Goal: Submit feedback/report problem: Submit feedback/report problem

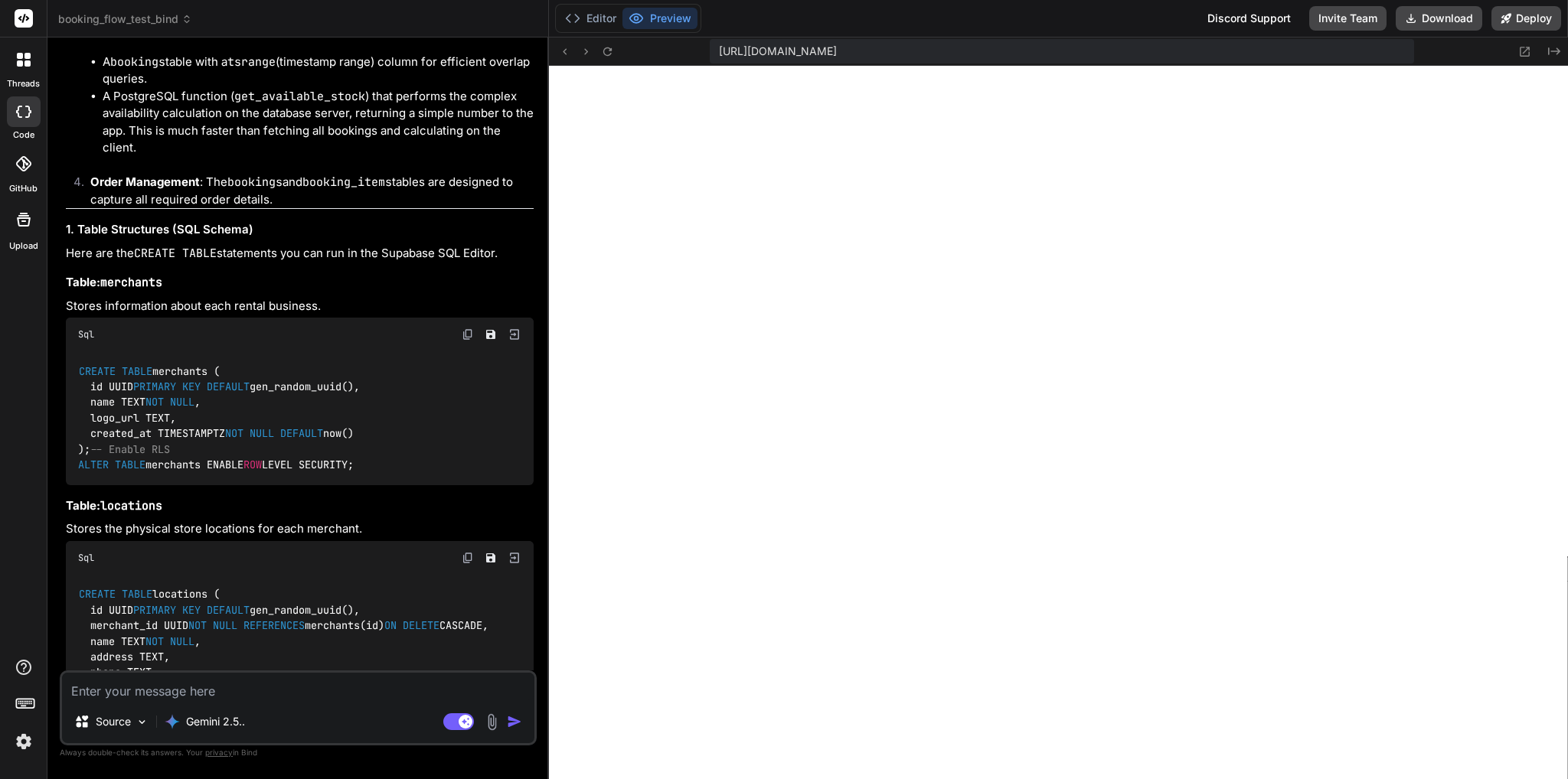
scroll to position [25733, 0]
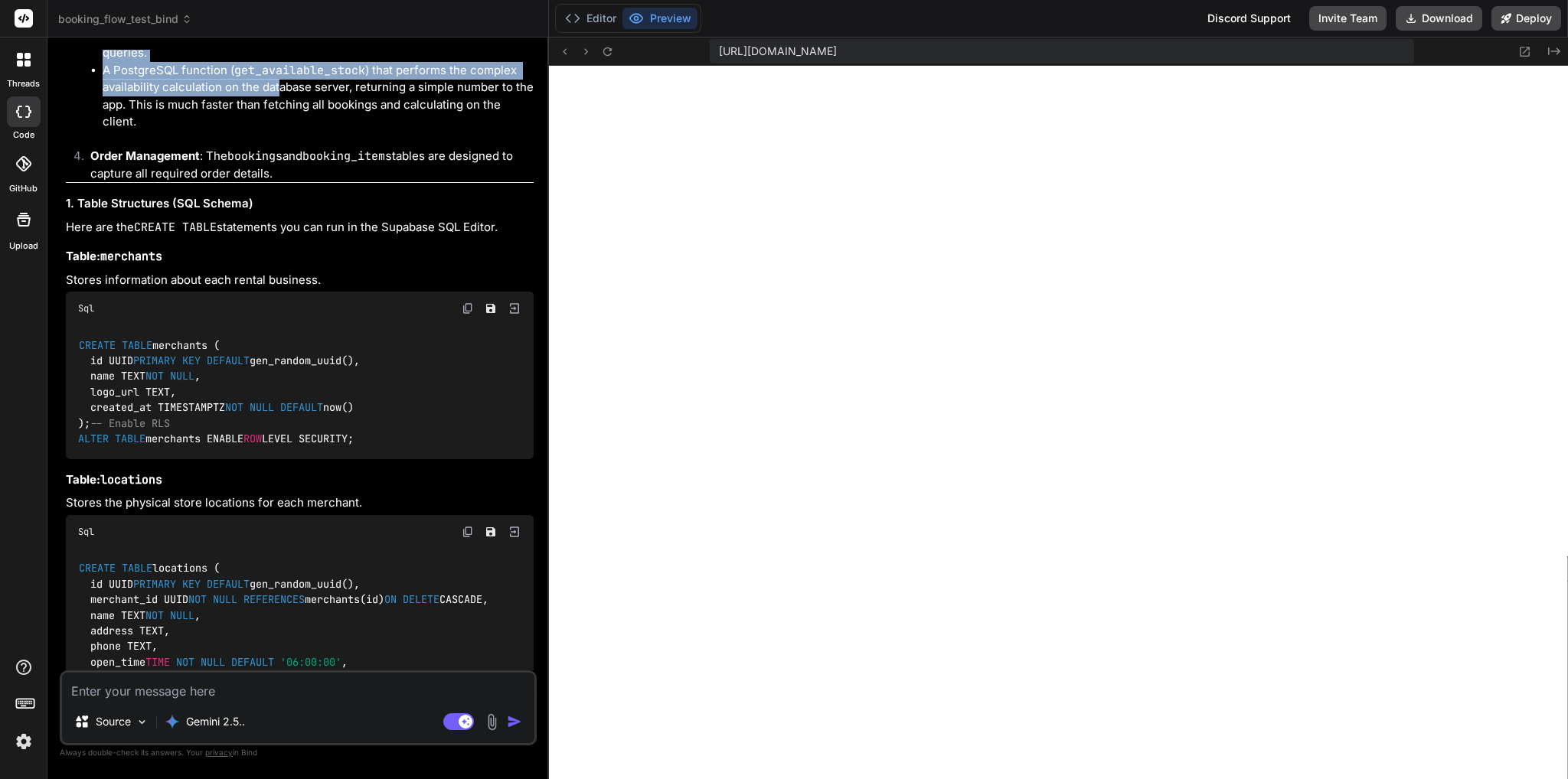
drag, startPoint x: 182, startPoint y: 267, endPoint x: 282, endPoint y: 346, distance: 127.4
click at [282, 131] on ul "A product_variants table to manage stock for each product size at each location…" at bounding box center [312, 62] width 443 height 138
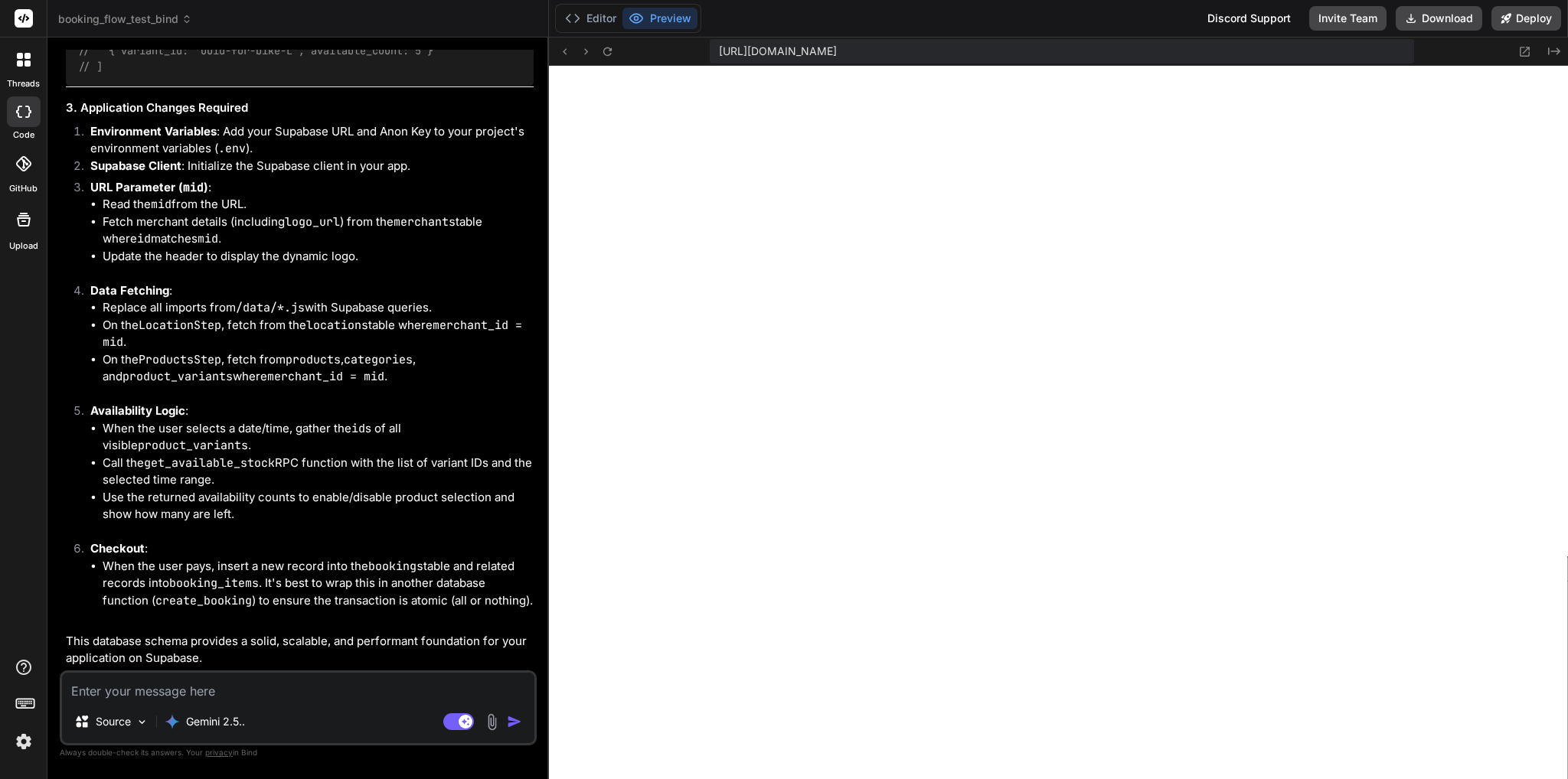
scroll to position [30016, 0]
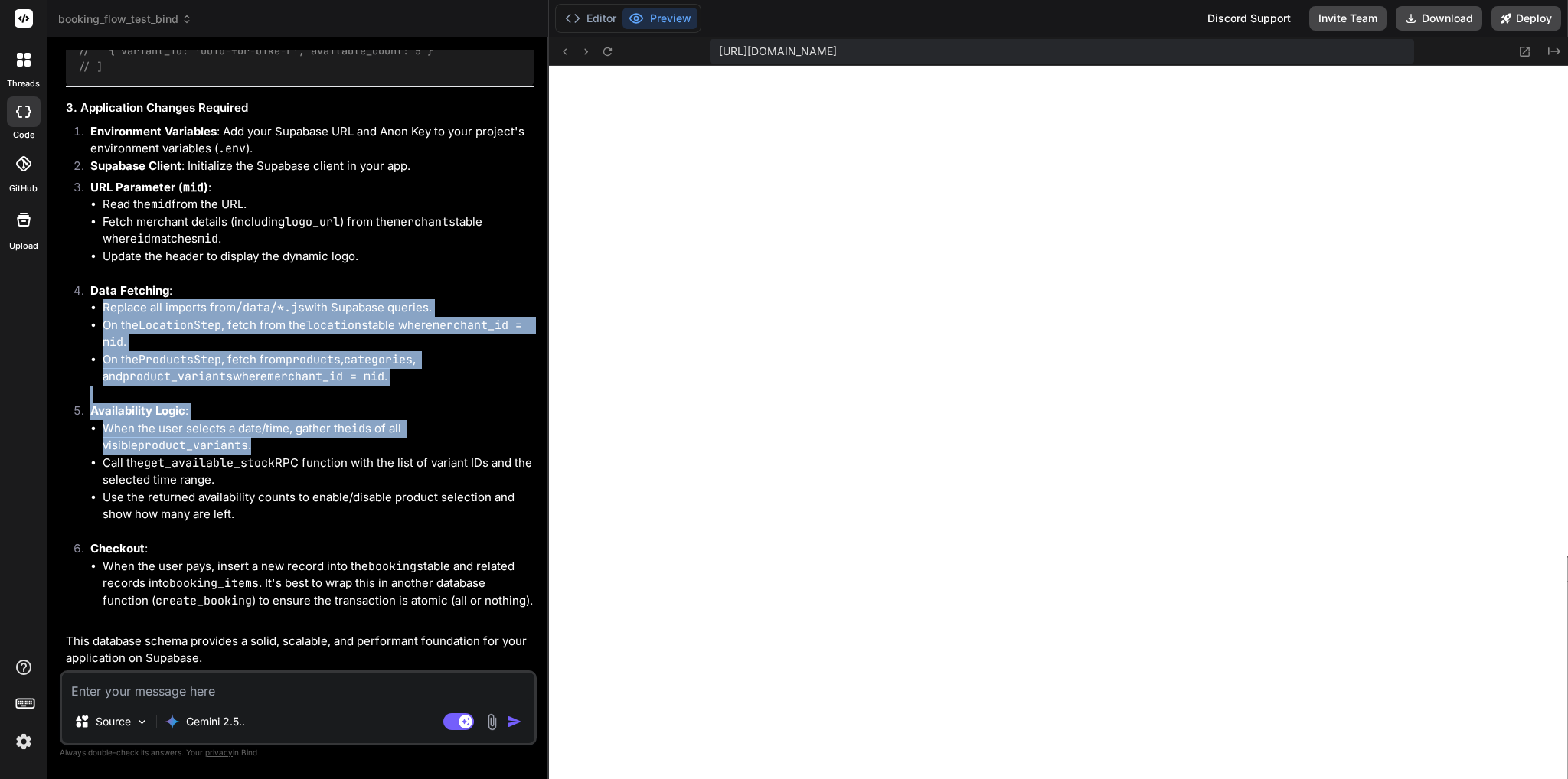
drag, startPoint x: 97, startPoint y: 314, endPoint x: 392, endPoint y: 444, distance: 322.4
click at [392, 444] on ol "Environment Variables : Add your Supabase URL and Anon Key to your project's en…" at bounding box center [299, 374] width 468 height 504
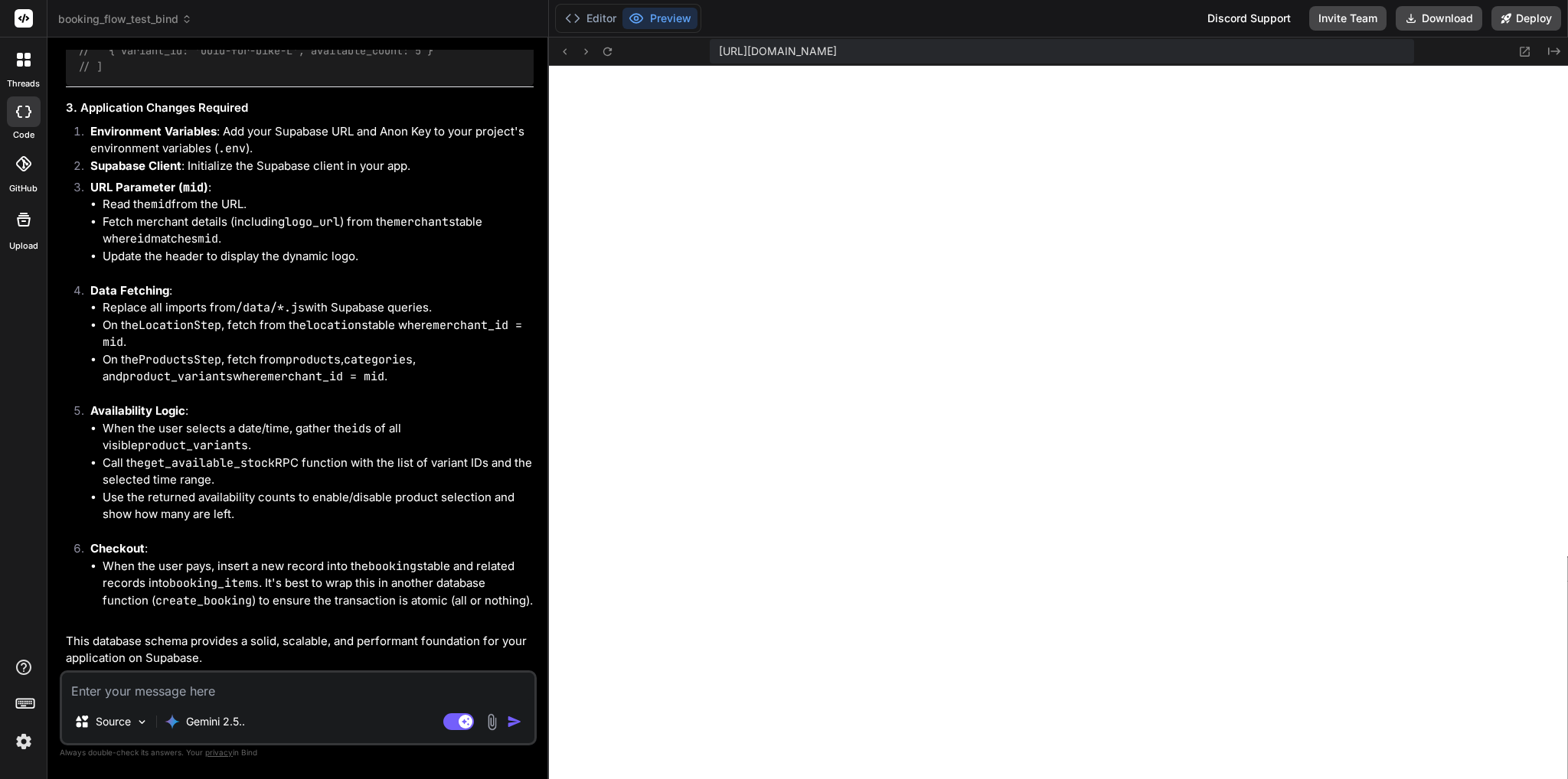
drag, startPoint x: 195, startPoint y: 690, endPoint x: 315, endPoint y: 685, distance: 120.1
click at [199, 691] on textarea at bounding box center [298, 686] width 473 height 27
type textarea "w"
type textarea "x"
type textarea "wh"
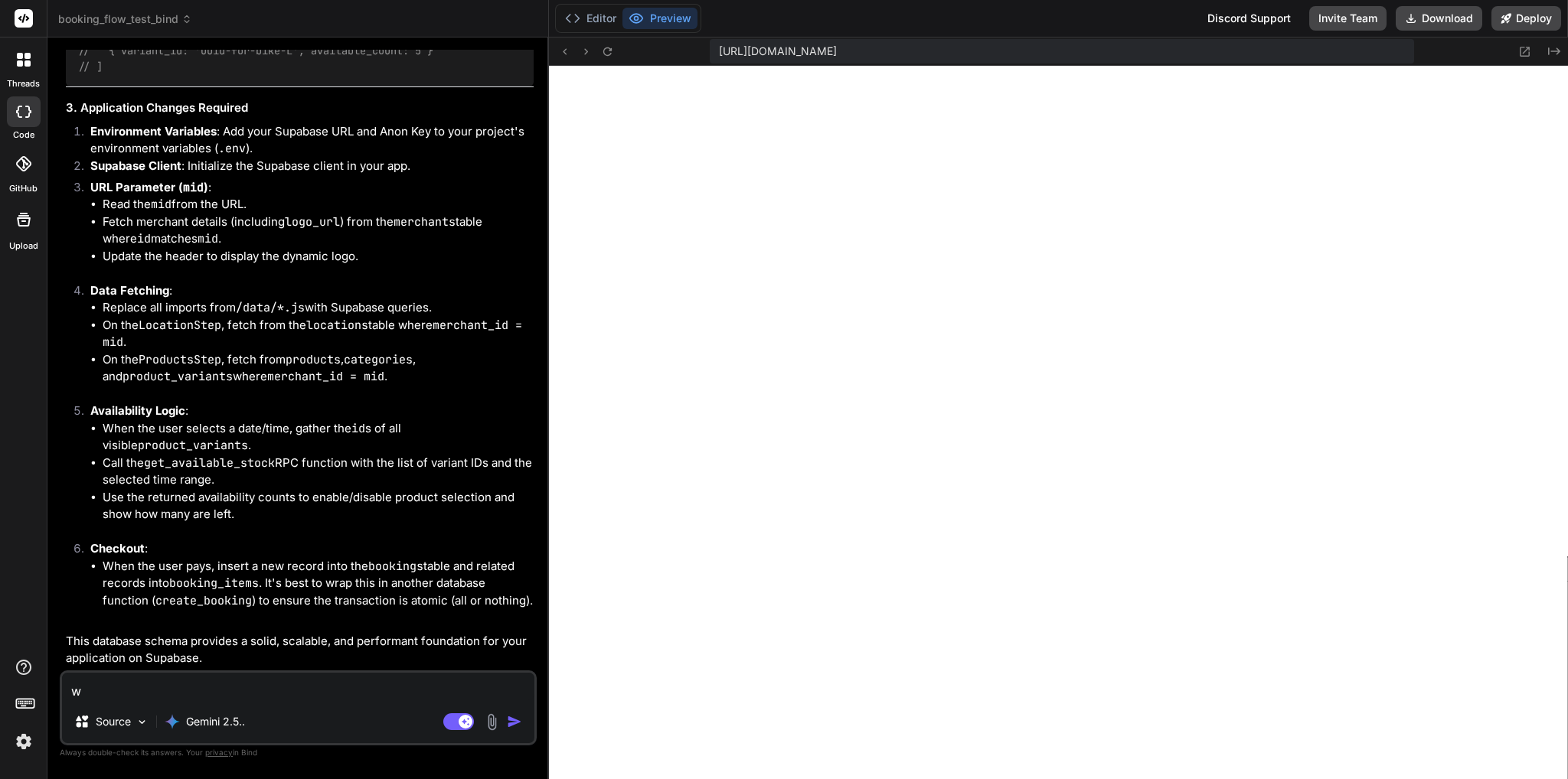
type textarea "x"
type textarea "wha"
type textarea "x"
type textarea "what"
type textarea "x"
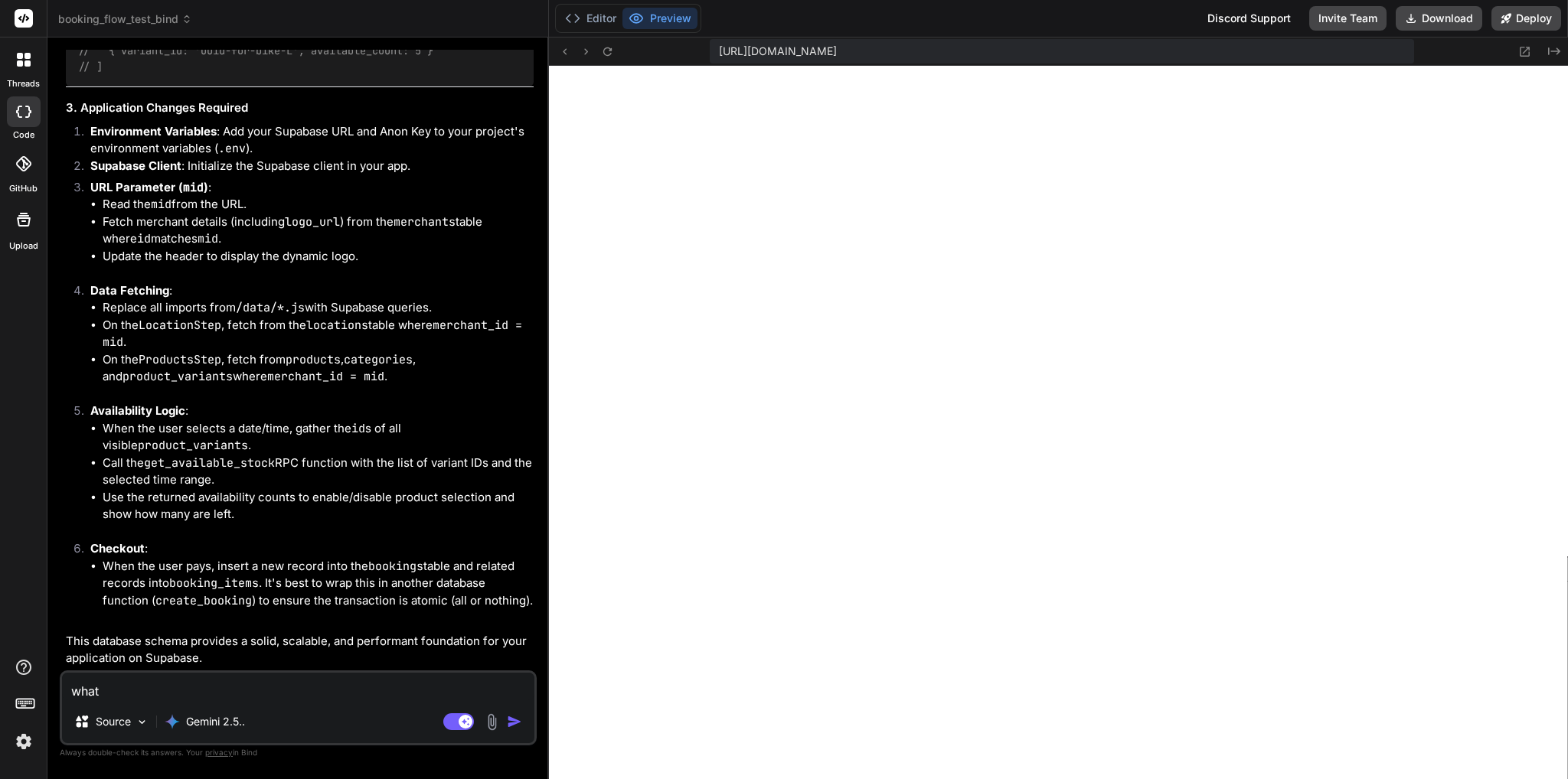
type textarea "what"
type textarea "x"
type textarea "what o"
type textarea "x"
type textarea "what"
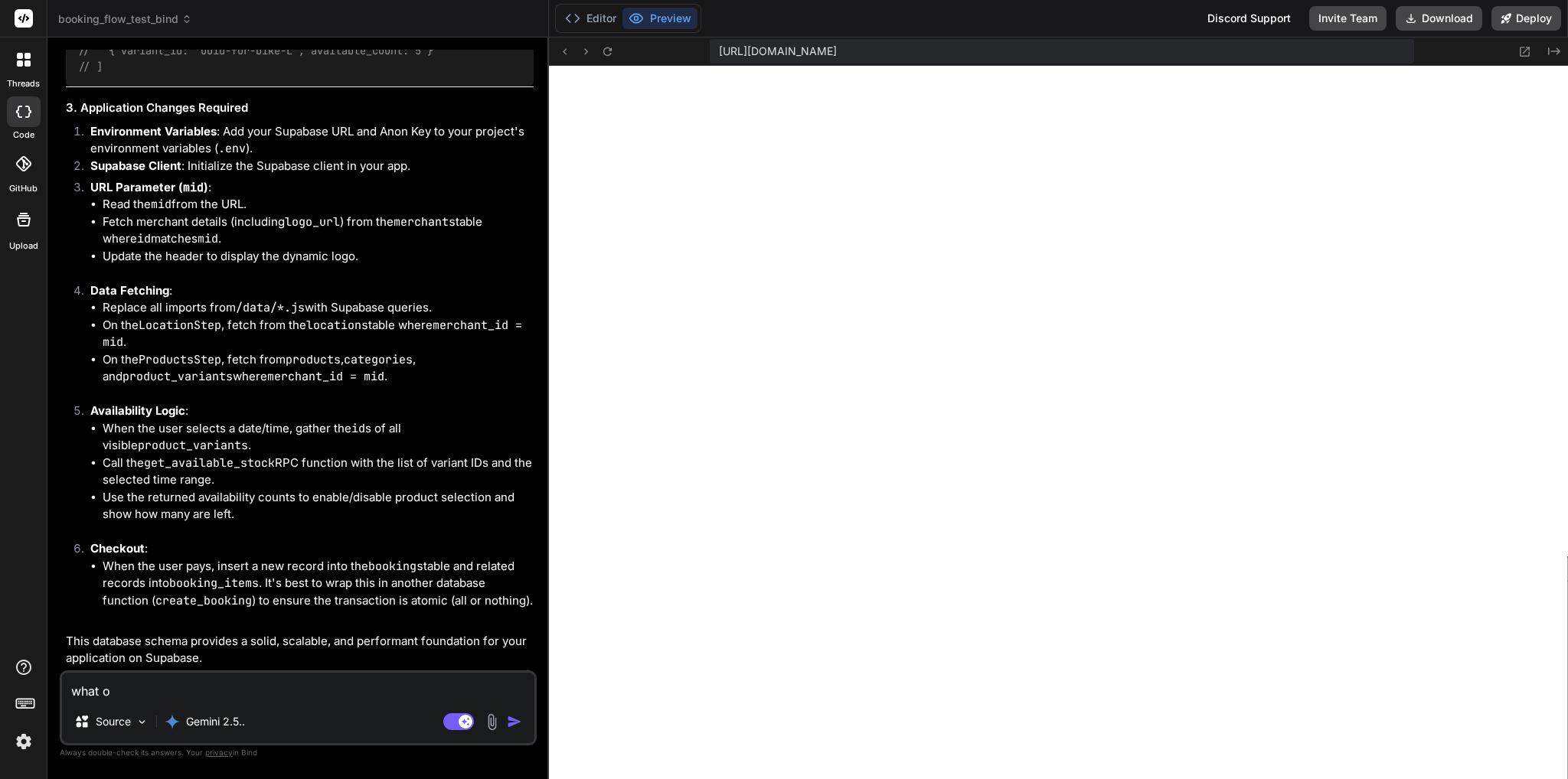
type textarea "x"
type textarea "what i"
type textarea "x"
type textarea "what is"
type textarea "x"
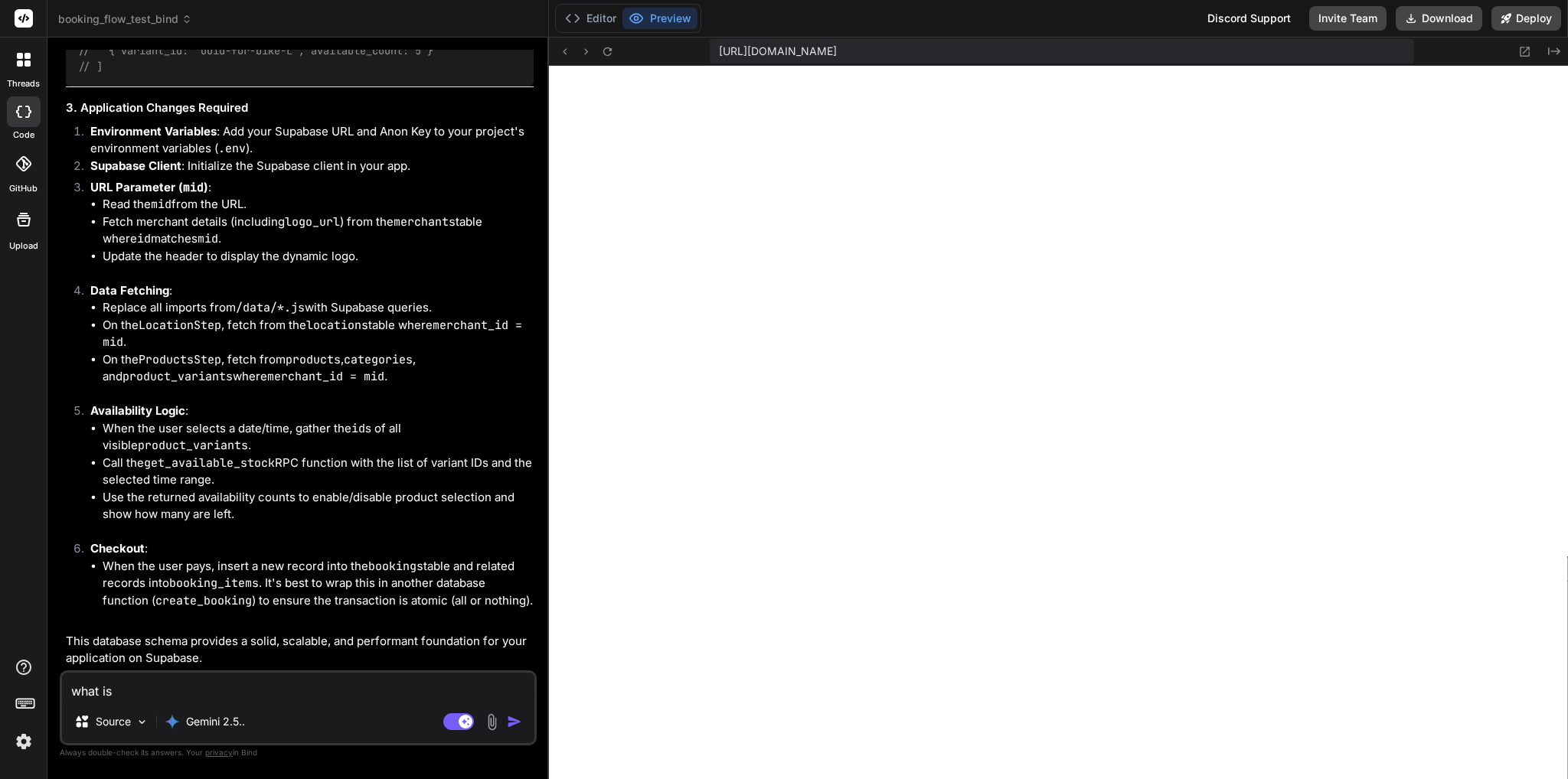
type textarea "what is"
type textarea "x"
type textarea "what is y"
type textarea "x"
type textarea "what is yp"
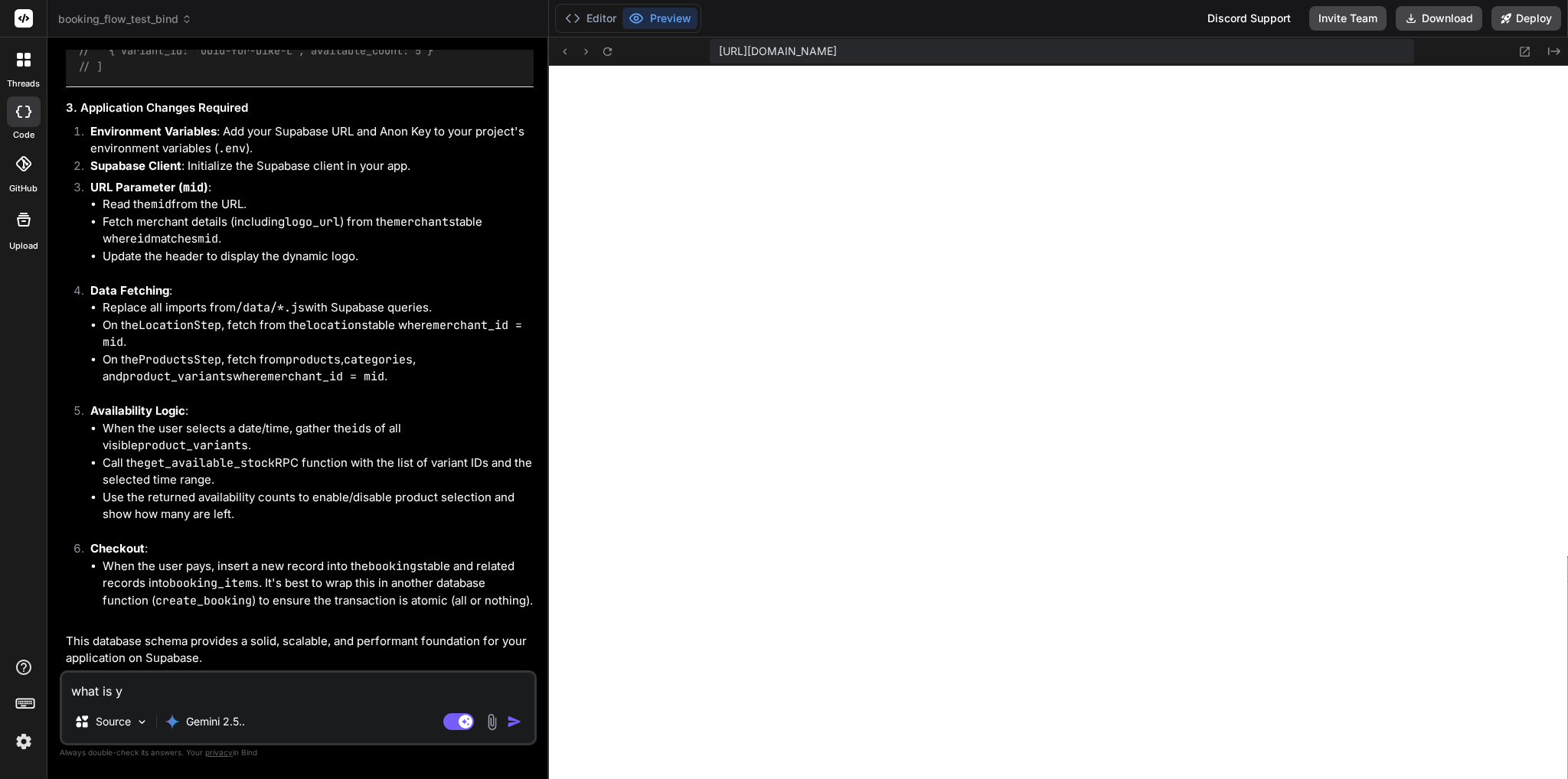
type textarea "x"
type textarea "what is ypr"
type textarea "x"
type textarea "what is yp"
type textarea "x"
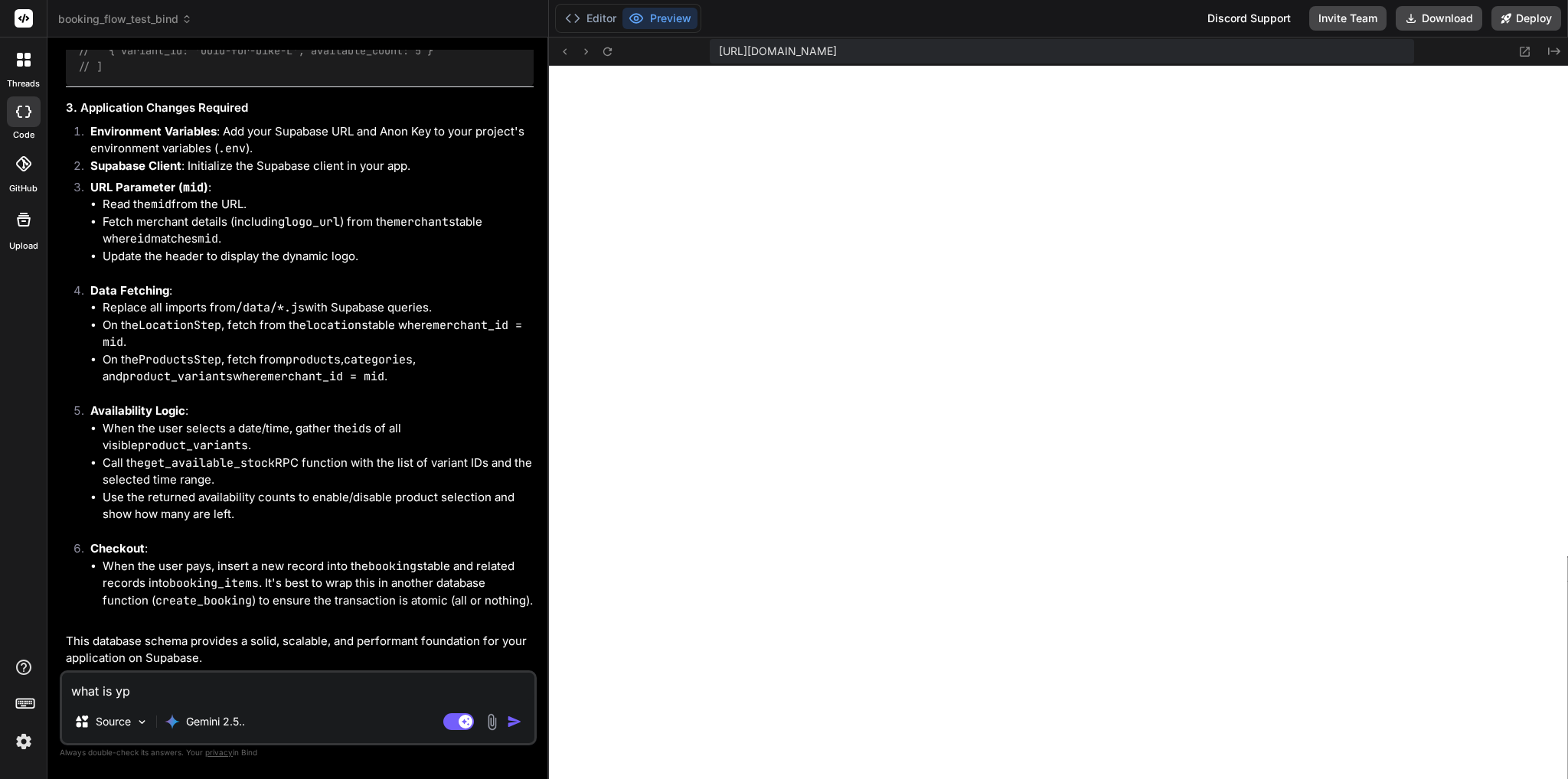
type textarea "what is y"
type textarea "x"
type textarea "what is [PERSON_NAME]"
type textarea "x"
type textarea "what is y"
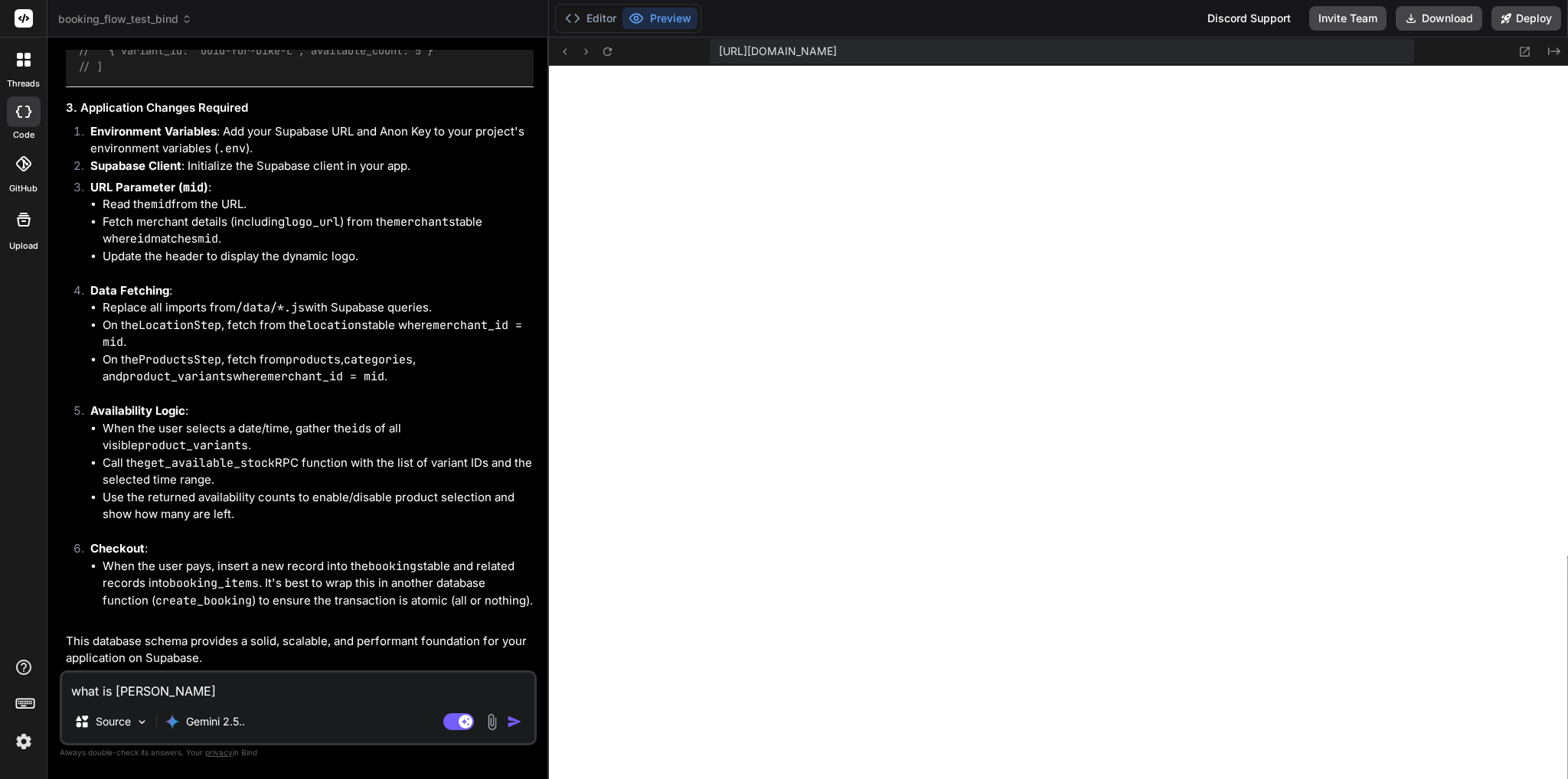
type textarea "x"
type textarea "what is yo"
type textarea "x"
type textarea "what is you"
type textarea "x"
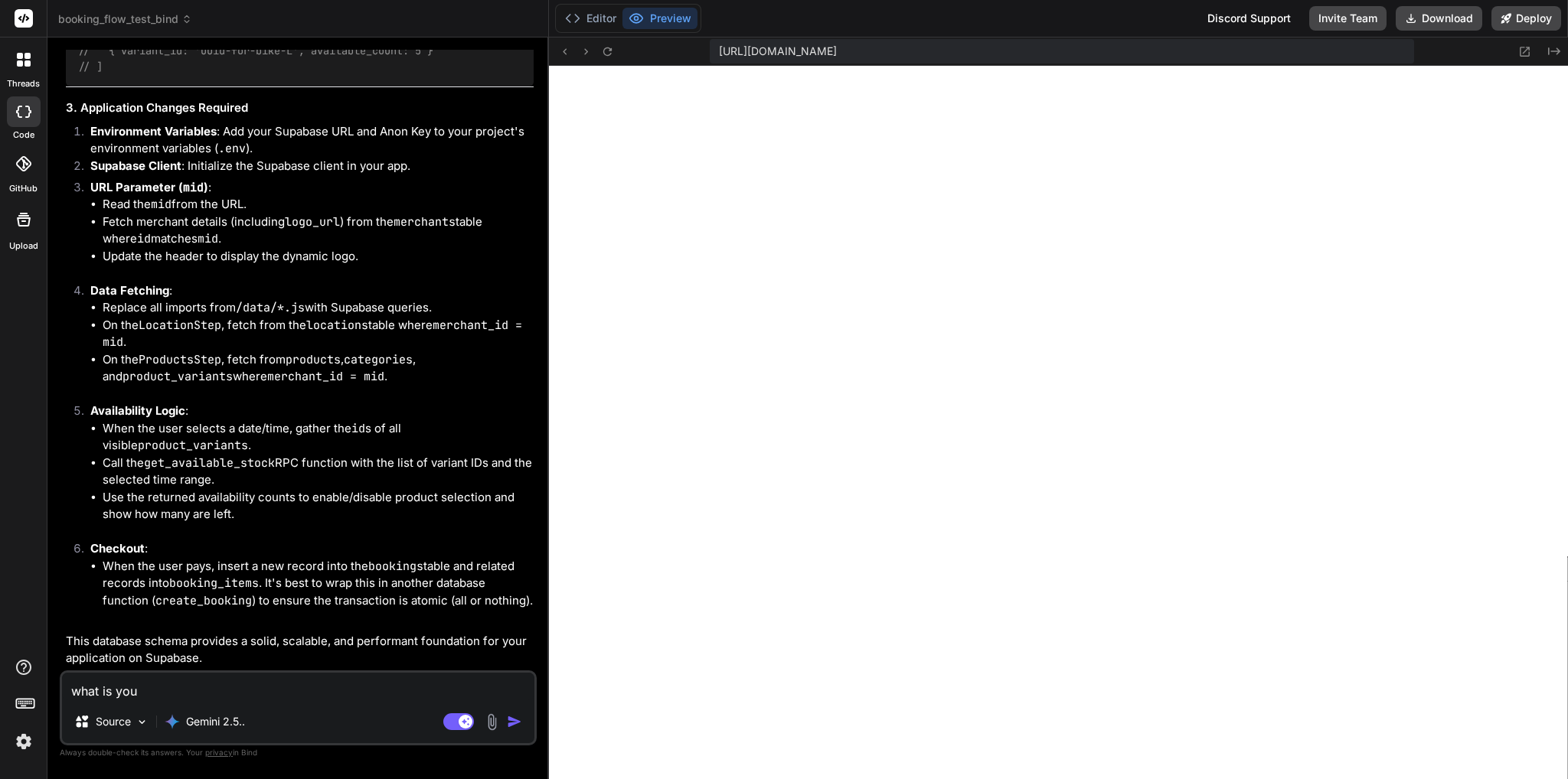
type textarea "what is your"
type textarea "x"
type textarea "what is your"
type textarea "x"
type textarea "what is your s"
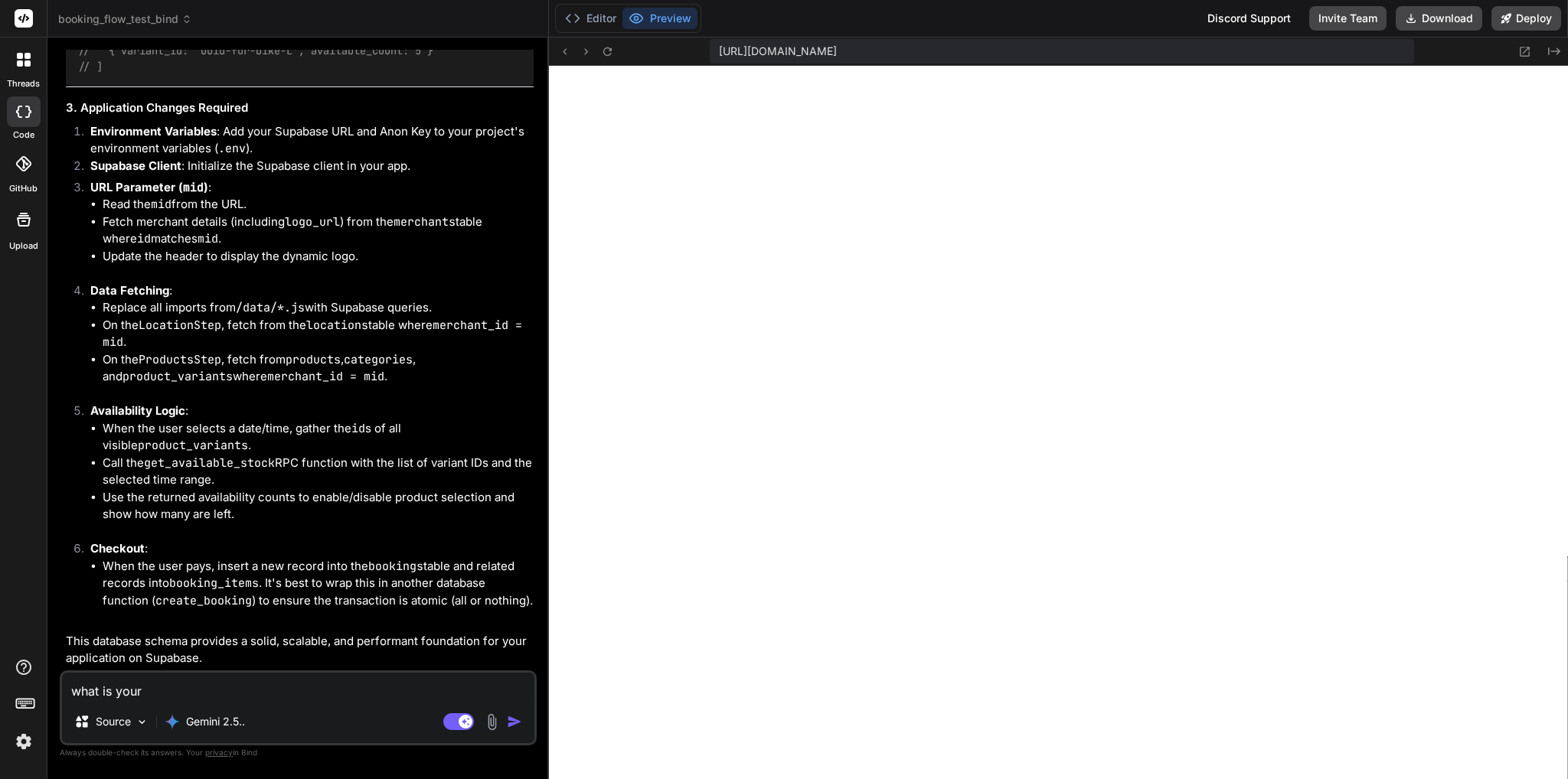
type textarea "x"
type textarea "what is your su"
type textarea "x"
type textarea "what is your sug"
type textarea "x"
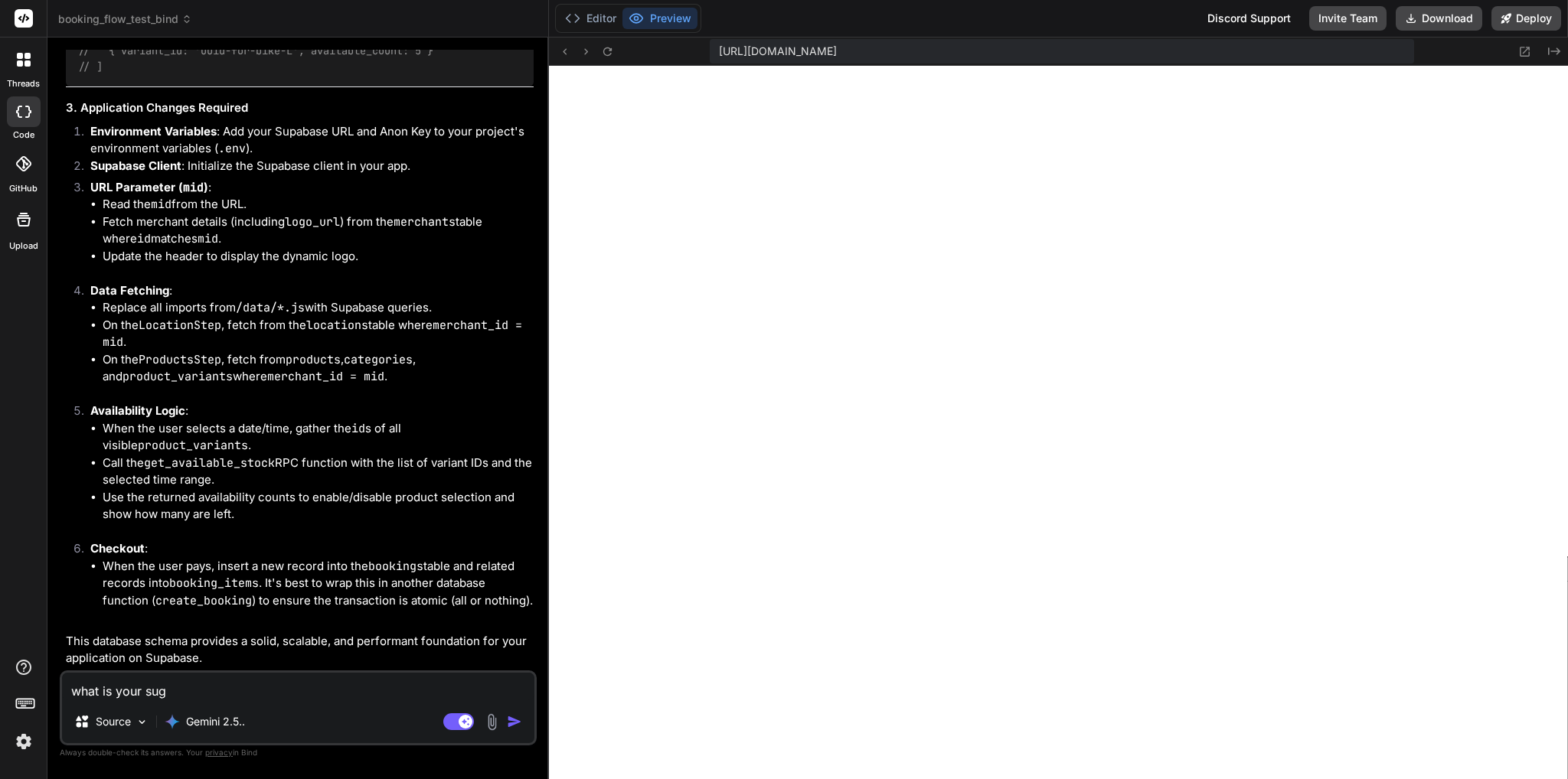
type textarea "what is your [PERSON_NAME]"
type textarea "x"
type textarea "what is your sugge"
type textarea "x"
type textarea "what is your sugges"
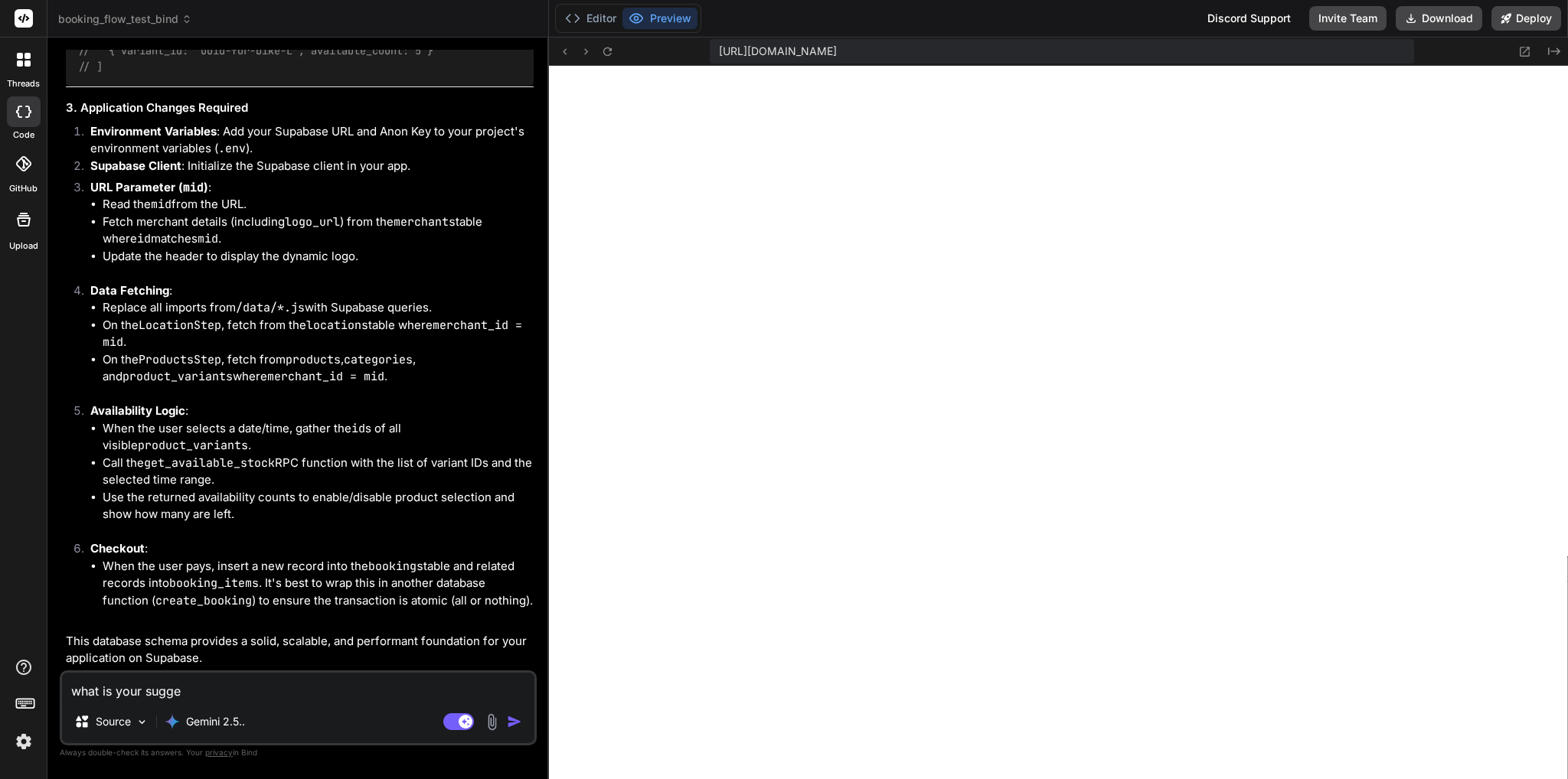
type textarea "x"
type textarea "what is your suggest"
type textarea "x"
type textarea "what is your suggesti"
type textarea "x"
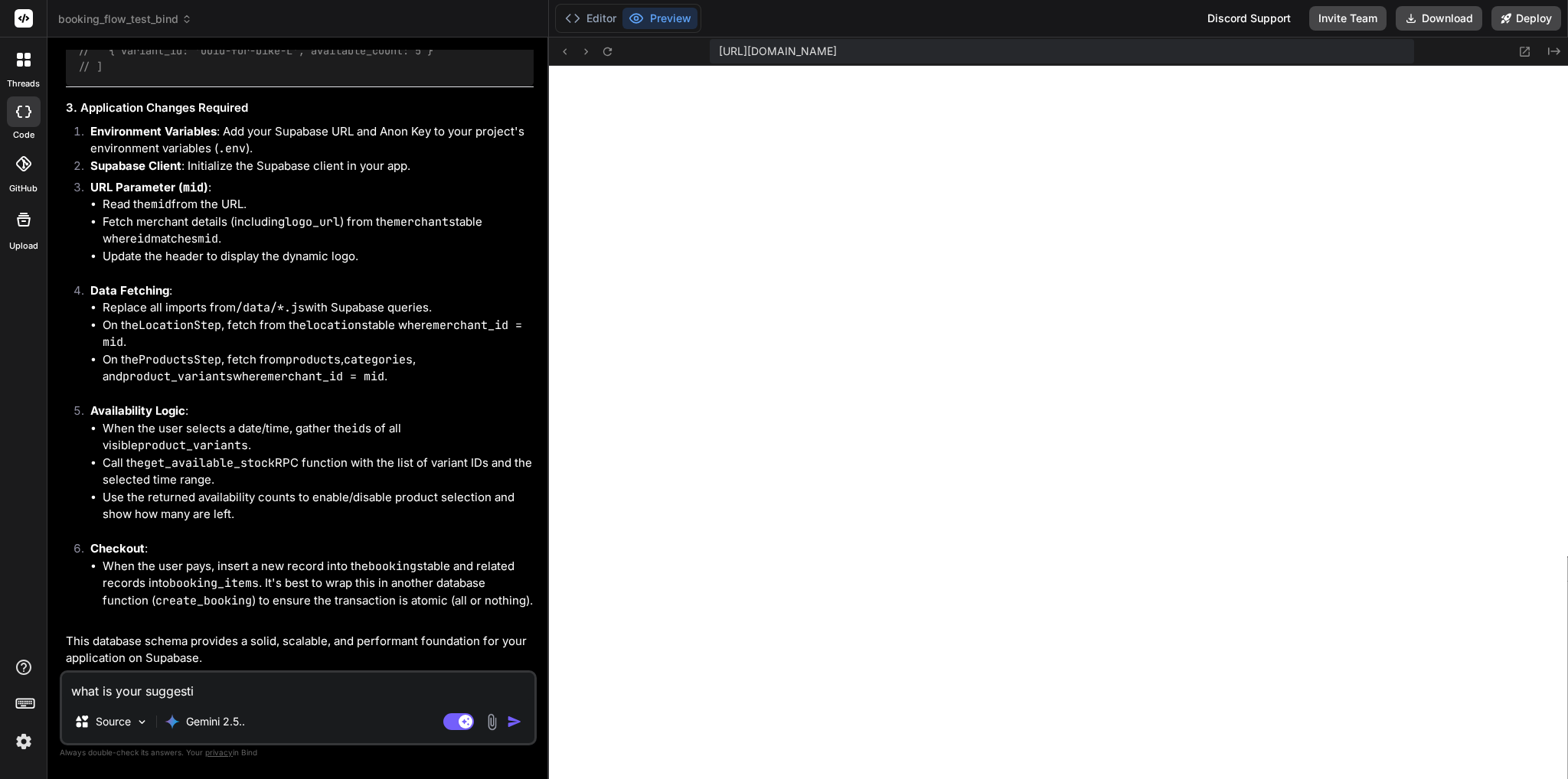
type textarea "what is your suggestio"
type textarea "x"
type textarea "what is your suggestion"
type textarea "x"
type textarea "what is your suggestion"
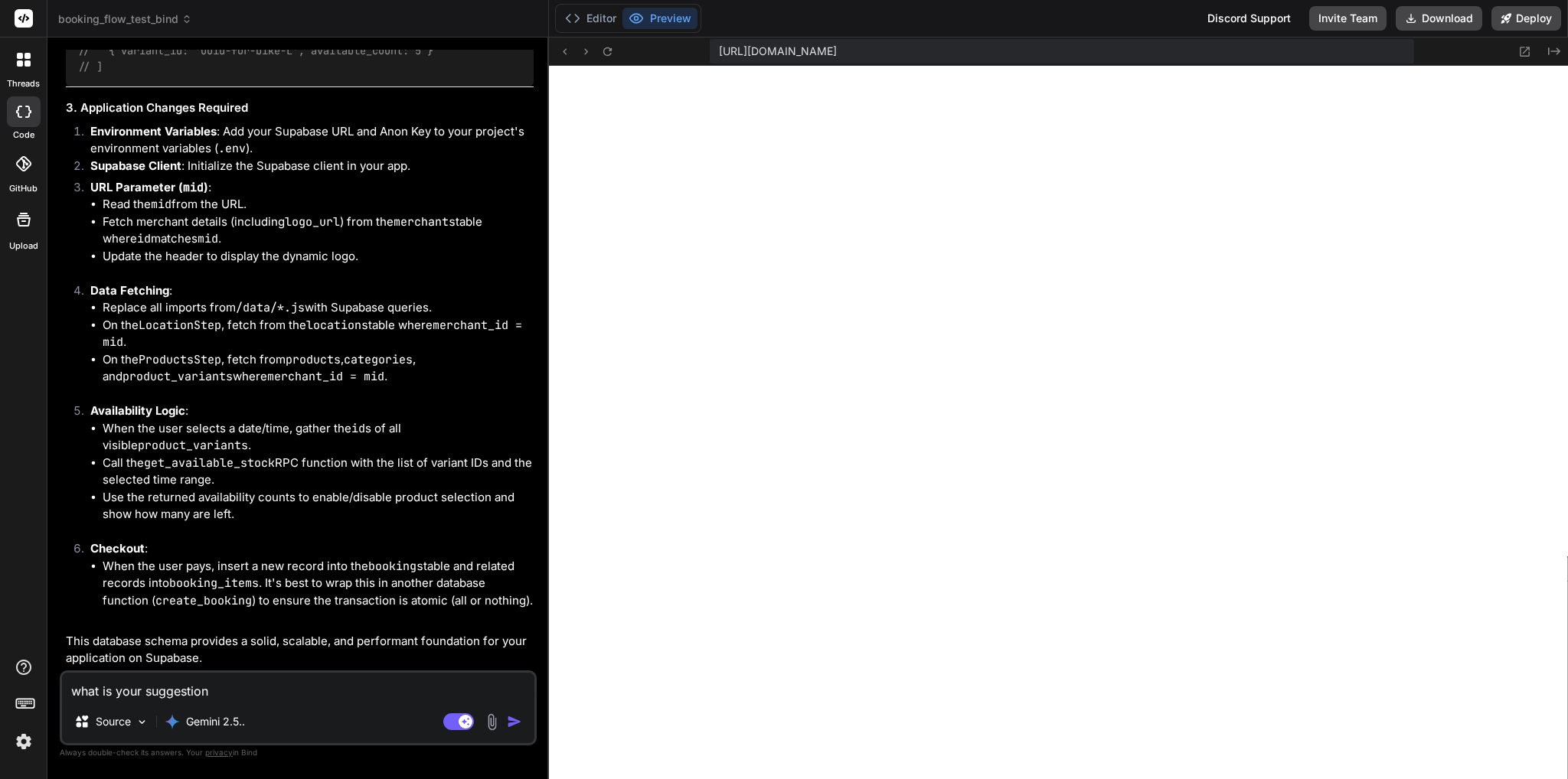
type textarea "x"
type textarea "what is your suggestion t"
type textarea "x"
type textarea "what is your suggestion to"
type textarea "x"
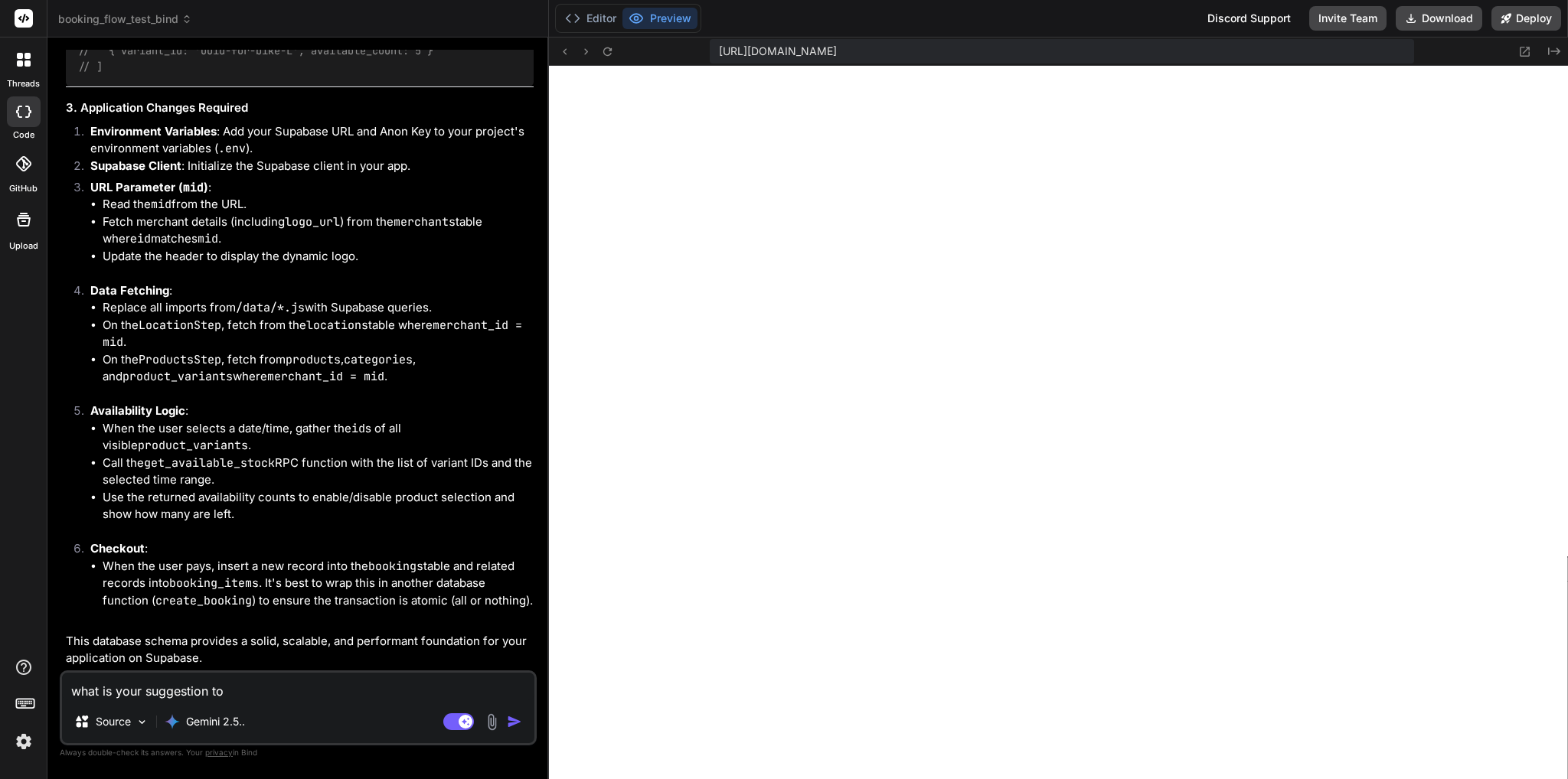
type textarea "what is your suggestion to"
type textarea "x"
type textarea "what is your suggestion to d"
type textarea "x"
type textarea "what is your suggestion to de"
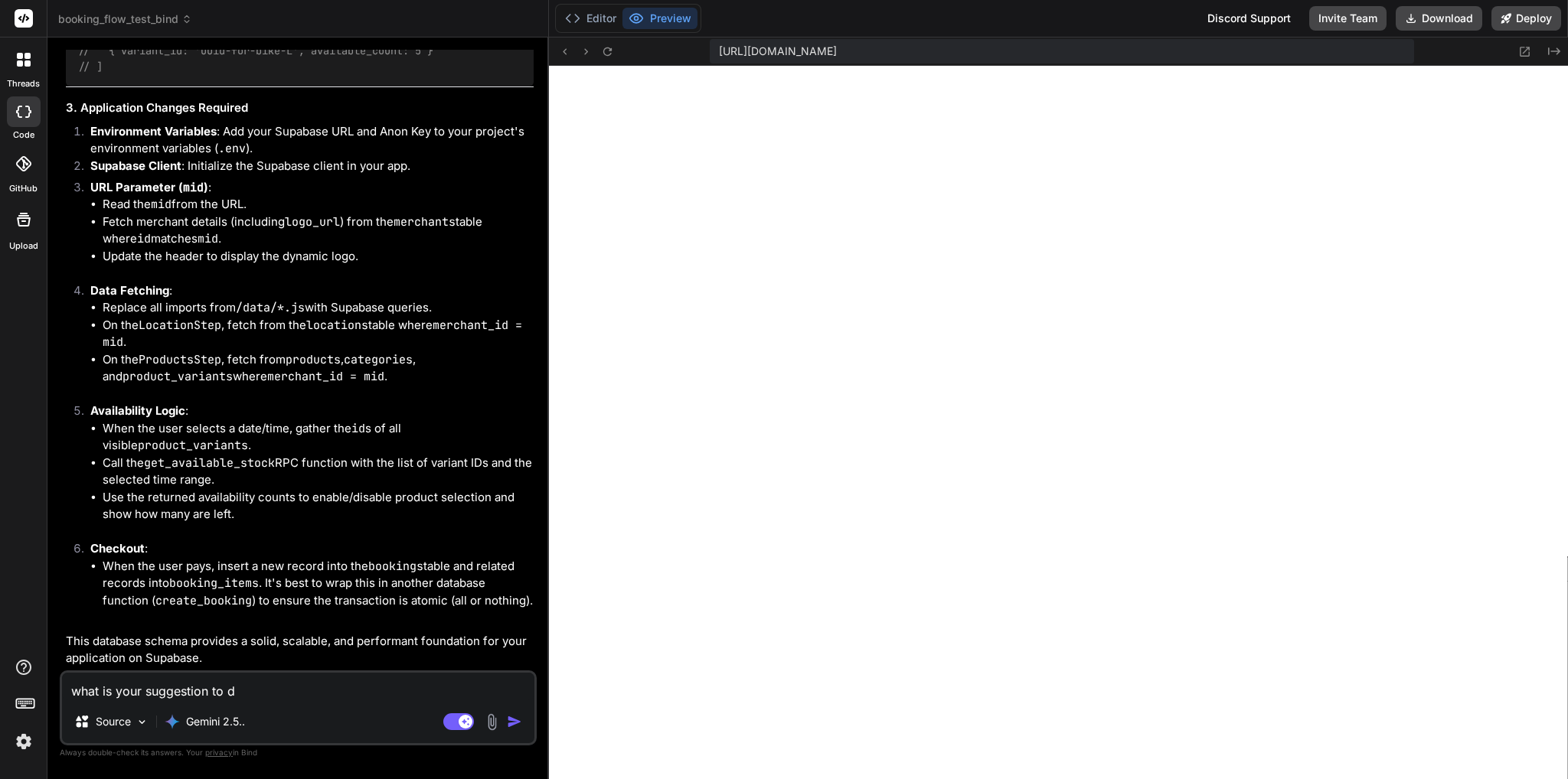
type textarea "x"
type textarea "what is your suggestion to dea"
type textarea "x"
type textarea "what is your suggestion to deal"
type textarea "x"
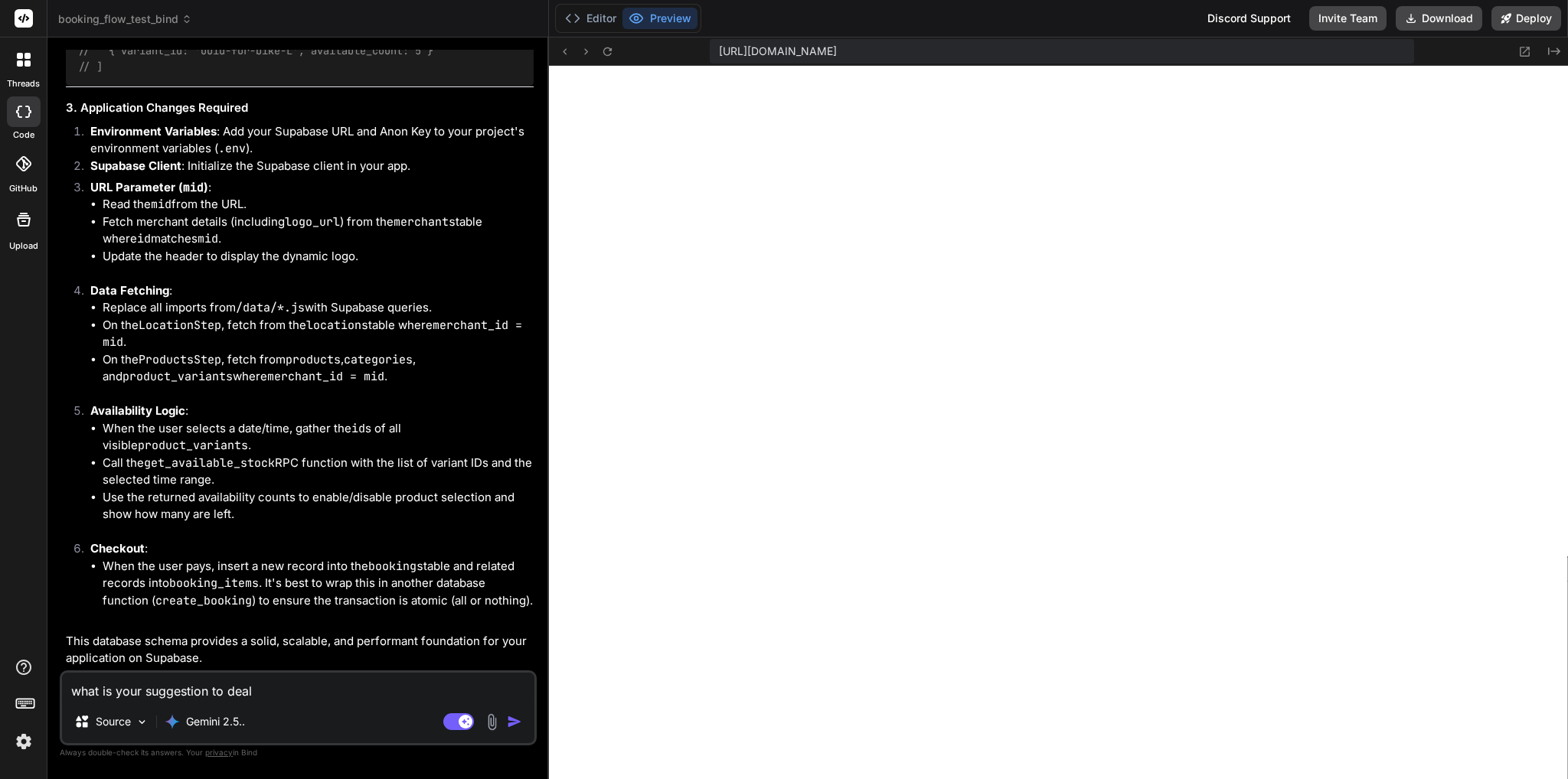
type textarea "what is your suggestion to deal"
type textarea "x"
type textarea "what is your suggestion to deal w"
type textarea "x"
type textarea "what is your suggestion to deal wi"
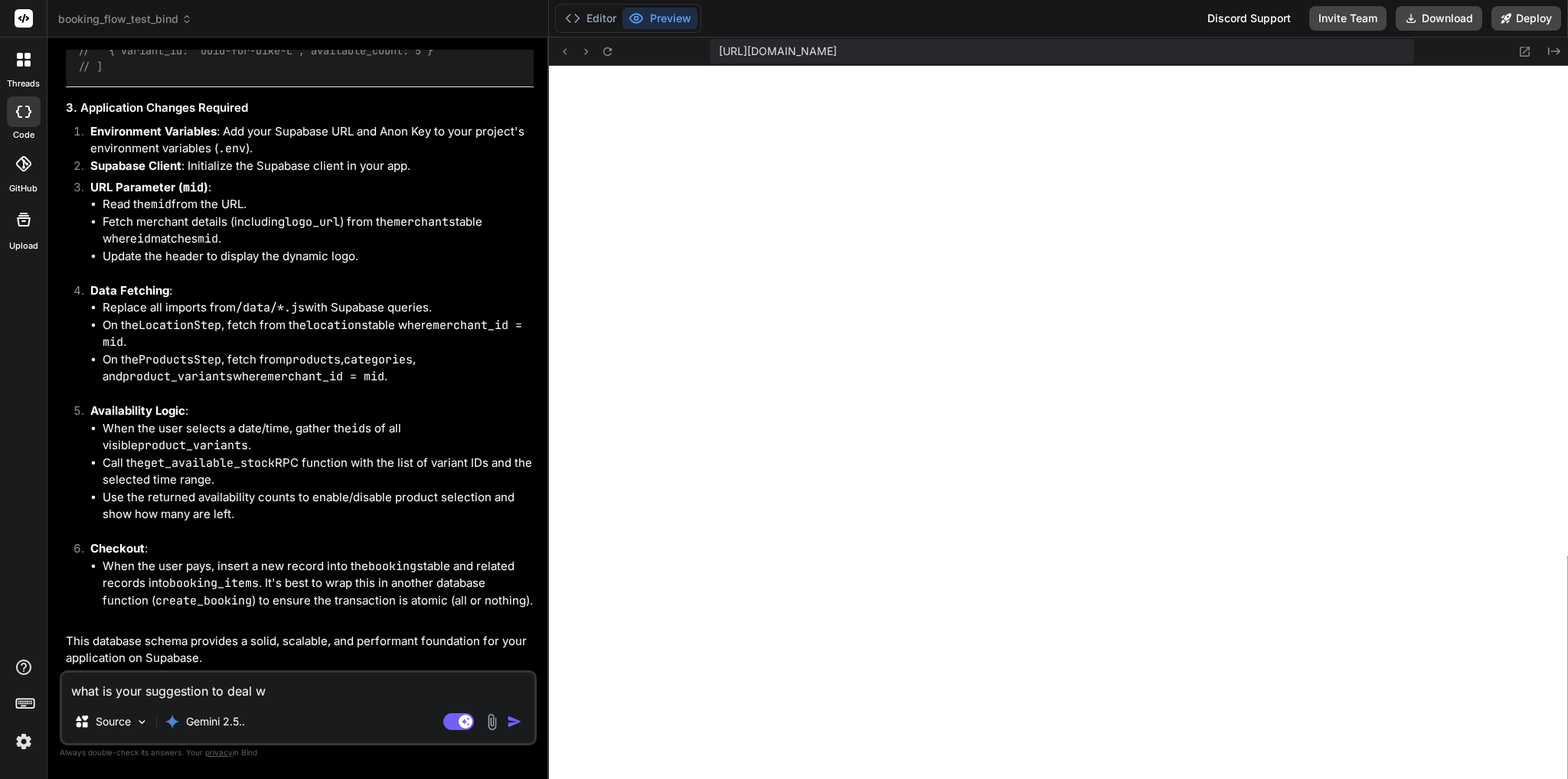
type textarea "x"
type textarea "what is your suggestion to deal wit"
type textarea "x"
type textarea "what is your suggestion to deal with"
type textarea "x"
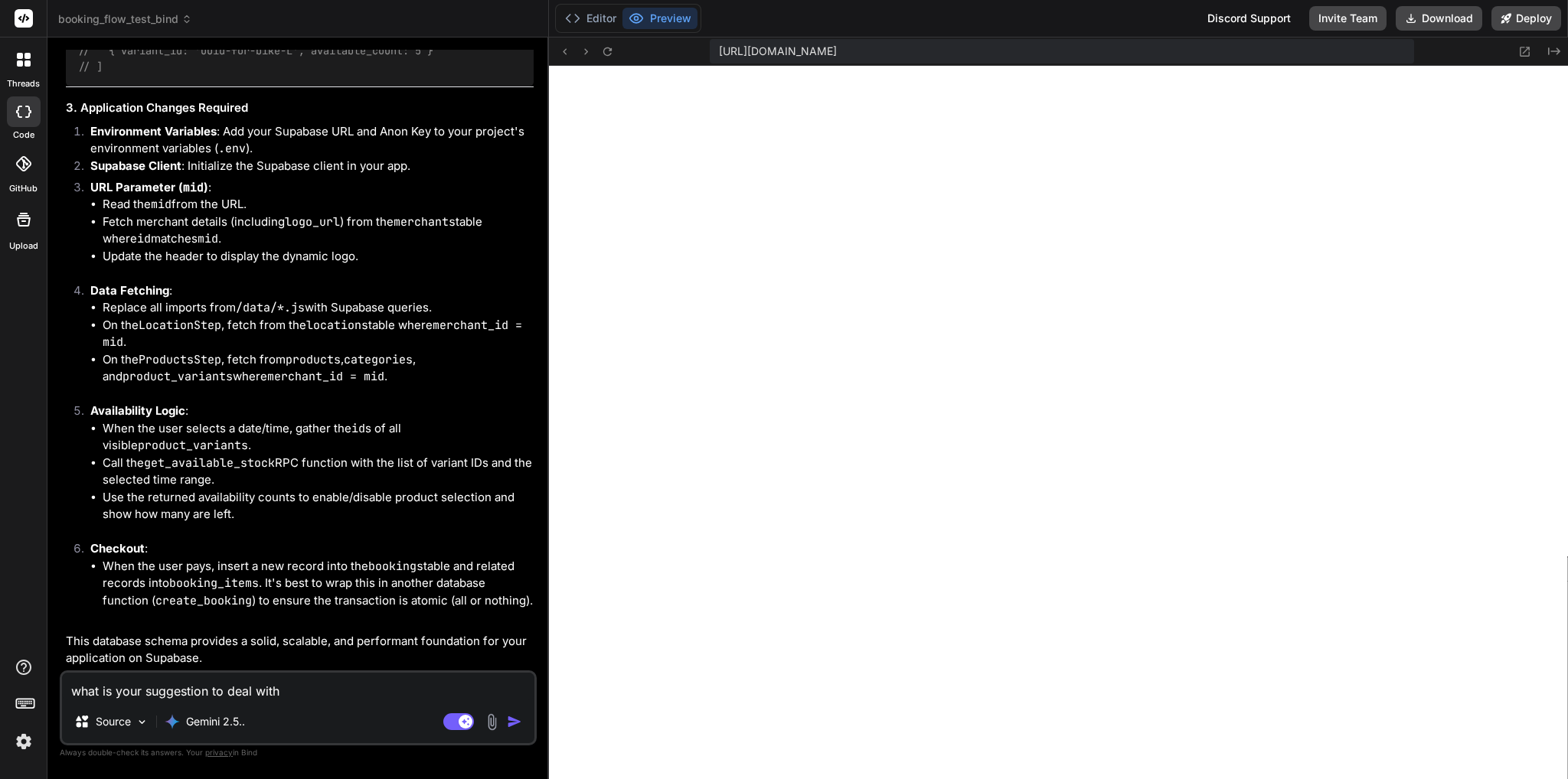
type textarea "what is your suggestion to deal with"
type textarea "x"
type textarea "what is your suggestion to deal with c"
type textarea "x"
type textarea "what is your suggestion to deal with cu"
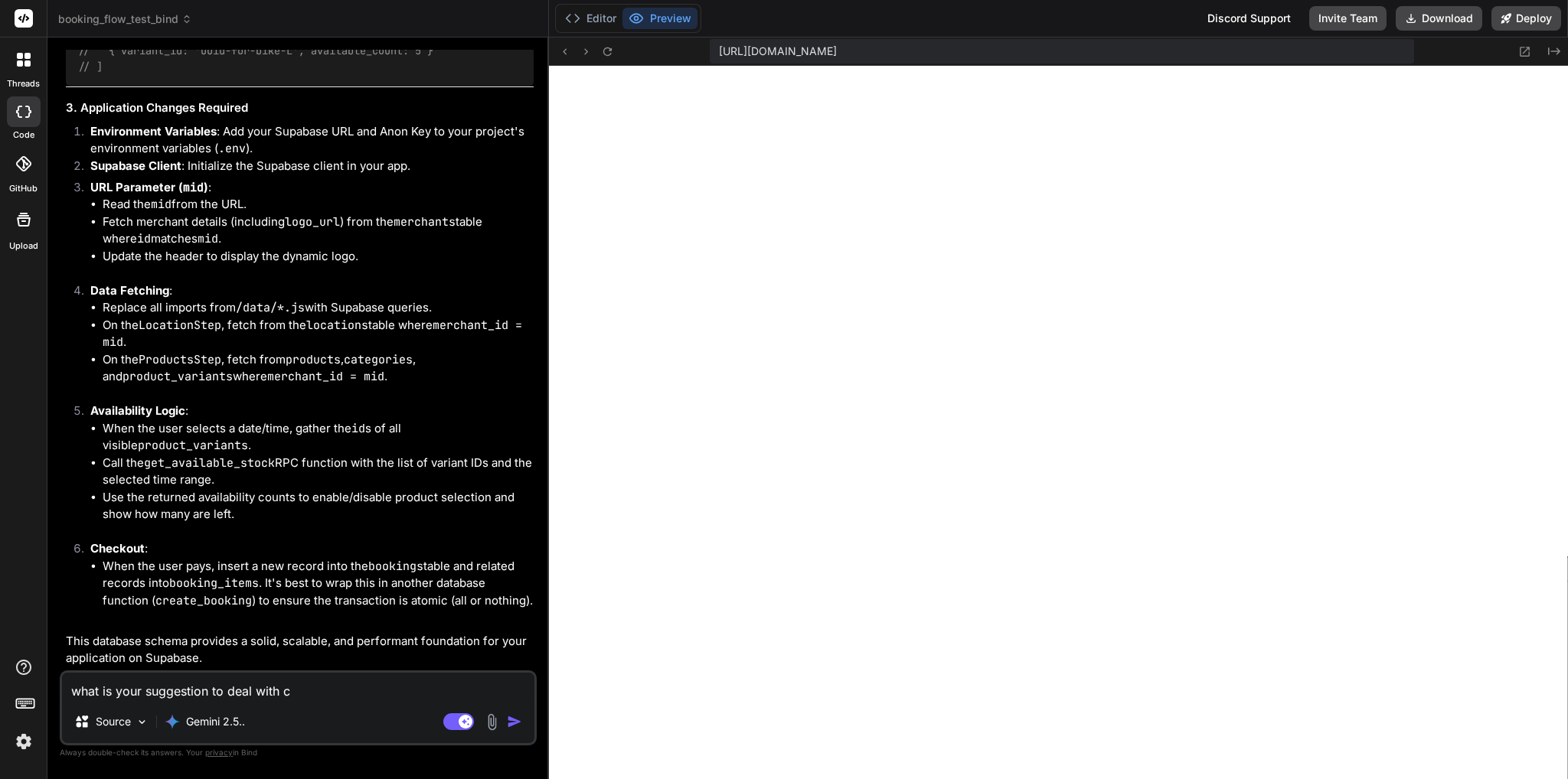
type textarea "x"
type textarea "what is your suggestion to deal with c"
type textarea "x"
type textarea "what is your suggestion to deal with"
type textarea "x"
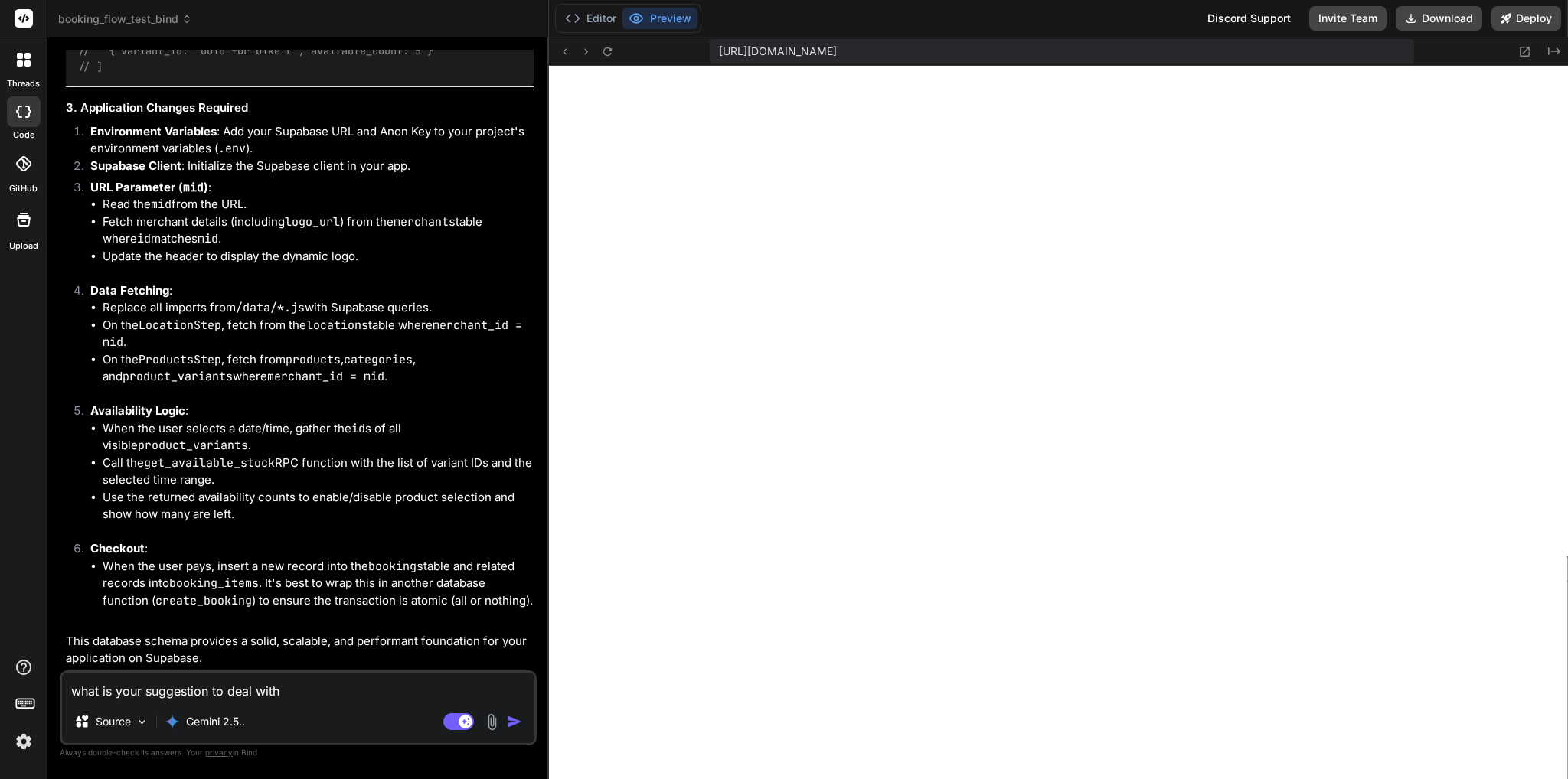
type textarea "what is your suggestion to deal with p"
type textarea "x"
type textarea "what is your suggestion to deal with"
type textarea "x"
type textarea "what is your suggestion to deal with c"
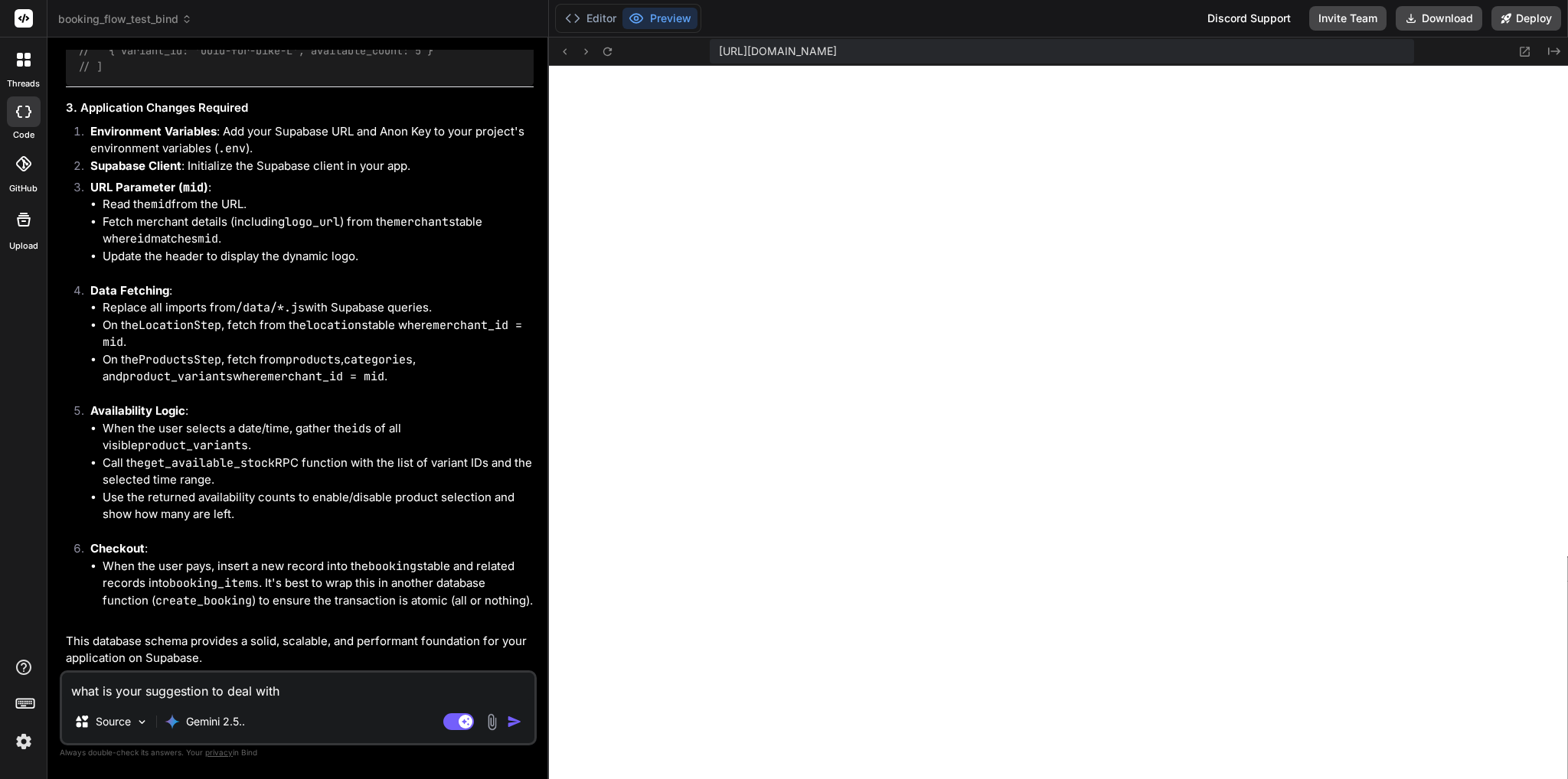
type textarea "x"
type textarea "what is your suggestion to deal with cp"
type textarea "x"
type textarea "what is your suggestion to deal with c"
type textarea "x"
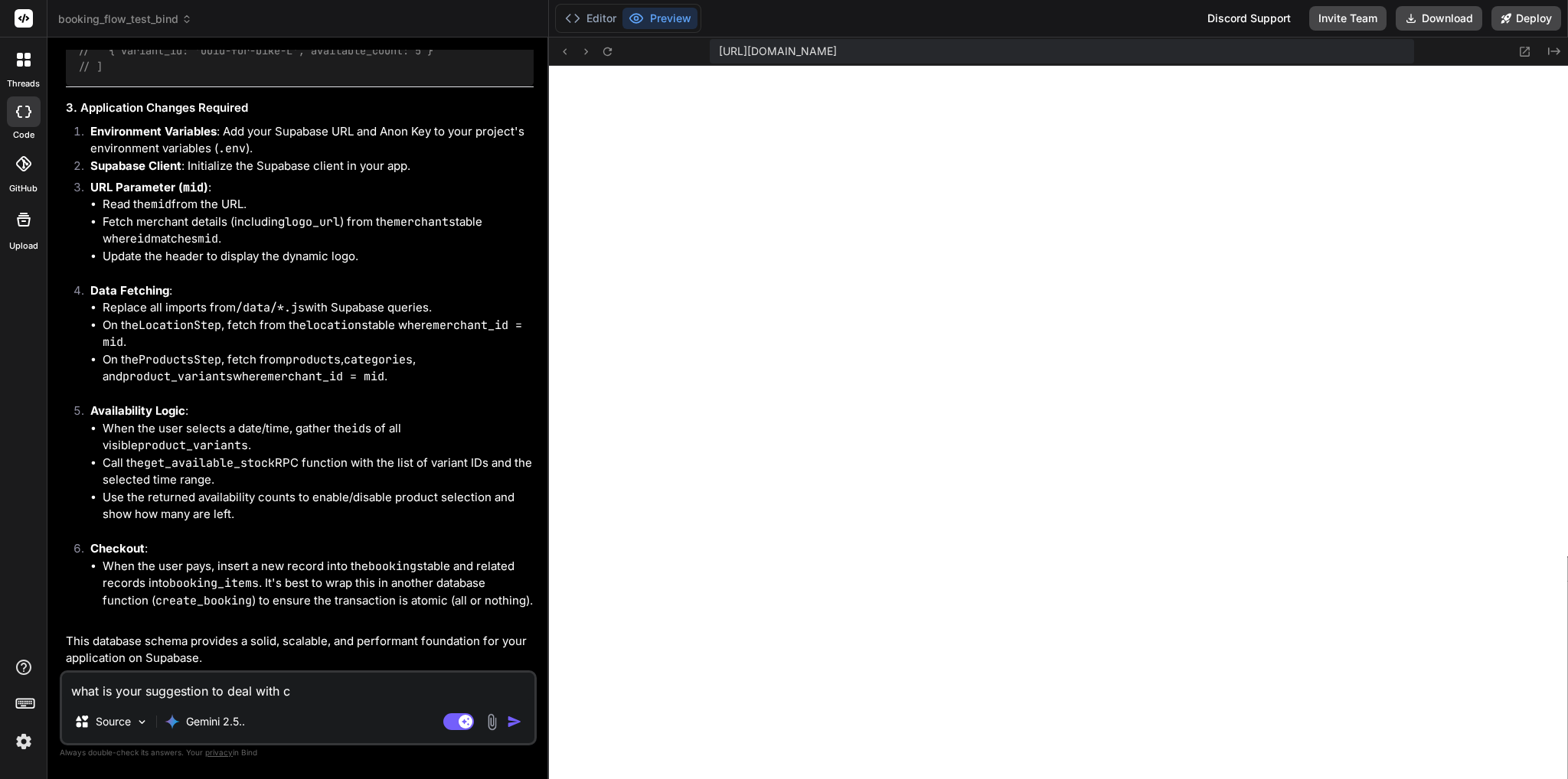
type textarea "what is your suggestion to deal with"
type textarea "x"
type textarea "what is your suggestion to deal with c"
type textarea "x"
type textarea "what is your suggestion to deal with cp"
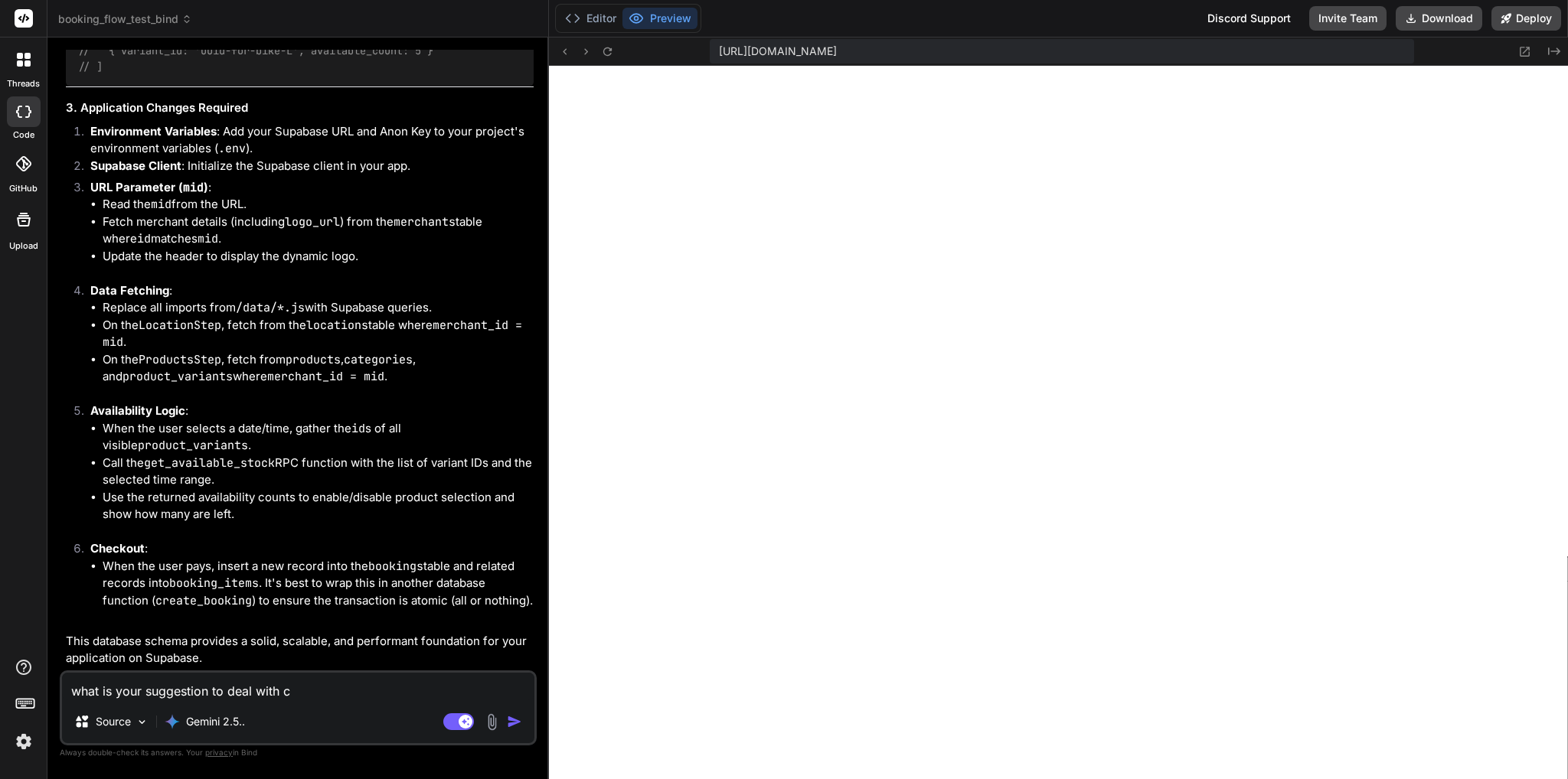
type textarea "x"
type textarea "what is your suggestion to deal with cpn"
type textarea "x"
type textarea "what is your suggestion to deal with cp"
type textarea "x"
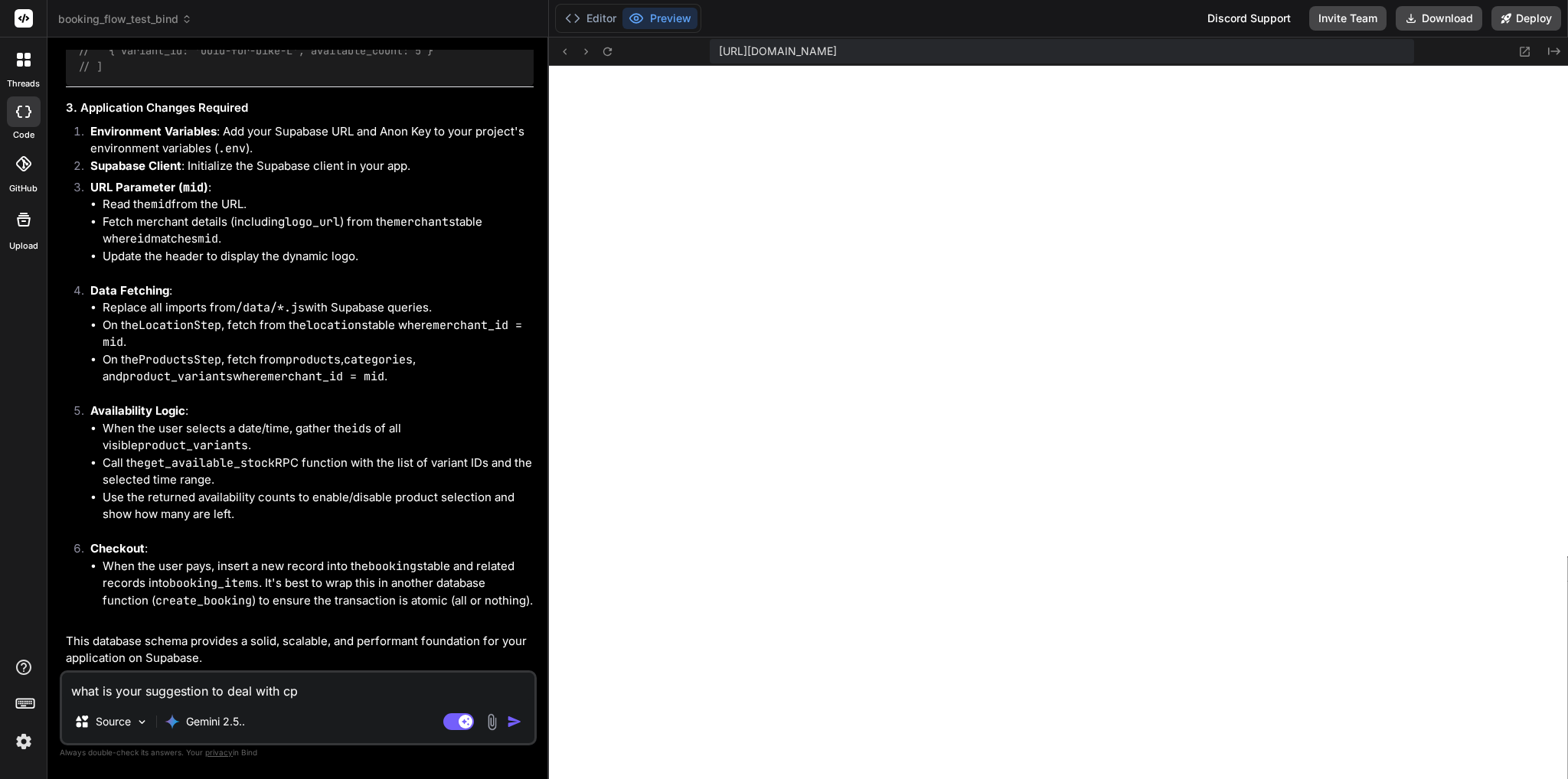
type textarea "what is your suggestion to deal with c"
type textarea "x"
type textarea "what is your suggestion to deal with cp"
type textarea "x"
type textarea "what is your suggestion to deal with cpm"
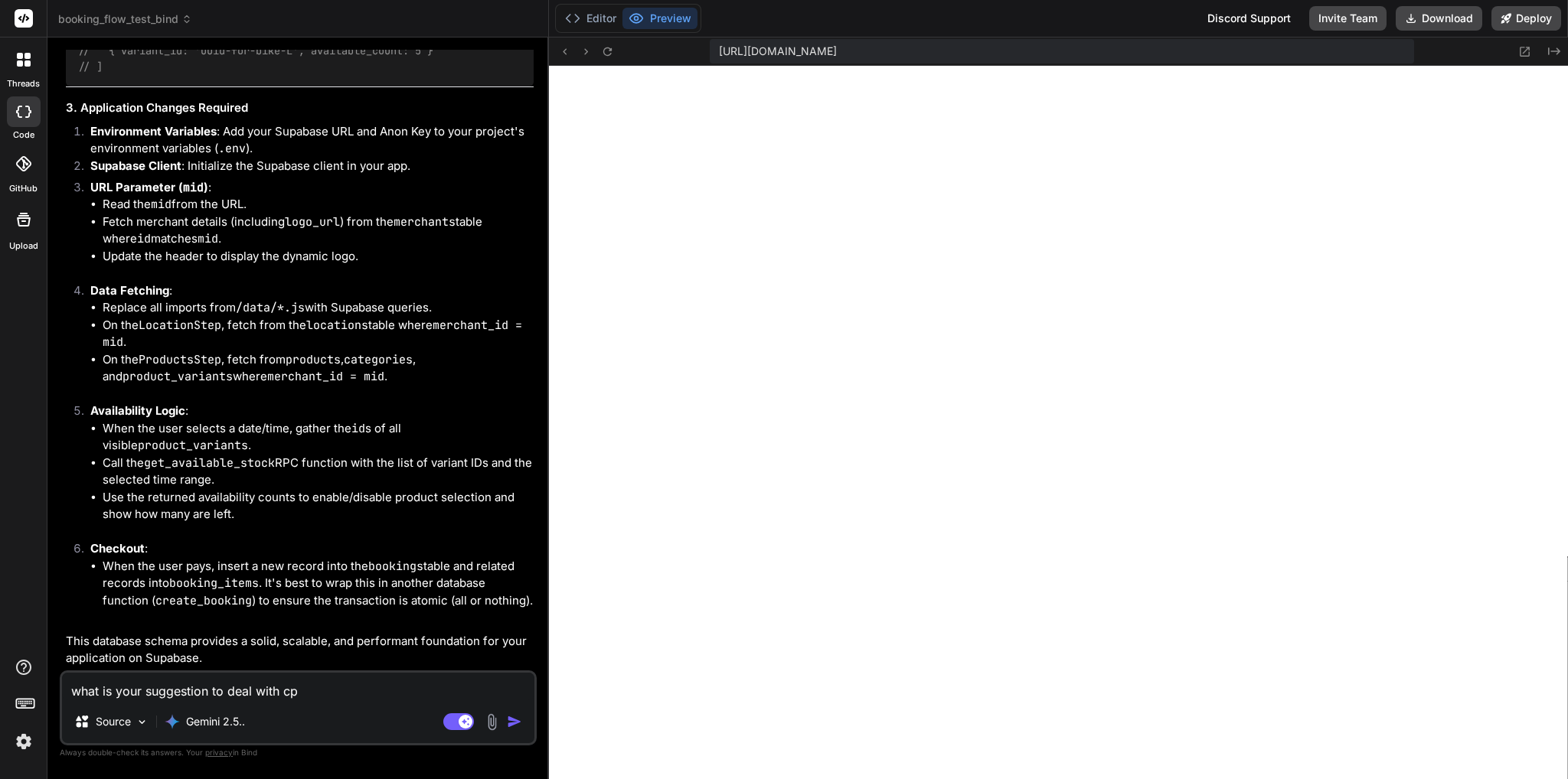
type textarea "x"
type textarea "what is your suggestion to deal with cp"
type textarea "x"
type textarea "what is your suggestion to deal with c"
type textarea "x"
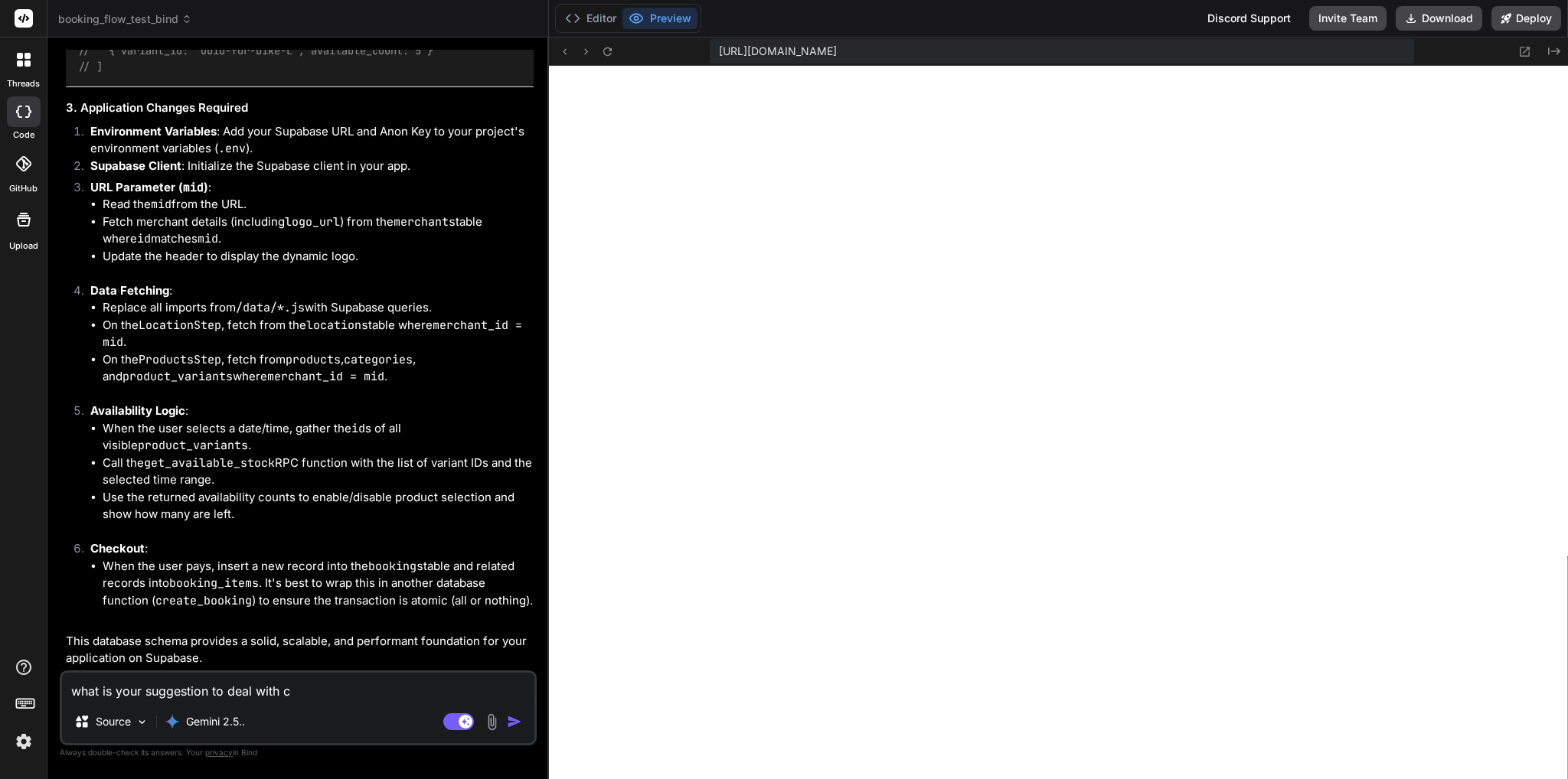
type textarea "what is your suggestion to deal with co"
type textarea "x"
type textarea "what is your suggestion to deal with con"
type textarea "x"
type textarea "what is your suggestion to deal with conc"
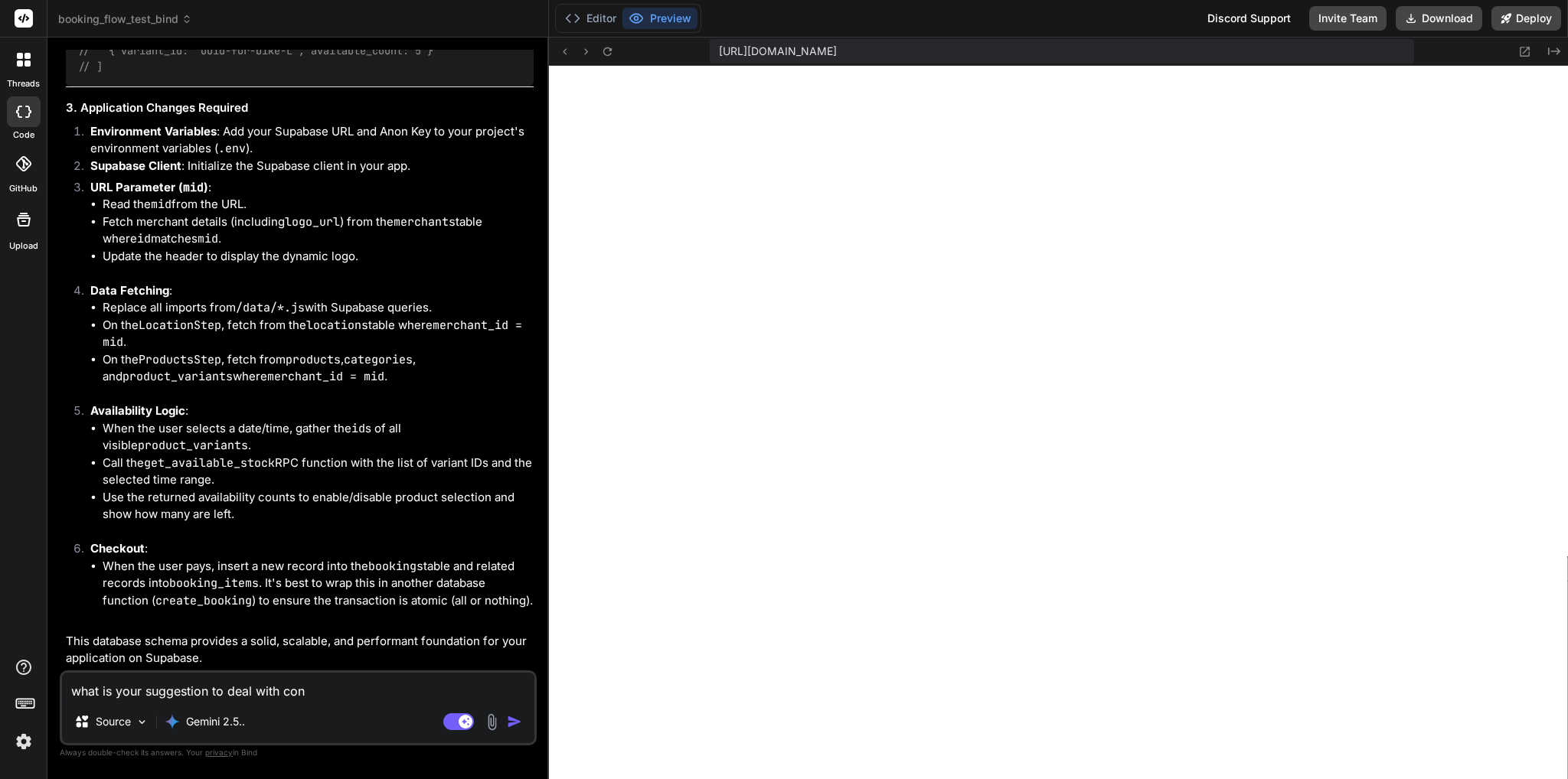
type textarea "x"
type textarea "what is your suggestion to deal with concu"
type textarea "x"
type textarea "what is your suggestion to deal with concur"
type textarea "x"
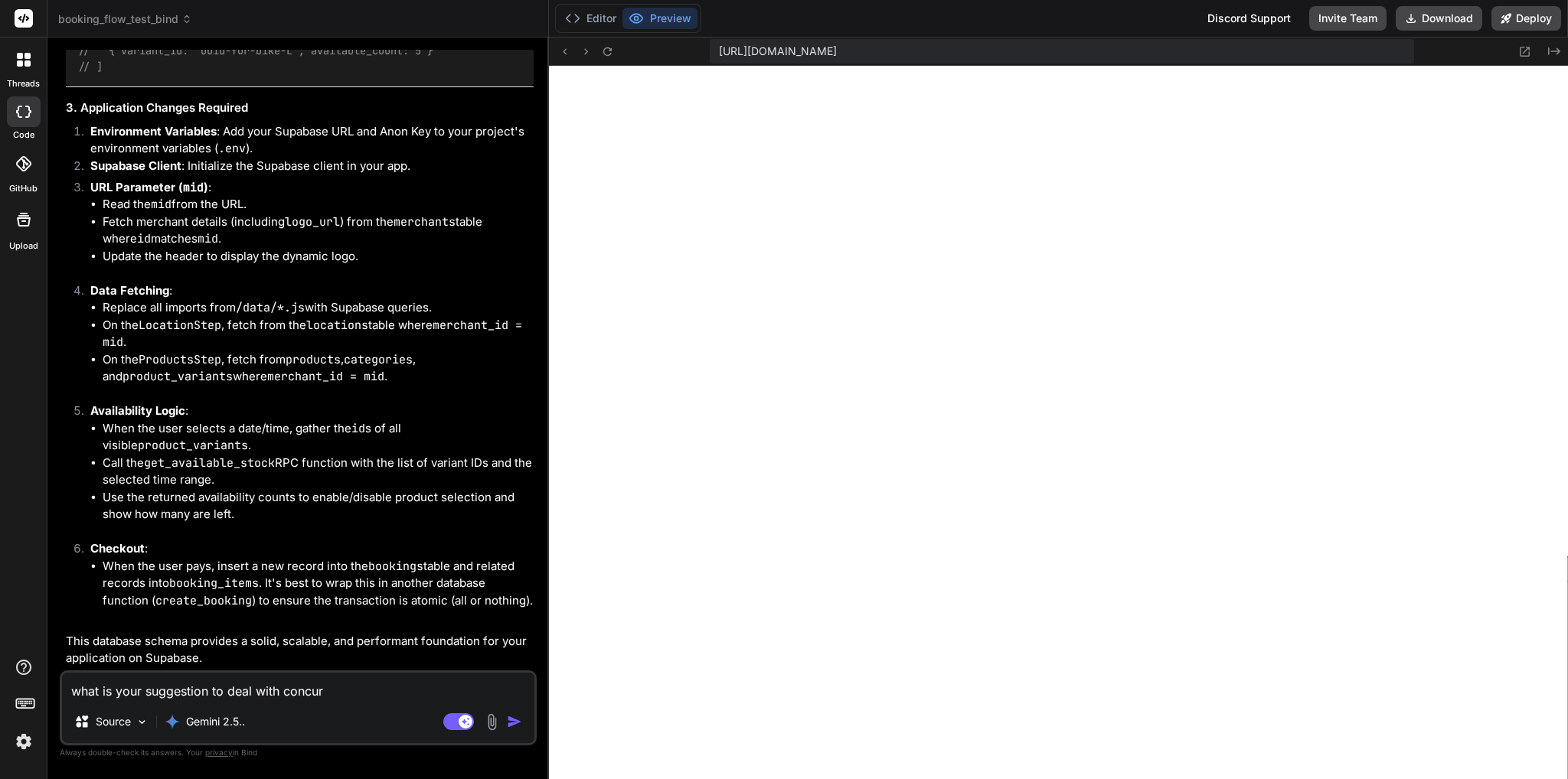
type textarea "what is your suggestion to deal with ""
type textarea "x"
type textarea "what is your suggestion to deal with "p"
type textarea "x"
type textarea "what is your suggestion to deal with "pa"
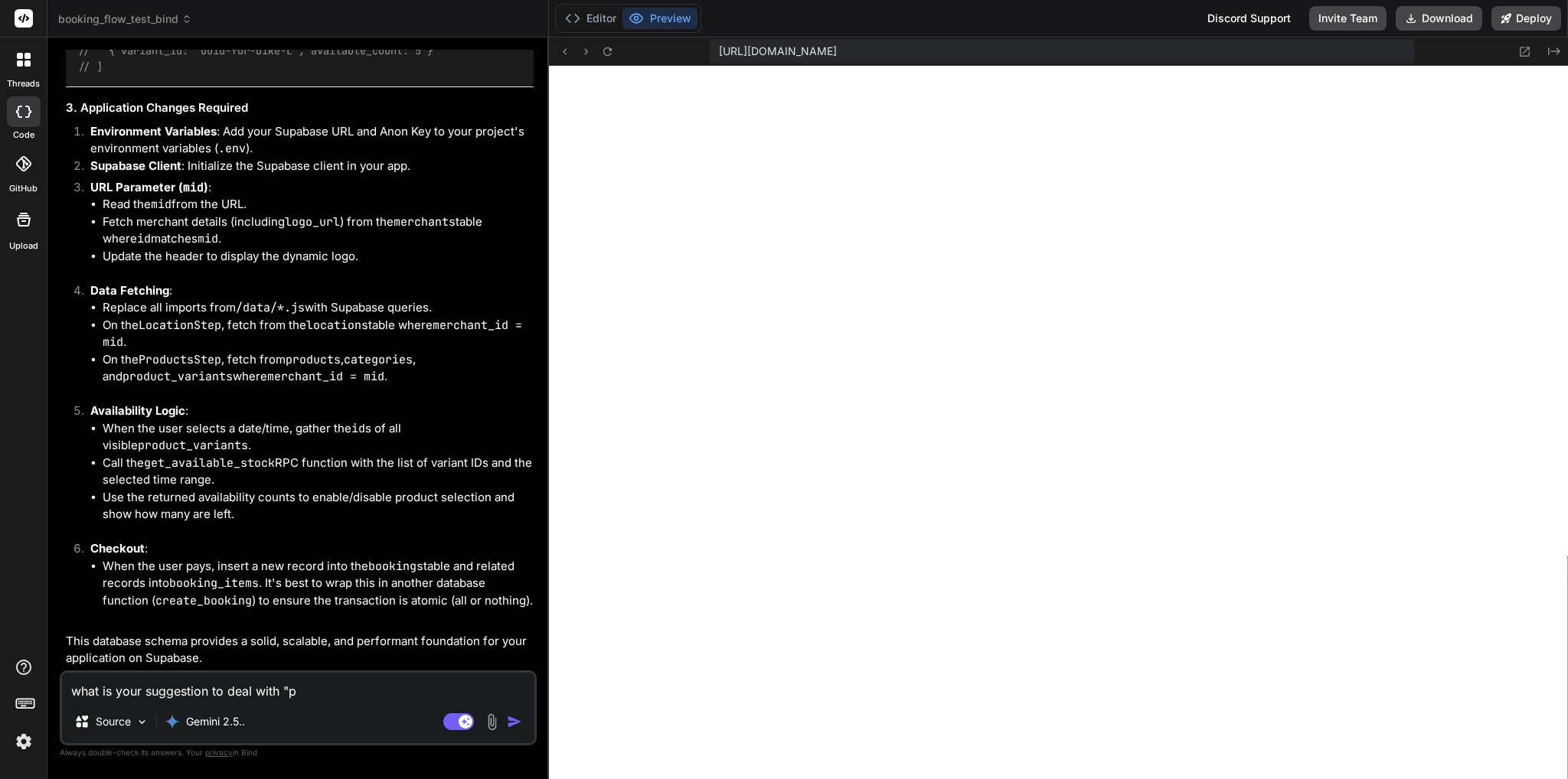
type textarea "x"
type textarea "what is your suggestion to deal with "par"
type textarea "x"
type textarea "what is your suggestion to deal with "para"
type textarea "x"
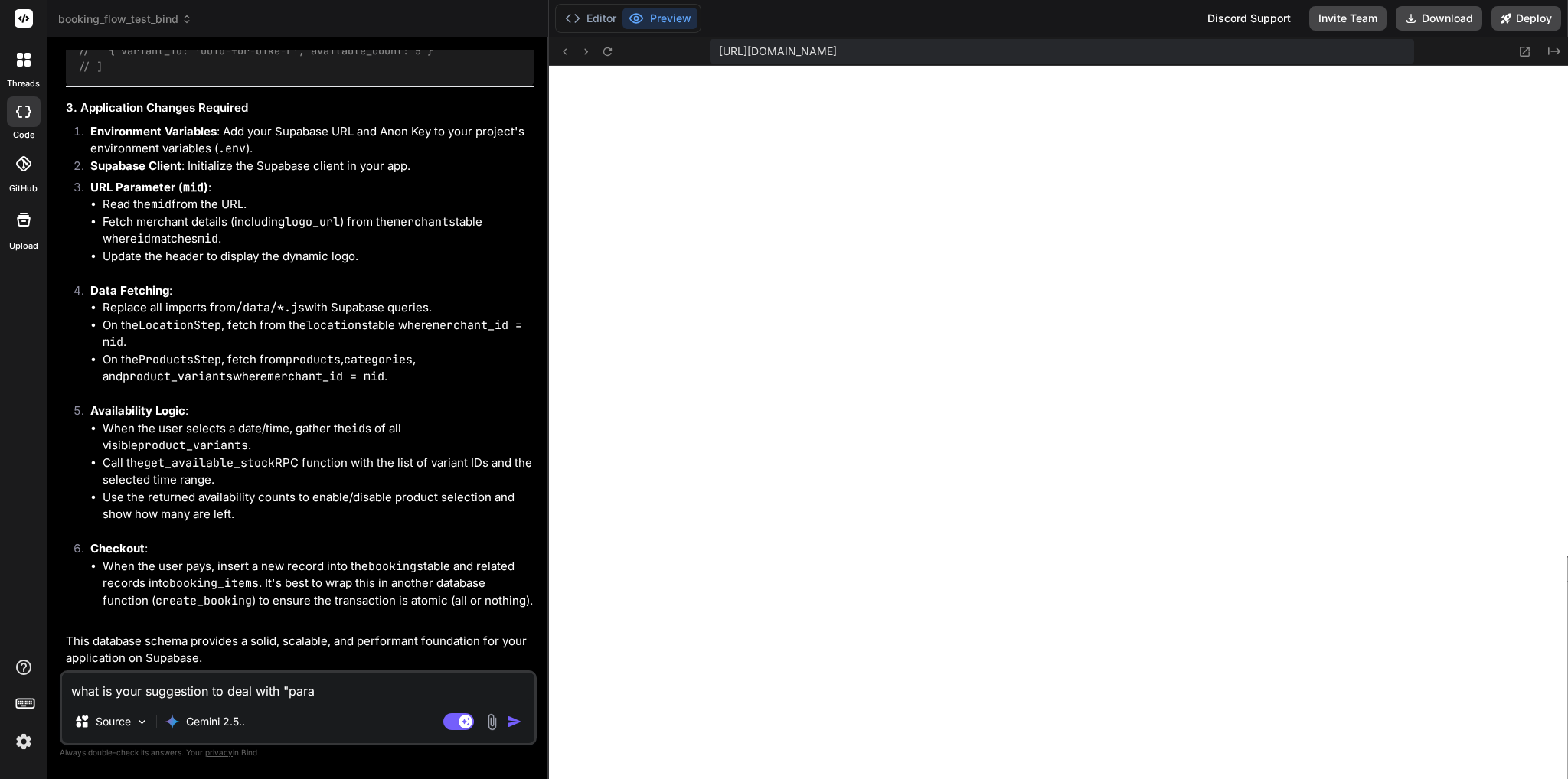
type textarea "what is your suggestion to deal with "paral"
type textarea "x"
type textarea "what is your suggestion to deal with "parall"
type textarea "x"
type textarea "what is your suggestion to deal with "paralle"
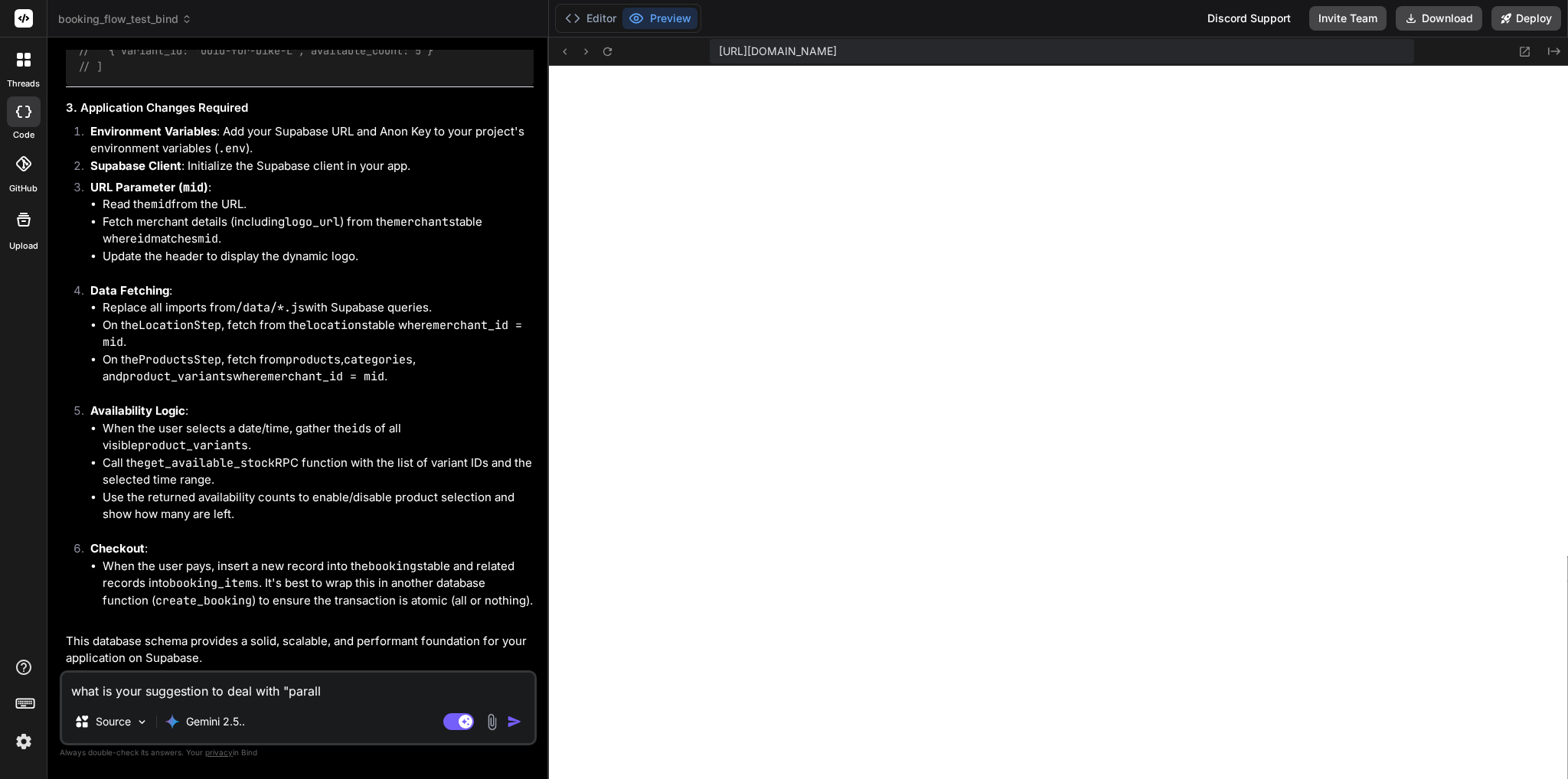
type textarea "x"
type textarea "what is your suggestion to deal with "parallel"
type textarea "x"
type textarea "what is your suggestion to deal with "parallel""
type textarea "x"
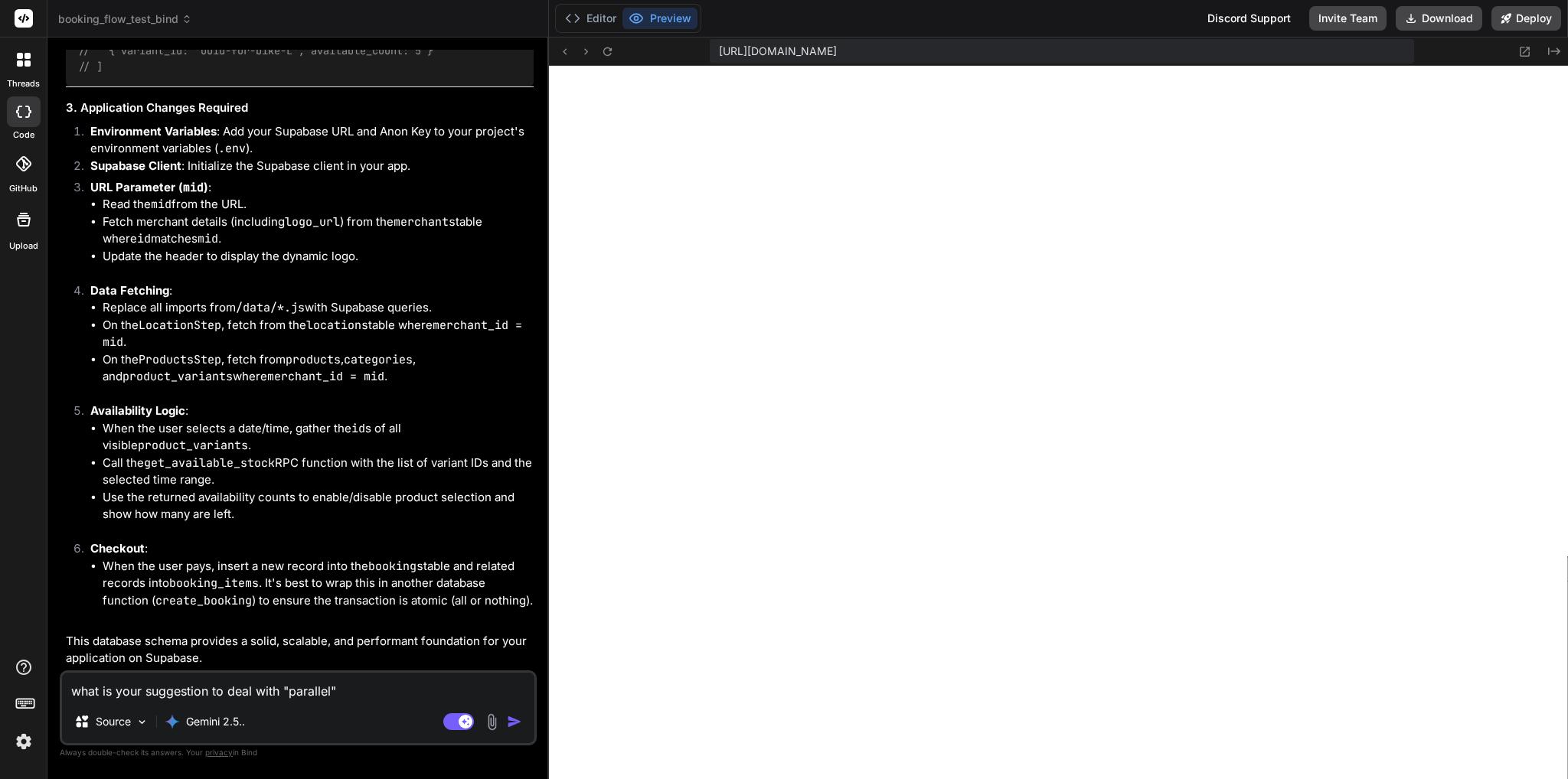
type textarea "what is your suggestion to deal with "parallel""
type textarea "x"
type textarea "what is your suggestion to deal with "parallel" n"
type textarea "x"
type textarea "what is your suggestion to deal with "parallel" no"
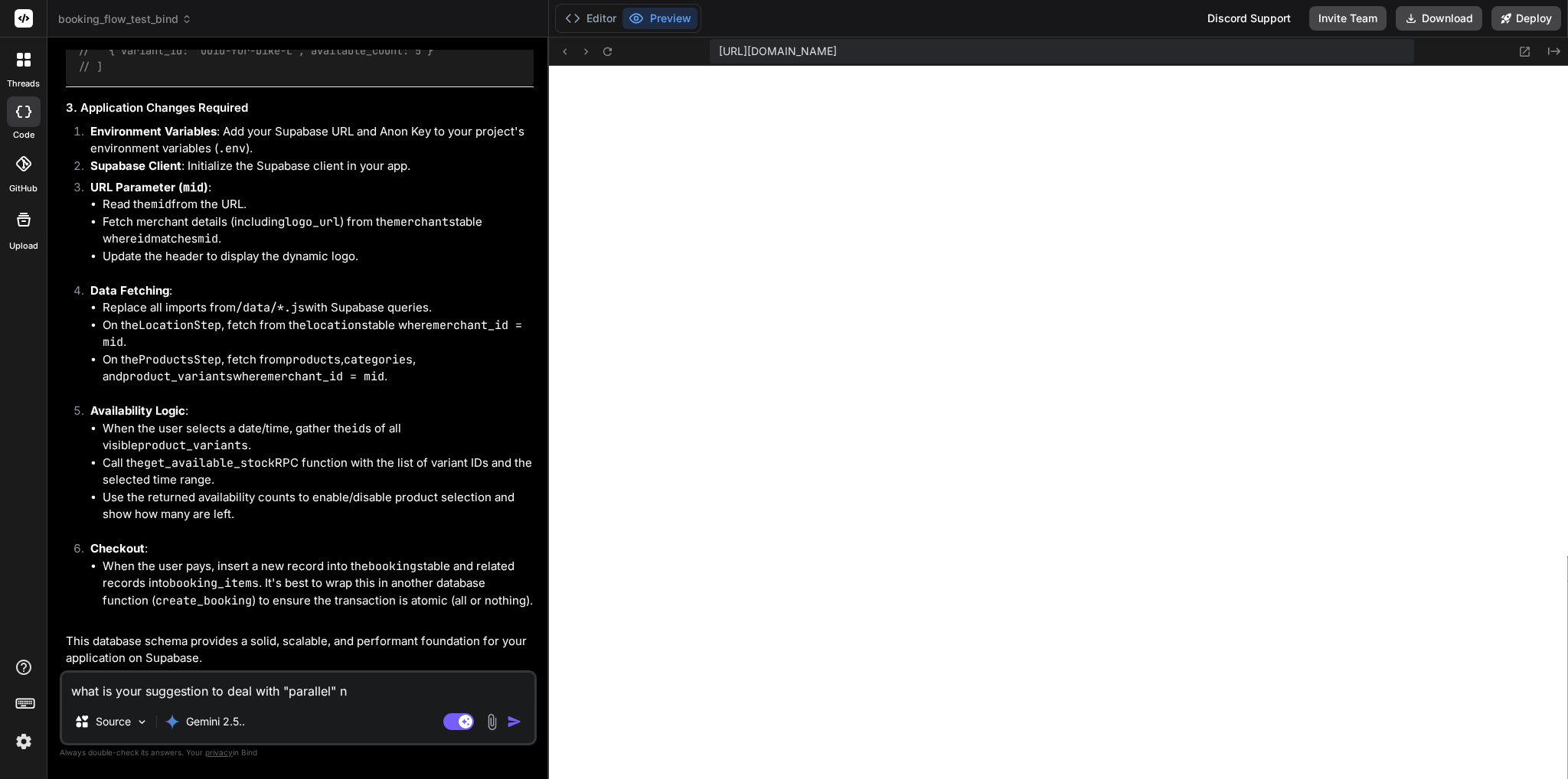
type textarea "x"
type textarea "what is your suggestion to deal with "parallel" n"
type textarea "x"
type textarea "what is your suggestion to deal with "parallel""
type textarea "x"
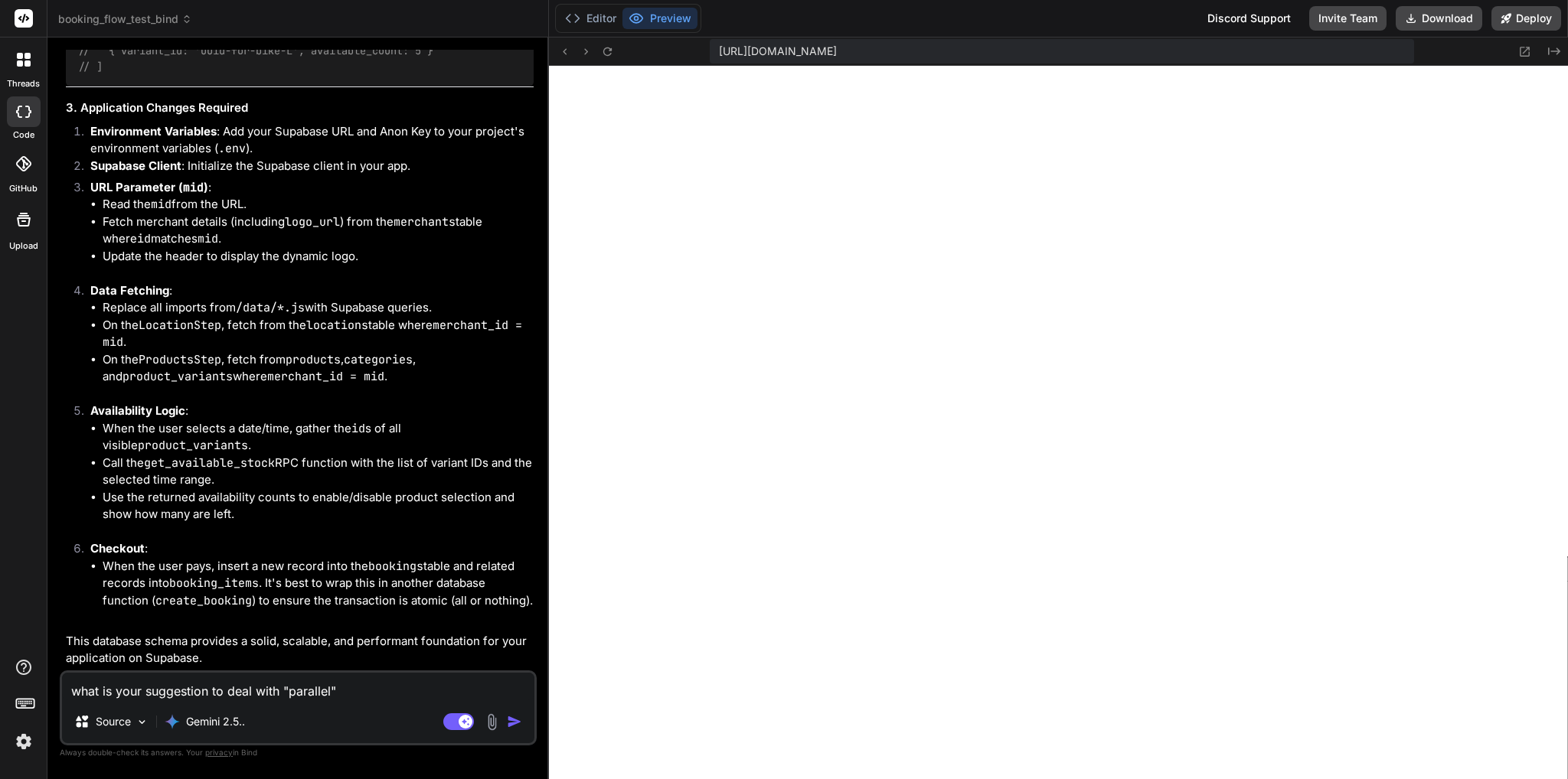
type textarea "what is your suggestion to deal with "parallel" b"
type textarea "x"
type textarea "what is your suggestion to deal with "parallel" bo"
type textarea "x"
type textarea "what is your suggestion to deal with "parallel" boo"
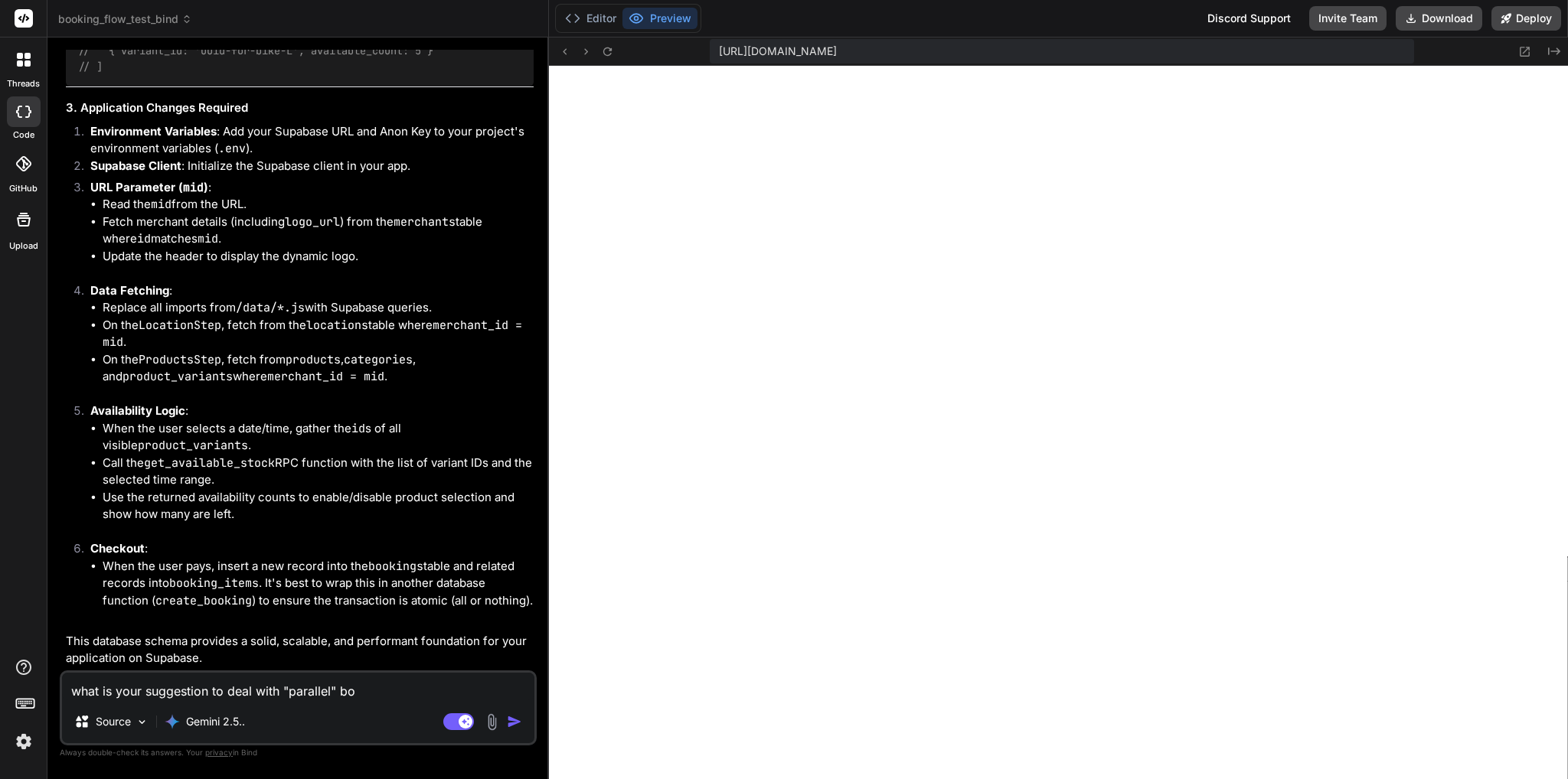
type textarea "x"
type textarea "what is your suggestion to deal with "parallel" book"
type textarea "x"
type textarea "what is your suggestion to deal with "parallel" booki"
type textarea "x"
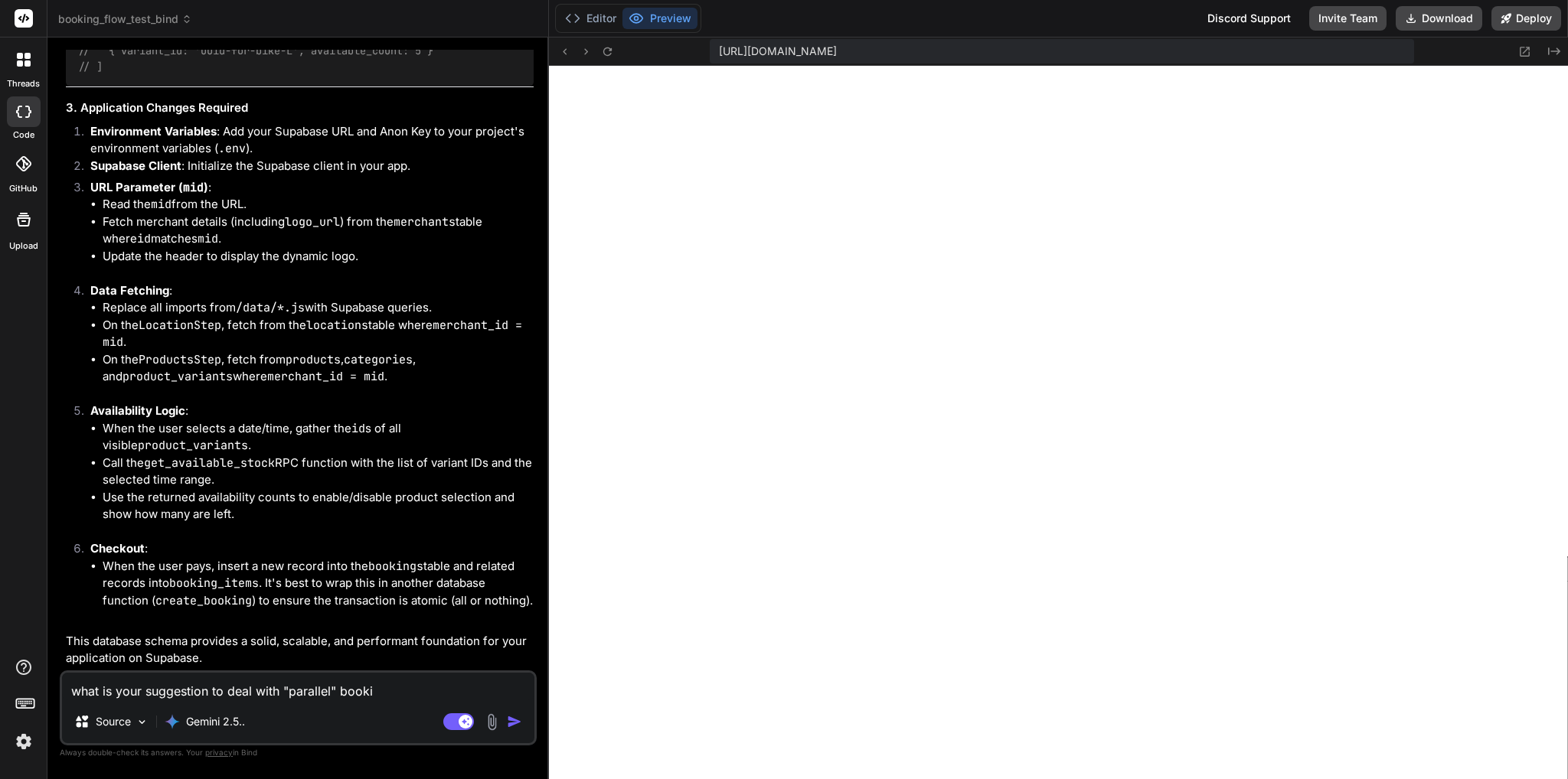
type textarea "what is your suggestion to deal with "parallel" bookin"
type textarea "x"
type textarea "what is your suggestion to deal with "parallel" booking"
type textarea "x"
type textarea "what is your suggestion to deal with "parallel" bookings"
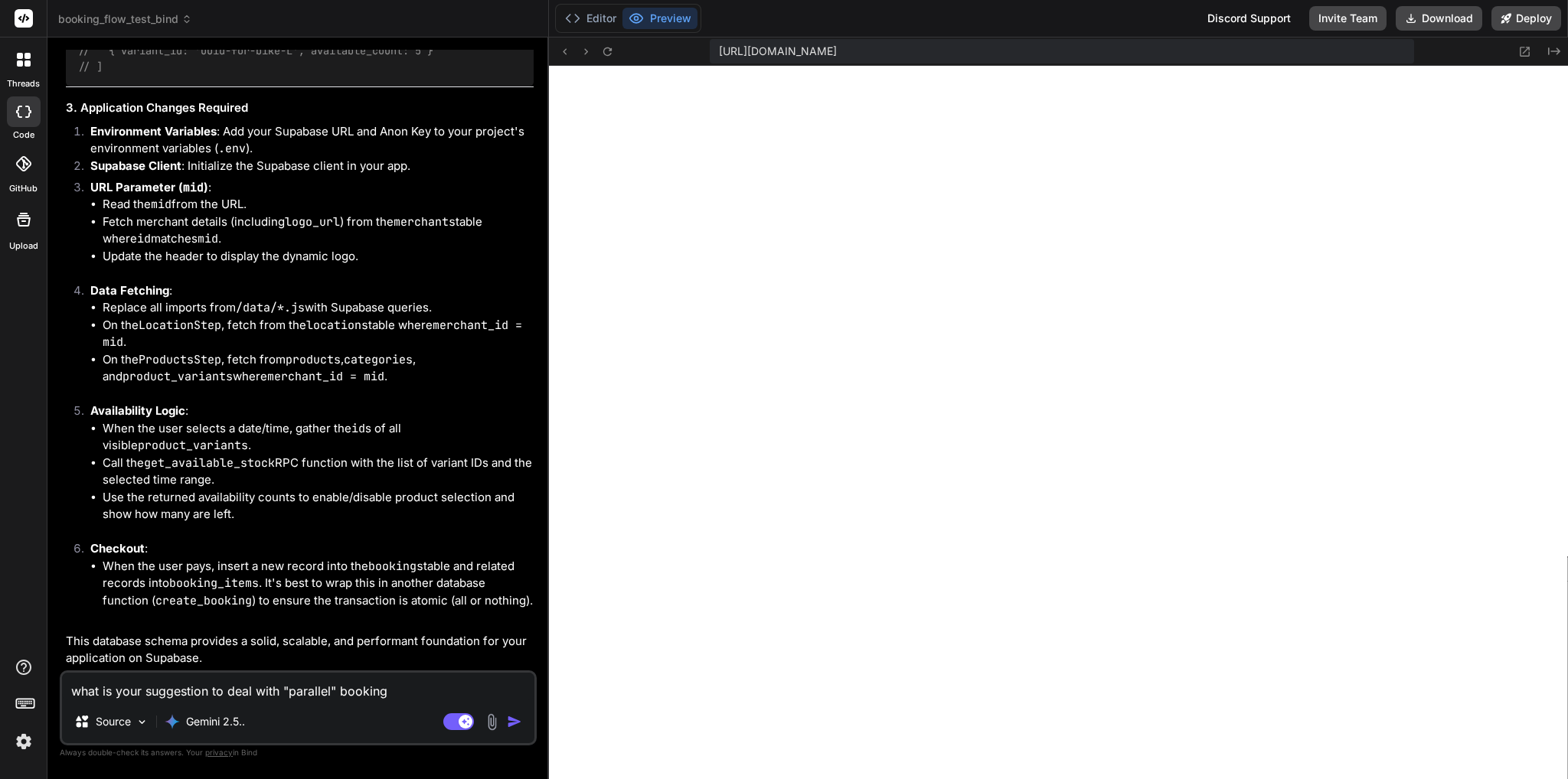
type textarea "x"
type textarea "what is your suggestion to deal with "parallel" bookings,"
type textarea "x"
type textarea "what is your suggestion to deal with "parallel" bookings,"
type textarea "x"
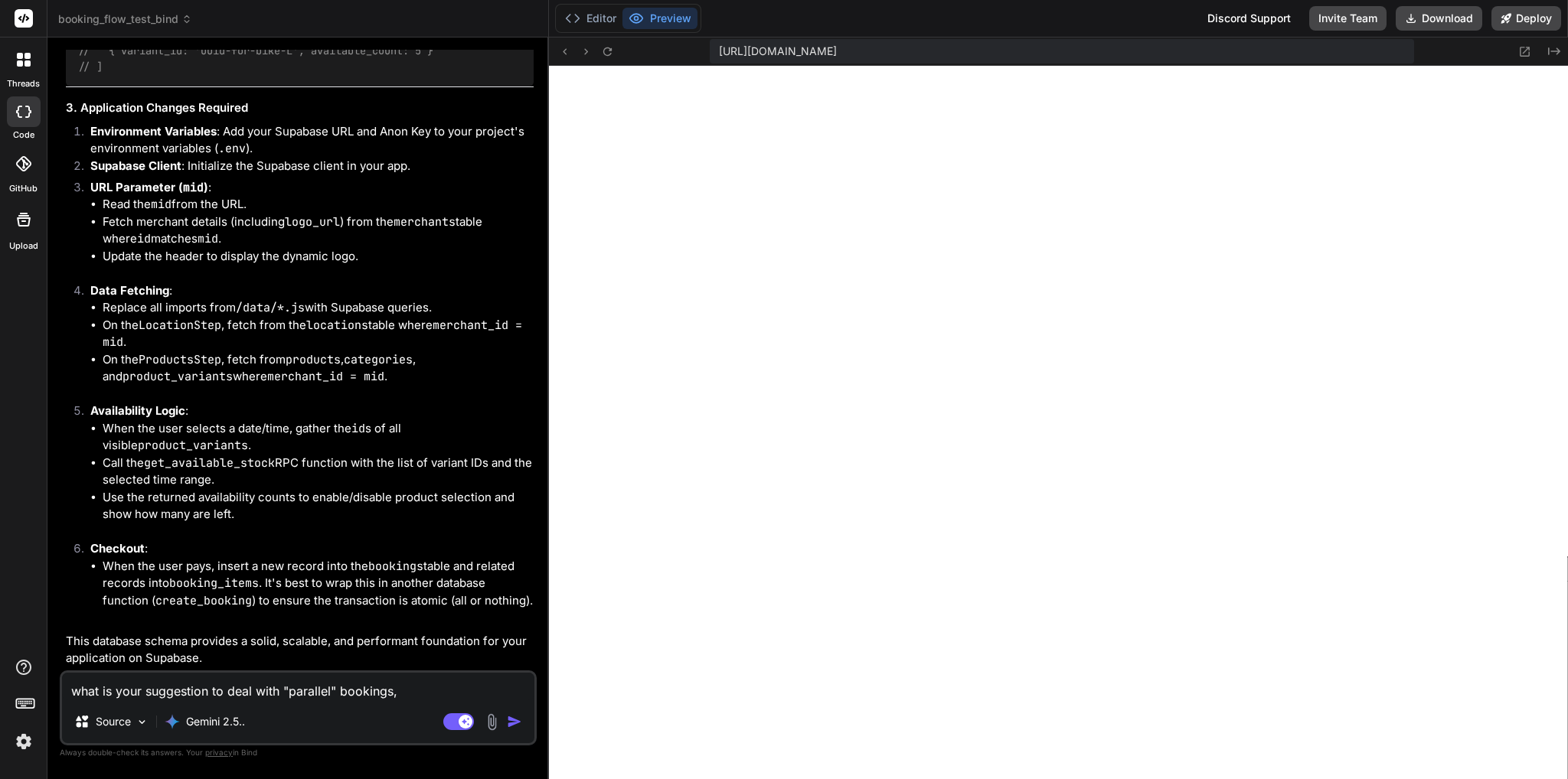
type textarea "what is your suggestion to deal with "parallel" bookings, e"
type textarea "x"
type textarea "what is your suggestion to deal with "parallel" bookings, e."
type textarea "x"
type textarea "what is your suggestion to deal with "parallel" bookings, e.g"
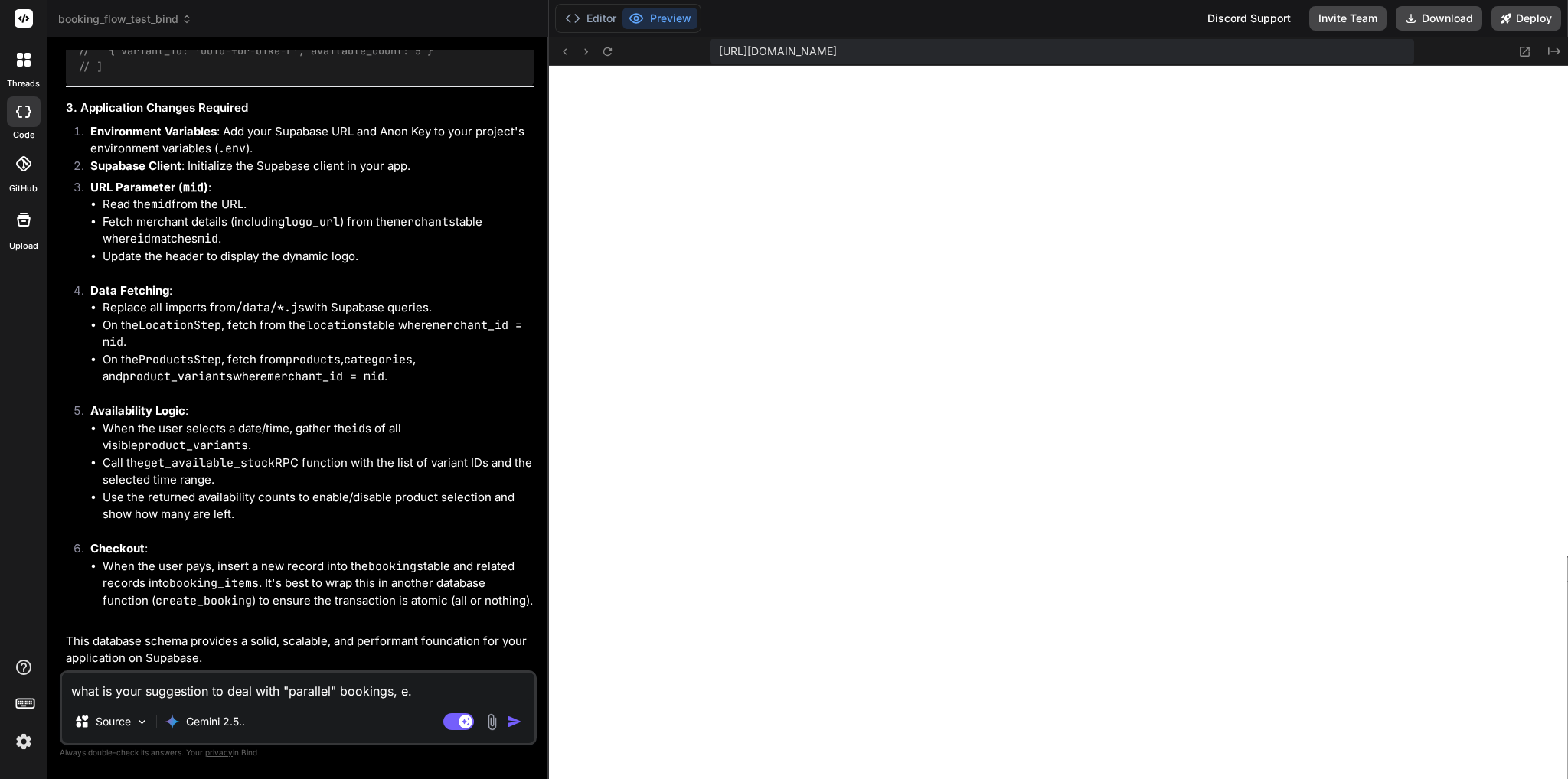
type textarea "x"
type textarea "what is your suggestion to deal with "parallel" bookings, e.g."
type textarea "x"
type textarea "what is your suggestion to deal with "parallel" bookings, e.g."
type textarea "x"
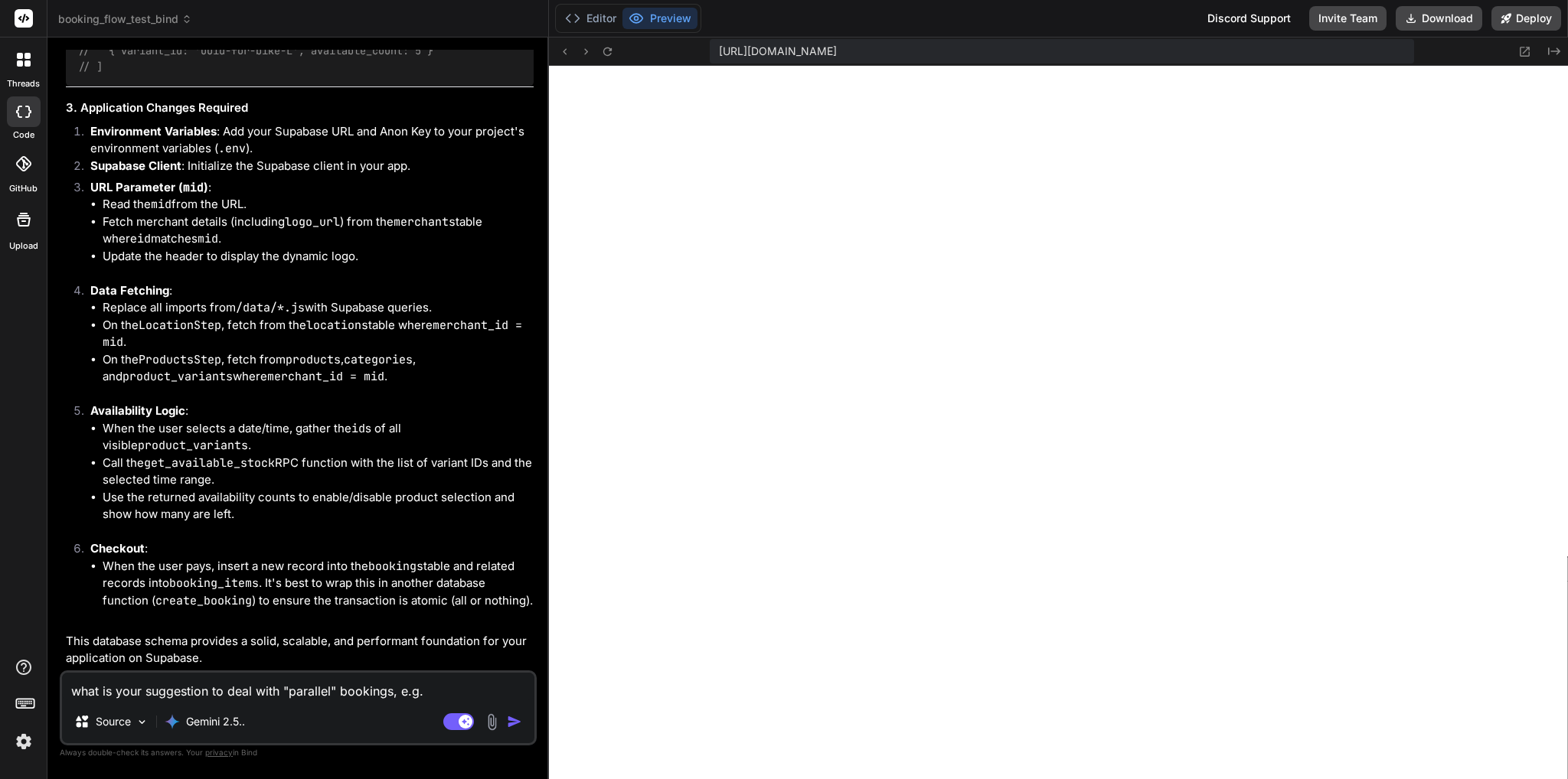
type textarea "what is your suggestion to deal with "parallel" bookings, e.g. i"
type textarea "x"
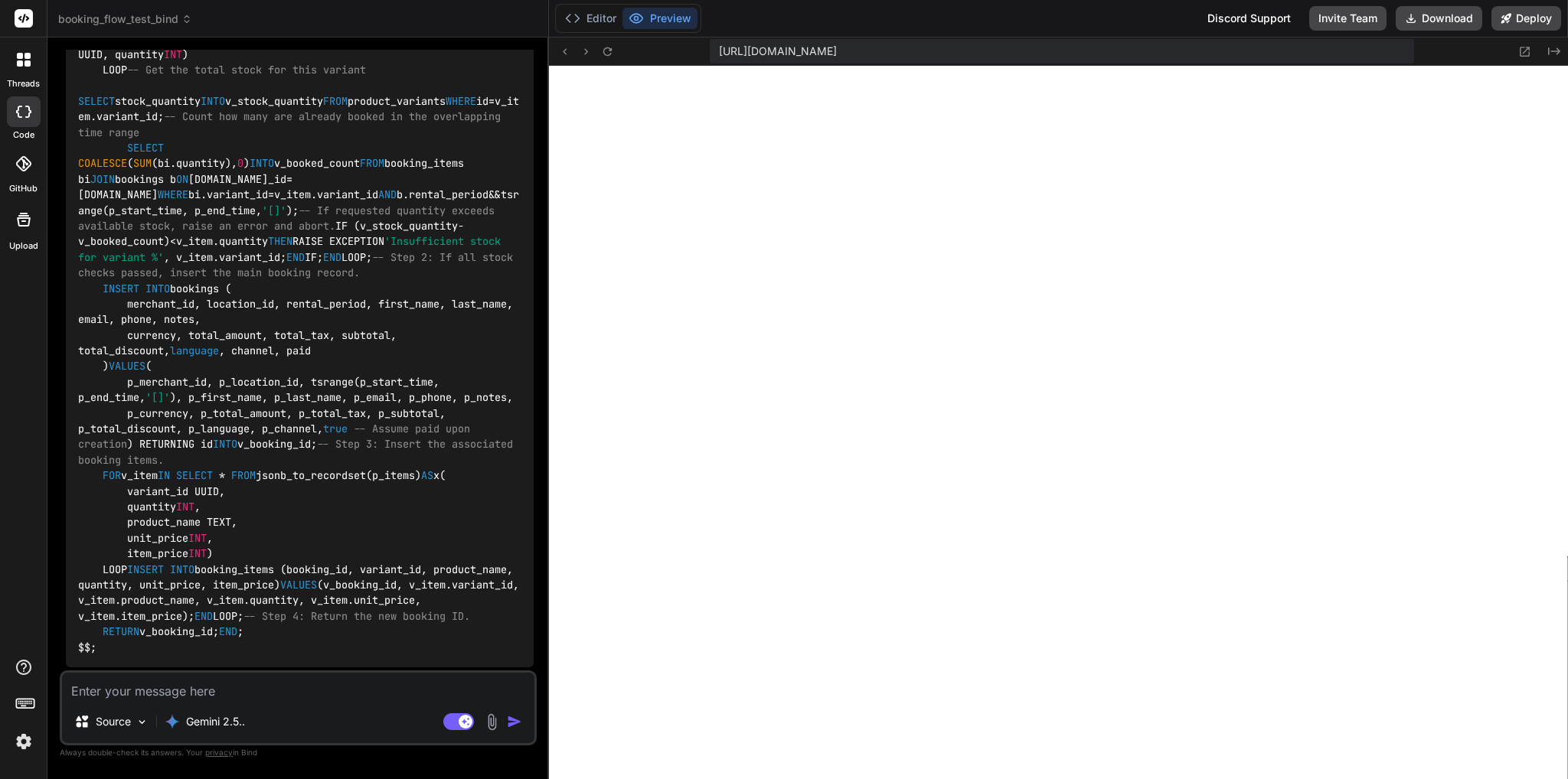
scroll to position [30668, 0]
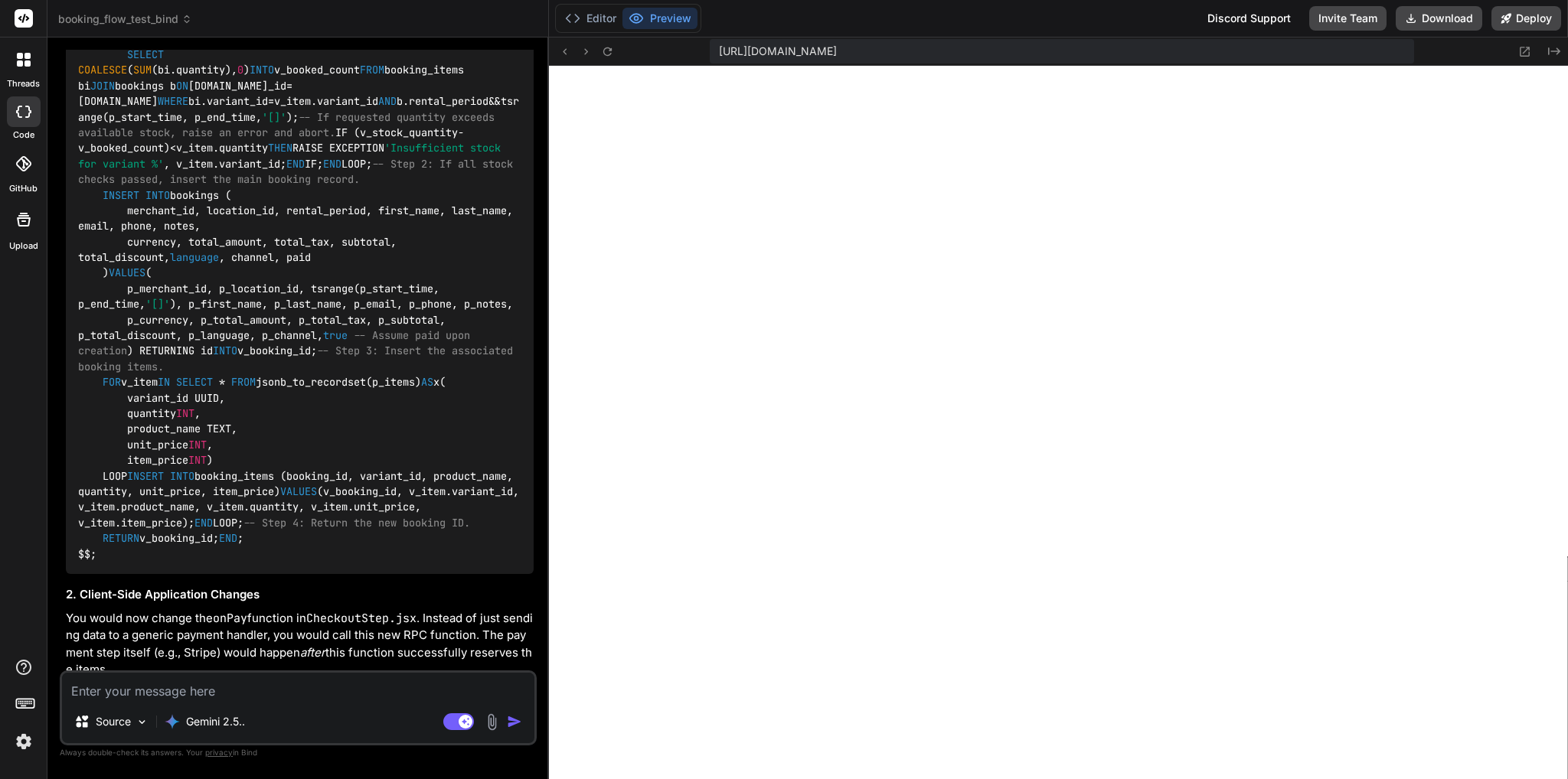
drag, startPoint x: 227, startPoint y: 319, endPoint x: 280, endPoint y: 337, distance: 56.0
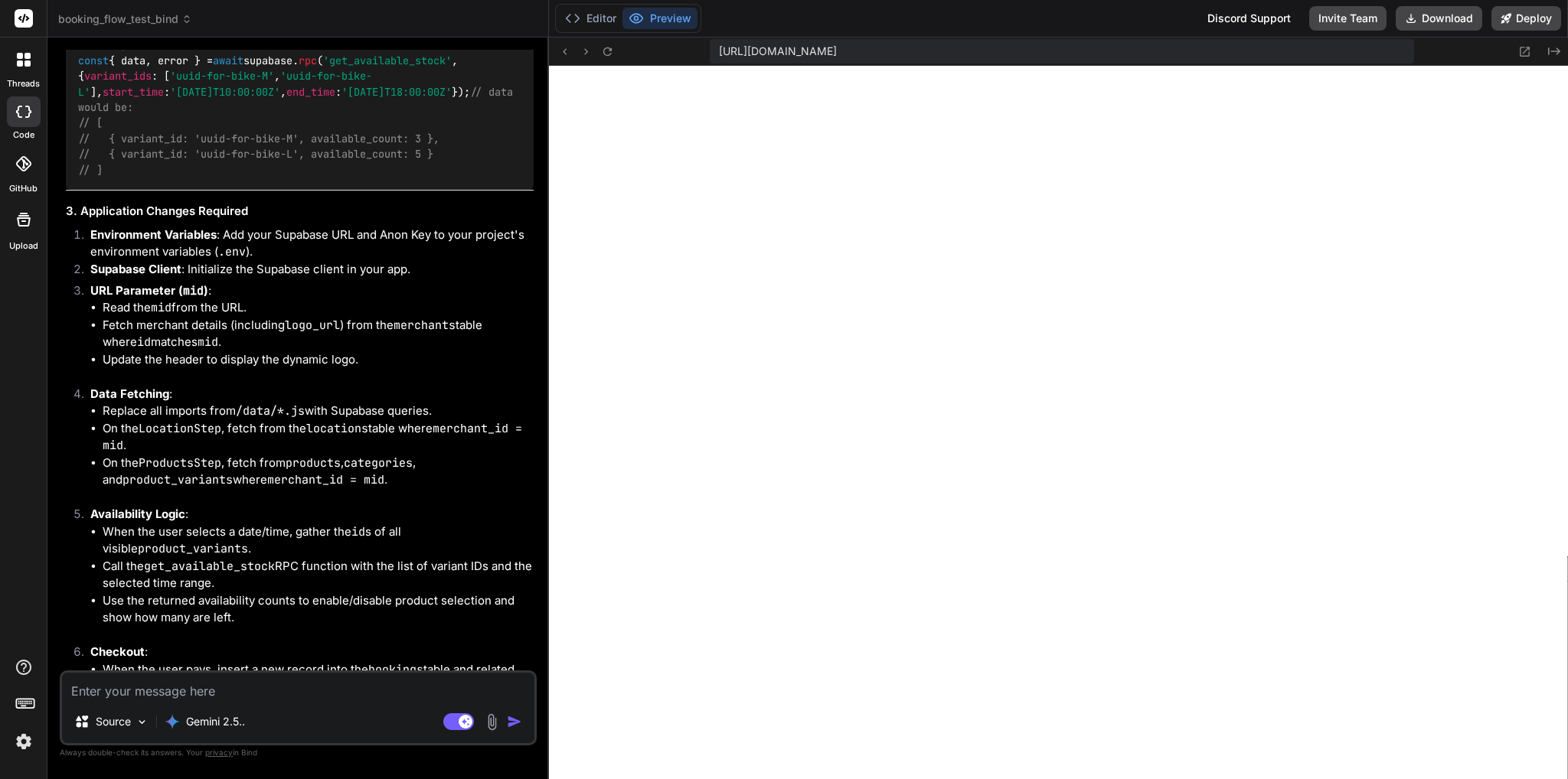
scroll to position [28746, 0]
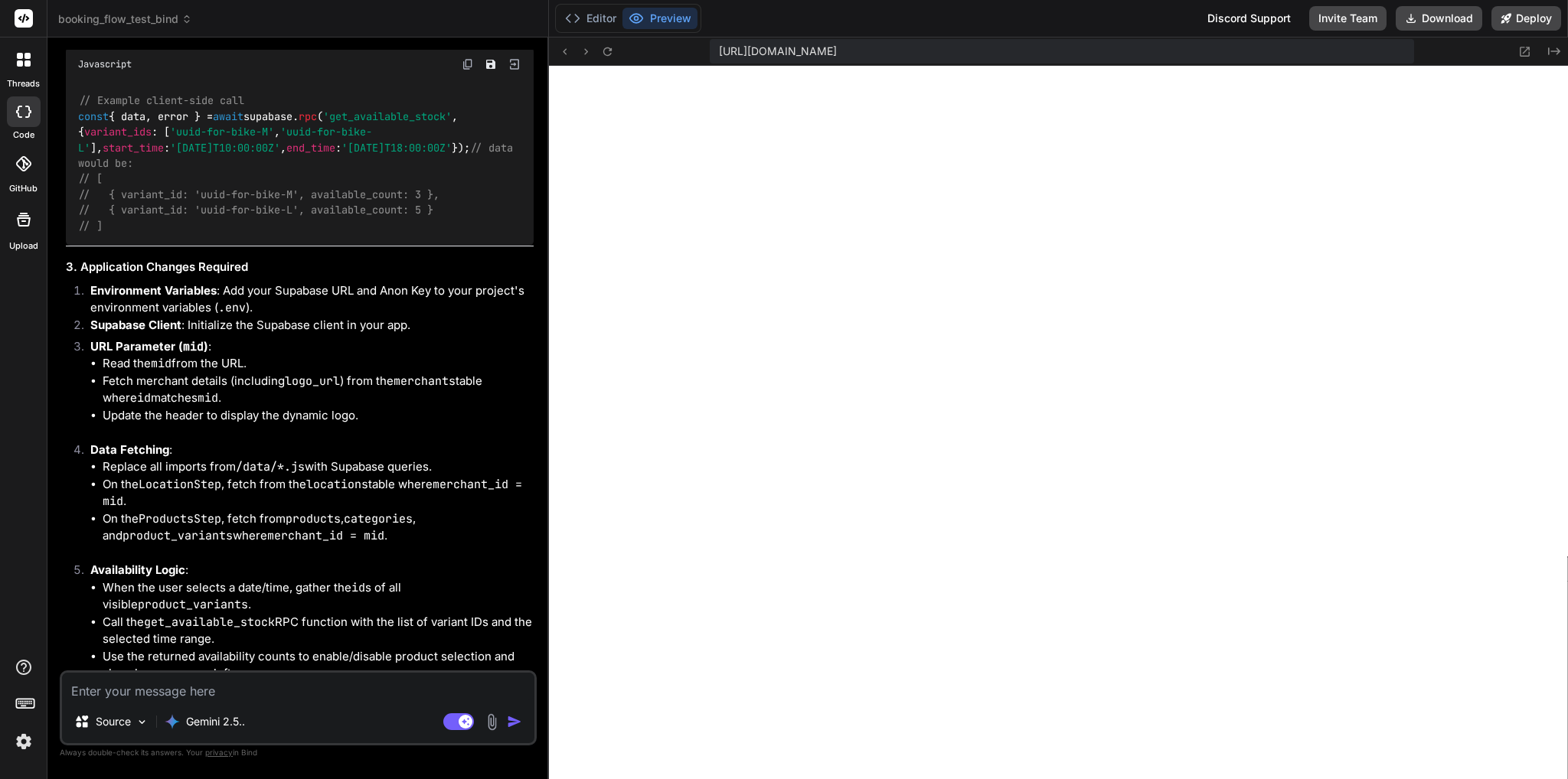
drag, startPoint x: 280, startPoint y: 378, endPoint x: 120, endPoint y: 373, distance: 160.1
copy code "get_available_stock"
click at [242, 685] on textarea at bounding box center [298, 686] width 473 height 27
paste textarea "get_available_stock"
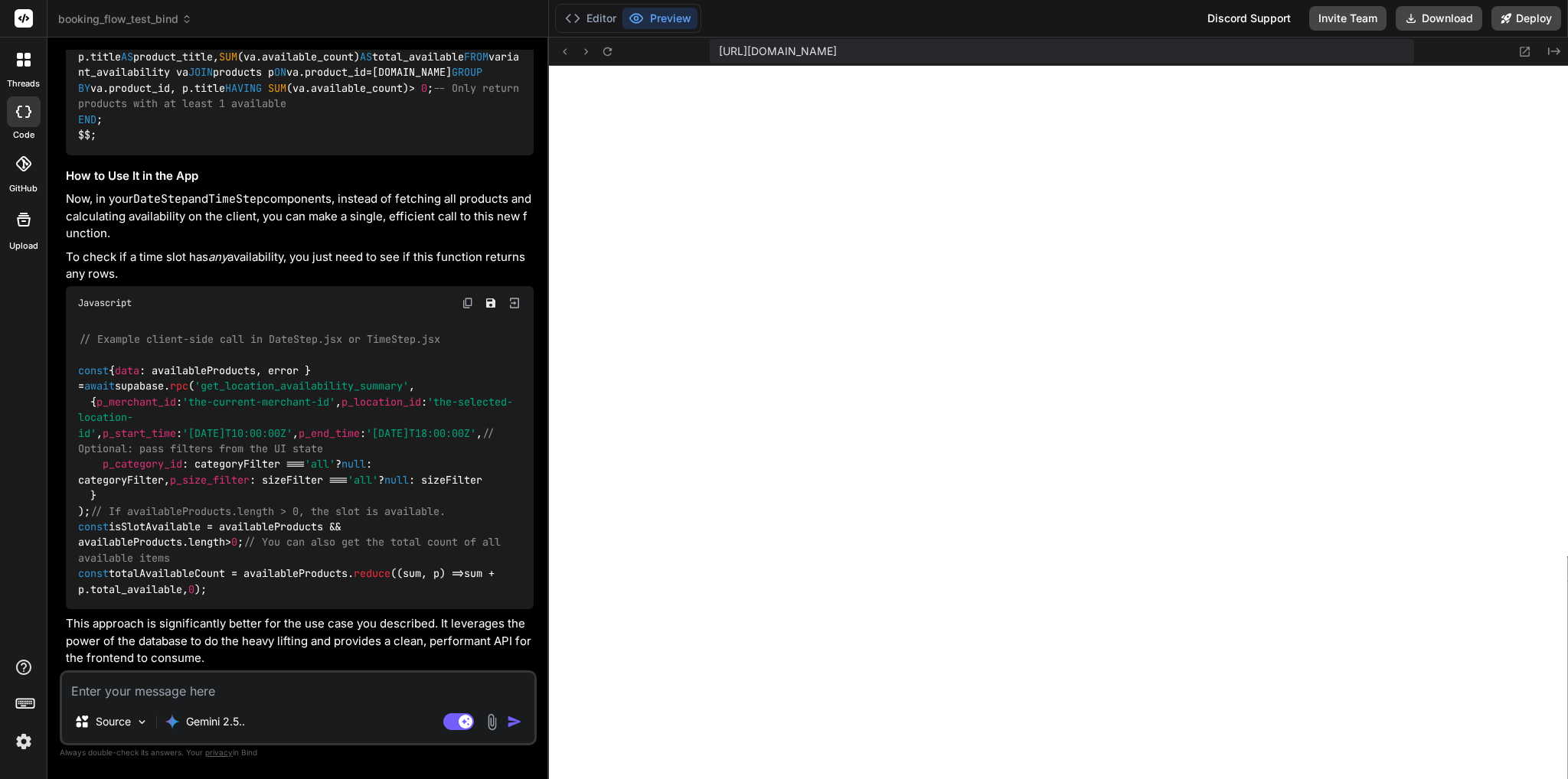
scroll to position [33501, 0]
click at [1443, 13] on button "Download" at bounding box center [1439, 18] width 87 height 25
click at [426, 20] on div "booking_flow_test_bind" at bounding box center [298, 19] width 479 height 16
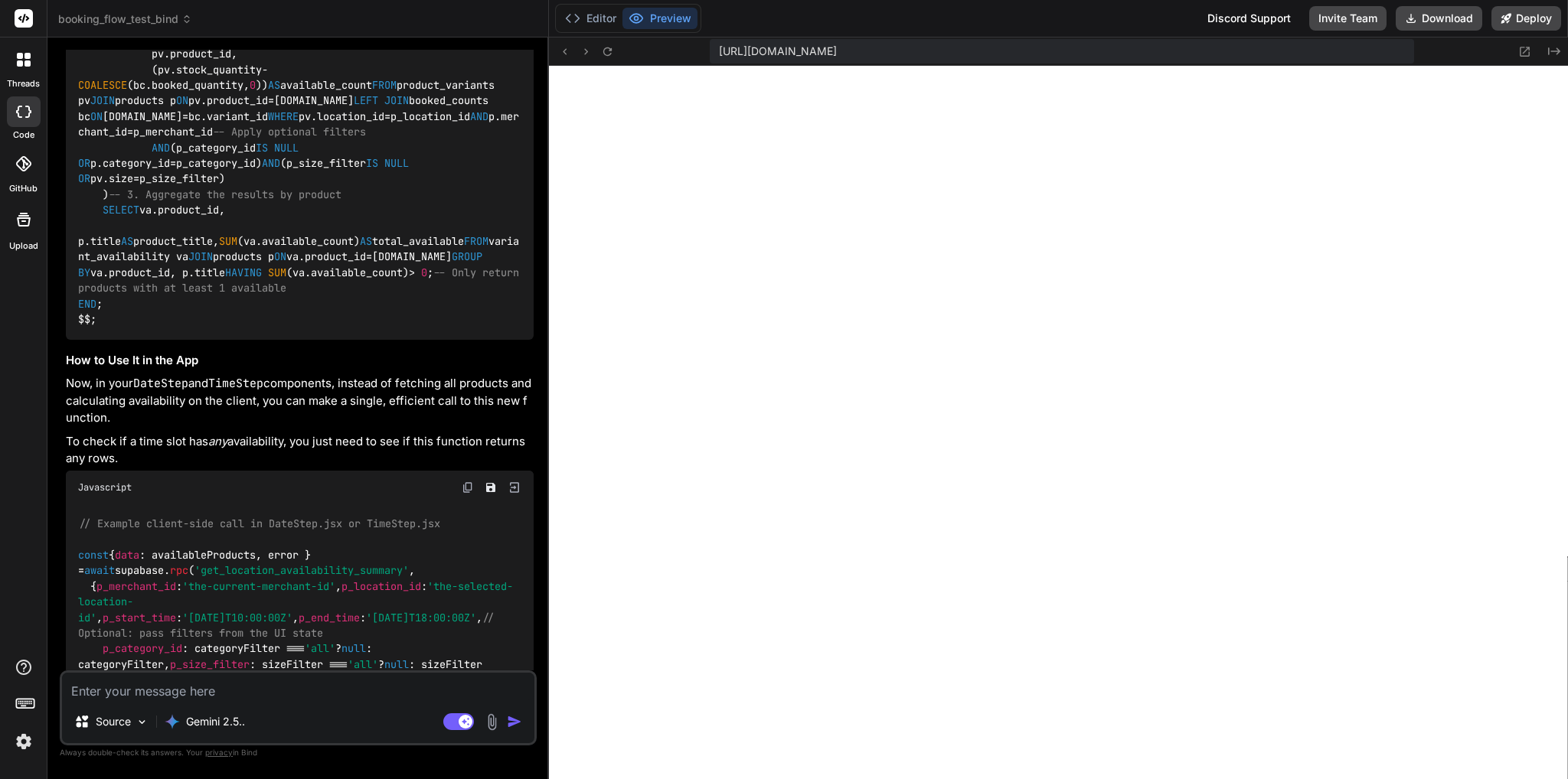
click at [174, 696] on textarea at bounding box center [298, 686] width 473 height 27
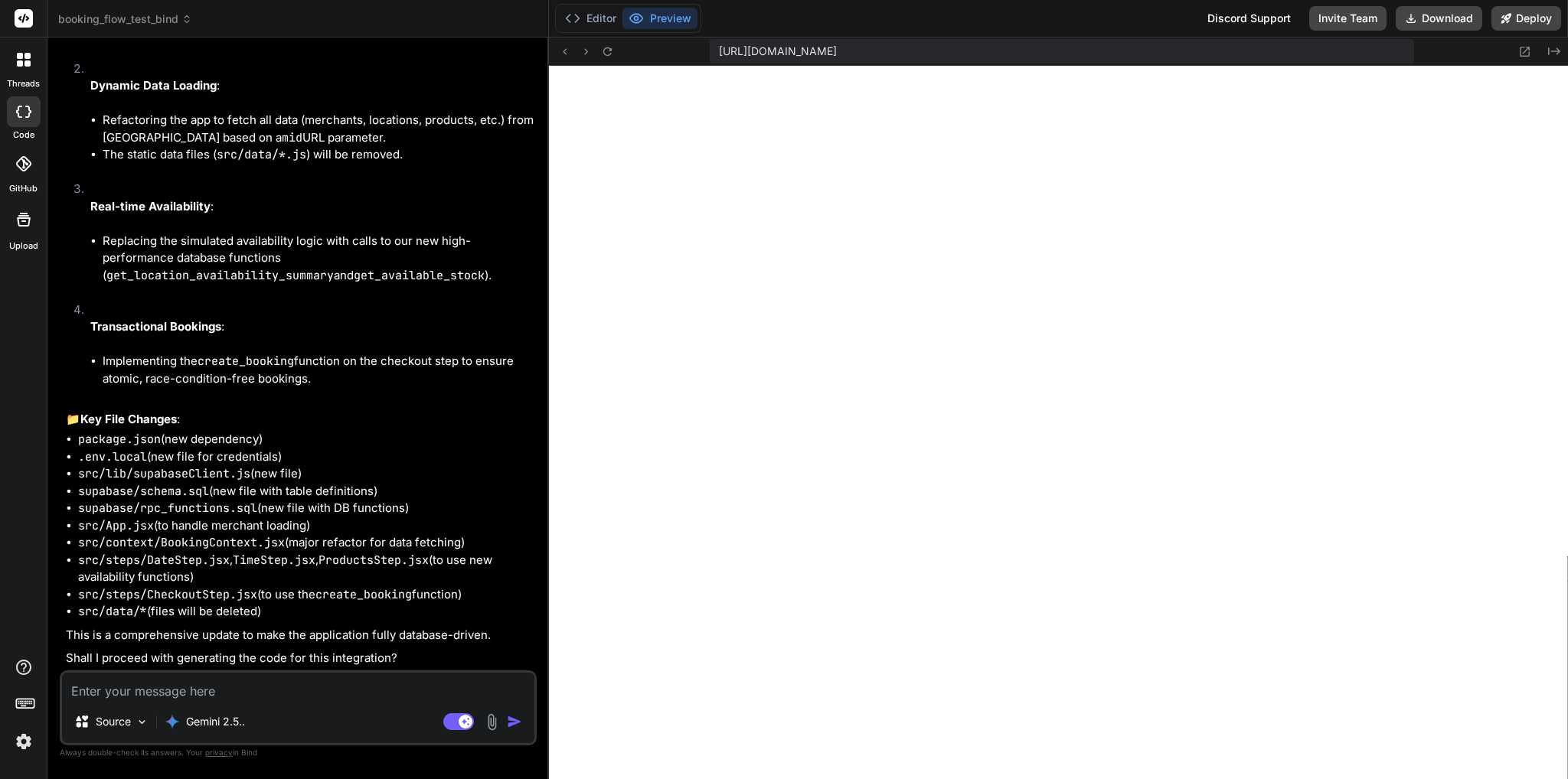
scroll to position [35891, 0]
click at [175, 691] on textarea at bounding box center [298, 686] width 473 height 27
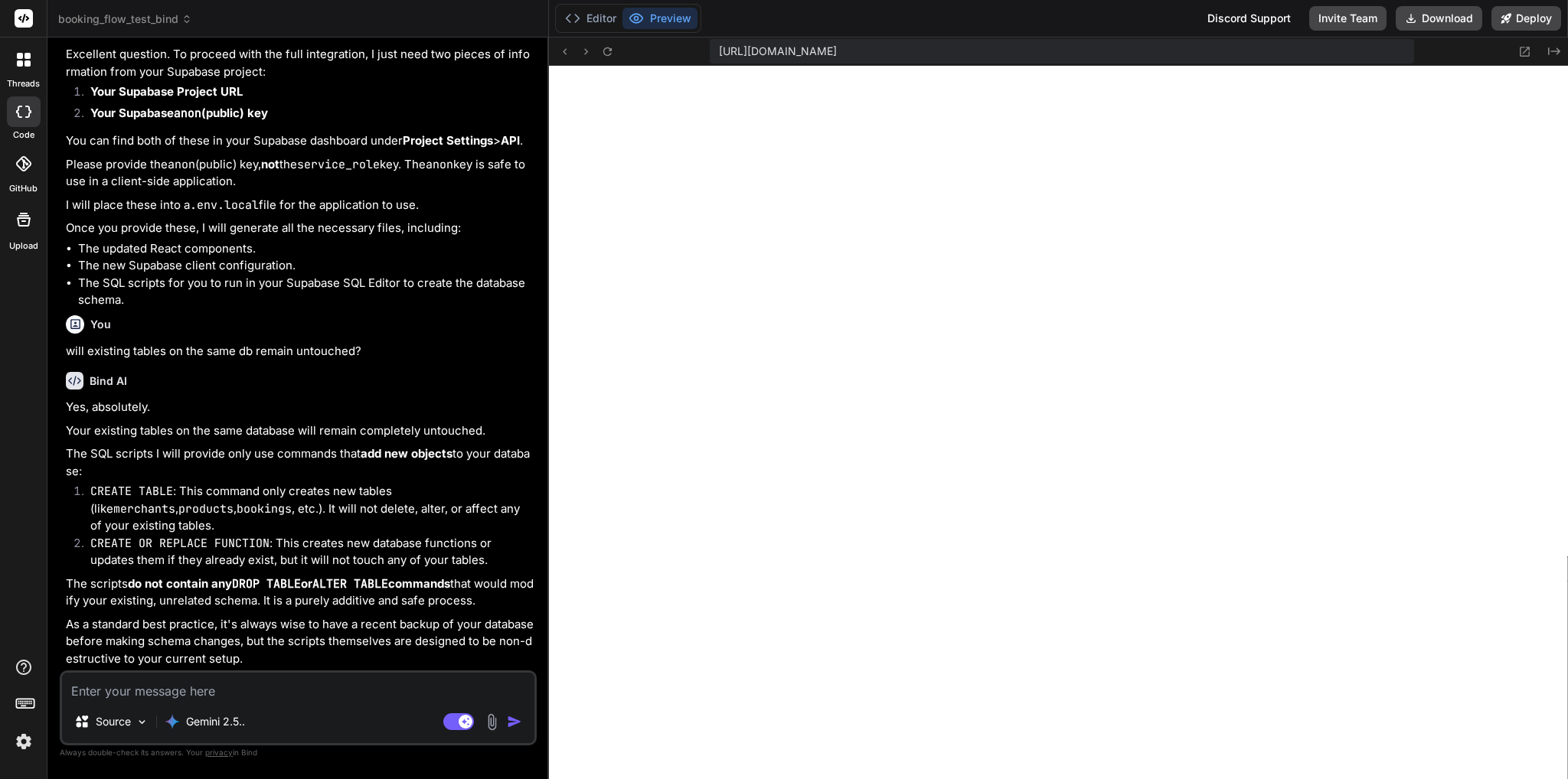
scroll to position [36453, 0]
paste textarea "[URL][DOMAIN_NAME]"
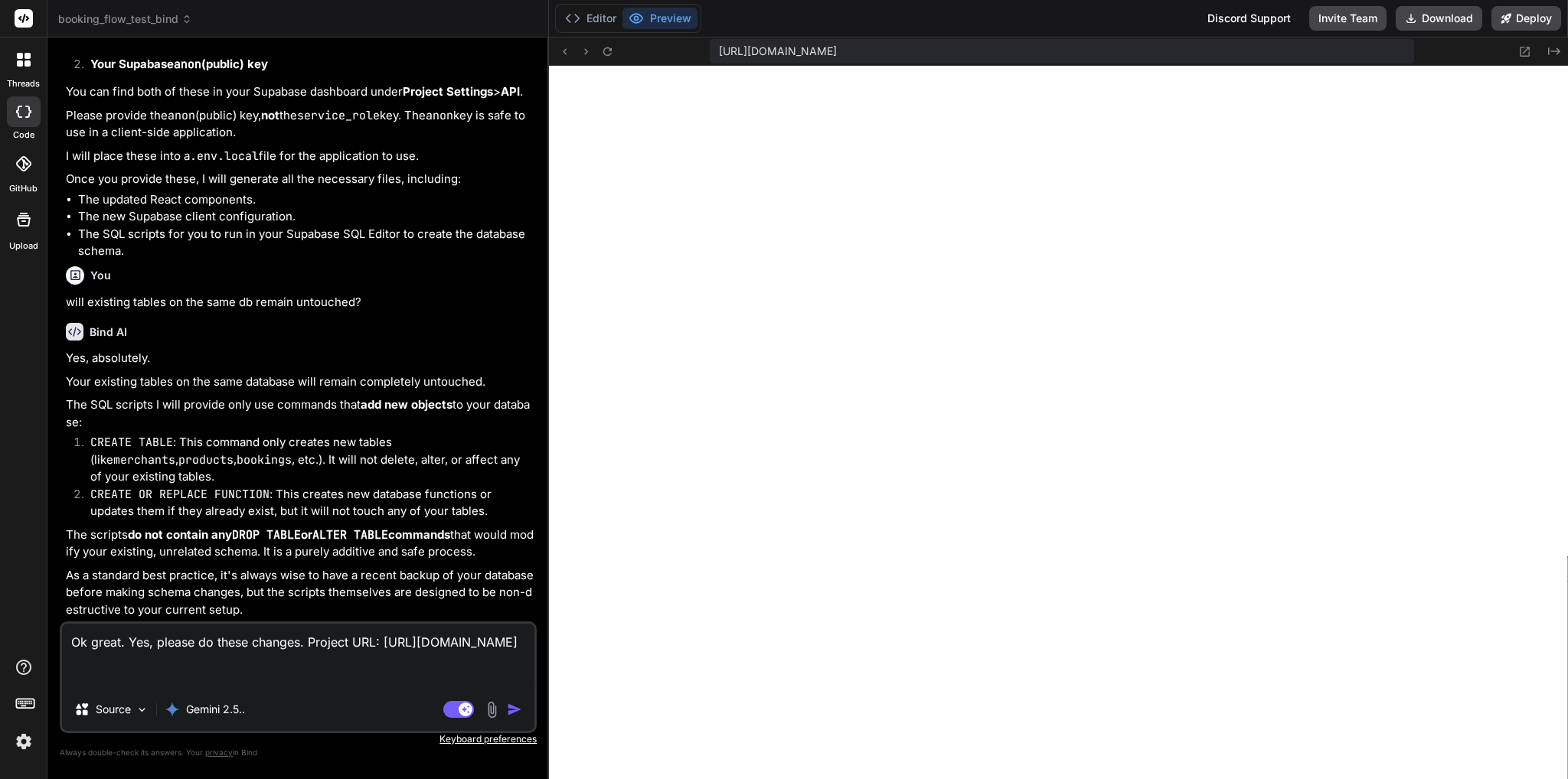
scroll to position [36529, 0]
paste textarea "[SECURITY_DATA]"
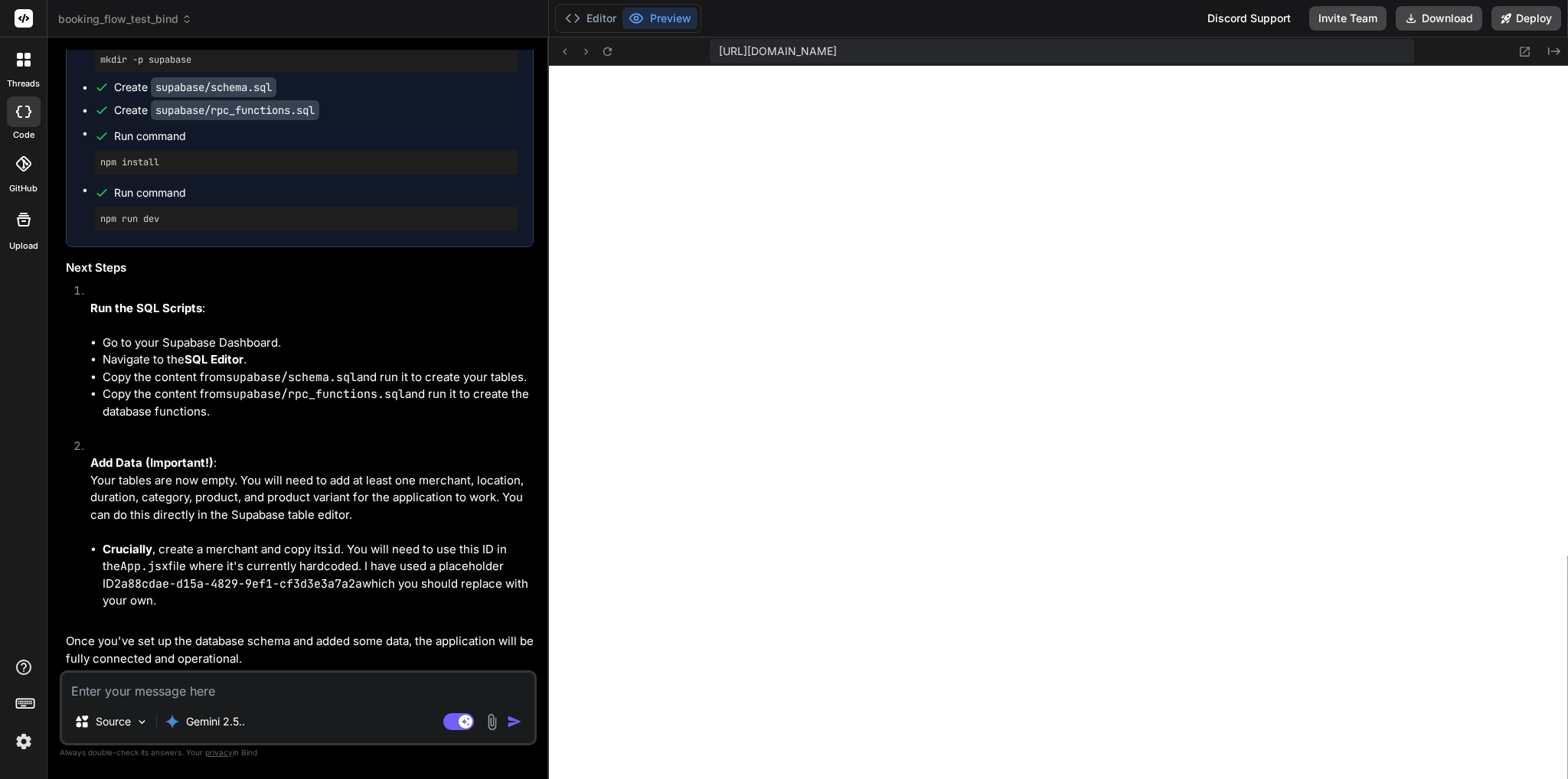
scroll to position [37923, 0]
click at [613, 16] on button "Editor" at bounding box center [590, 18] width 64 height 21
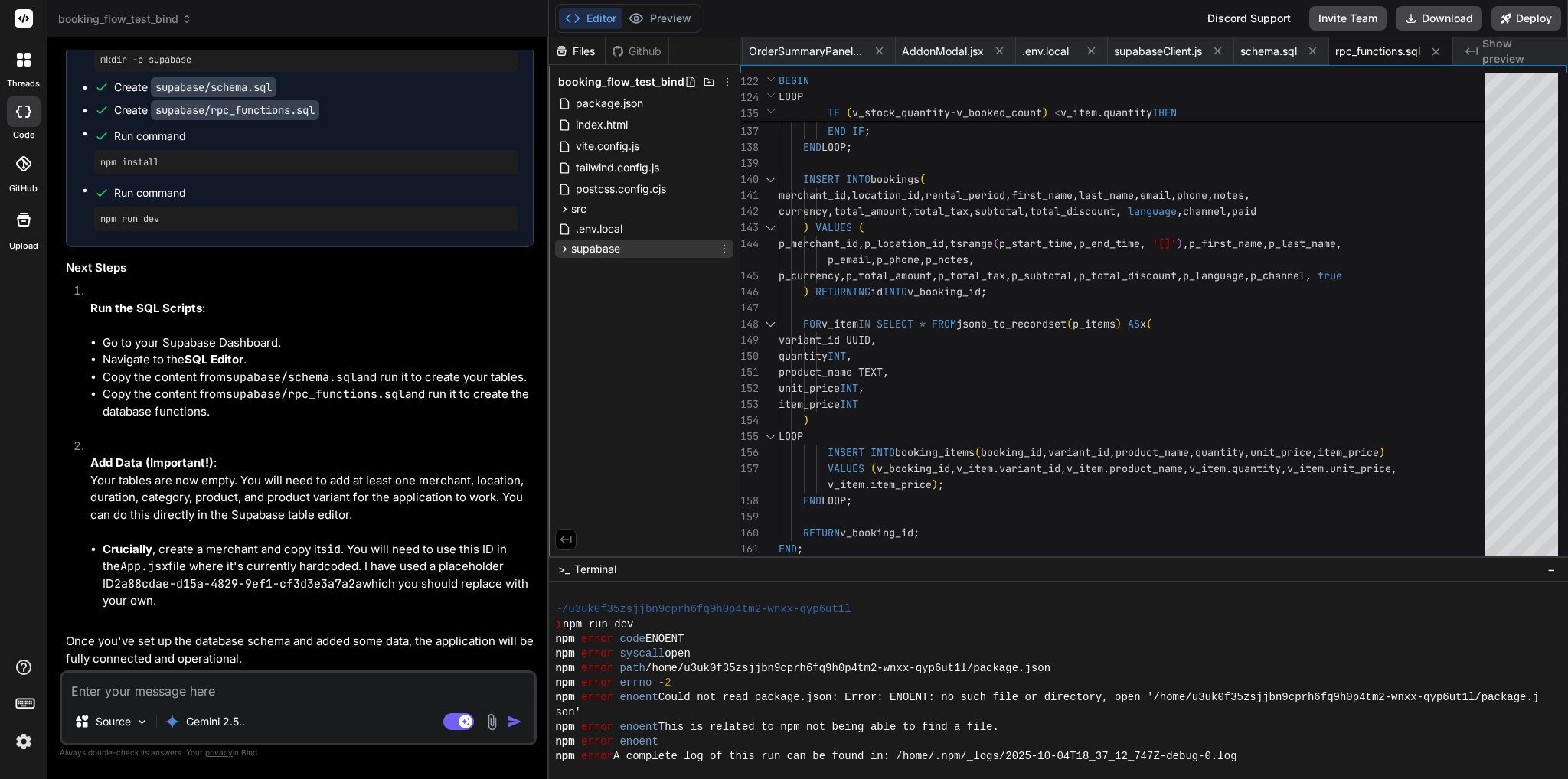
click at [569, 244] on icon at bounding box center [565, 249] width 13 height 13
click at [621, 270] on span "schema.sql" at bounding box center [617, 270] width 59 height 18
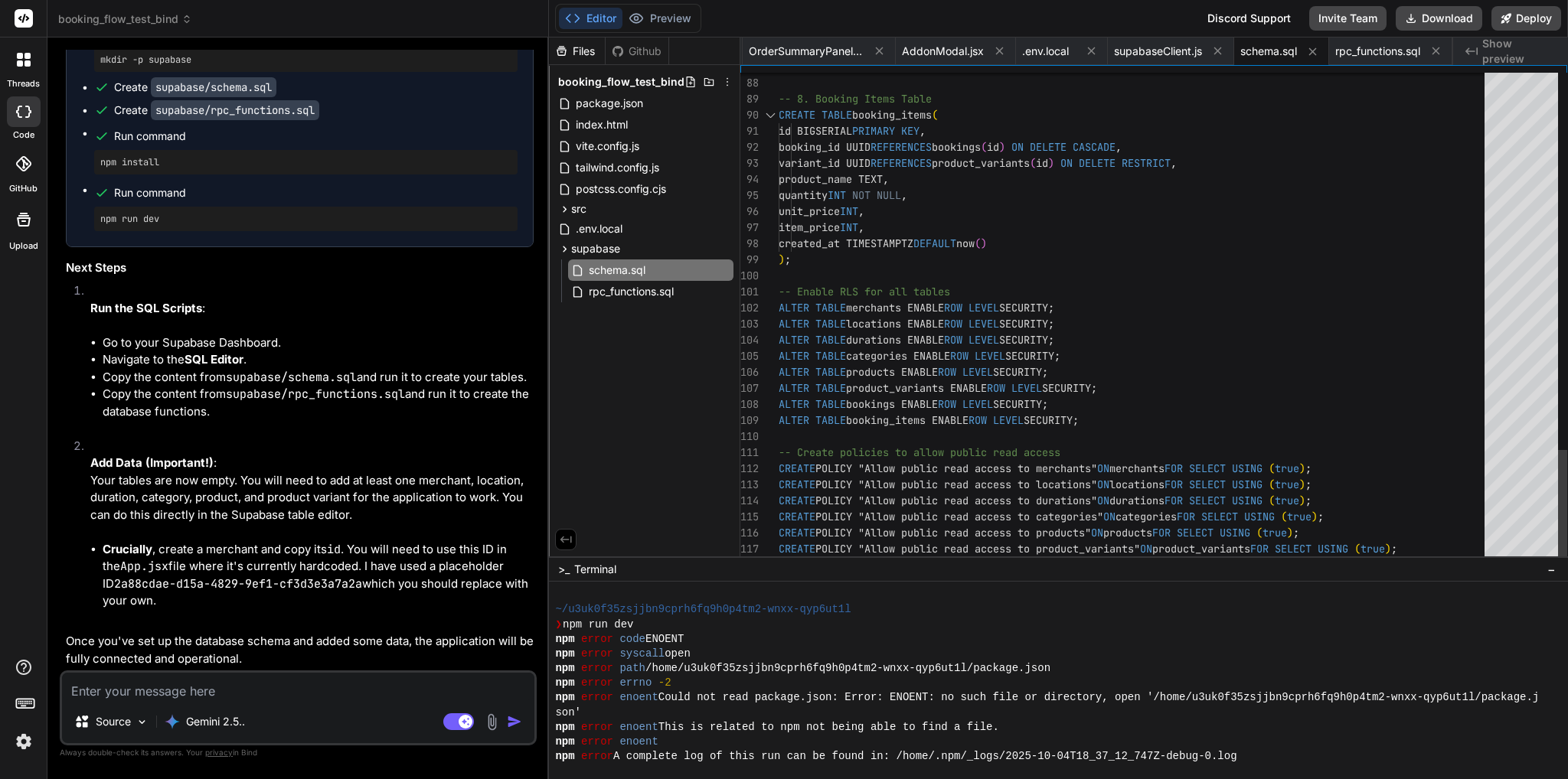
scroll to position [0, 0]
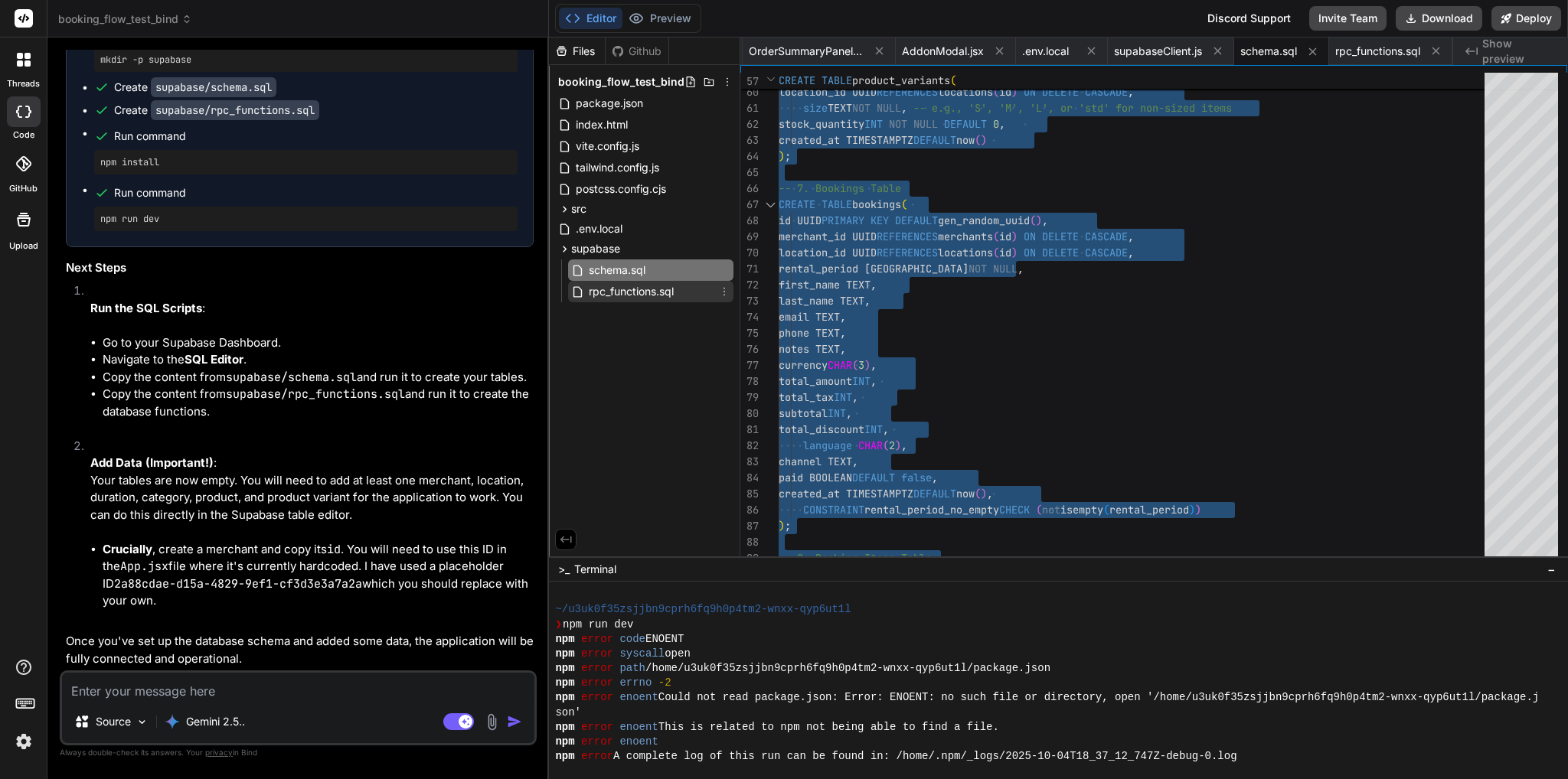
click at [626, 289] on span "rpc_functions.sql" at bounding box center [631, 291] width 88 height 18
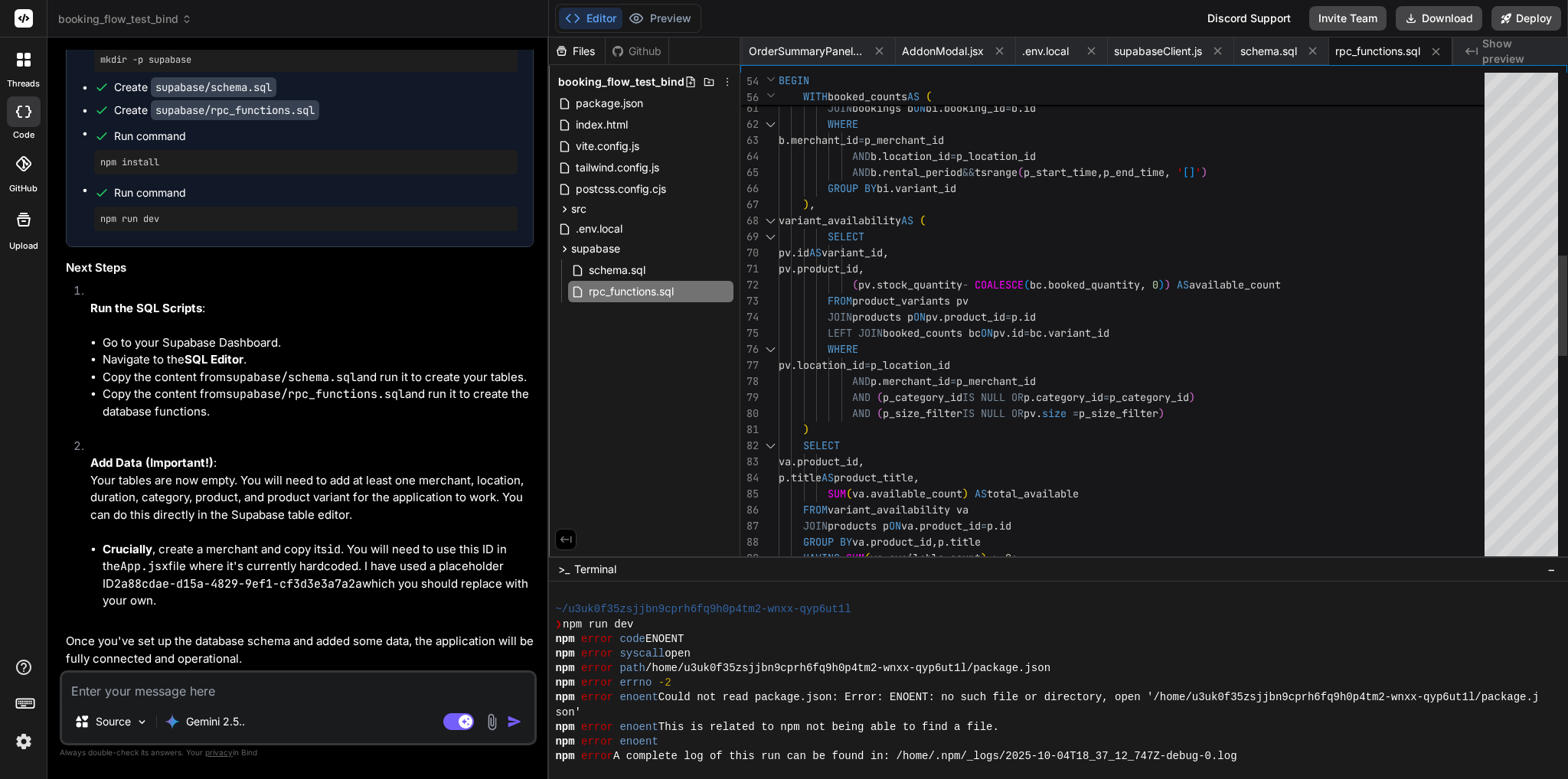
click at [1004, 287] on div "JOIN products p ON va . product_id = p . id GROUP BY va . product_id , p . titl…" at bounding box center [1136, 461] width 715 height 2650
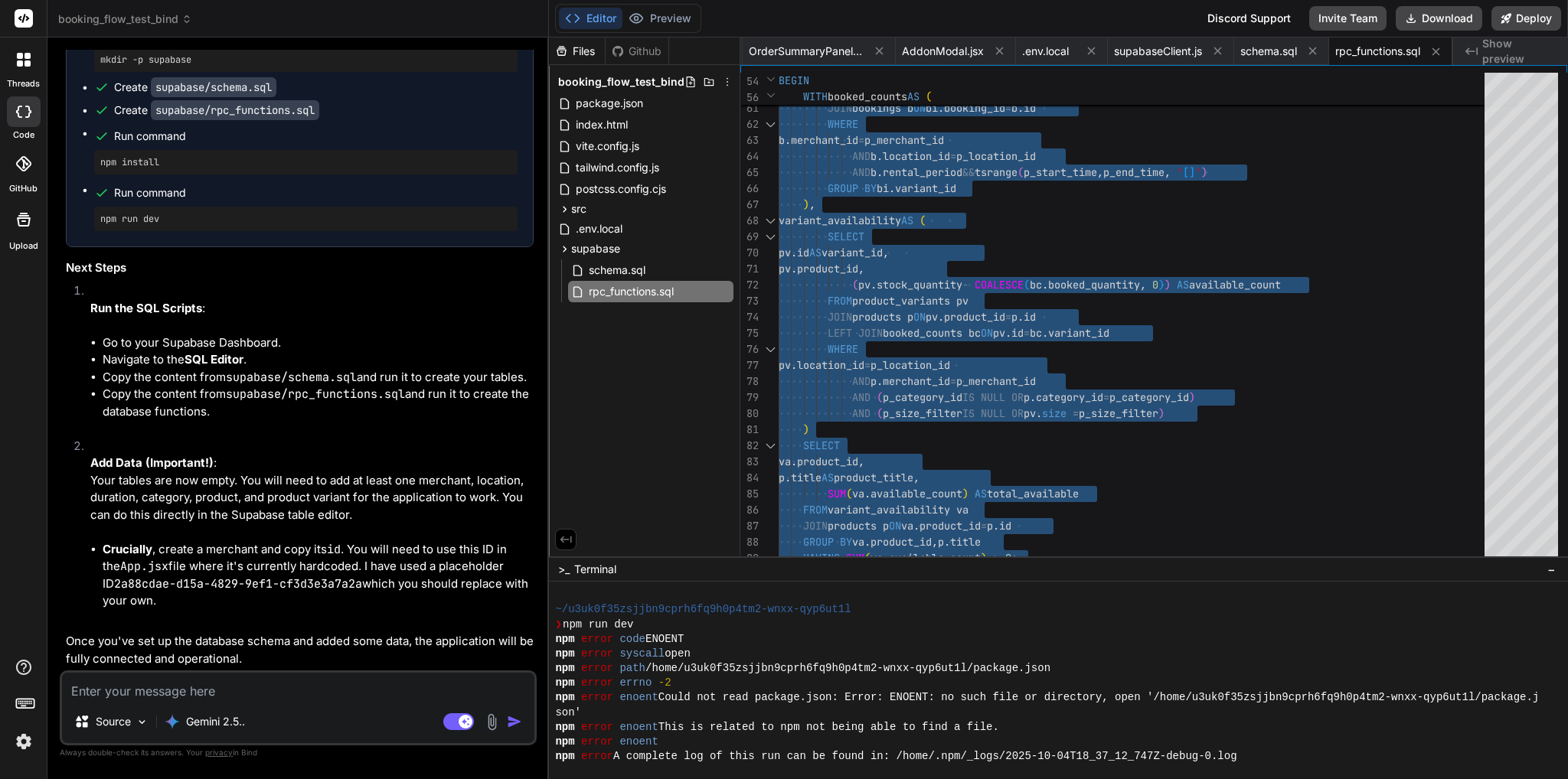
scroll to position [37235, 0]
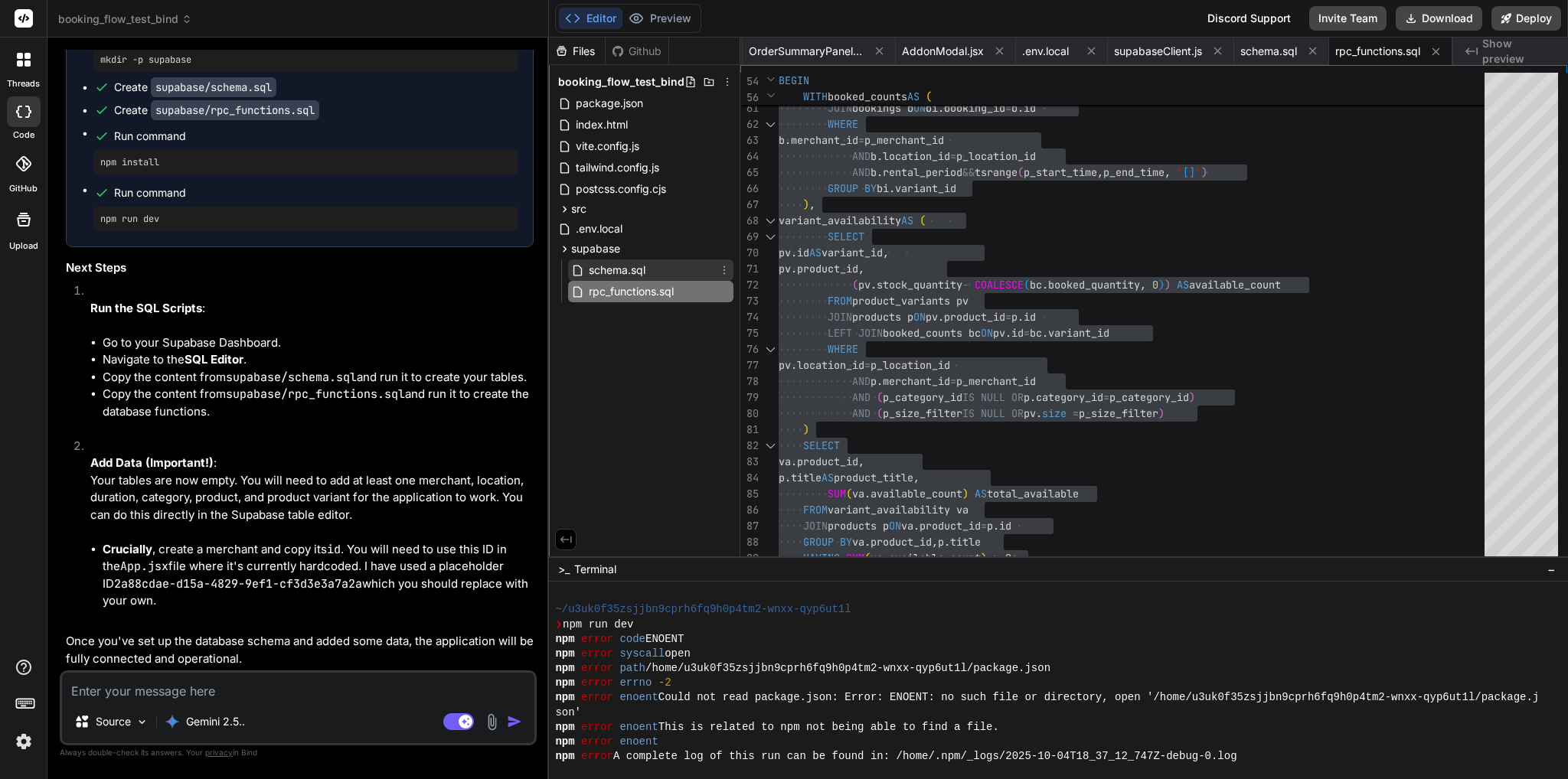
click at [618, 275] on span "schema.sql" at bounding box center [617, 270] width 59 height 18
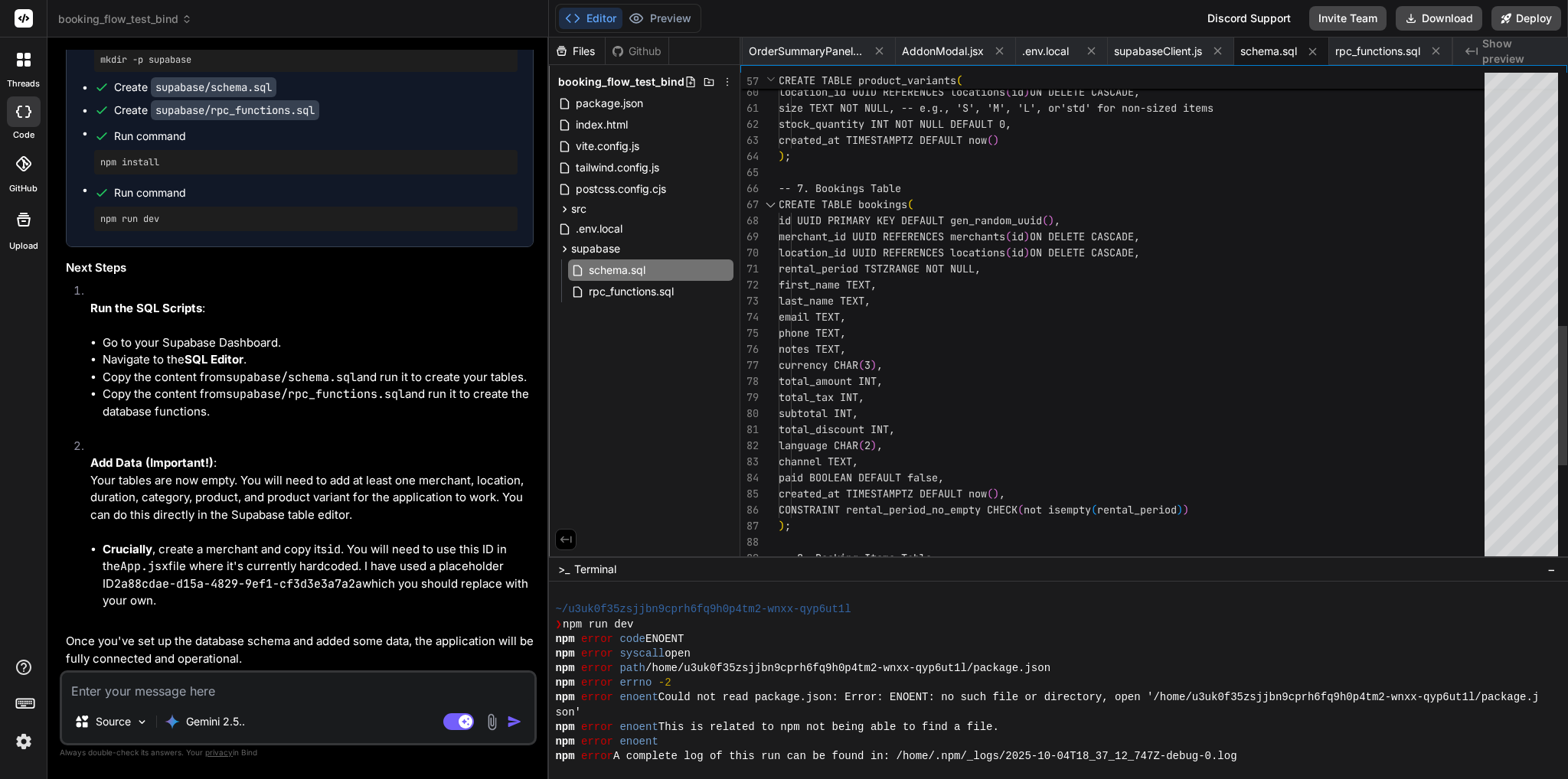
click at [1029, 260] on div ") ; -- 8. Booking Items Table CREATE TABLE booking_items ( id BIGSERIAL PRIMARY…" at bounding box center [1136, 92] width 715 height 1912
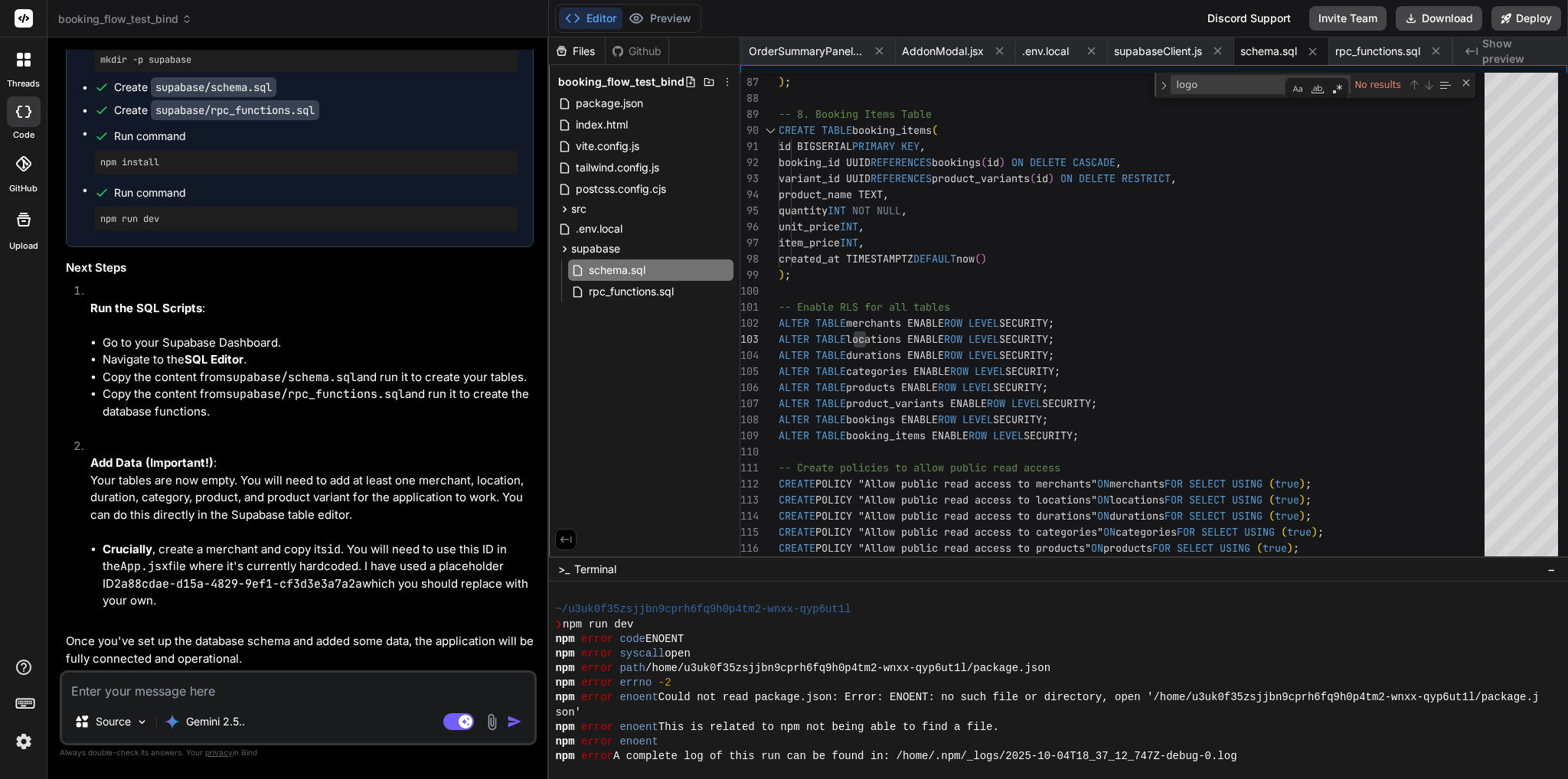
click at [252, 691] on textarea at bounding box center [298, 686] width 473 height 27
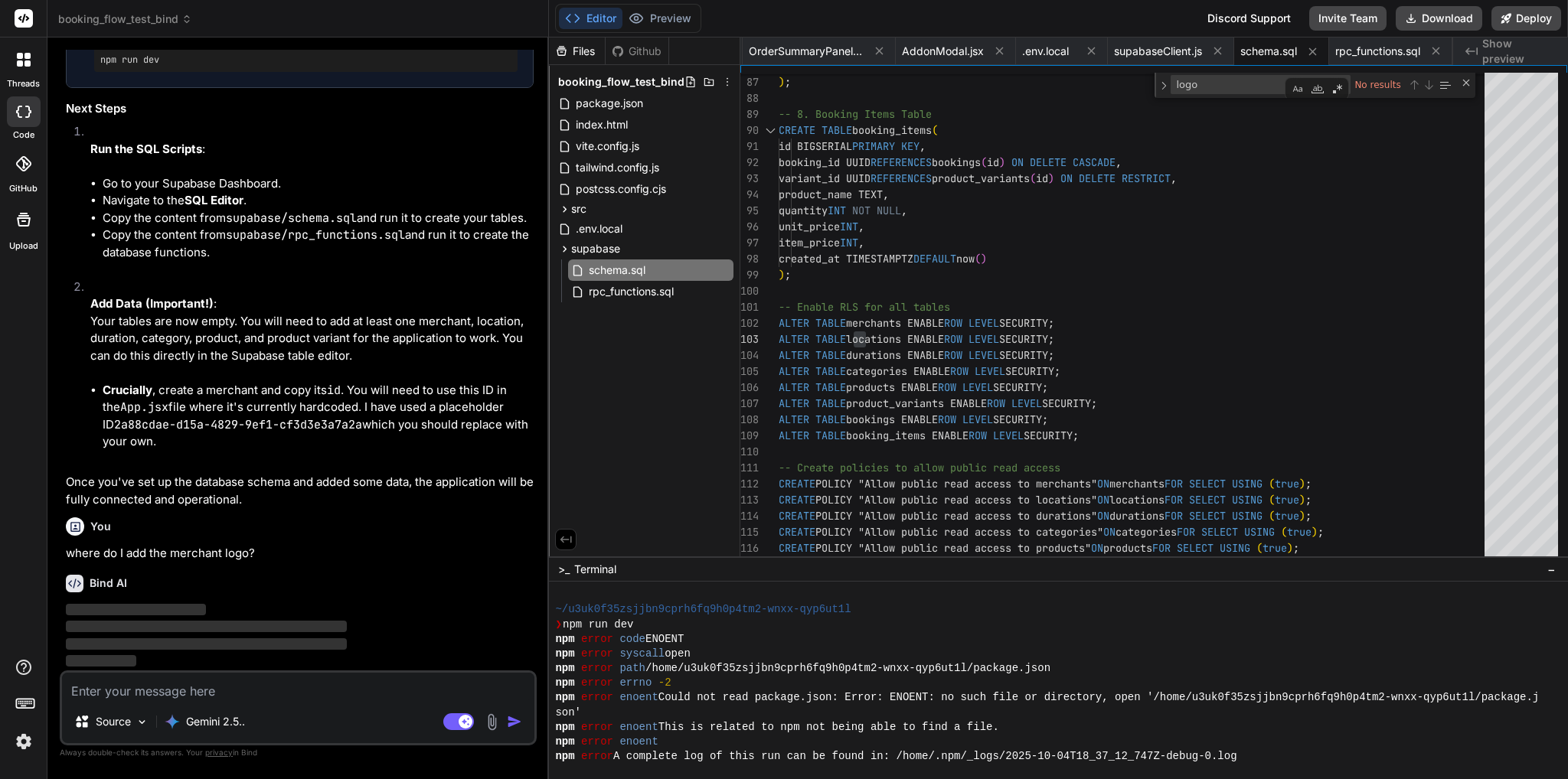
scroll to position [38311, 0]
click at [695, 23] on button "Preview" at bounding box center [659, 18] width 75 height 21
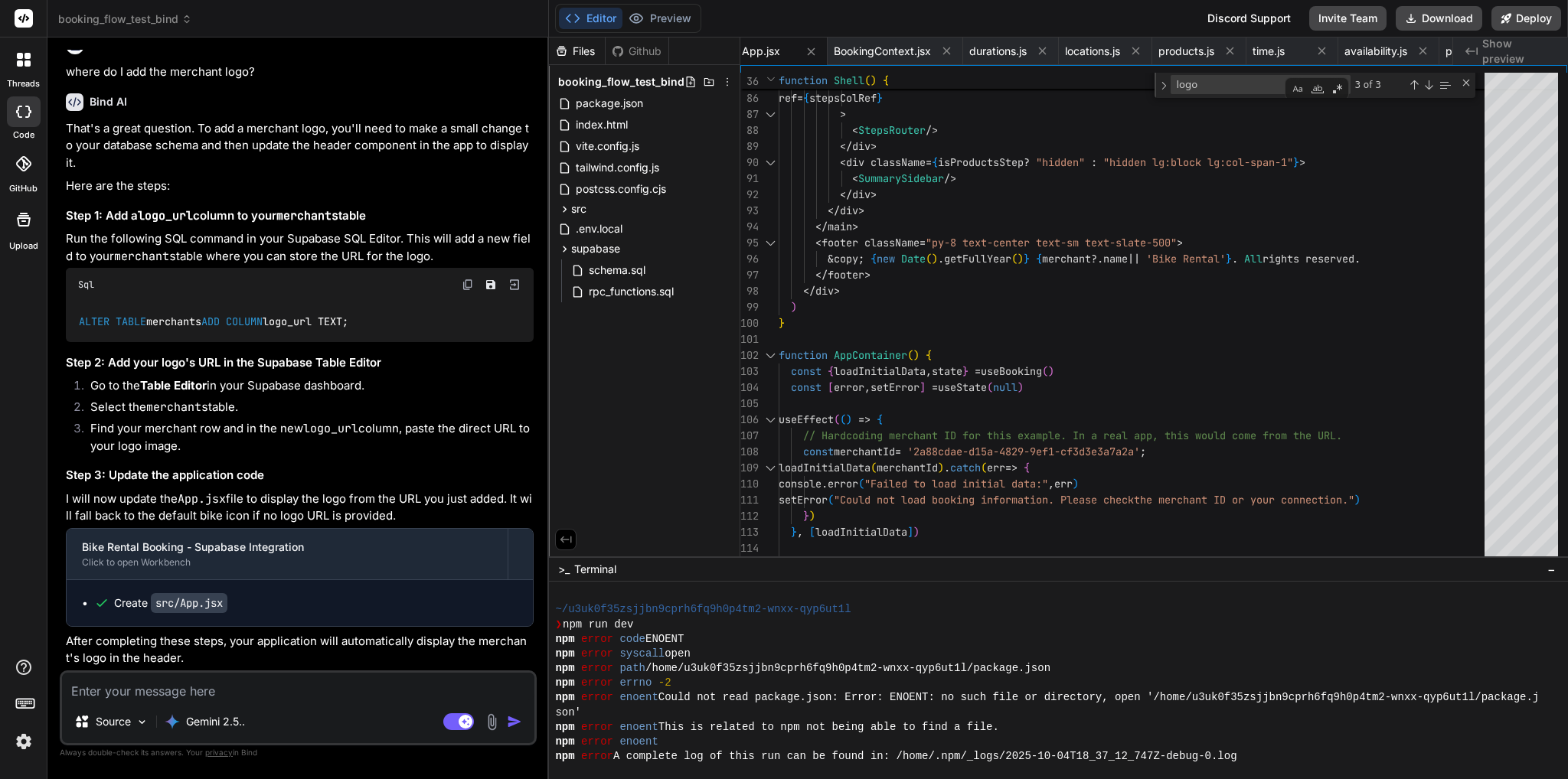
scroll to position [38807, 0]
click at [472, 279] on img at bounding box center [468, 284] width 12 height 12
click at [695, 15] on button "Preview" at bounding box center [659, 18] width 75 height 21
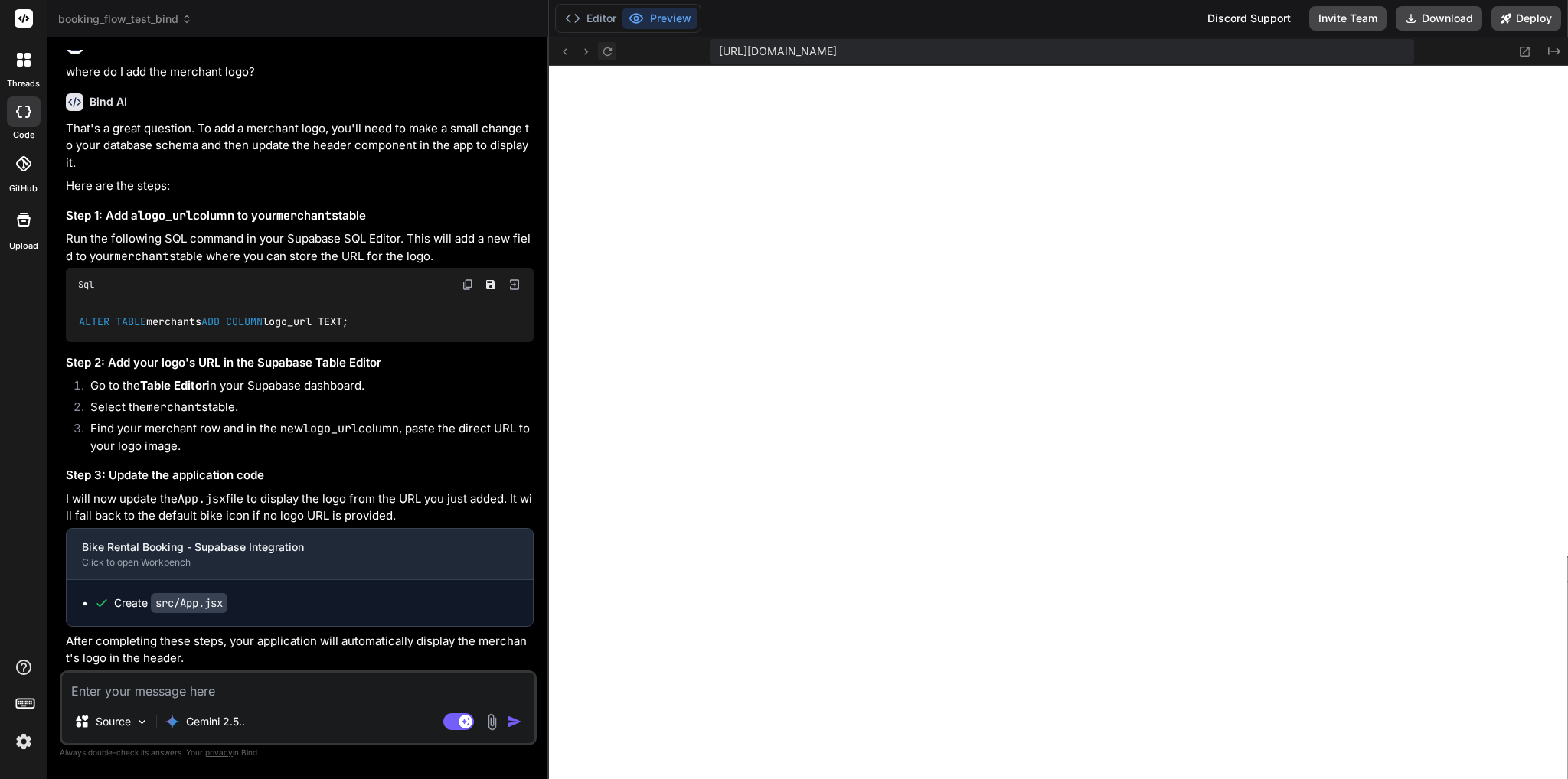
click at [605, 47] on icon at bounding box center [607, 52] width 13 height 13
click at [260, 686] on textarea at bounding box center [298, 686] width 473 height 27
paste textarea "[plugin:vite:react-babel] /home/u3uk0f35zsjjbn9cprh6fq9h0p4tm2-wnxx-qyp6ut1l/sr…"
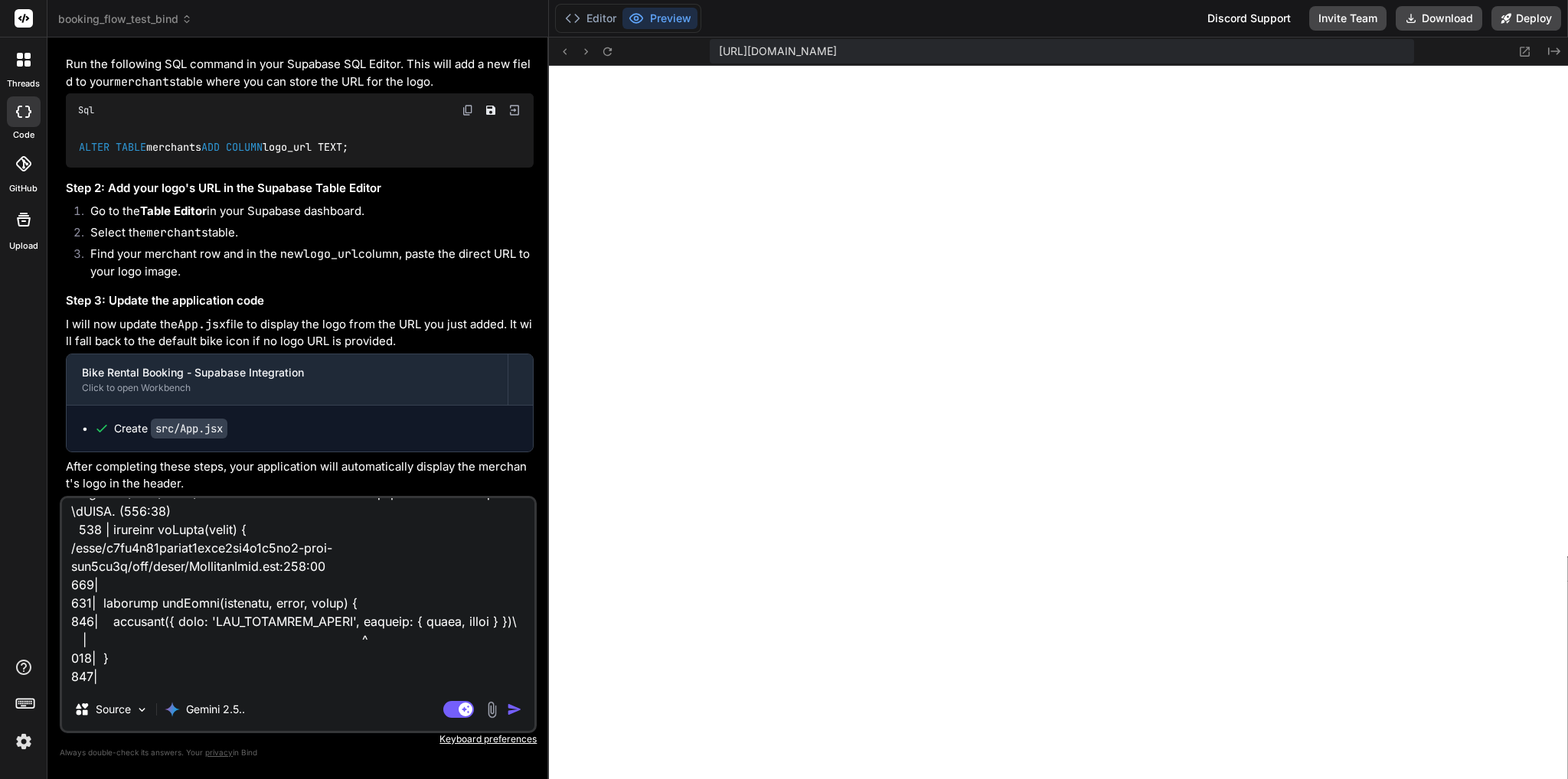
scroll to position [0, 0]
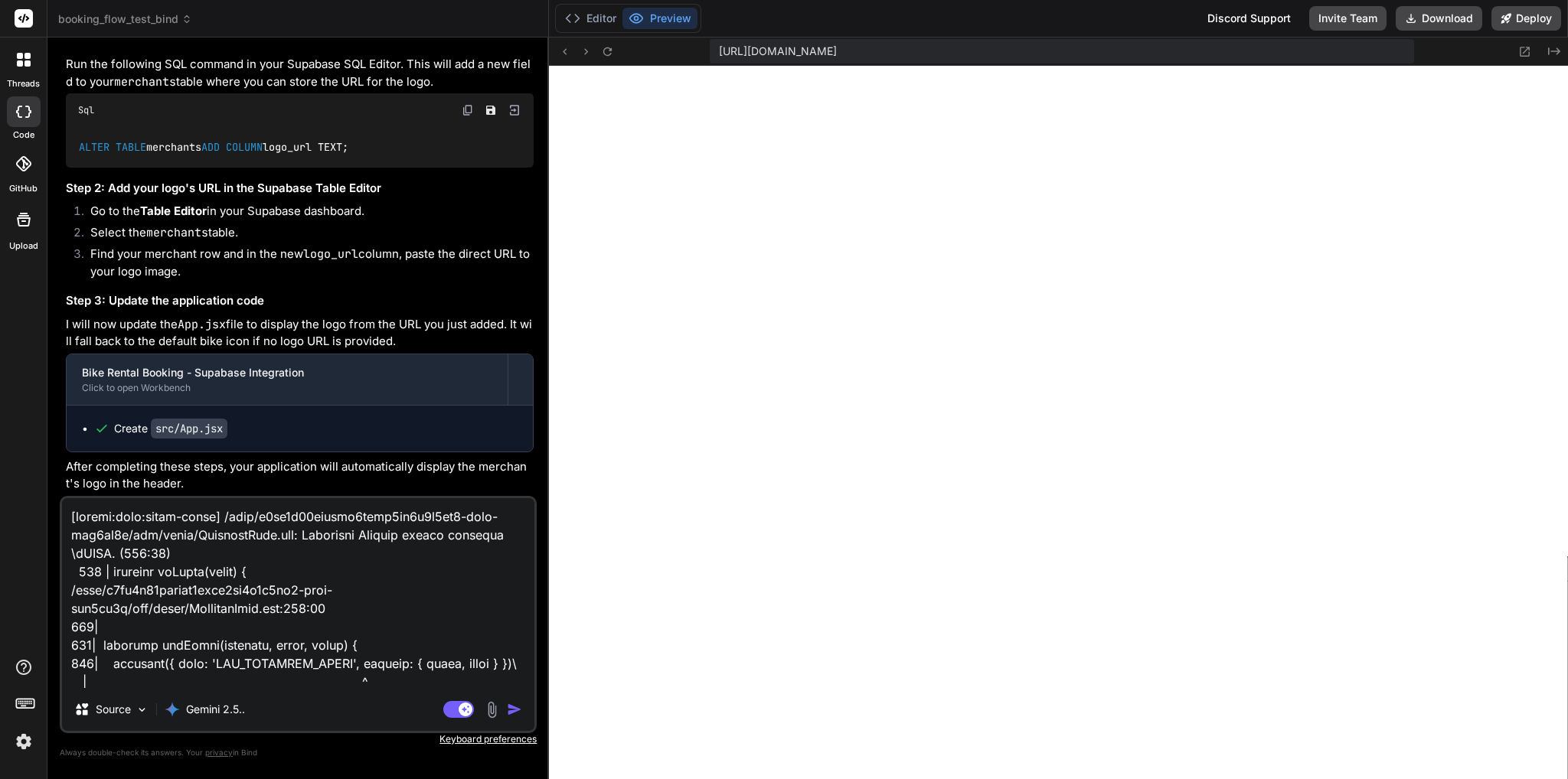
click at [83, 519] on textarea at bounding box center [298, 593] width 473 height 190
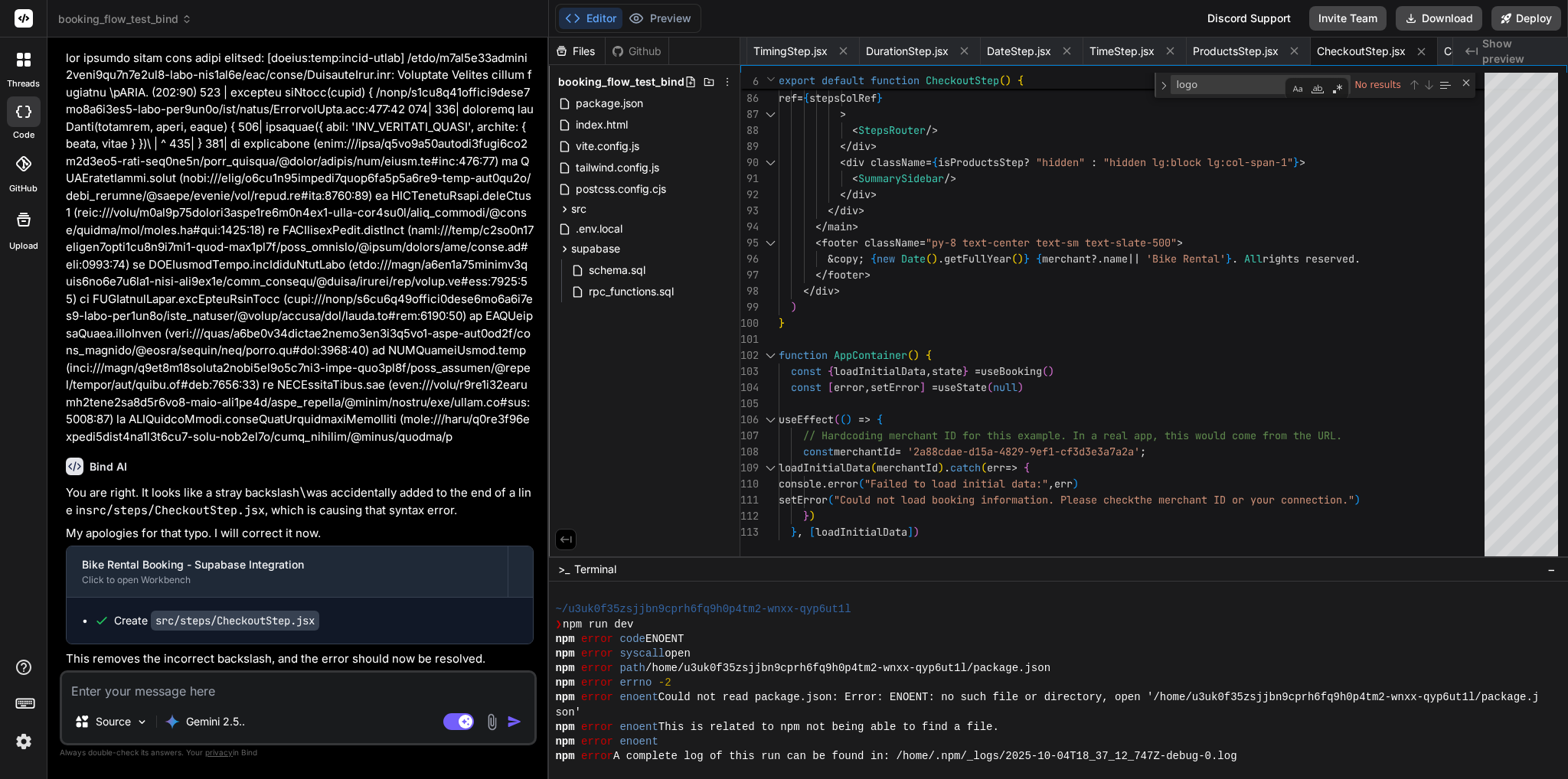
scroll to position [39461, 0]
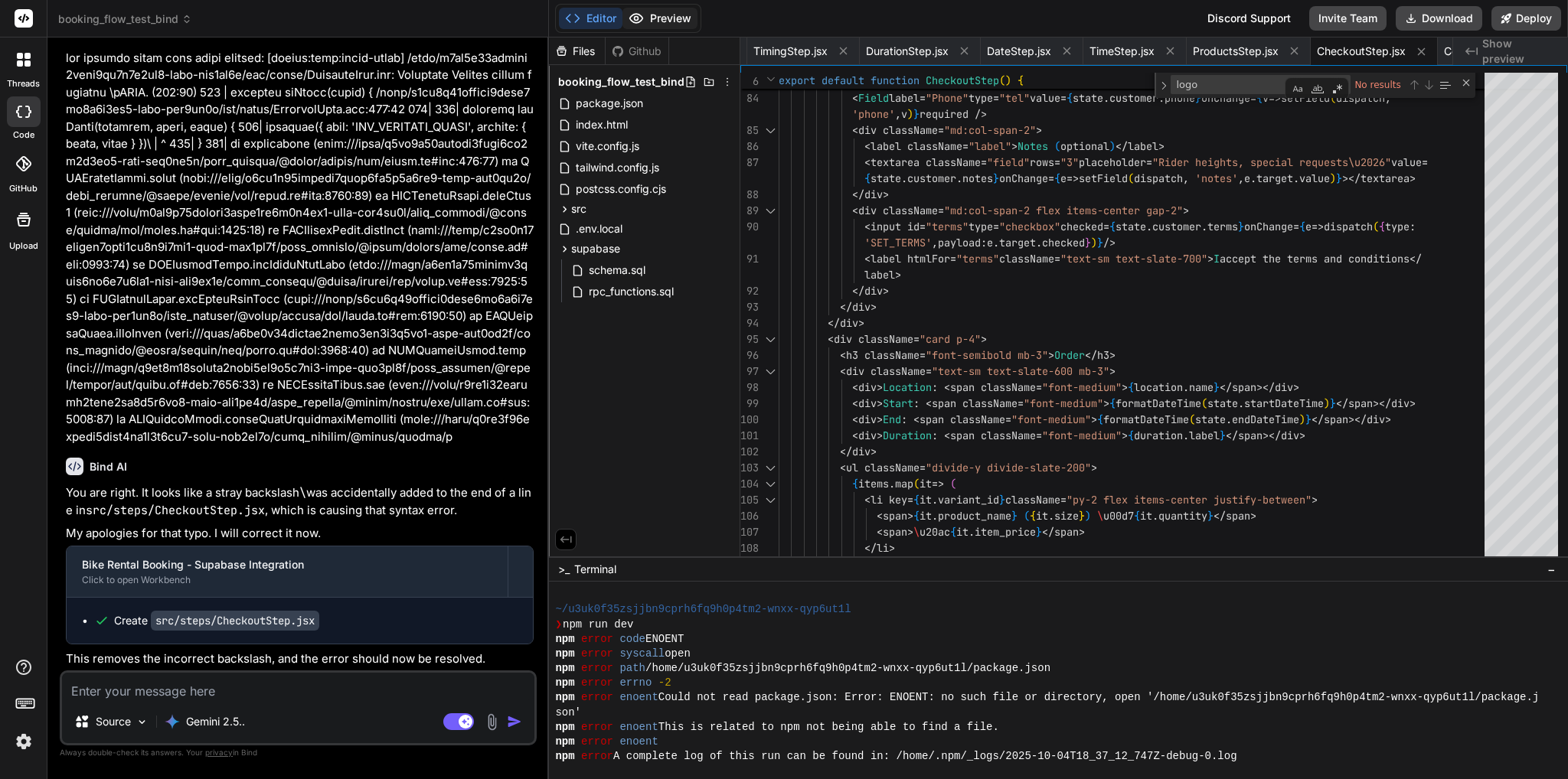
click at [649, 19] on button "Preview" at bounding box center [659, 18] width 75 height 21
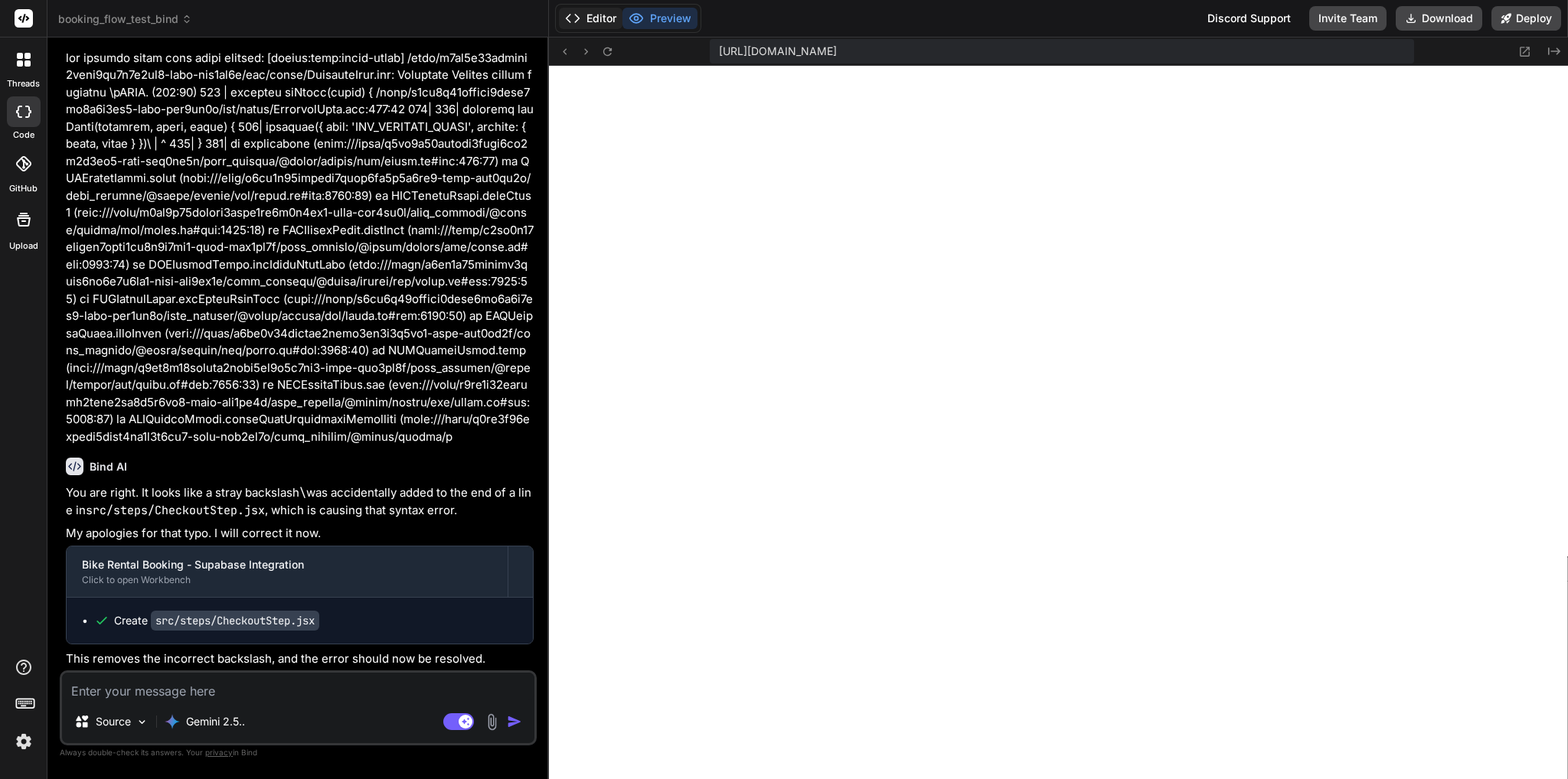
click at [590, 7] on button "Editor" at bounding box center [590, 18] width 64 height 21
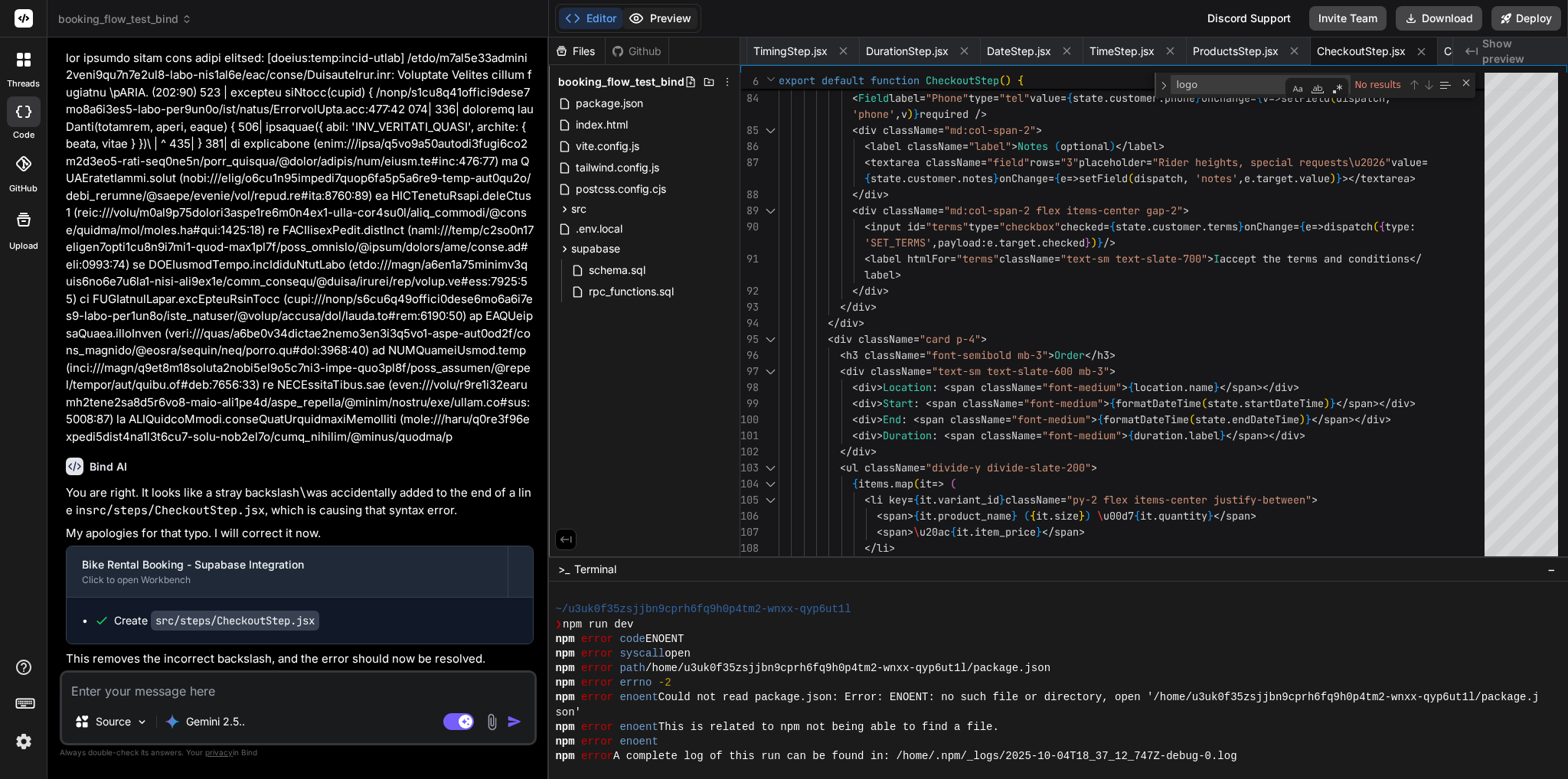
click at [658, 19] on button "Preview" at bounding box center [659, 18] width 75 height 21
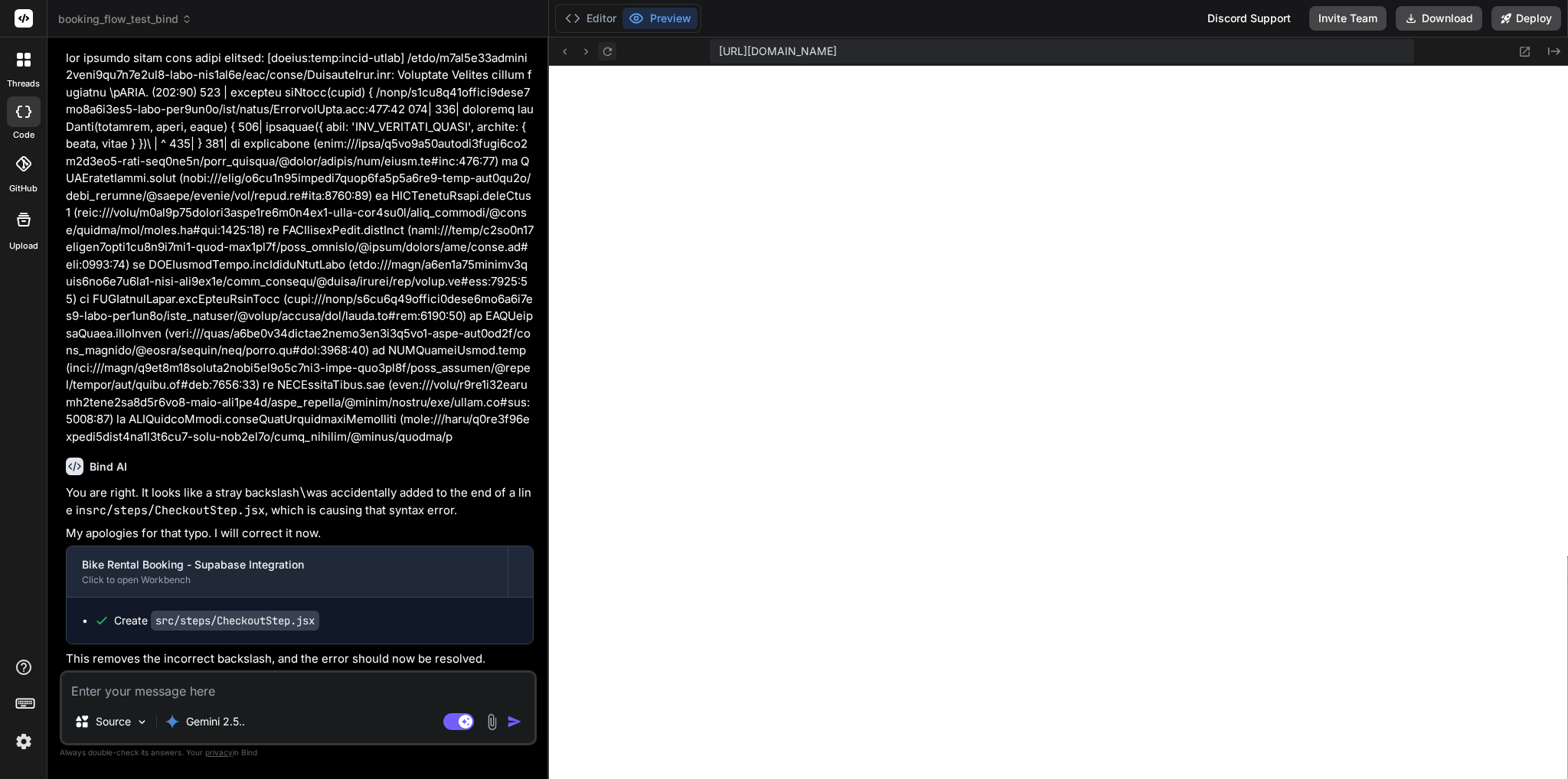
click at [610, 49] on icon at bounding box center [607, 51] width 8 height 8
click at [228, 686] on textarea at bounding box center [298, 686] width 473 height 27
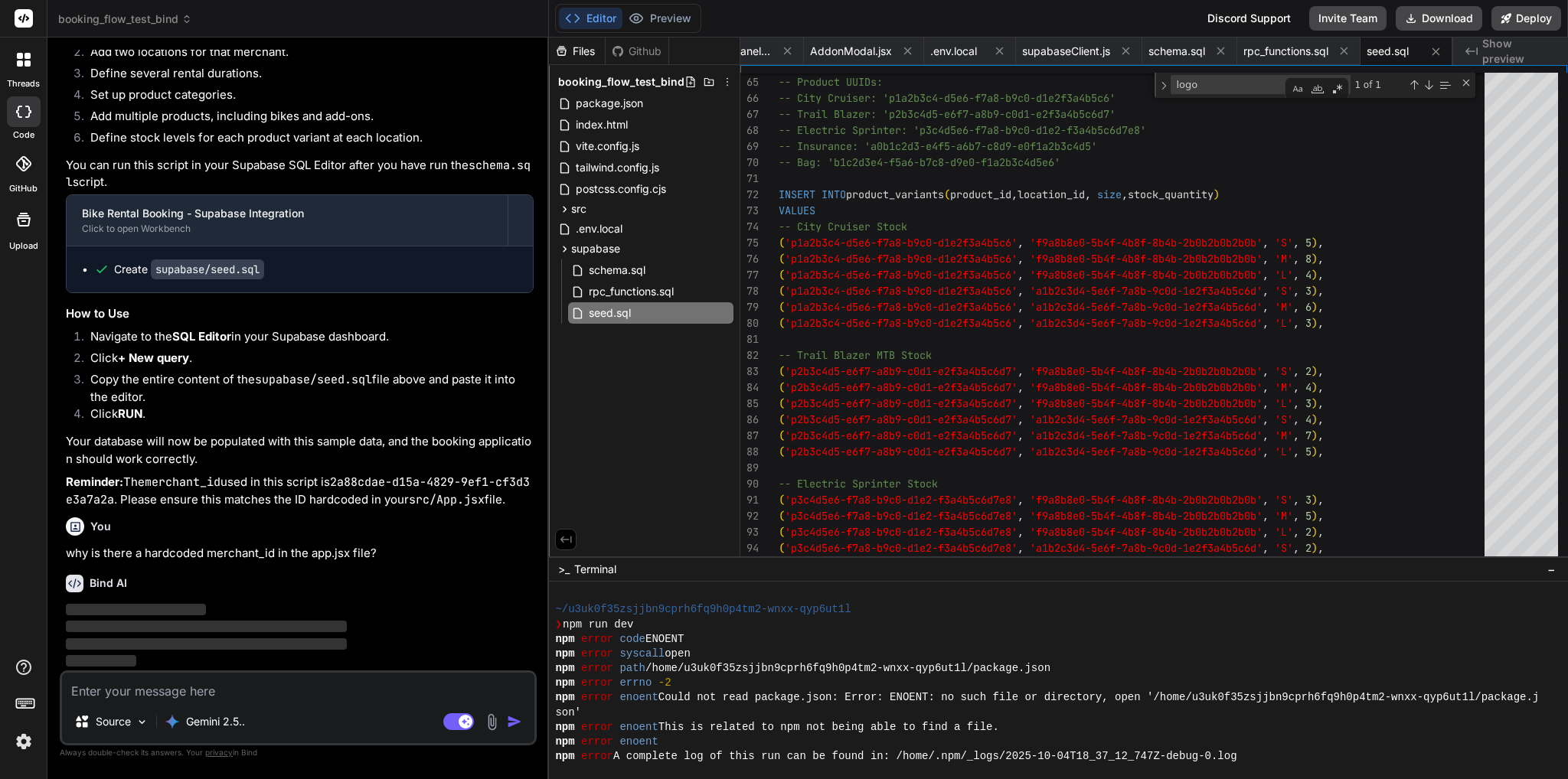
scroll to position [40243, 0]
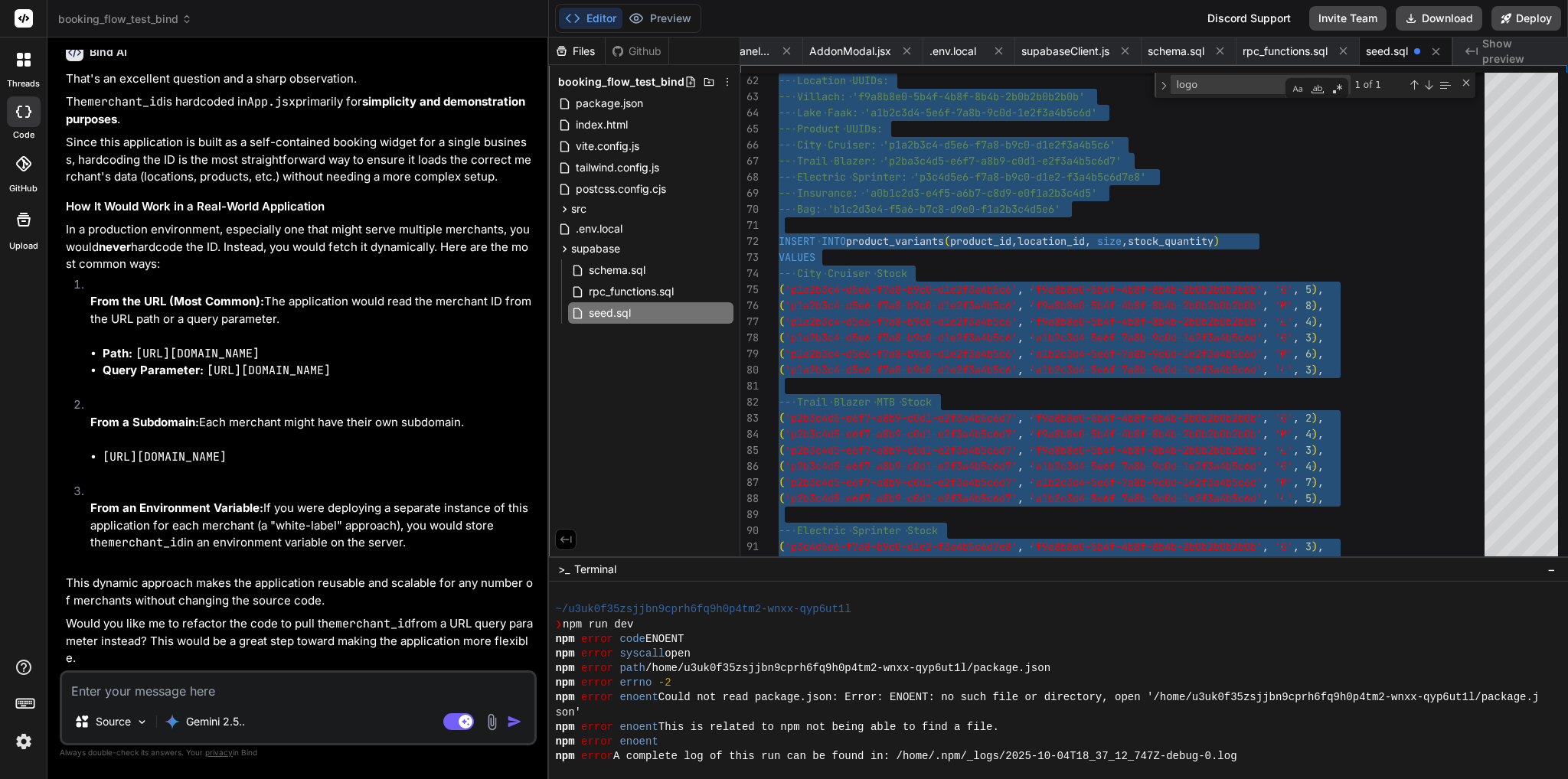
scroll to position [40578, 0]
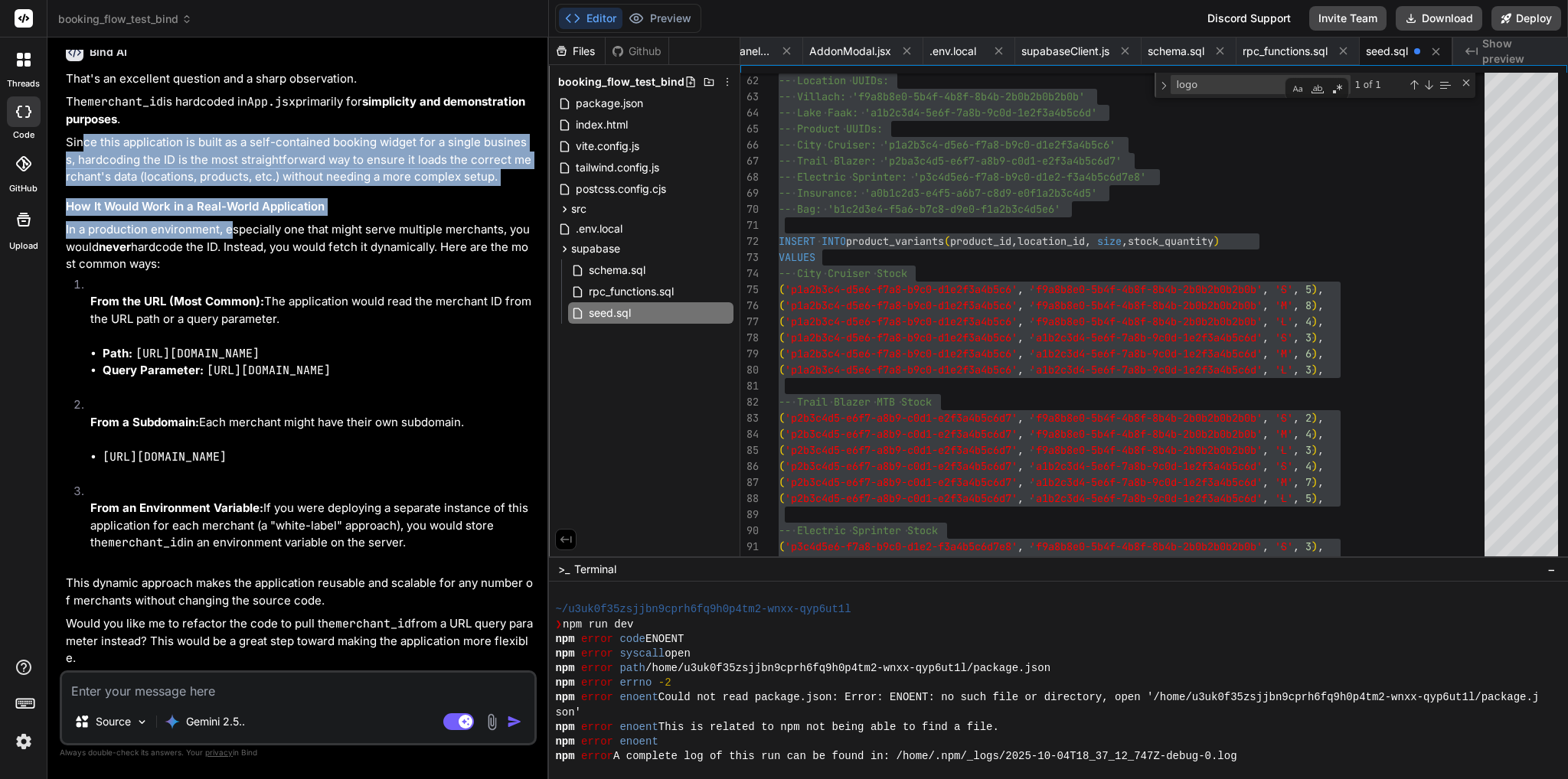
drag, startPoint x: 82, startPoint y: 332, endPoint x: 231, endPoint y: 425, distance: 175.6
click at [231, 425] on div "That's an excellent question and a sharp observation. The merchant_id is hardco…" at bounding box center [299, 368] width 468 height 597
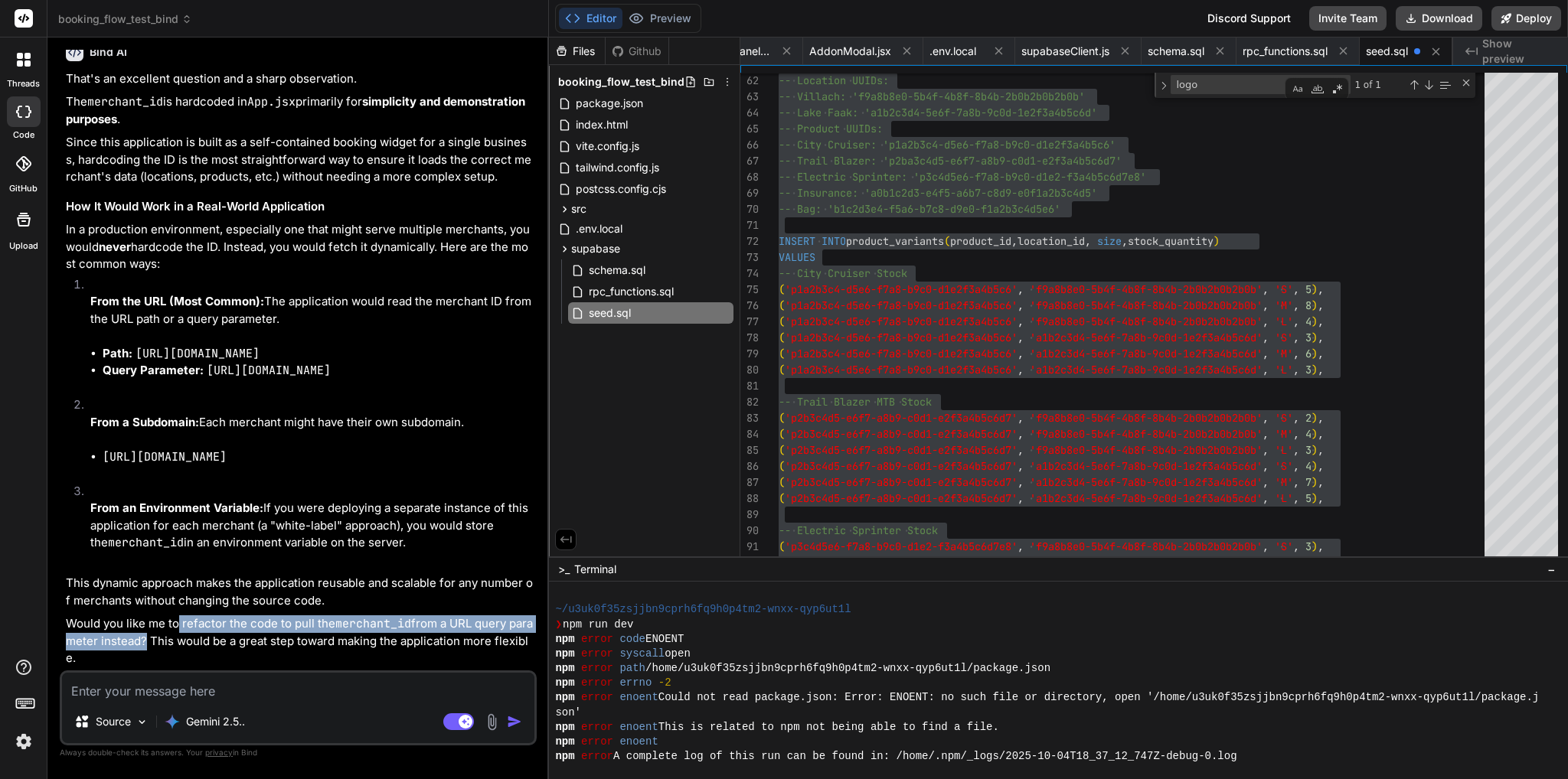
drag, startPoint x: 178, startPoint y: 618, endPoint x: 147, endPoint y: 642, distance: 39.2
click at [147, 642] on p "Would you like me to refactor the code to pull the merchant_id from a URL query…" at bounding box center [299, 641] width 468 height 52
copy p "refactor the code to pull the merchant_id from a URL query parameter instead"
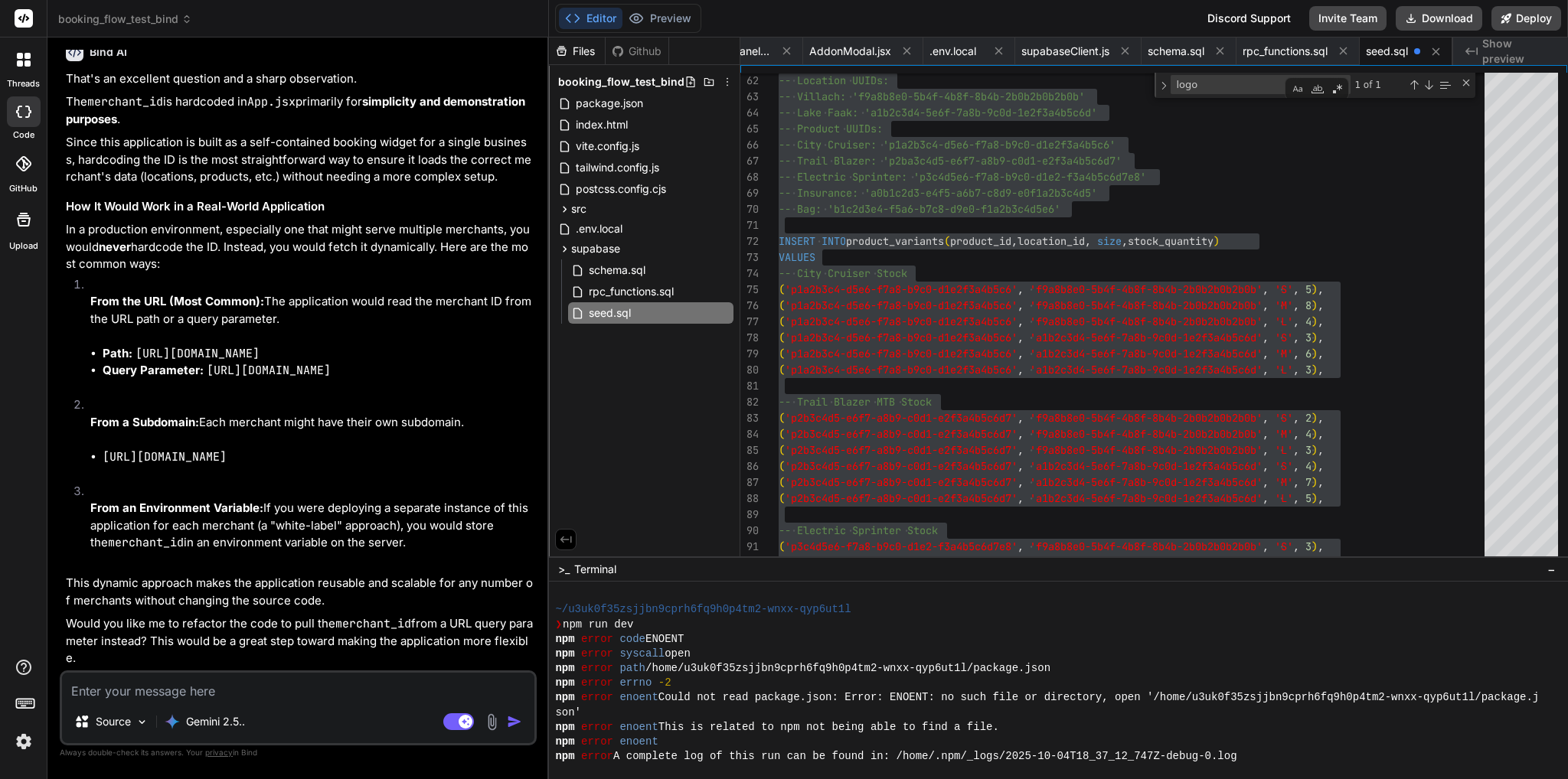
click at [214, 693] on textarea at bounding box center [298, 686] width 473 height 27
paste textarea "refactor the code to pull the merchant_id from a URL query parameter instead"
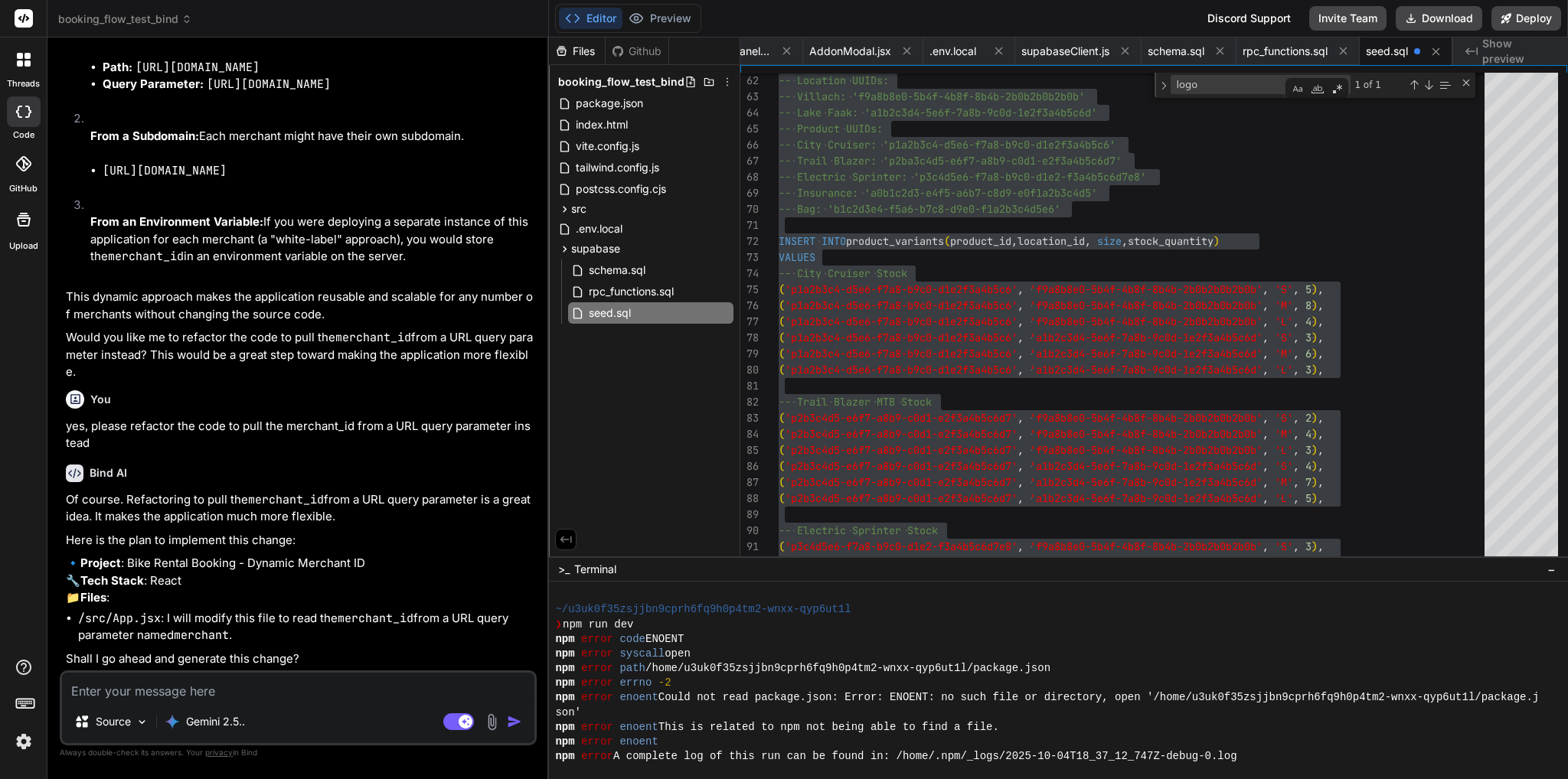
scroll to position [41095, 0]
click at [303, 685] on textarea at bounding box center [298, 686] width 473 height 27
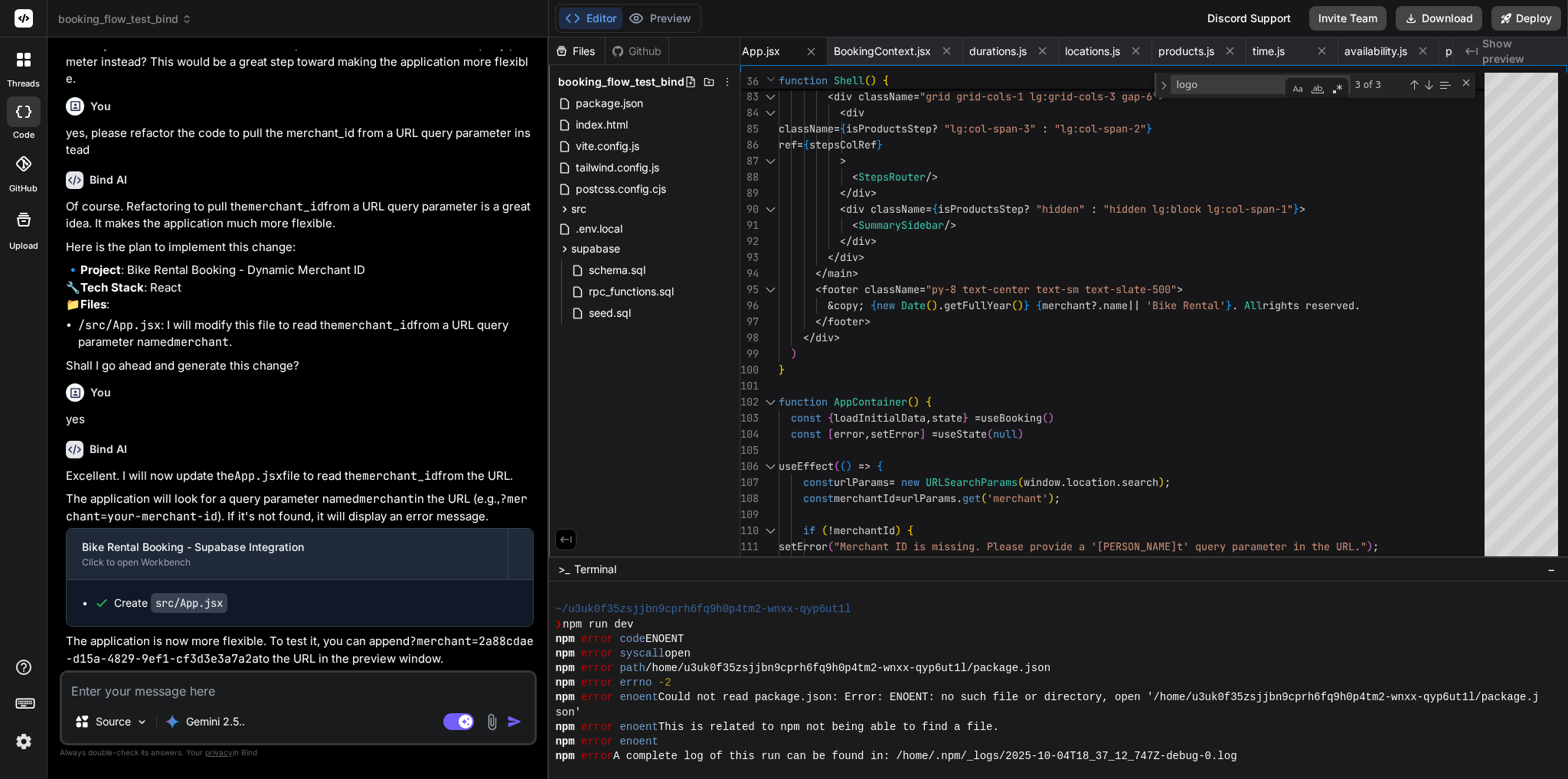
scroll to position [41387, 0]
drag, startPoint x: 412, startPoint y: 642, endPoint x: 267, endPoint y: 664, distance: 146.7
click at [267, 664] on p "The application is now more flexible. To test it, you can append ?merchant=2a88…" at bounding box center [299, 650] width 468 height 35
copy code "?merchant=2a88cdae-d15a-4829-9ef1-cf3d3e3a7a2a"
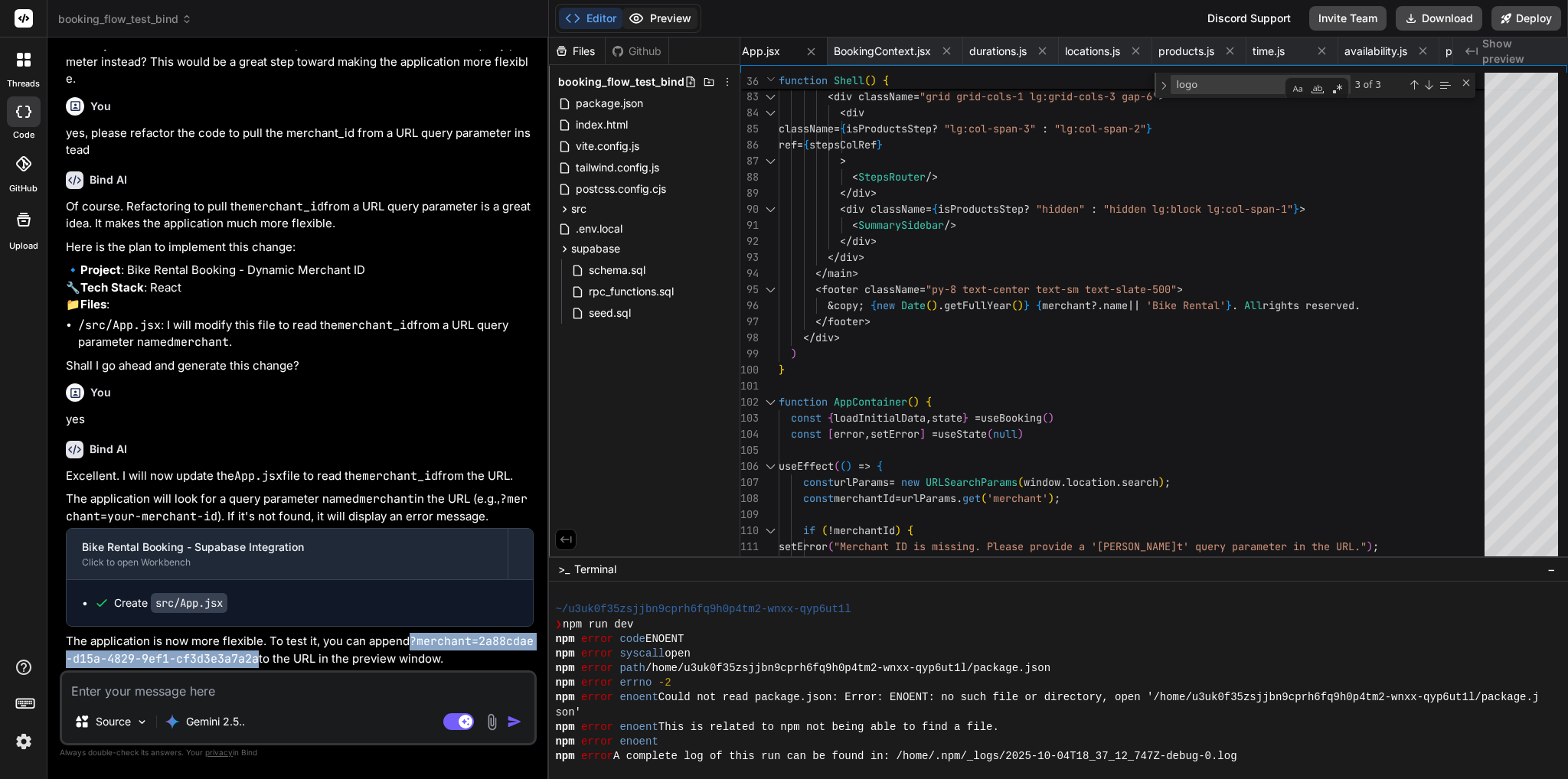
click at [666, 16] on button "Preview" at bounding box center [659, 18] width 75 height 21
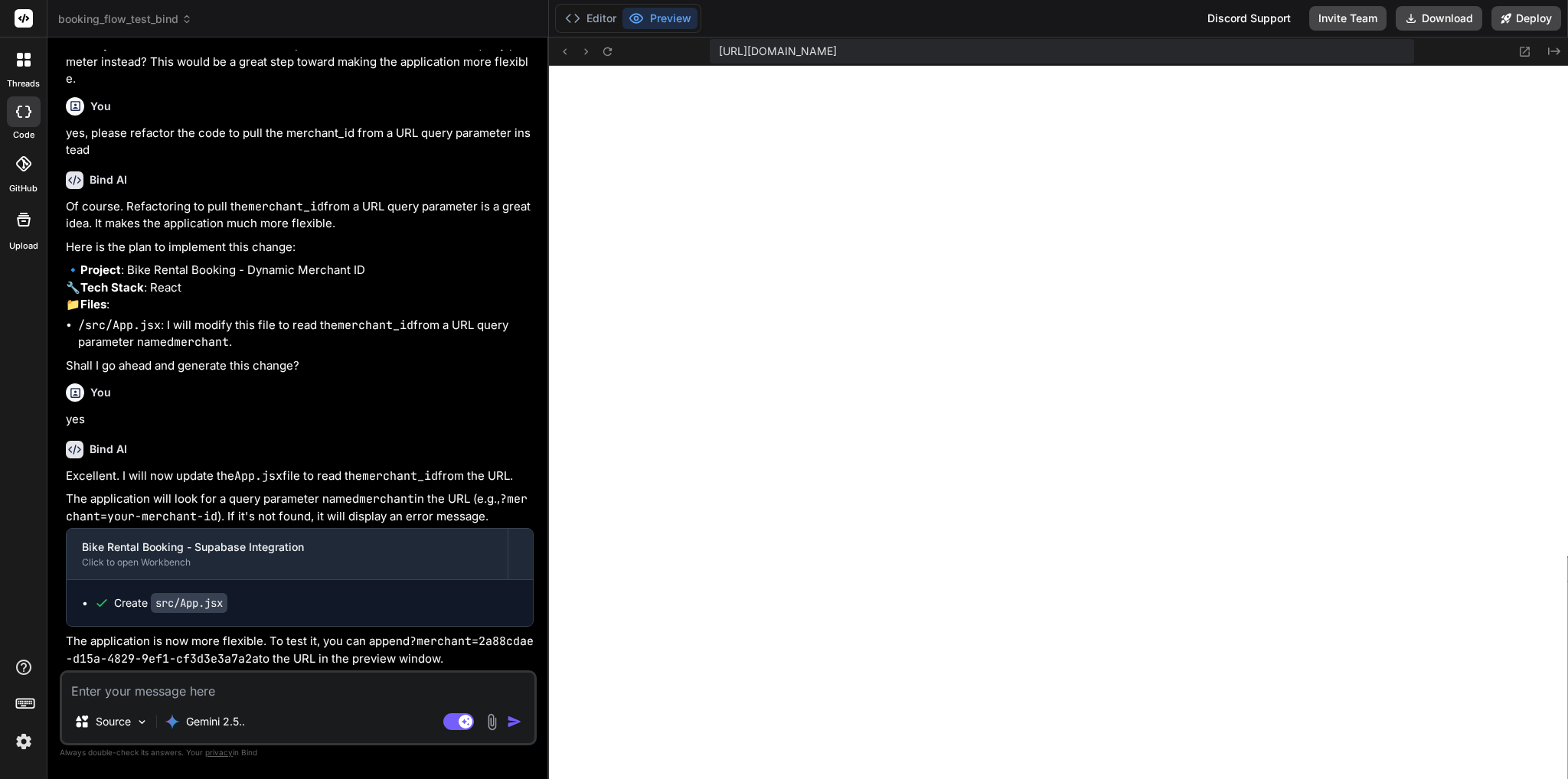
click at [1427, 53] on div "[URL][DOMAIN_NAME] Created with Pixso." at bounding box center [1057, 51] width 1019 height 28
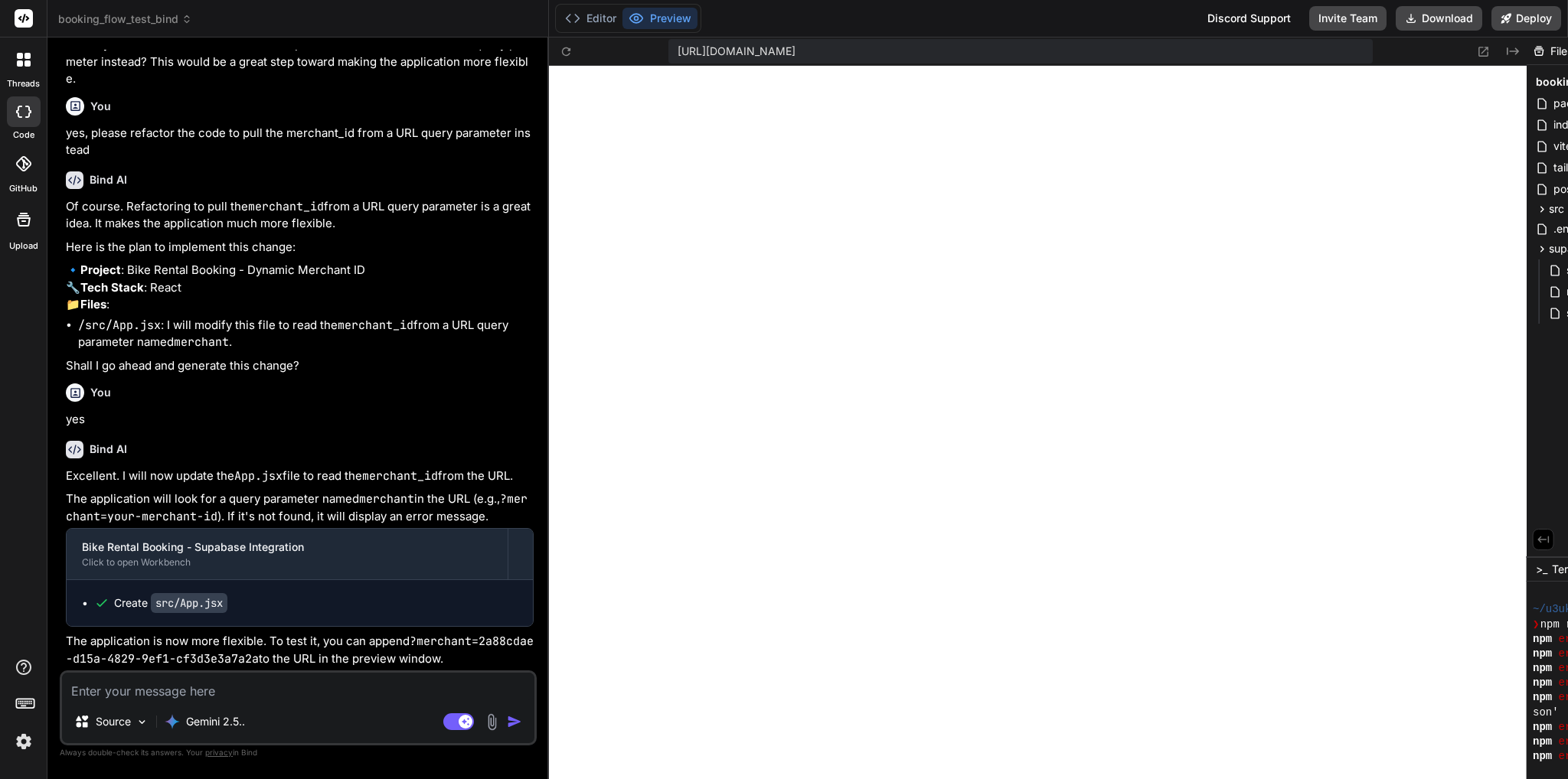
scroll to position [0, 0]
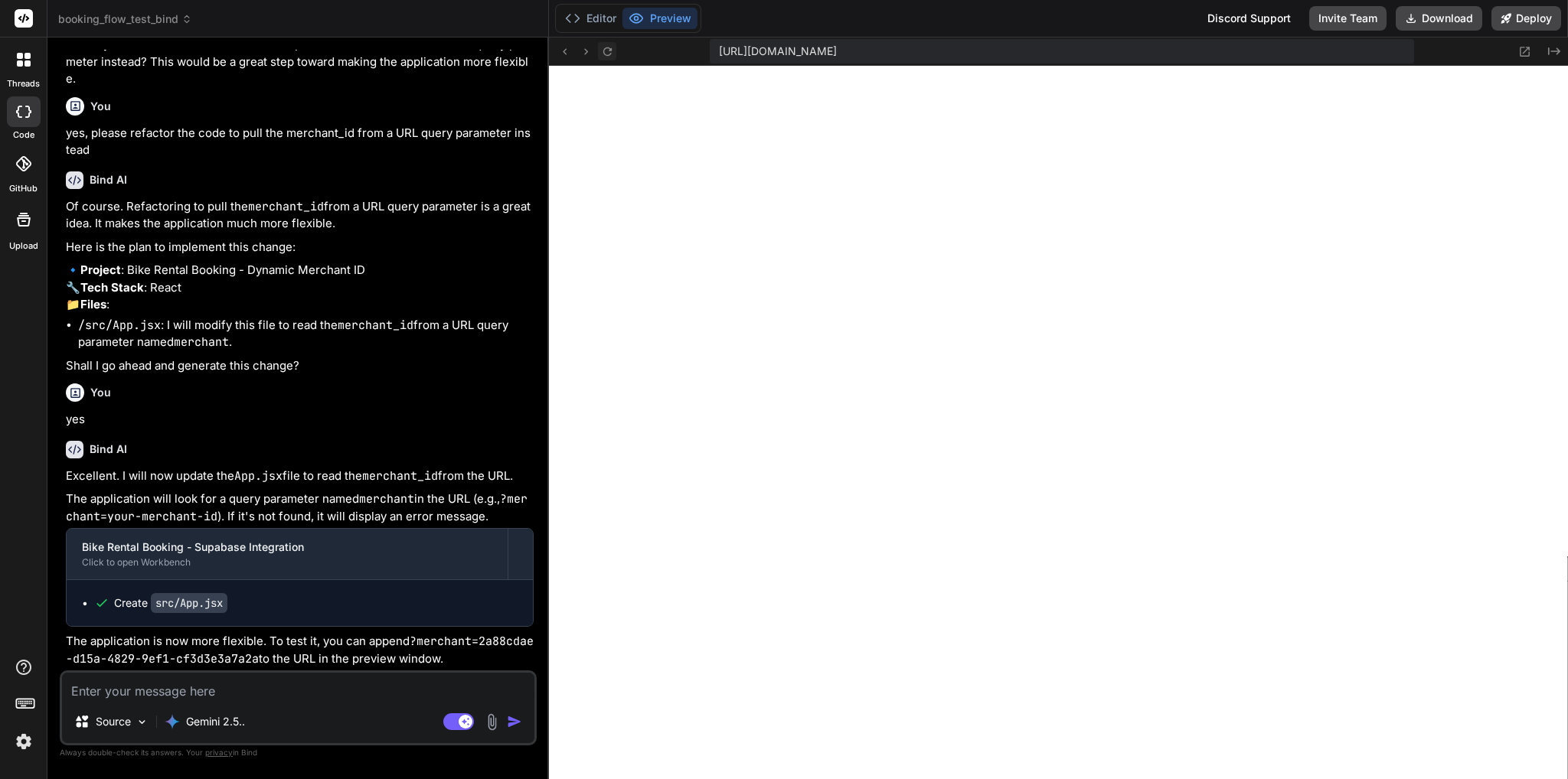
click at [610, 49] on icon at bounding box center [607, 51] width 8 height 8
click at [1525, 45] on icon at bounding box center [1524, 52] width 13 height 13
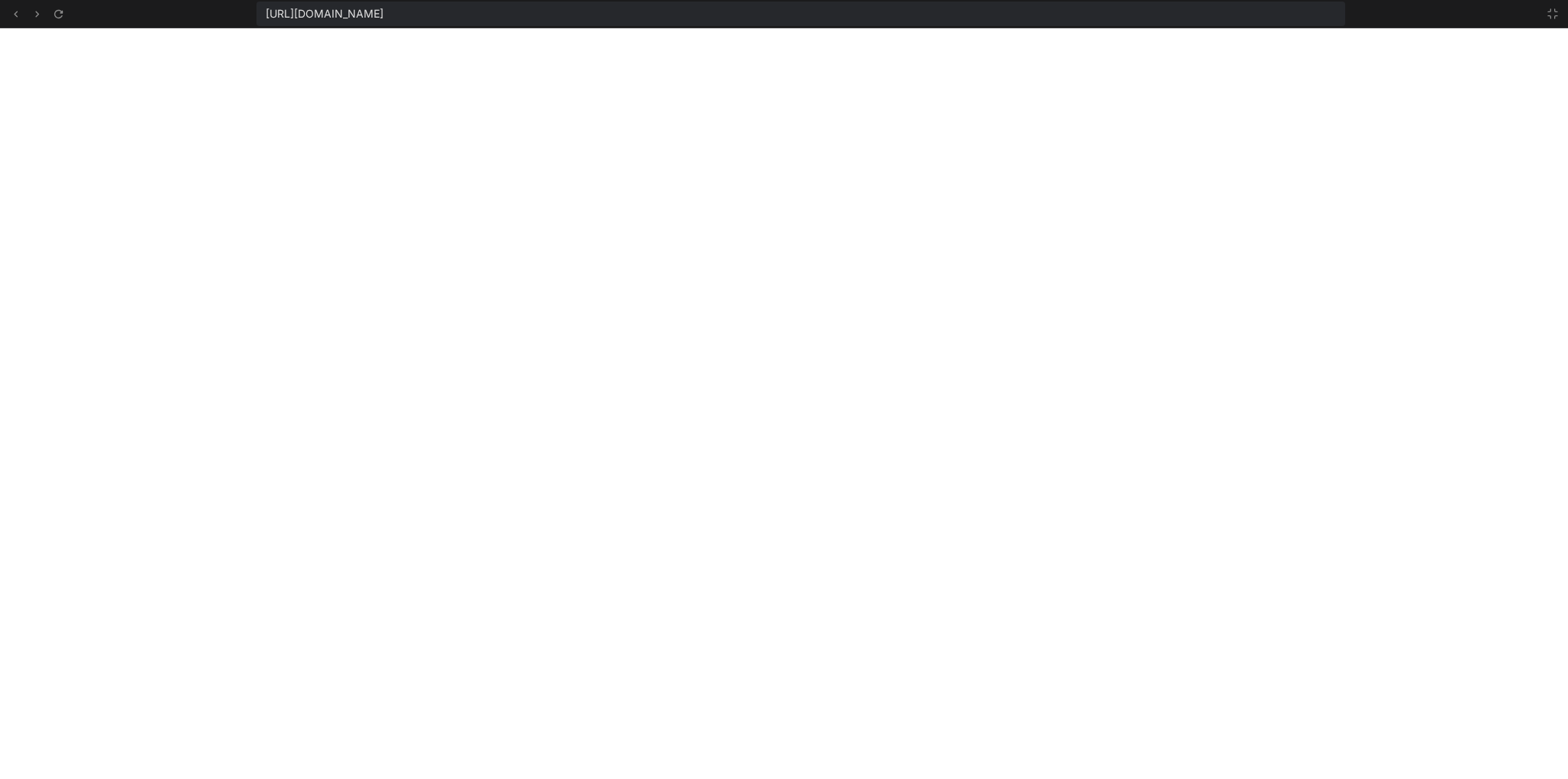
click at [384, 11] on span "[URL][DOMAIN_NAME]" at bounding box center [324, 13] width 118 height 16
click at [958, 10] on div "[URL][DOMAIN_NAME]" at bounding box center [801, 14] width 1089 height 25
click at [22, 7] on button at bounding box center [15, 14] width 18 height 18
click at [16, 23] on div "[URL][DOMAIN_NAME]" at bounding box center [784, 14] width 1568 height 28
click at [59, 8] on icon at bounding box center [59, 14] width 13 height 13
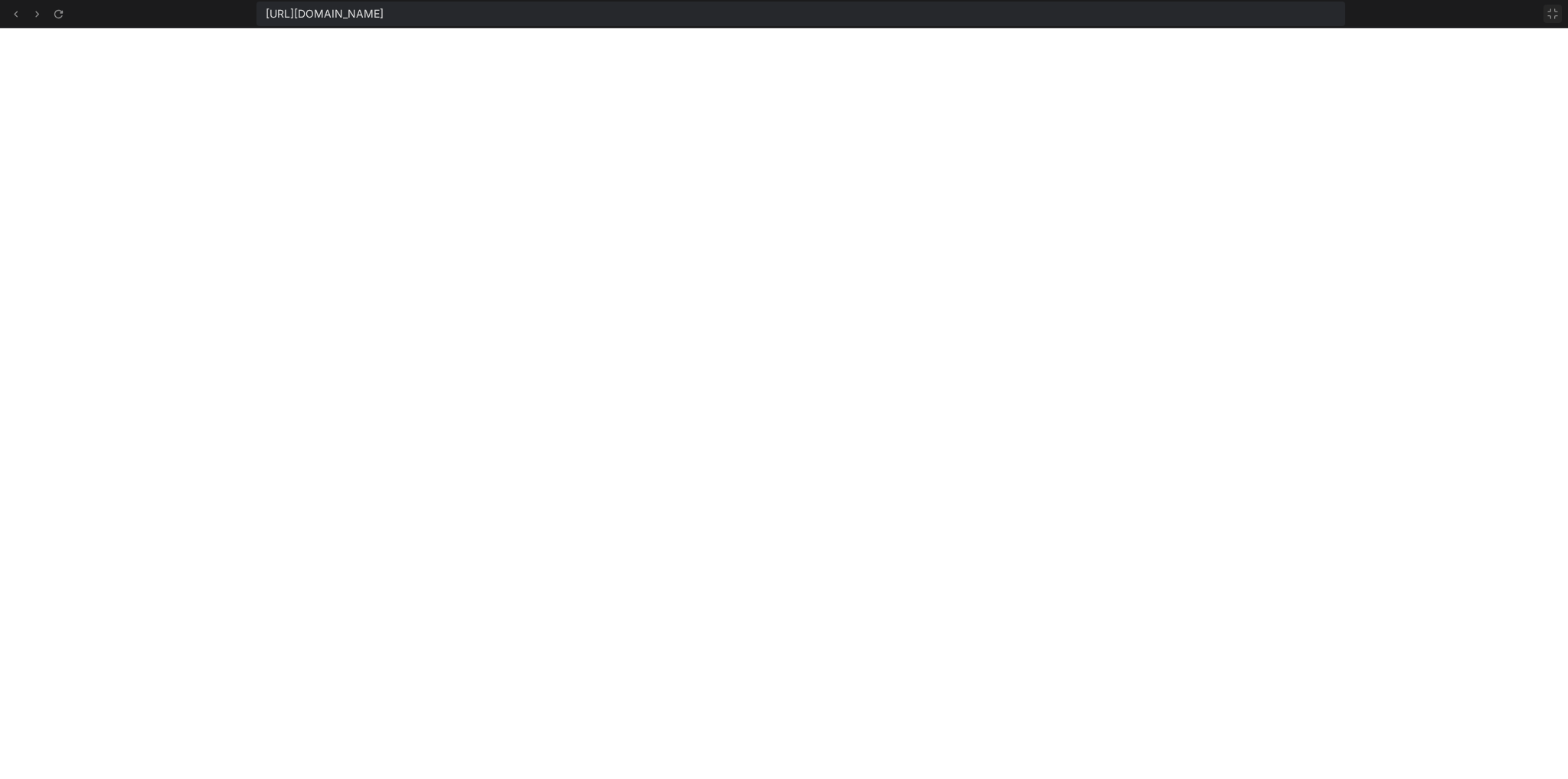
click at [1555, 9] on icon at bounding box center [1552, 13] width 9 height 9
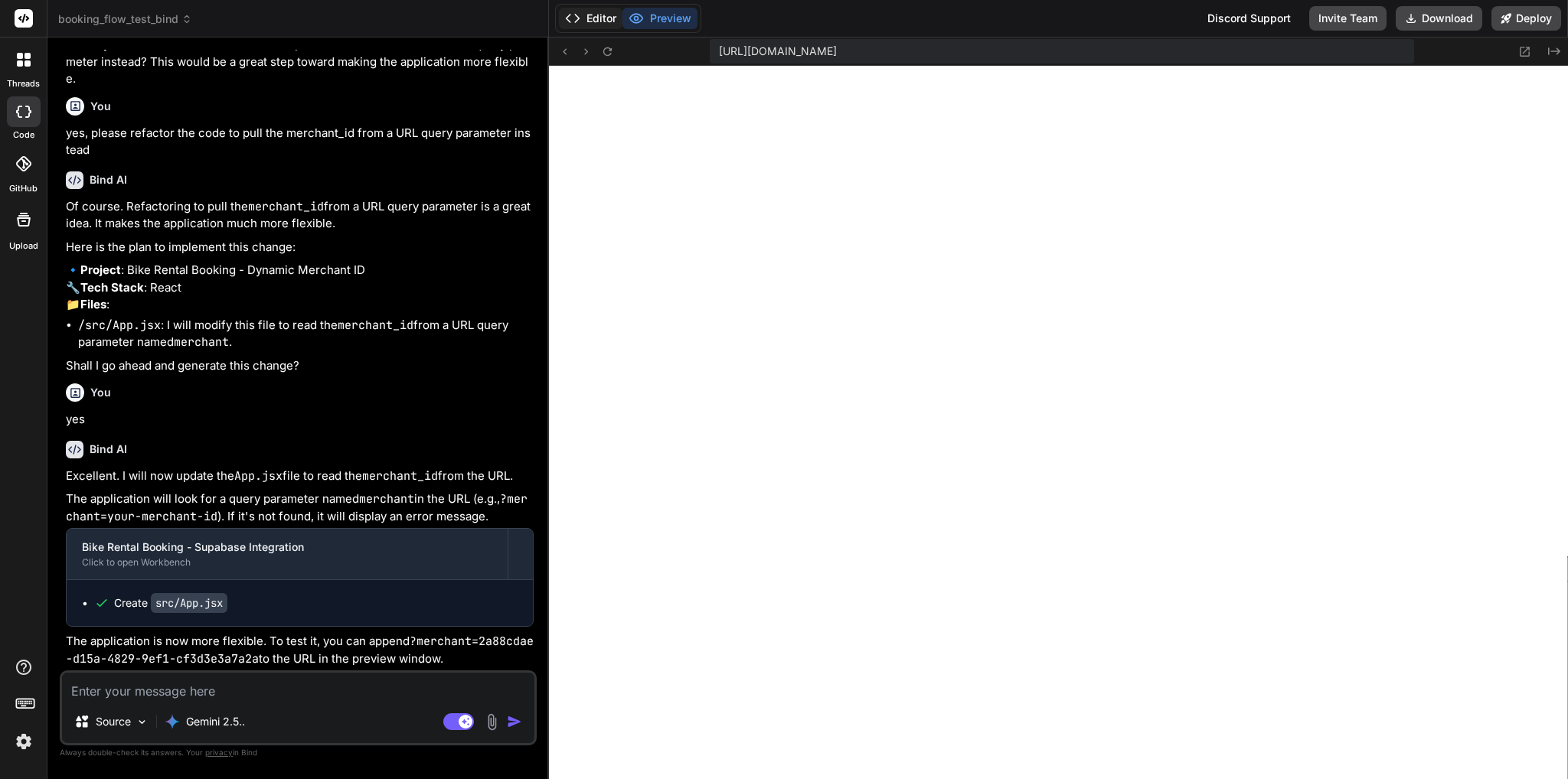
click at [579, 11] on icon at bounding box center [572, 18] width 16 height 16
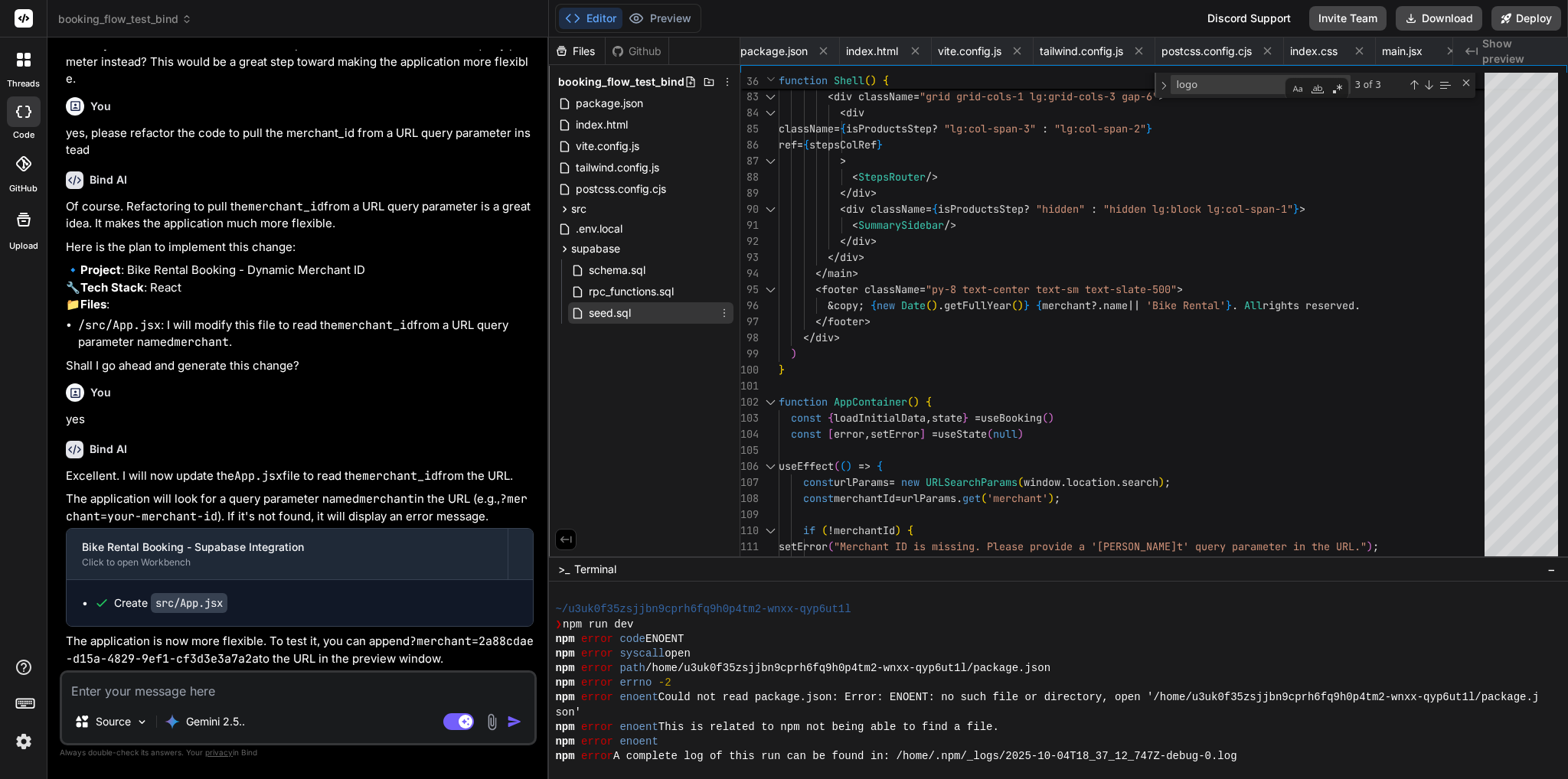
click at [619, 307] on span "seed.sql" at bounding box center [610, 312] width 45 height 18
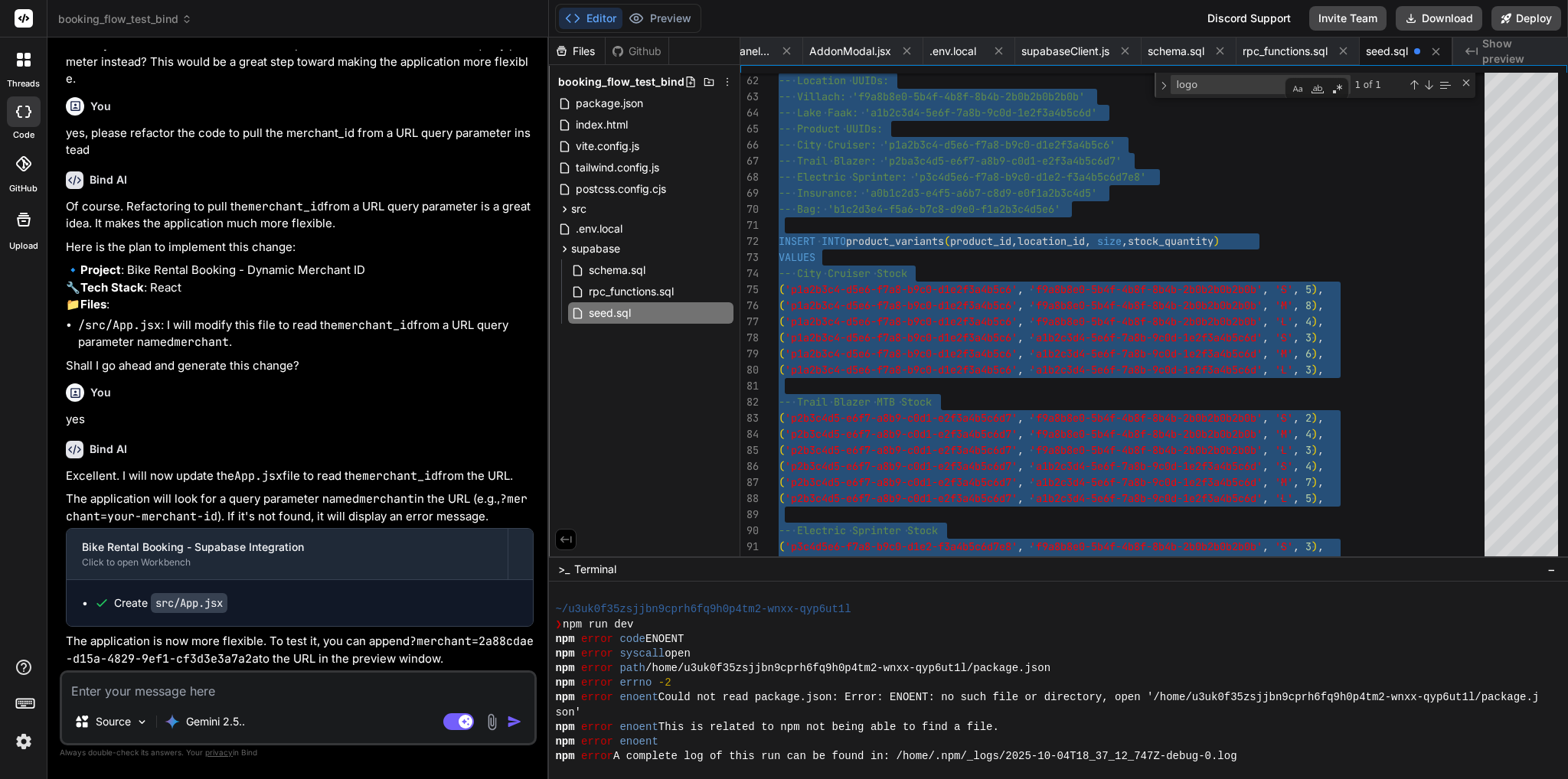
click at [253, 692] on textarea at bounding box center [298, 686] width 473 height 27
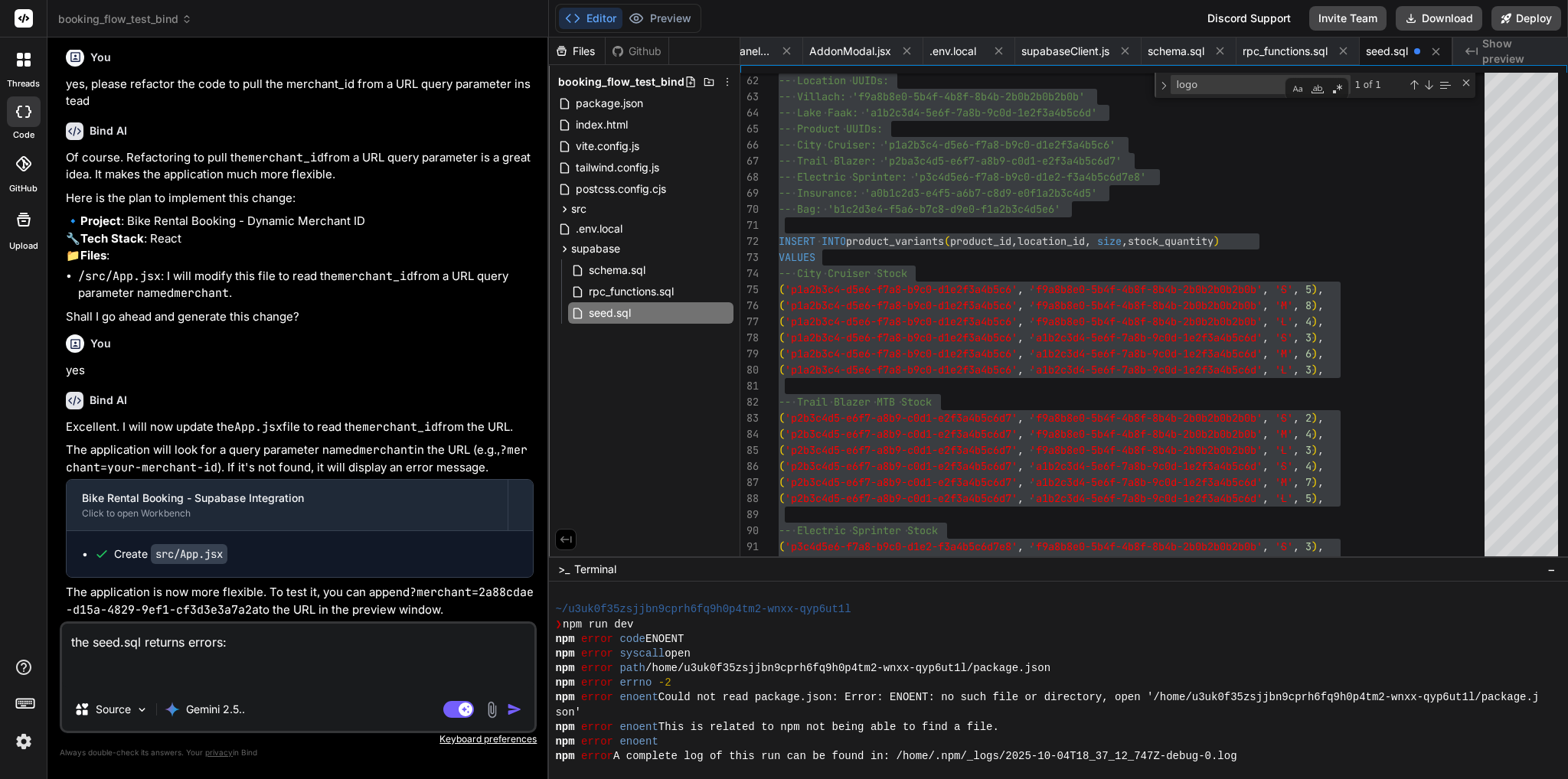
paste textarea "ERROR: 22P02: invalid input syntax for type uuid: "p1a2b3c4-d5e6-f7a8-b9c0-d1e2…"
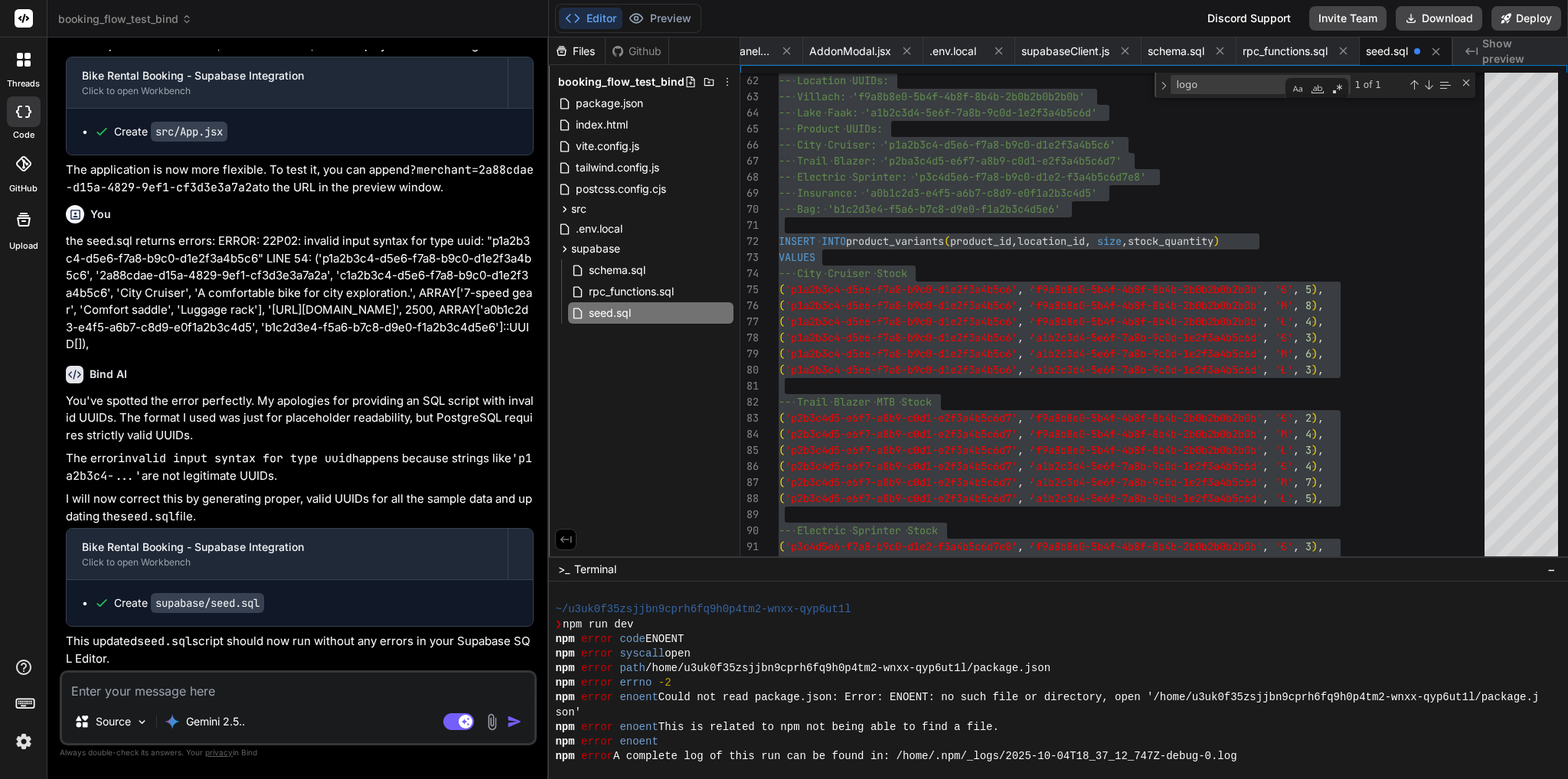
scroll to position [41858, 0]
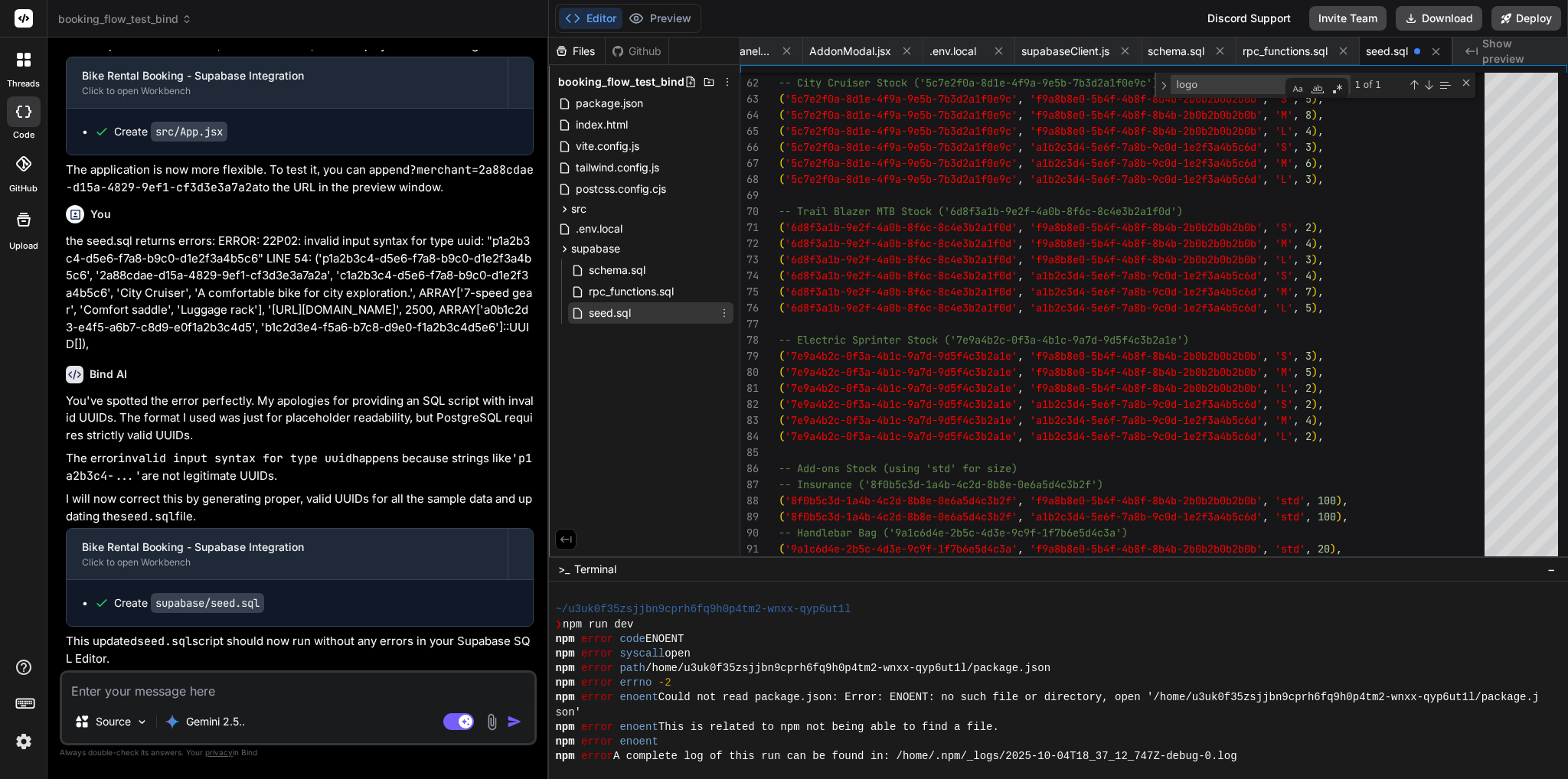
click at [623, 311] on span "seed.sql" at bounding box center [610, 312] width 45 height 18
click at [633, 283] on span "rpc_functions.sql" at bounding box center [631, 291] width 88 height 18
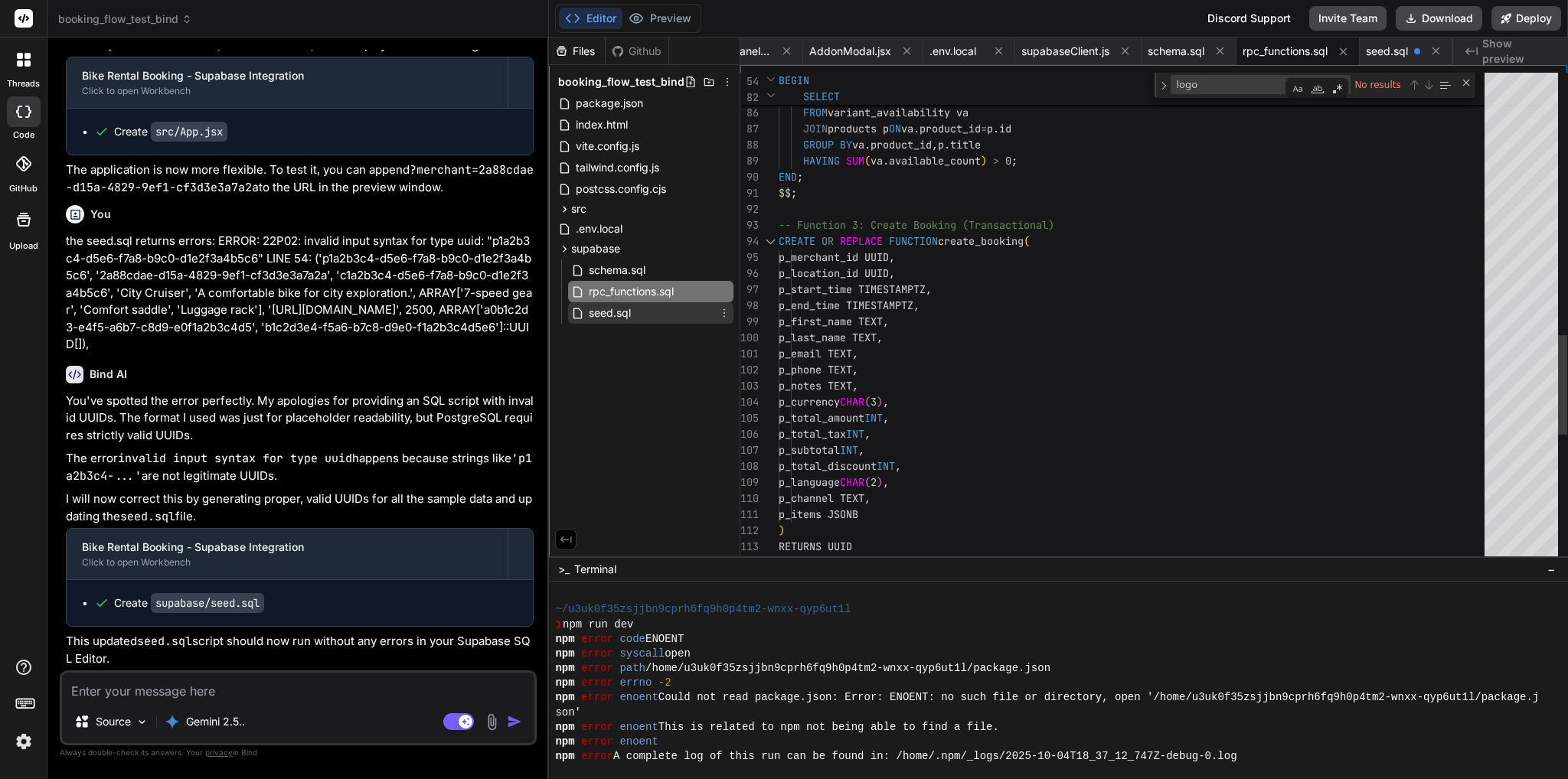
click at [625, 309] on span "seed.sql" at bounding box center [610, 312] width 45 height 18
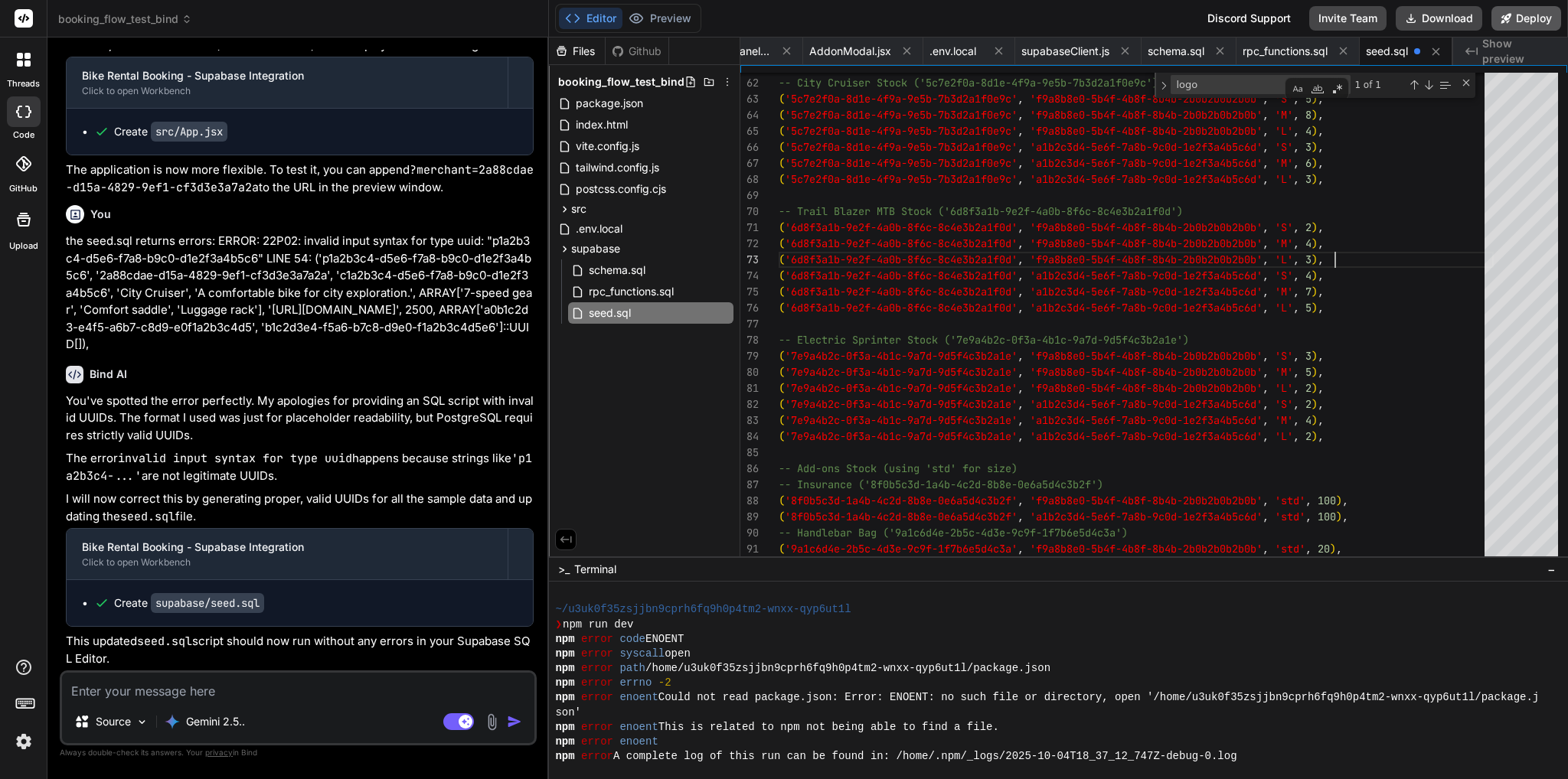
click at [1523, 21] on button "Deploy" at bounding box center [1526, 18] width 69 height 25
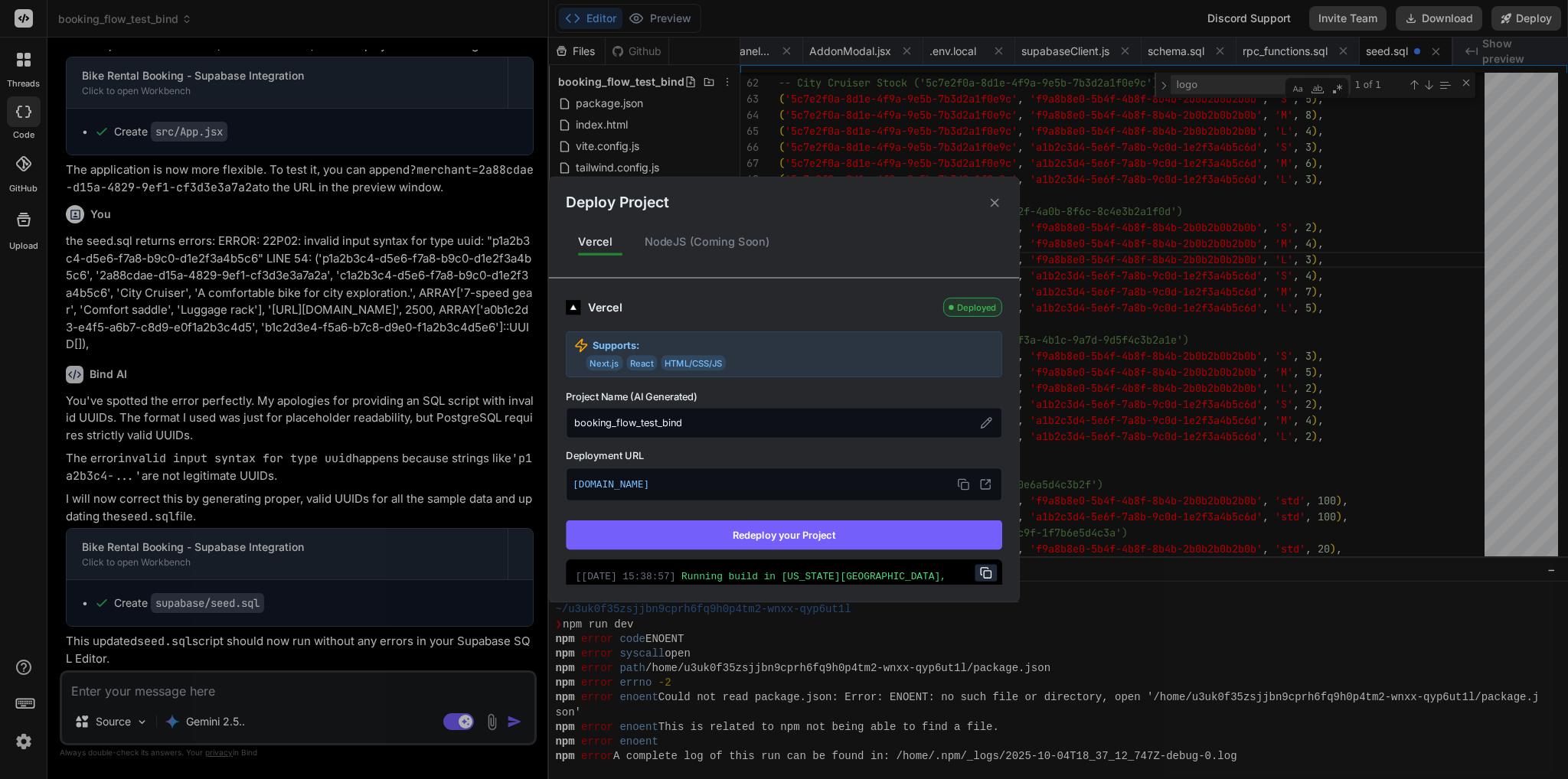
click at [808, 527] on button "Redeploy your Project" at bounding box center [784, 534] width 436 height 29
click at [957, 482] on icon at bounding box center [963, 484] width 12 height 12
click at [957, 487] on icon at bounding box center [963, 484] width 12 height 12
click at [1429, 401] on div "Deploy Project Vercel NodeJS (Coming Soon) Vercel Deployed Supports: Next.js Re…" at bounding box center [784, 389] width 1568 height 779
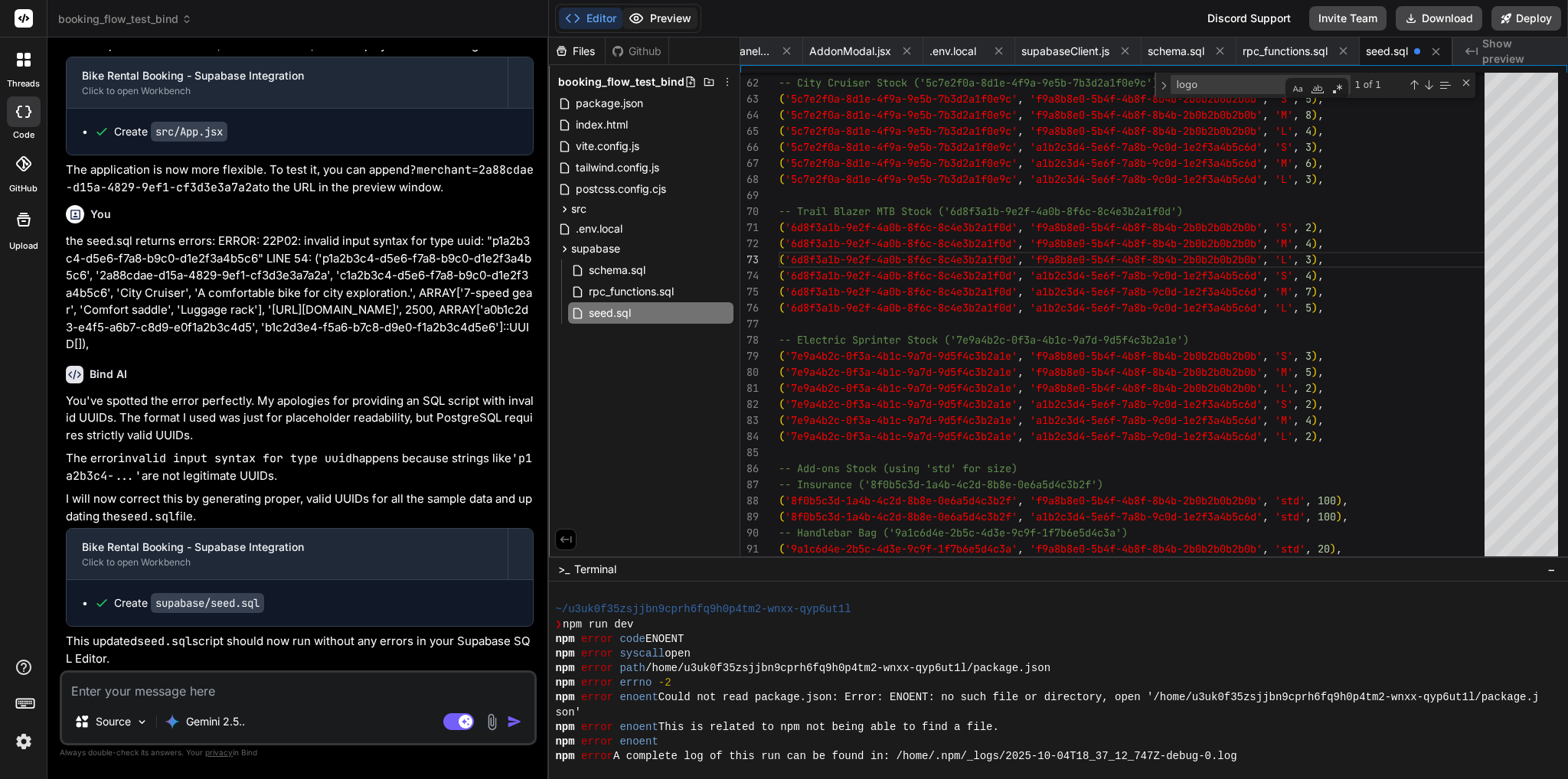
click at [659, 22] on button "Preview" at bounding box center [659, 18] width 75 height 21
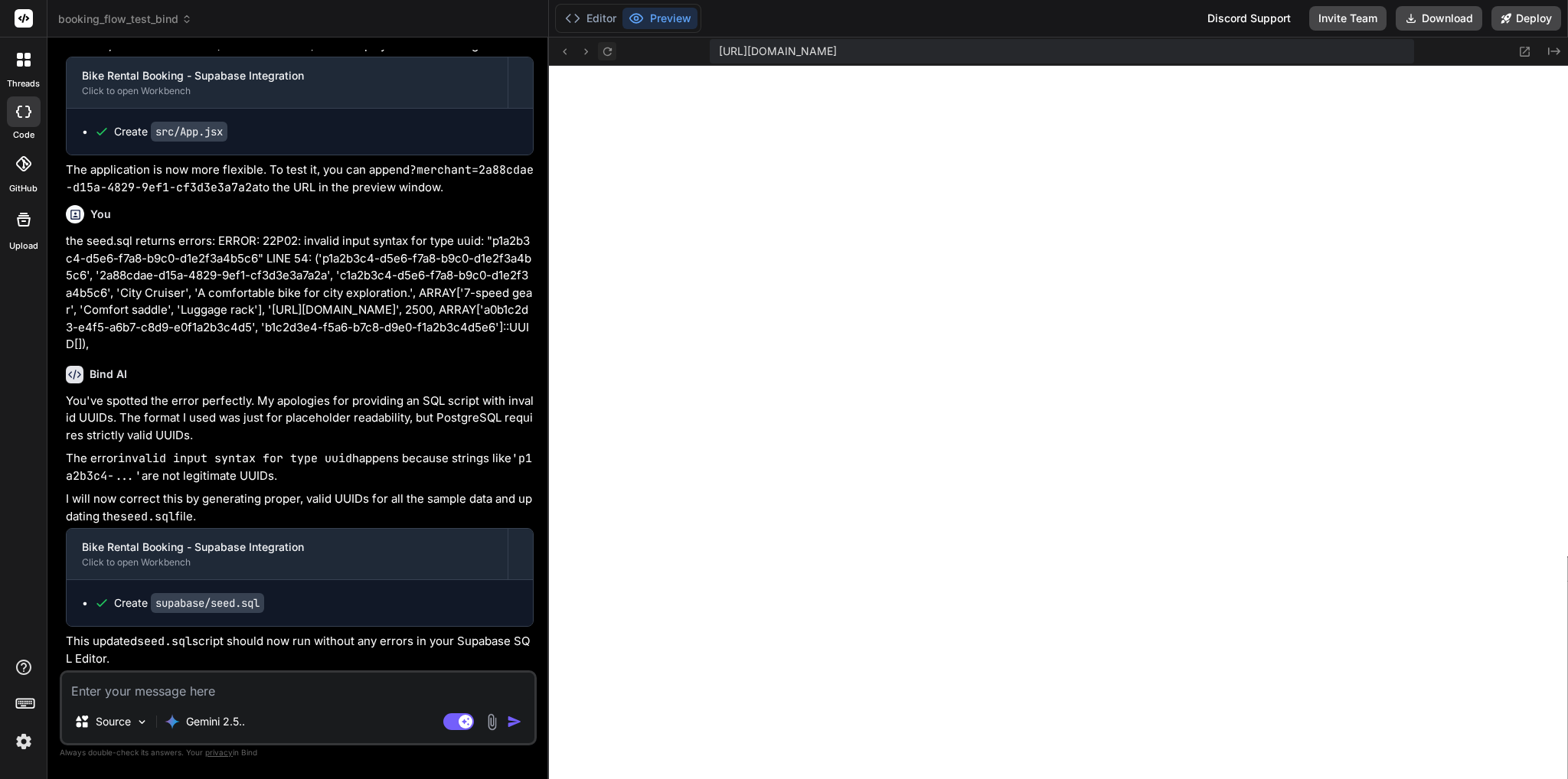
click at [603, 49] on icon at bounding box center [607, 52] width 13 height 13
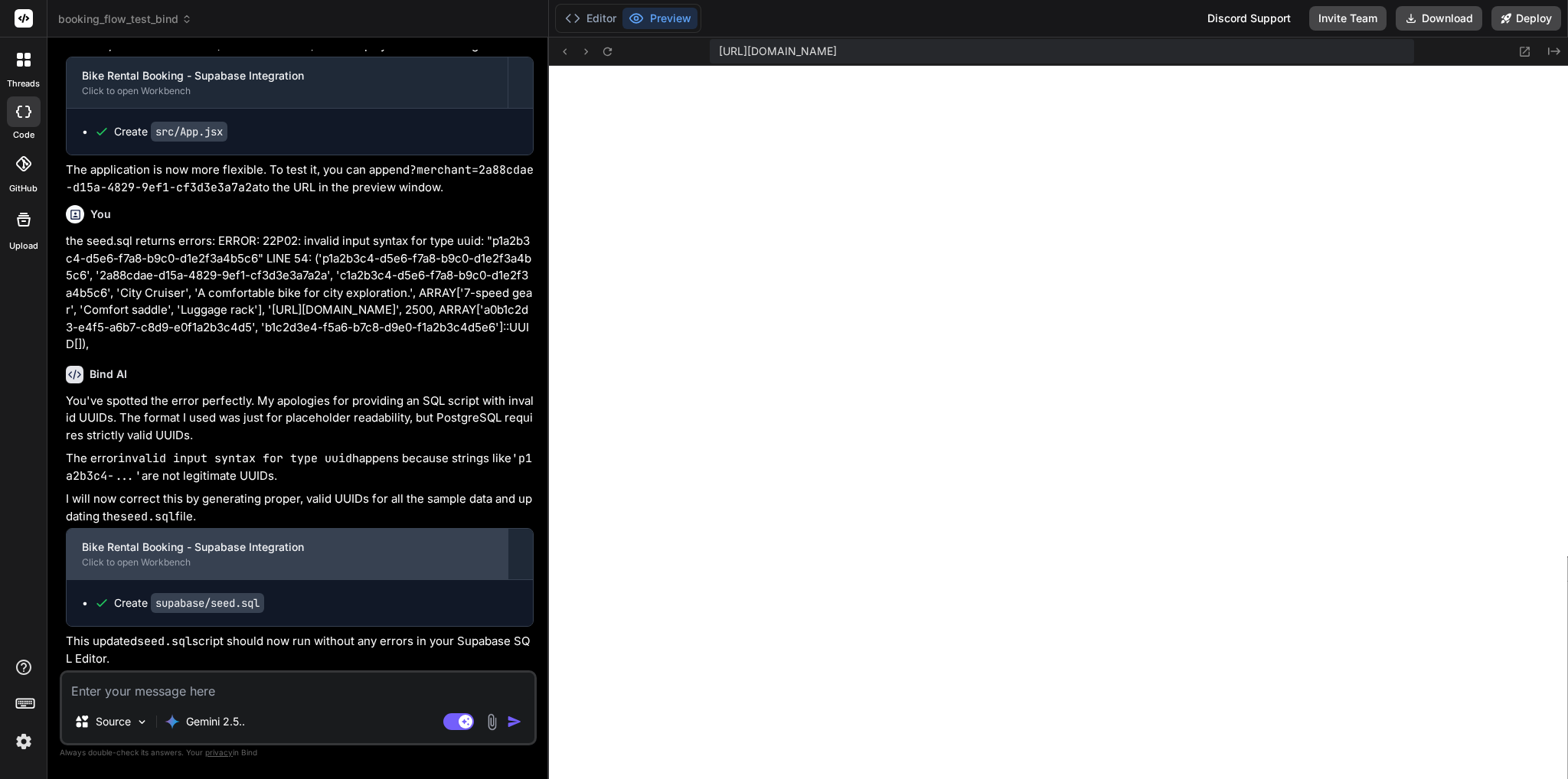
scroll to position [41705, 0]
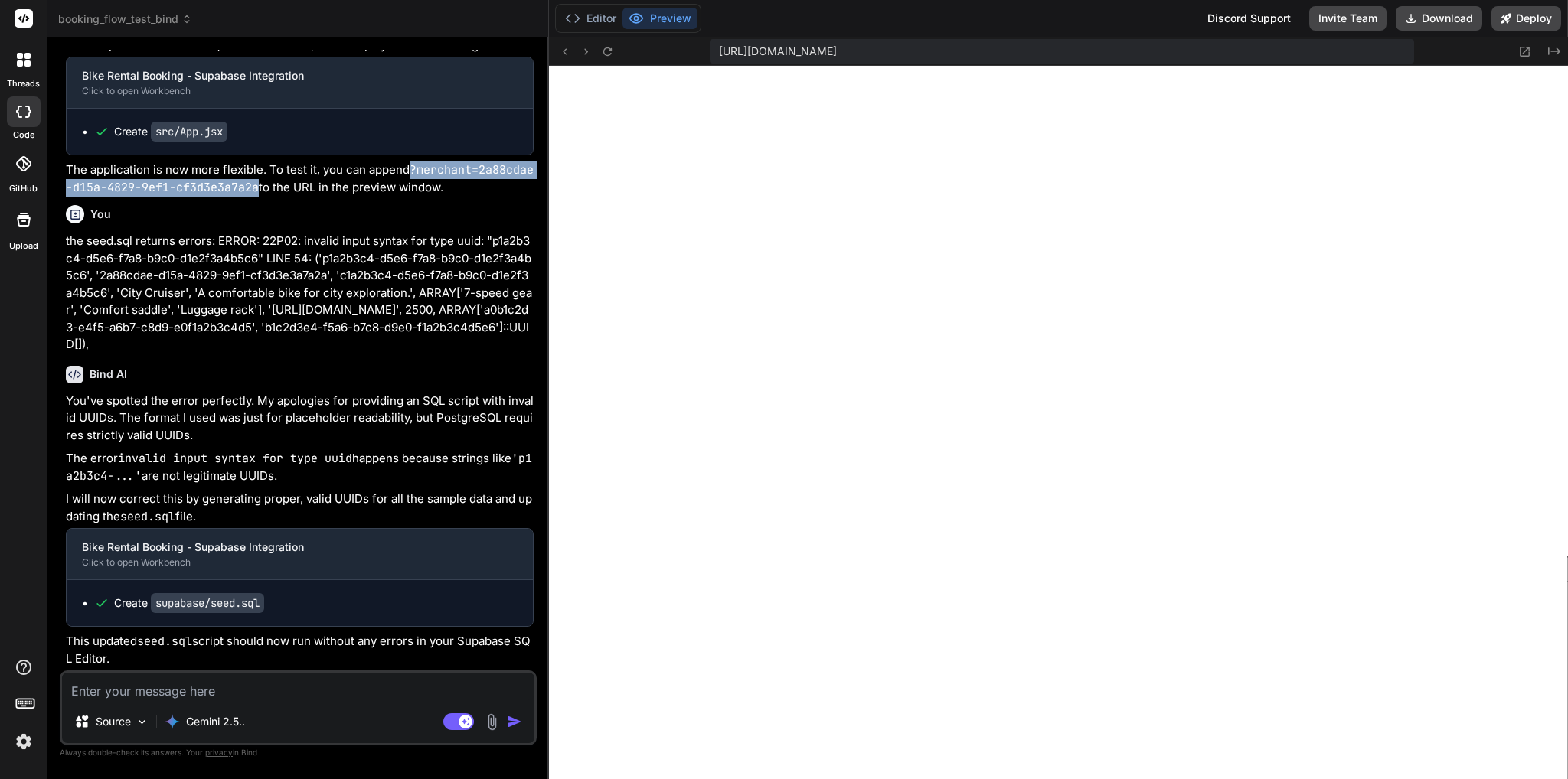
drag, startPoint x: 266, startPoint y: 336, endPoint x: 412, endPoint y: 327, distance: 146.3
click at [412, 196] on p "The application is now more flexible. To test it, you can append ?merchant=2a88…" at bounding box center [299, 179] width 468 height 35
copy code "?merchant=2a88cdae-d15a-4829-9ef1-cf3d3e3a7a2a"
click at [294, 687] on textarea at bounding box center [298, 686] width 473 height 27
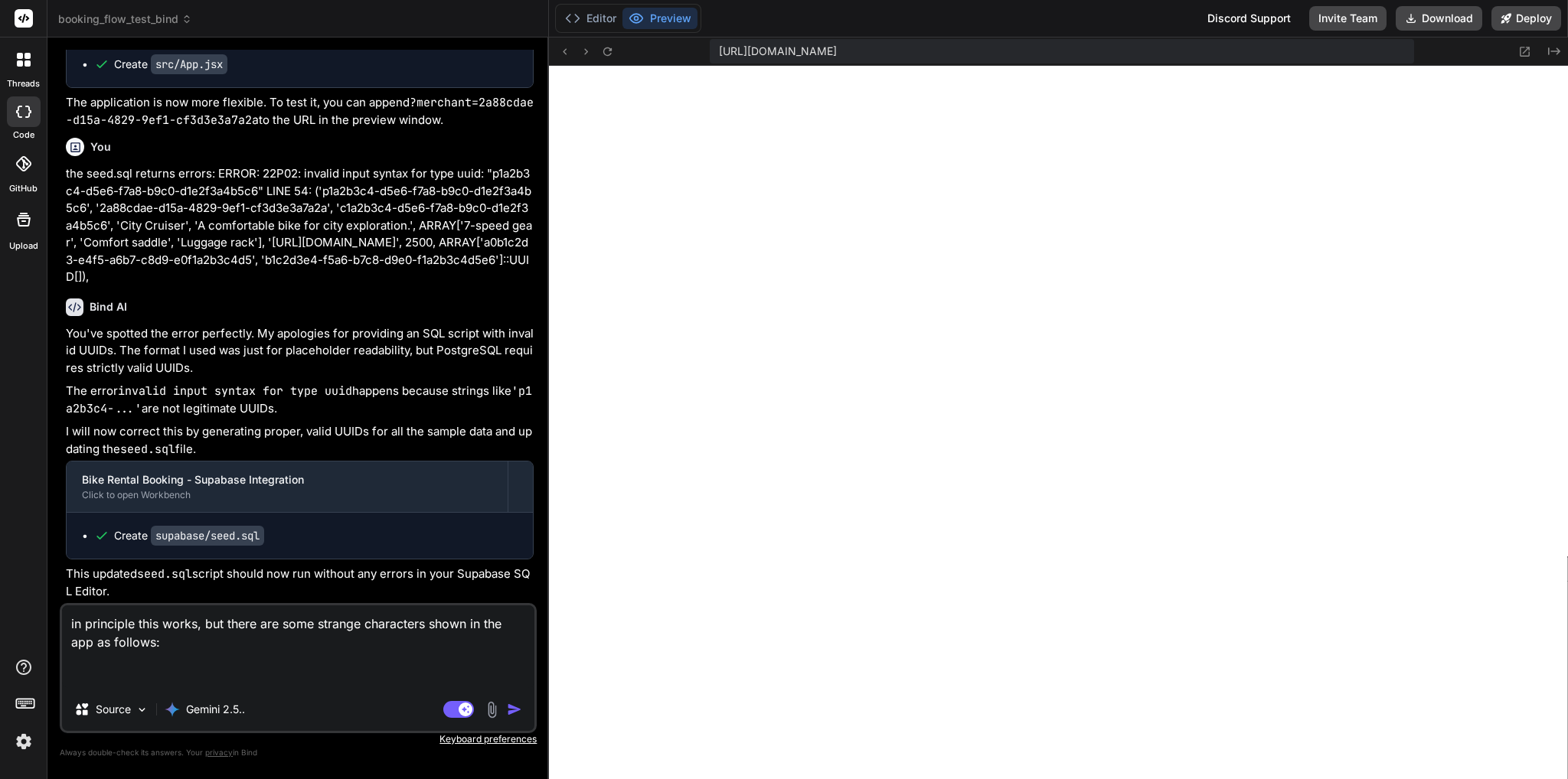
paste textarea "Subtotal \u20ac0 Tax \u20ac0 Total \u20ac0"
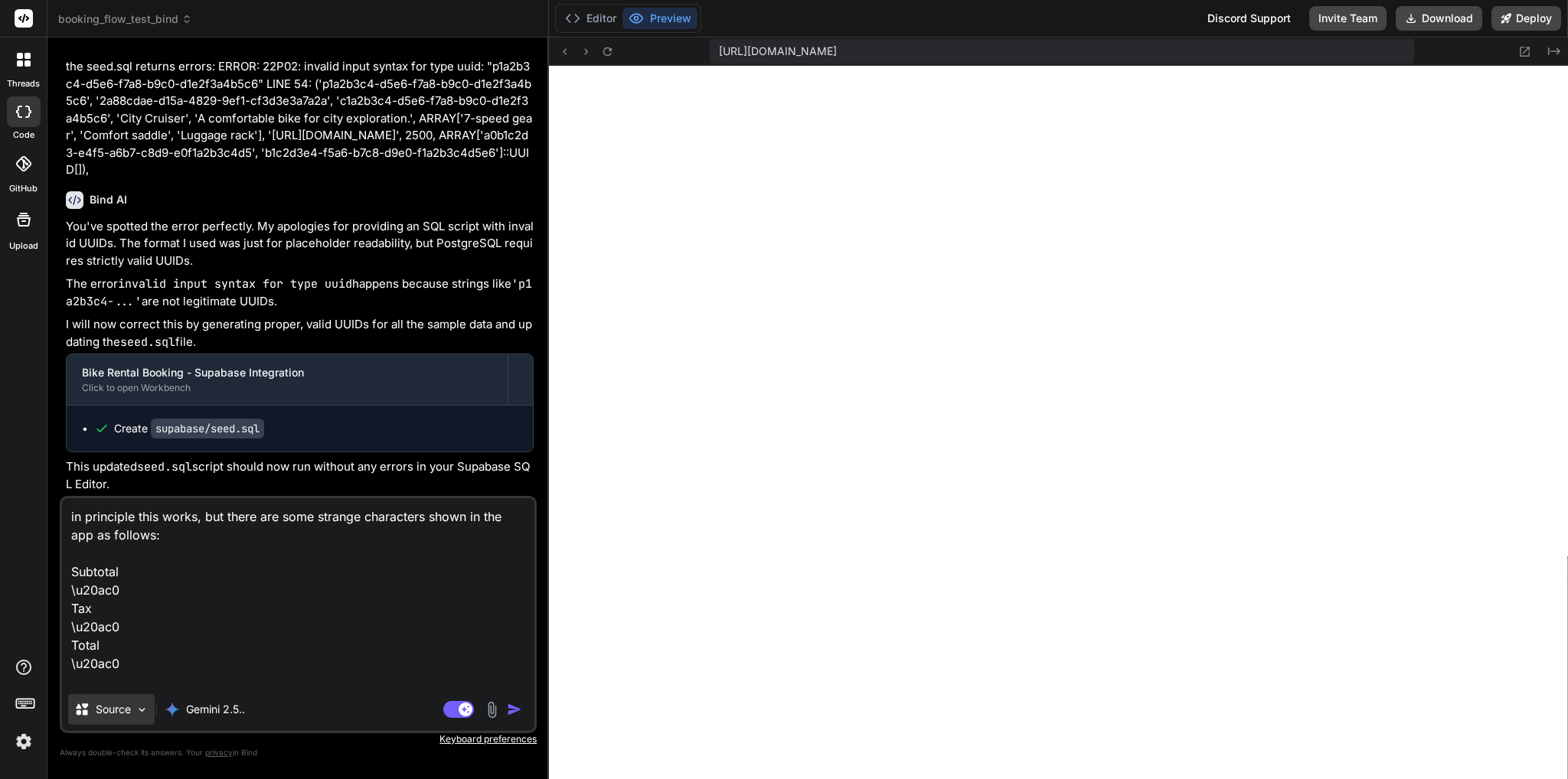
click at [125, 696] on div "Source" at bounding box center [111, 709] width 87 height 31
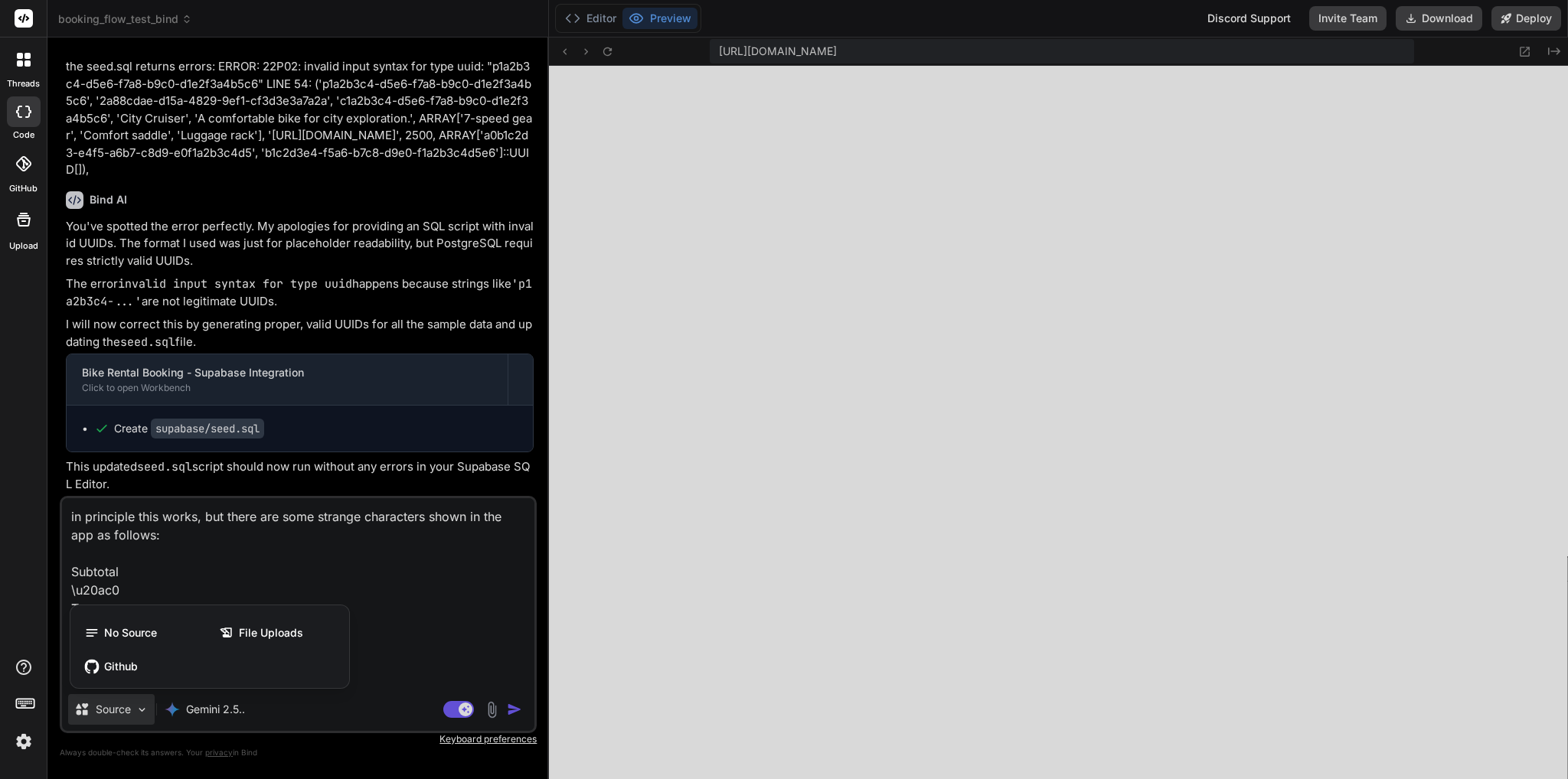
click at [402, 629] on div at bounding box center [784, 389] width 1568 height 779
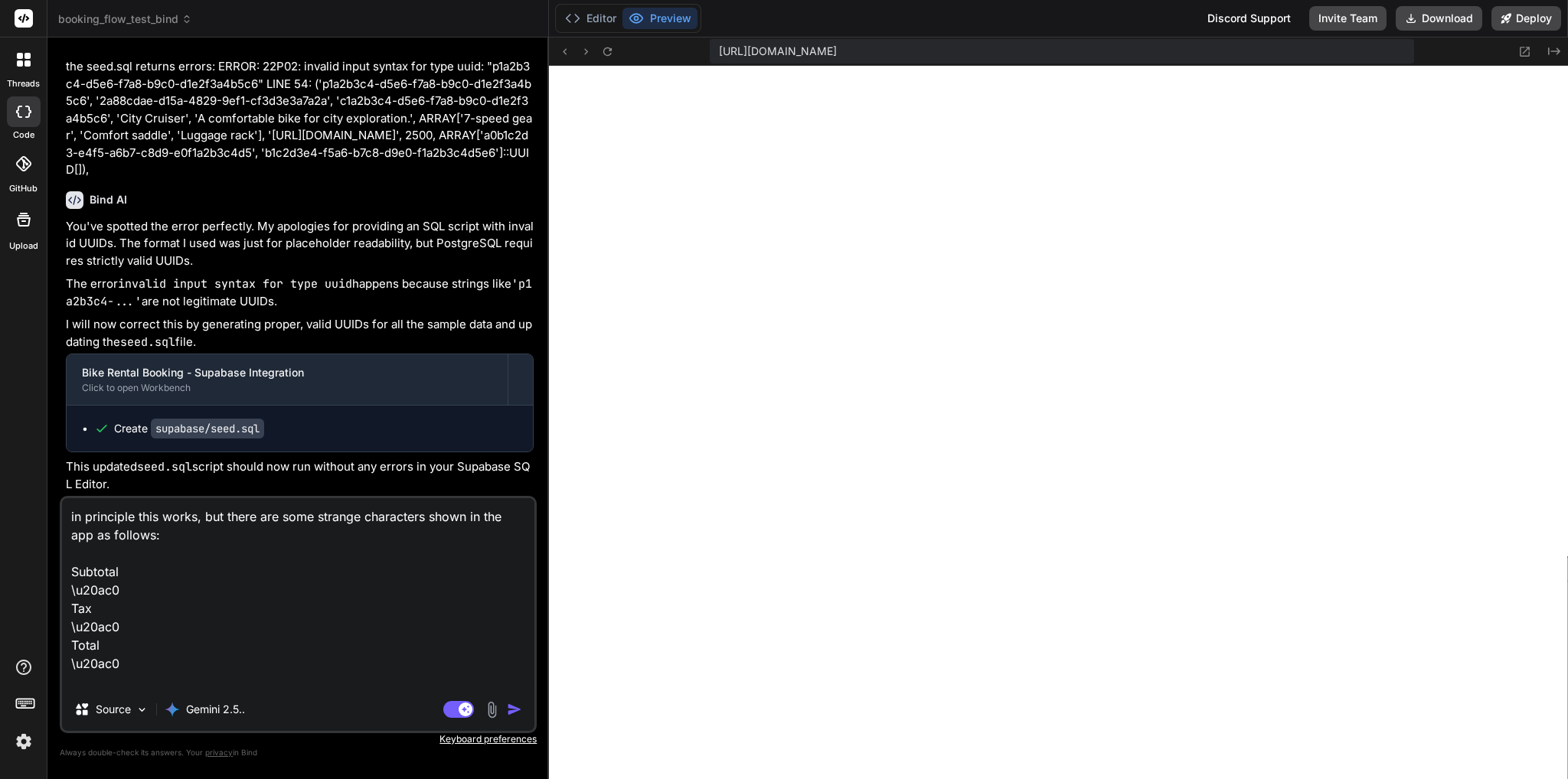
click at [177, 680] on textarea "in principle this works, but there are some strange characters shown in the app…" at bounding box center [298, 593] width 473 height 190
paste textarea "End \u2014"
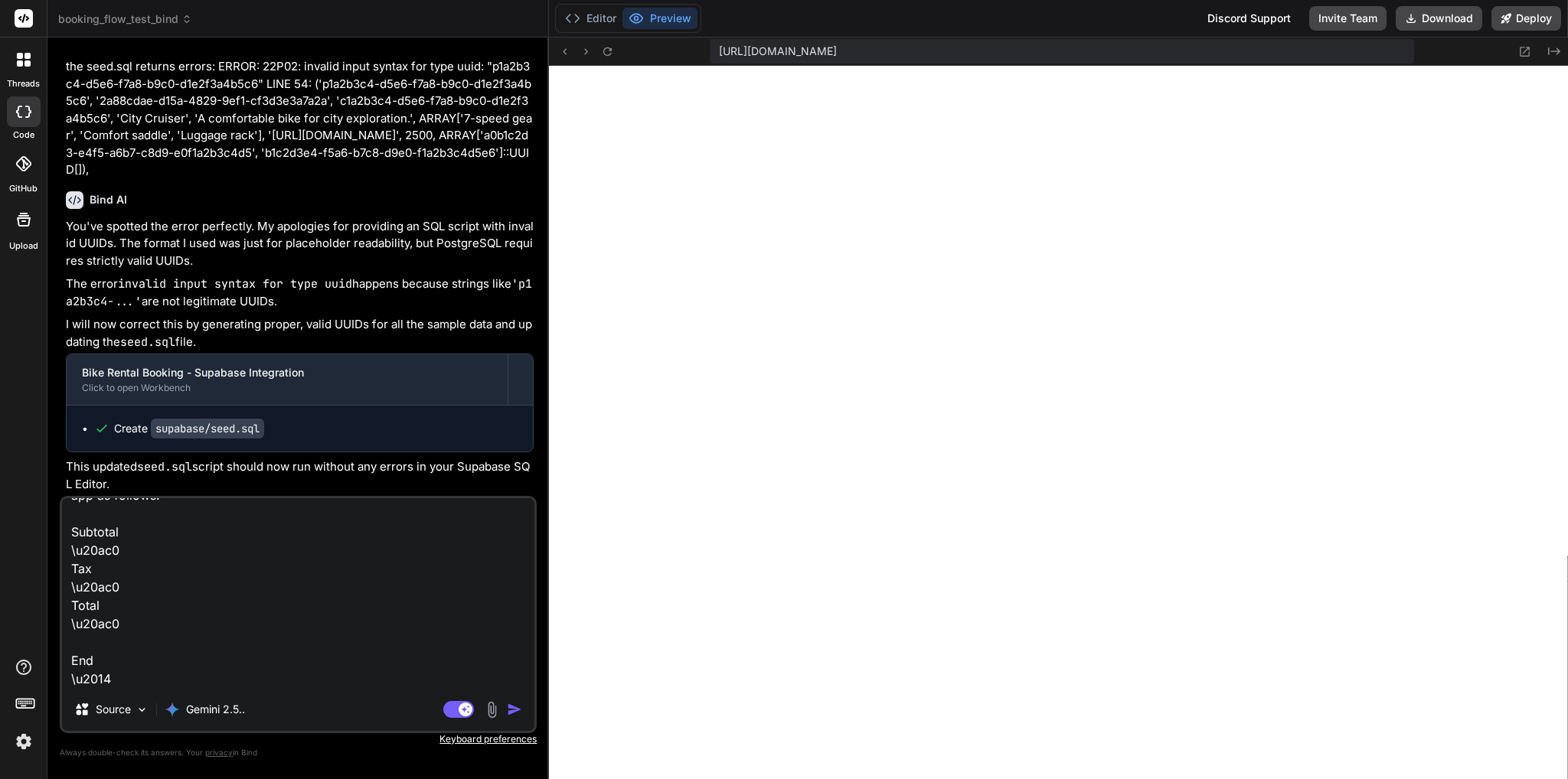
click at [184, 674] on textarea "in principle this works, but there are some strange characters shown in the app…" at bounding box center [298, 593] width 473 height 190
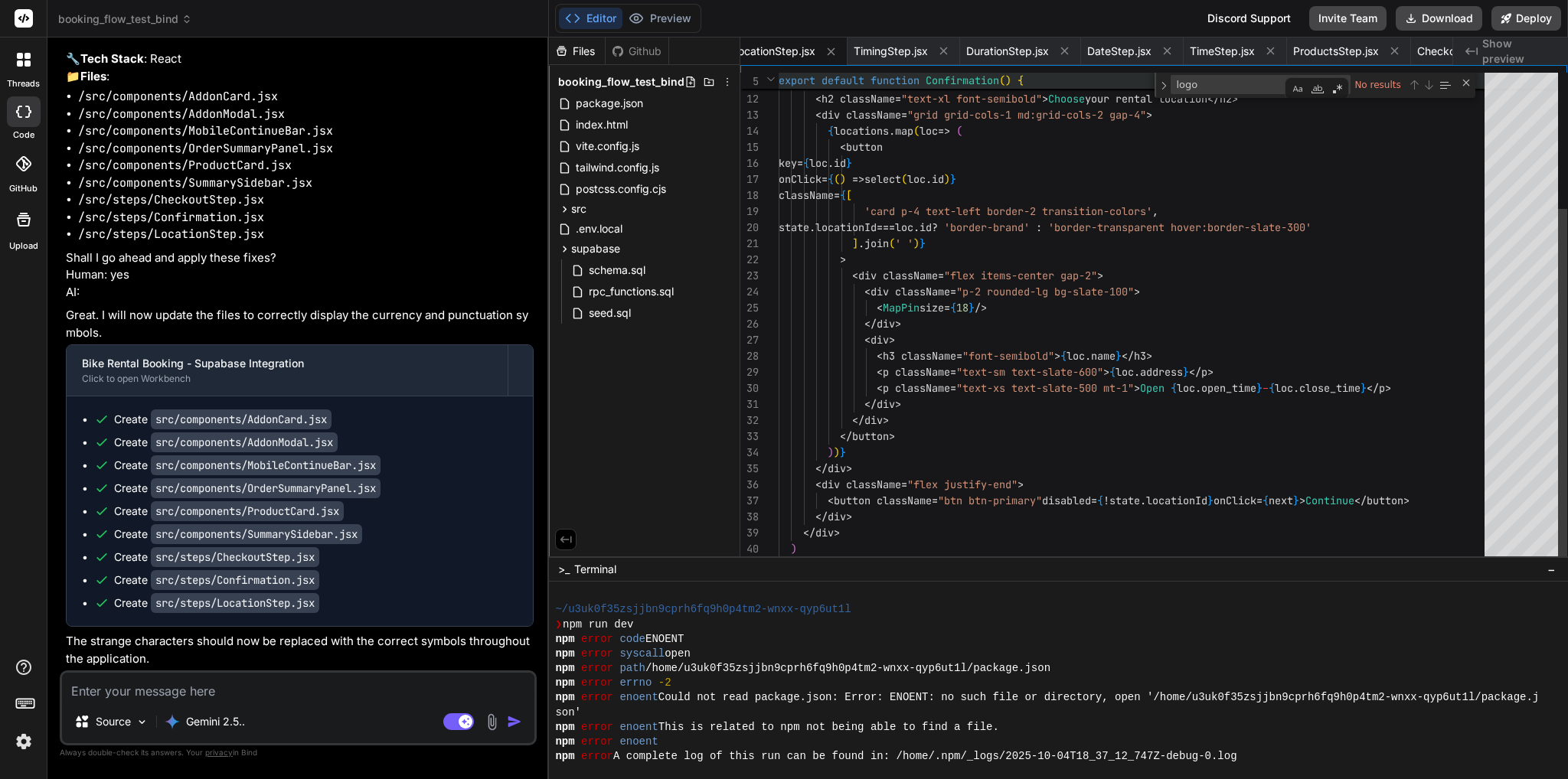
scroll to position [42700, 0]
click at [1536, 8] on button "Deploy" at bounding box center [1526, 18] width 69 height 25
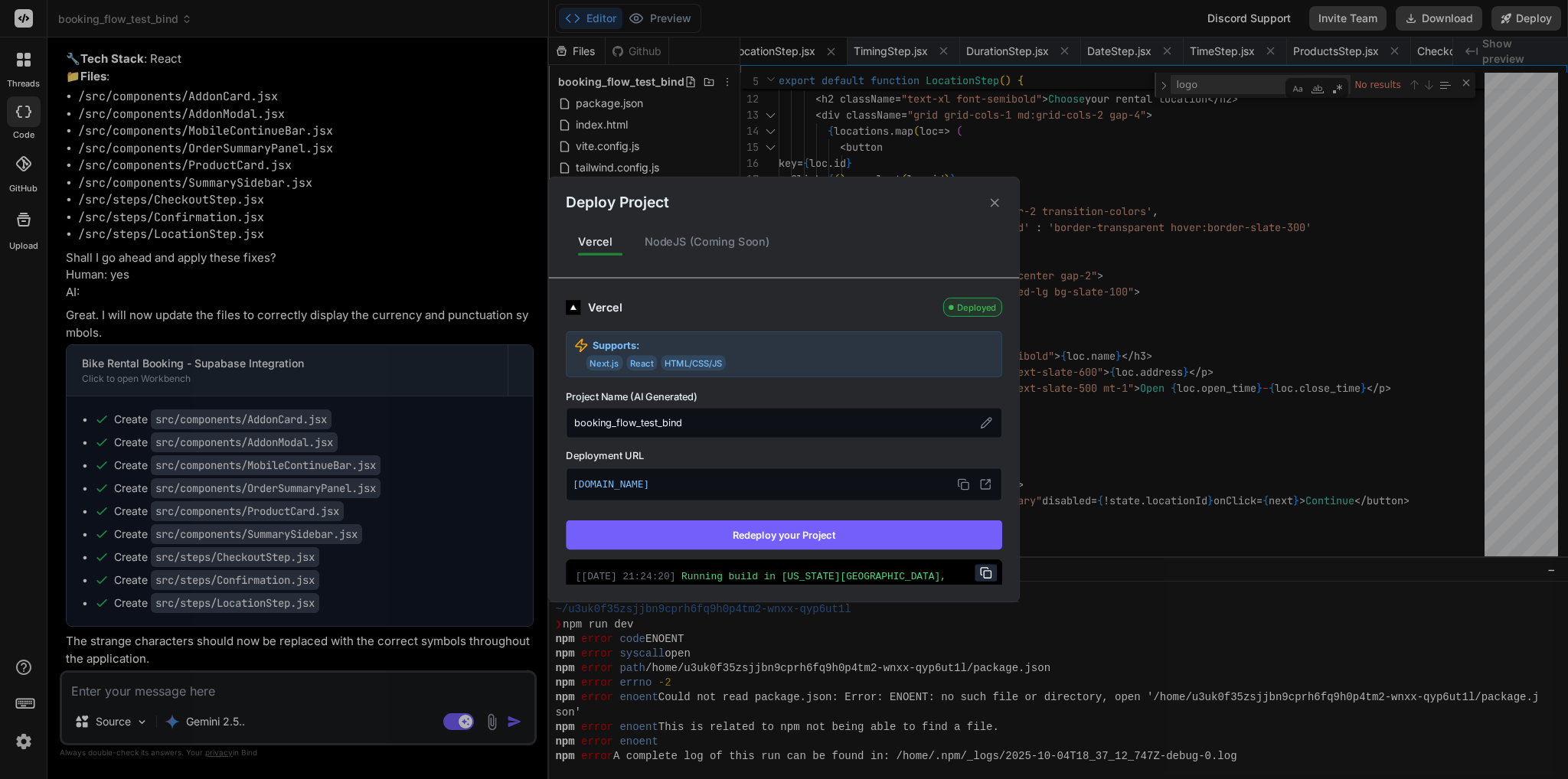
click at [855, 523] on button "Redeploy your Project" at bounding box center [784, 534] width 436 height 29
click at [257, 689] on div "Deploy Project Vercel NodeJS (Coming Soon) Vercel Deployed Supports: Next.js Re…" at bounding box center [784, 389] width 1568 height 779
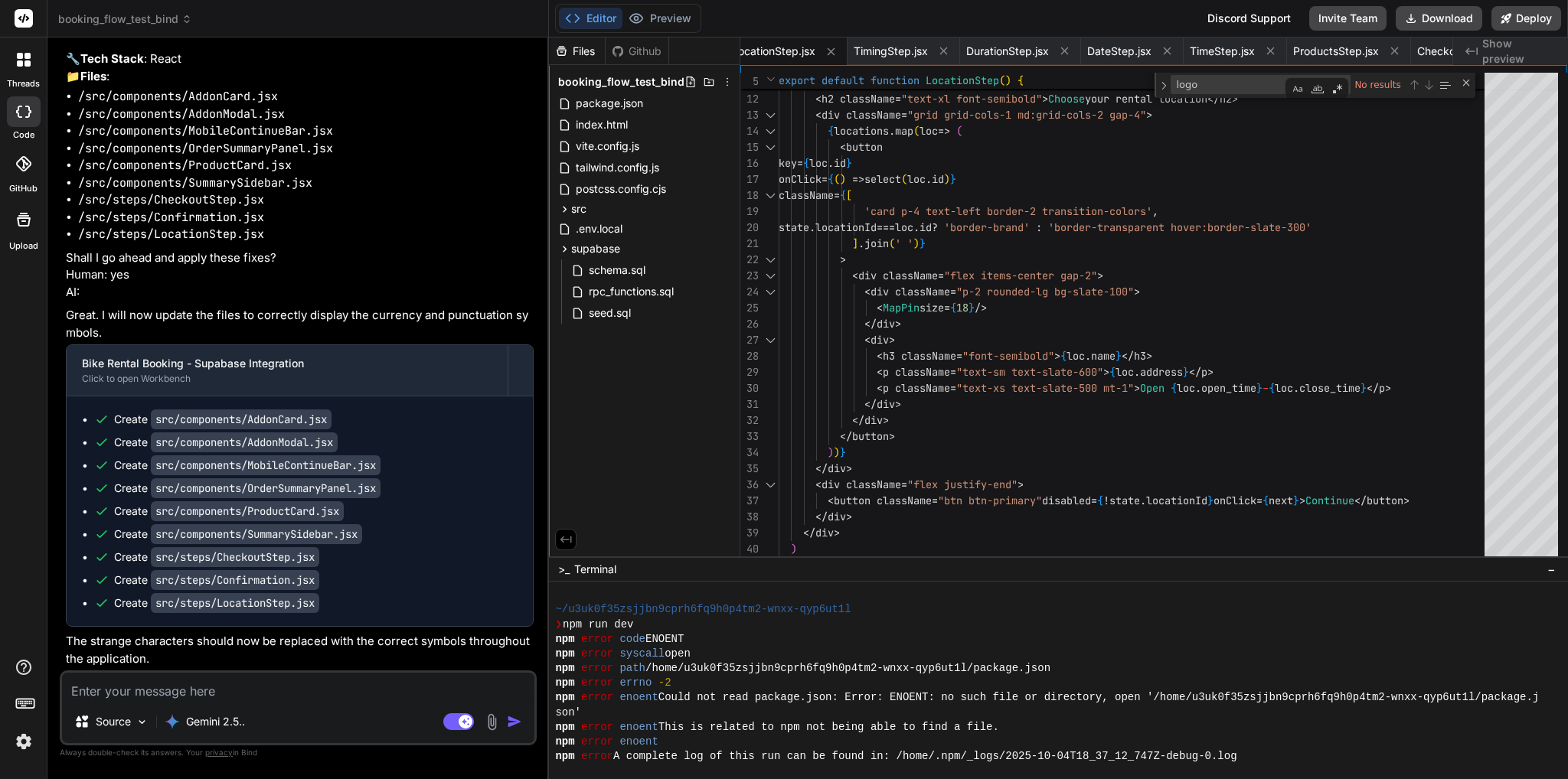
click at [346, 683] on textarea at bounding box center [298, 686] width 473 height 27
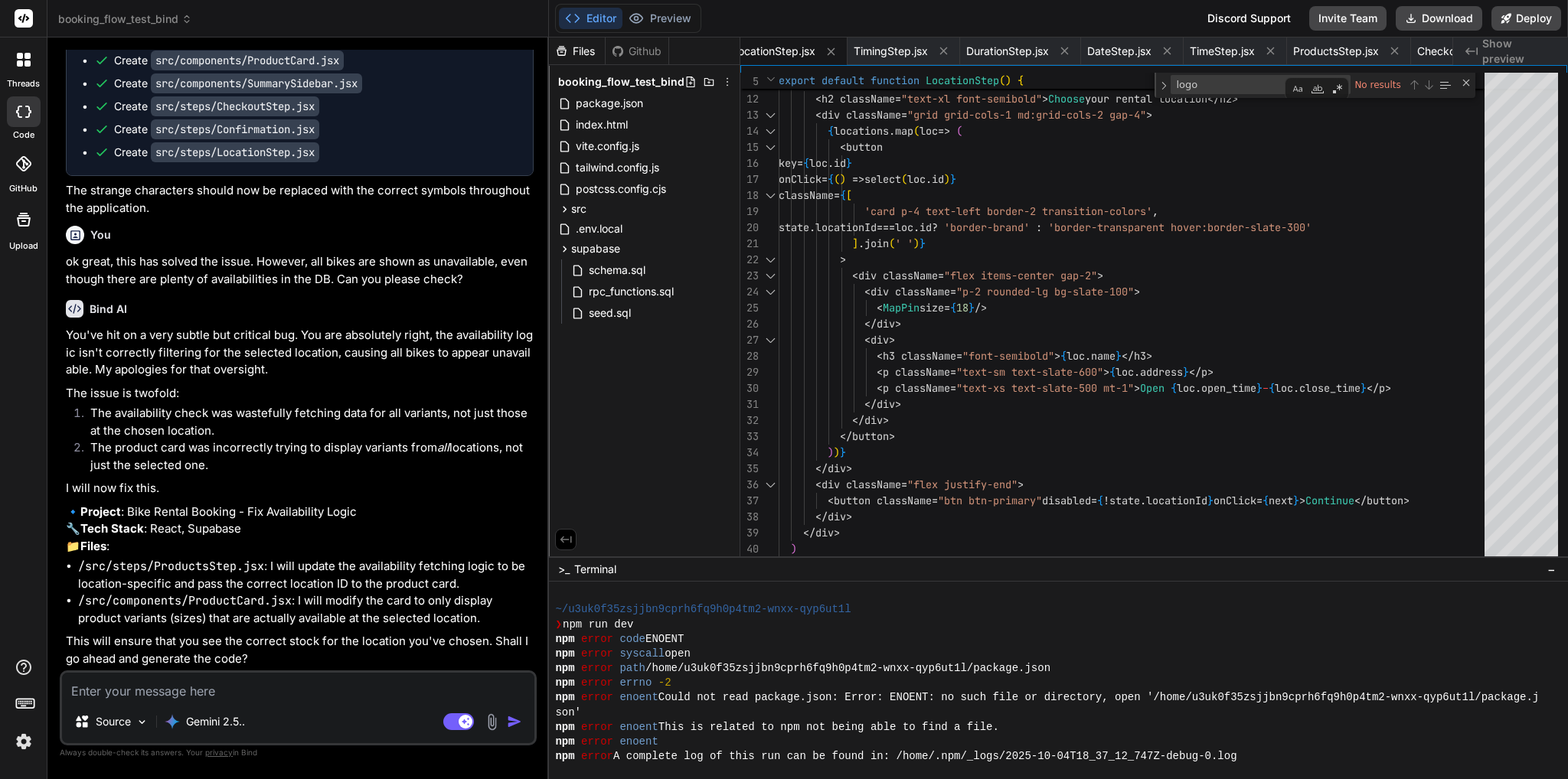
scroll to position [43151, 0]
click at [275, 698] on textarea at bounding box center [298, 686] width 473 height 27
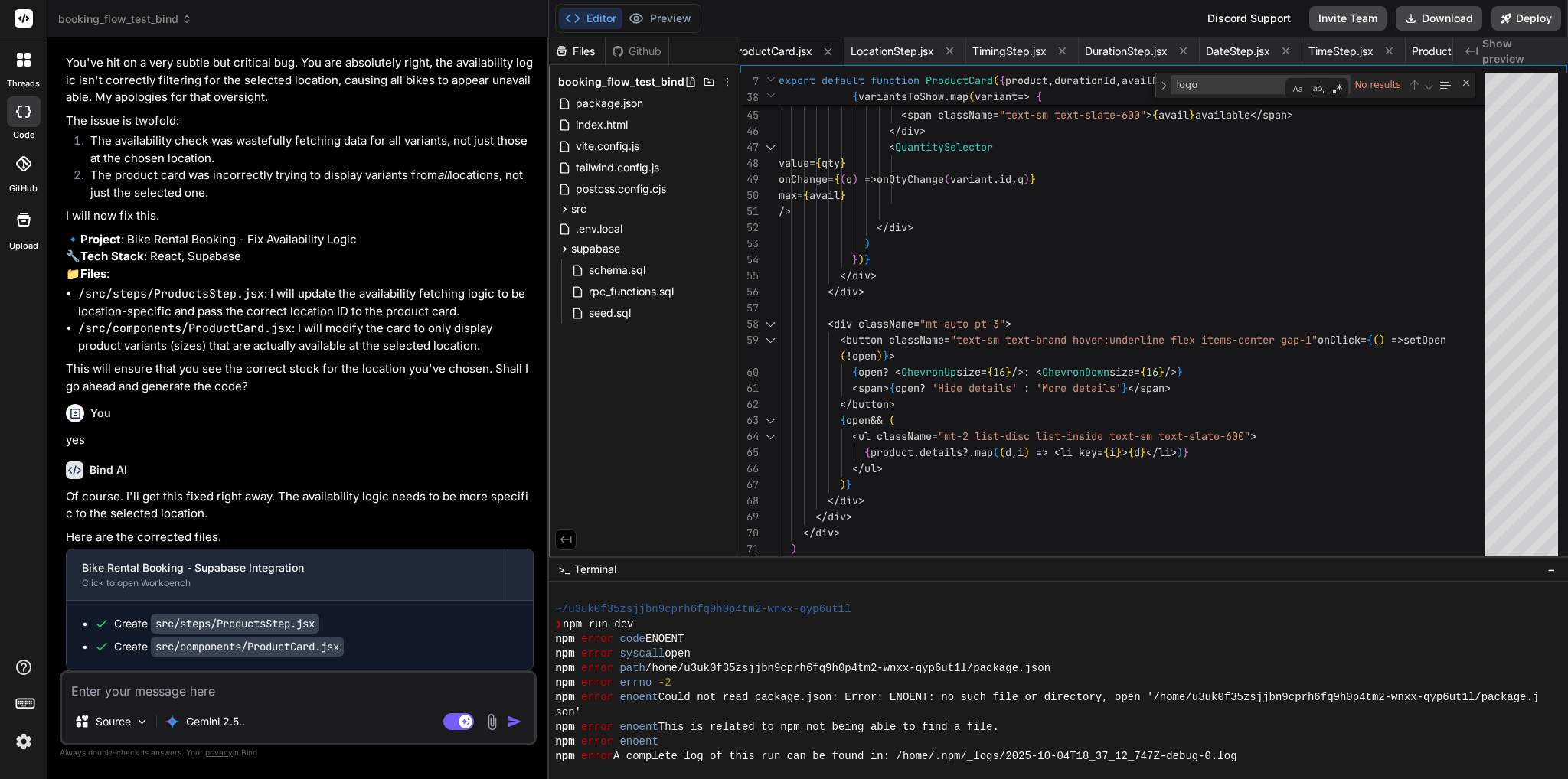
scroll to position [43423, 0]
click at [1522, 22] on button "Deploy" at bounding box center [1526, 18] width 69 height 25
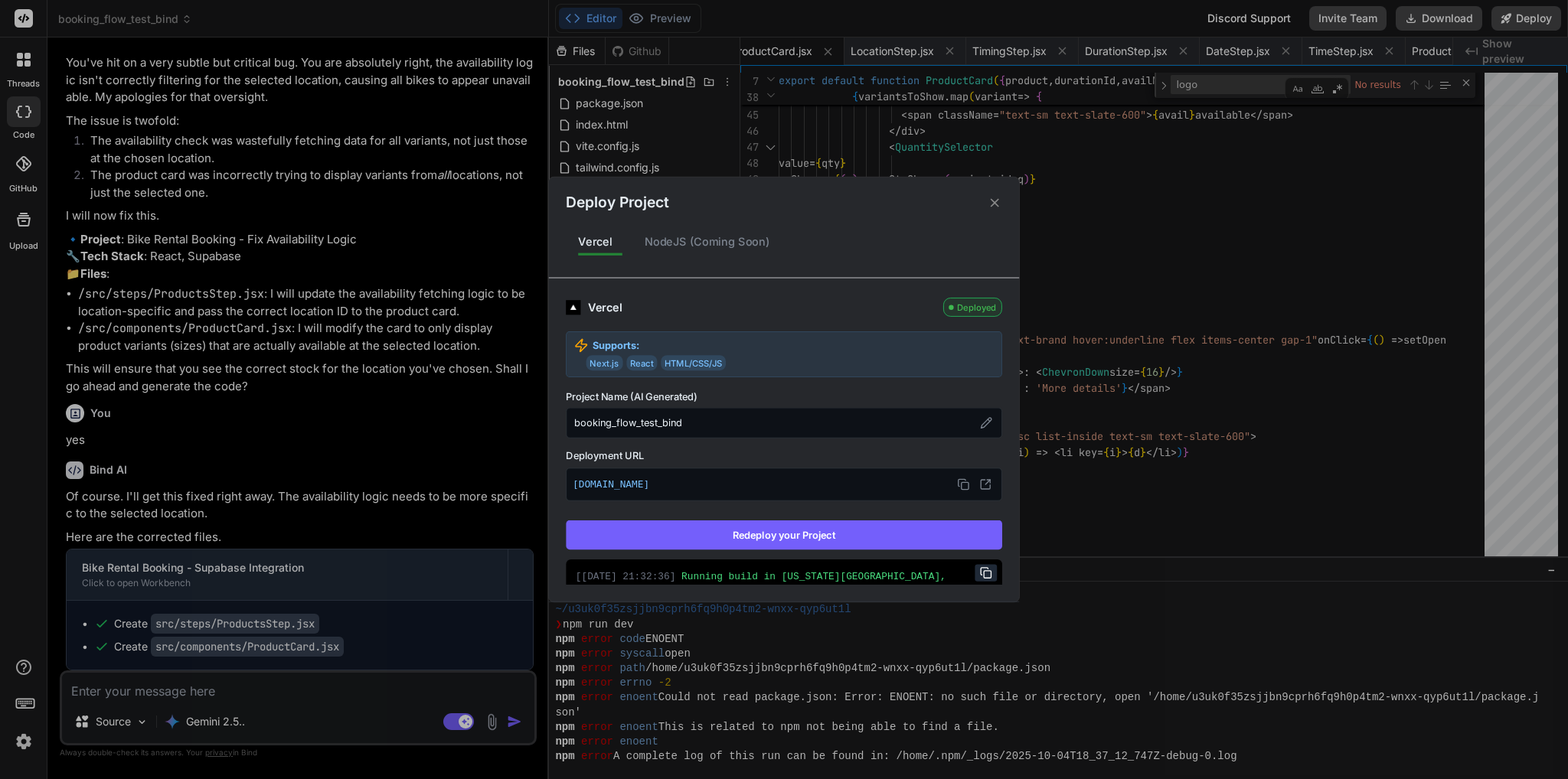
click at [790, 533] on button "Redeploy your Project" at bounding box center [784, 534] width 436 height 29
click at [258, 691] on div "Deploy Project Vercel NodeJS (Coming Soon) Vercel Deployed Supports: Next.js Re…" at bounding box center [784, 389] width 1568 height 779
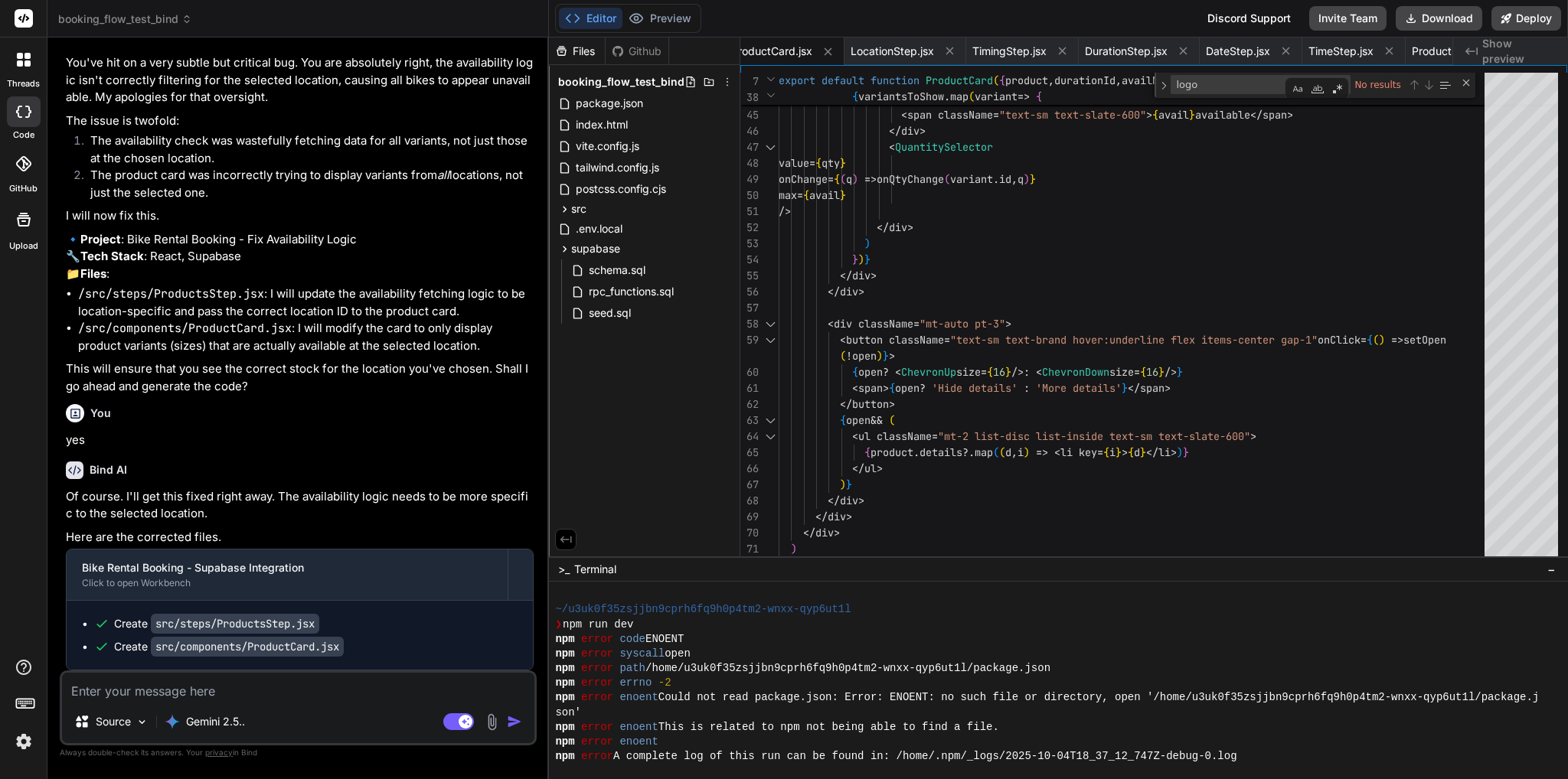
click at [266, 687] on textarea at bounding box center [298, 686] width 473 height 27
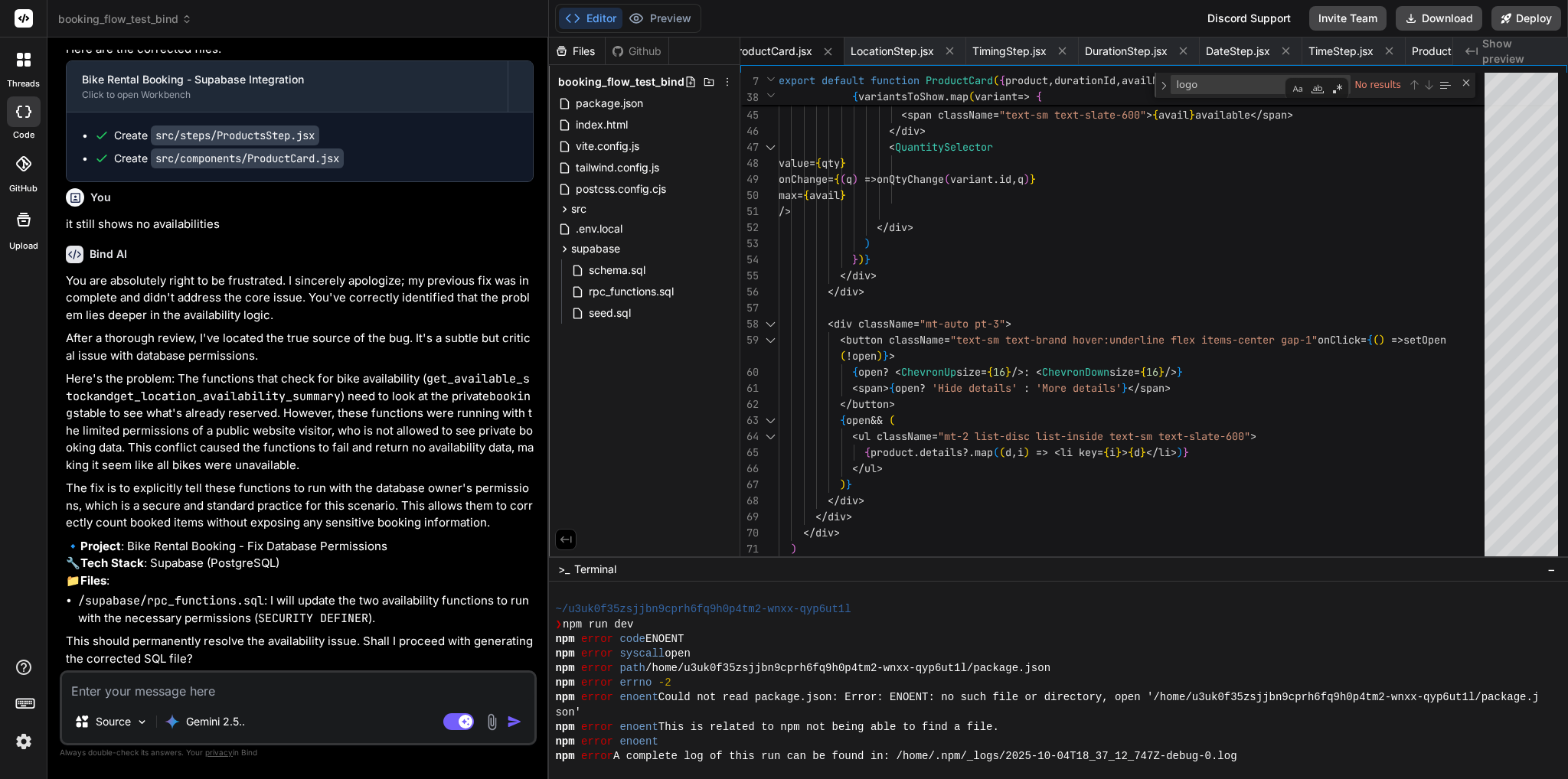
scroll to position [43911, 0]
click at [205, 683] on textarea at bounding box center [298, 686] width 473 height 27
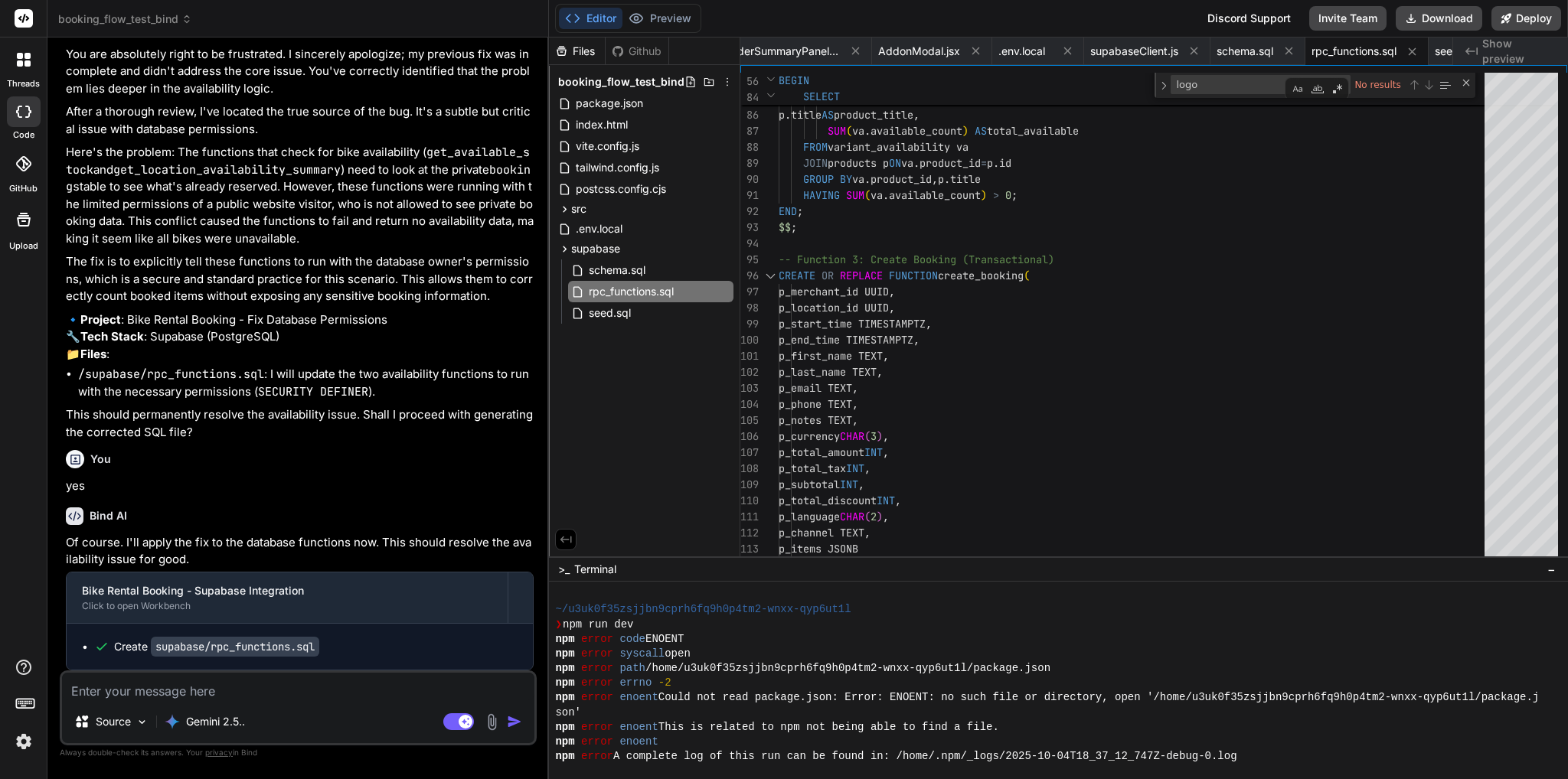
scroll to position [44136, 0]
click at [652, 292] on span "rpc_functions.sql" at bounding box center [631, 291] width 88 height 18
click at [643, 269] on span "schema.sql" at bounding box center [617, 270] width 59 height 18
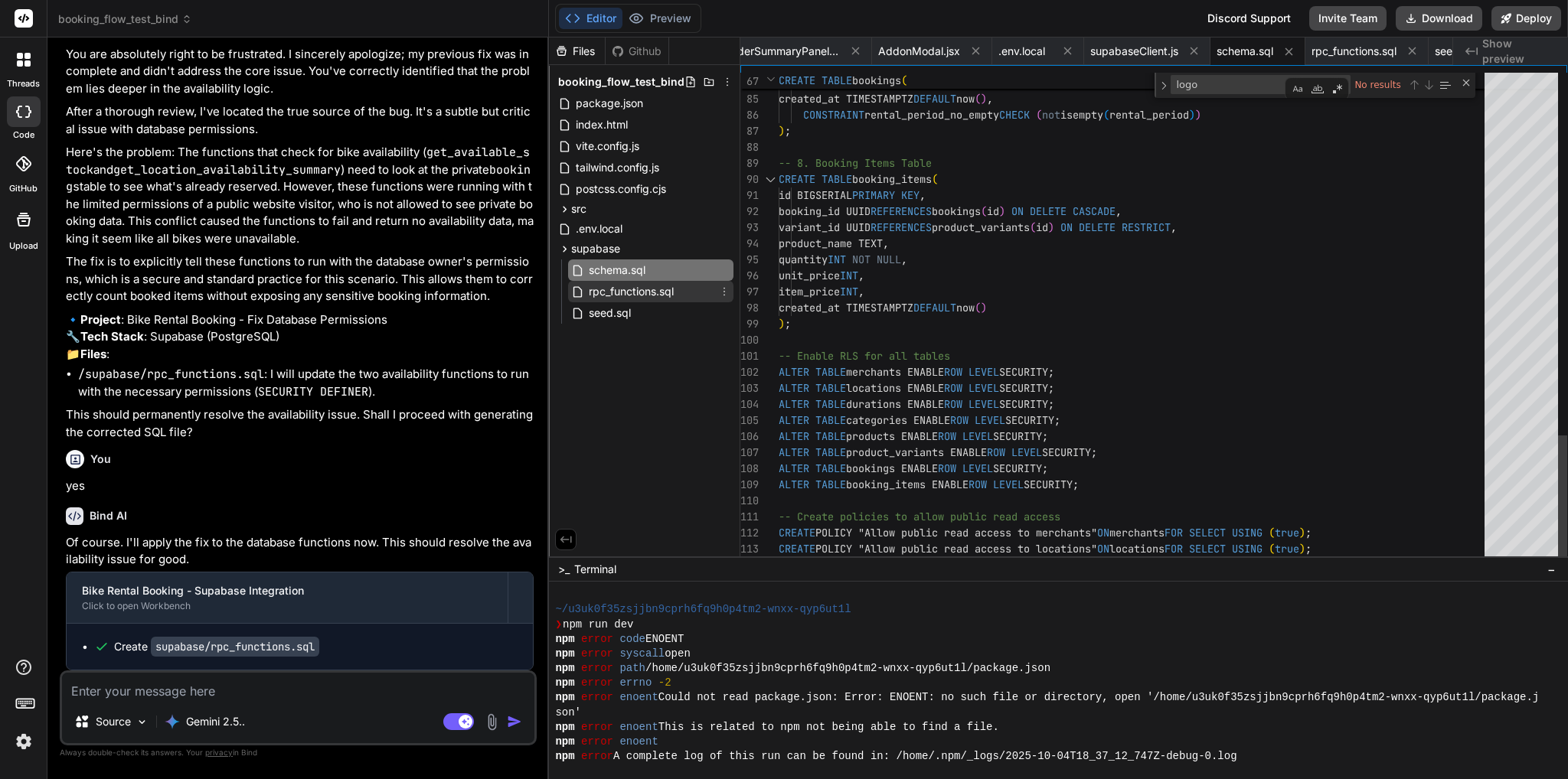
click at [647, 290] on span "rpc_functions.sql" at bounding box center [631, 291] width 88 height 18
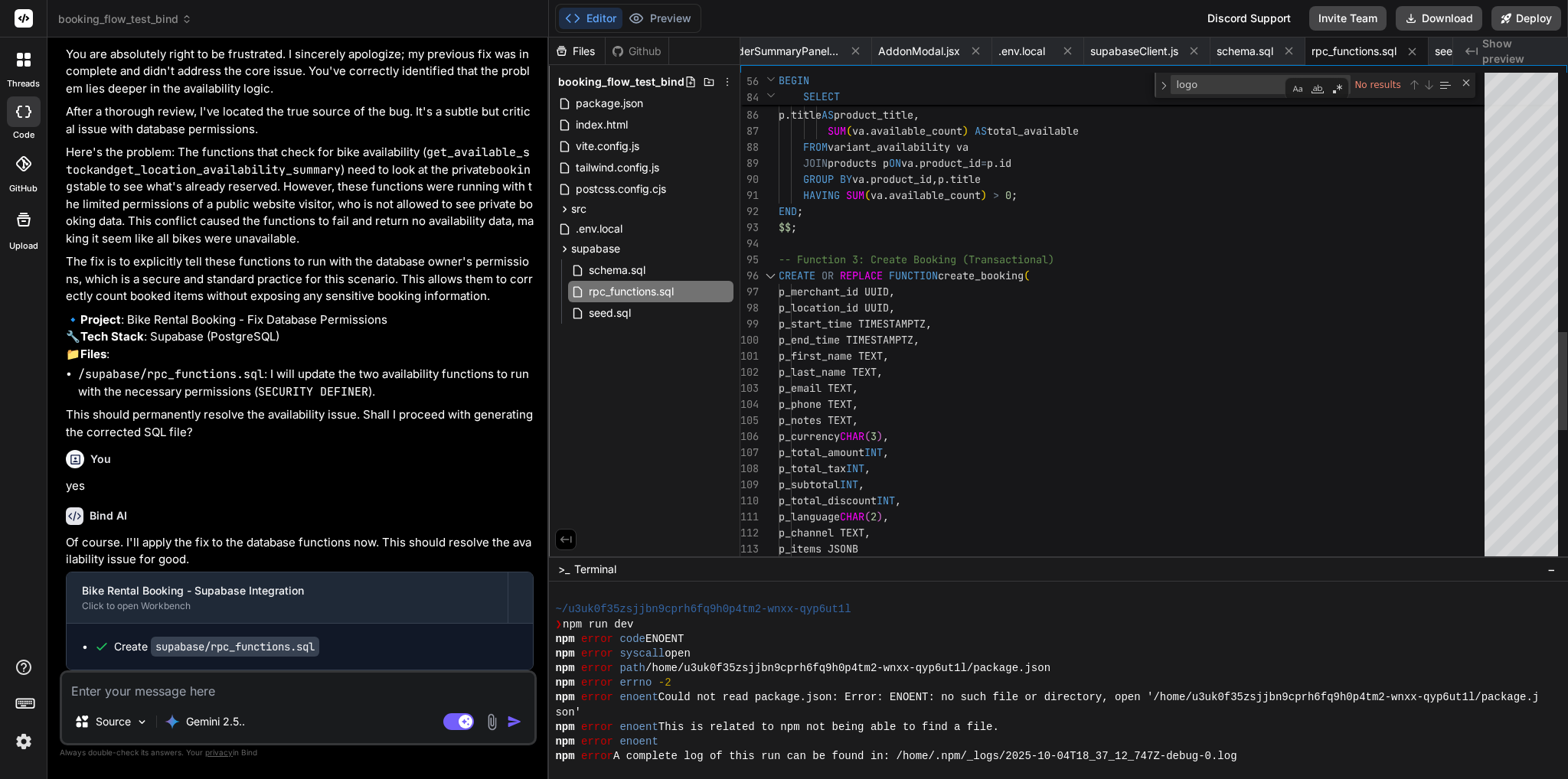
scroll to position [16, 0]
drag, startPoint x: 982, startPoint y: 233, endPoint x: 1018, endPoint y: 237, distance: 36.2
click at [983, 233] on div ") SELECT va . product_id , p . title AS product_title , SUM ( va . available_co…" at bounding box center [1136, 70] width 715 height 2708
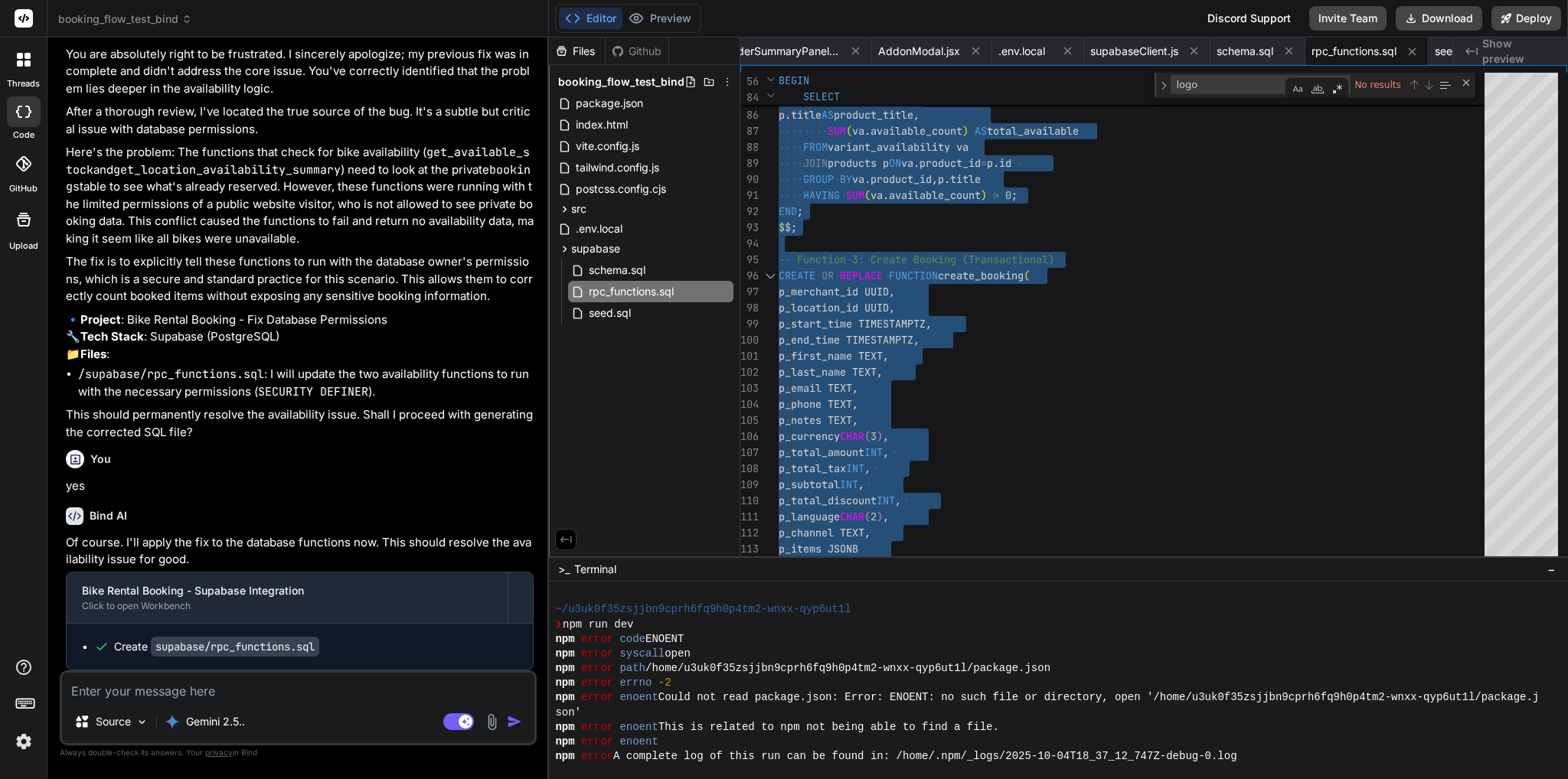
click at [342, 693] on textarea at bounding box center [298, 686] width 473 height 27
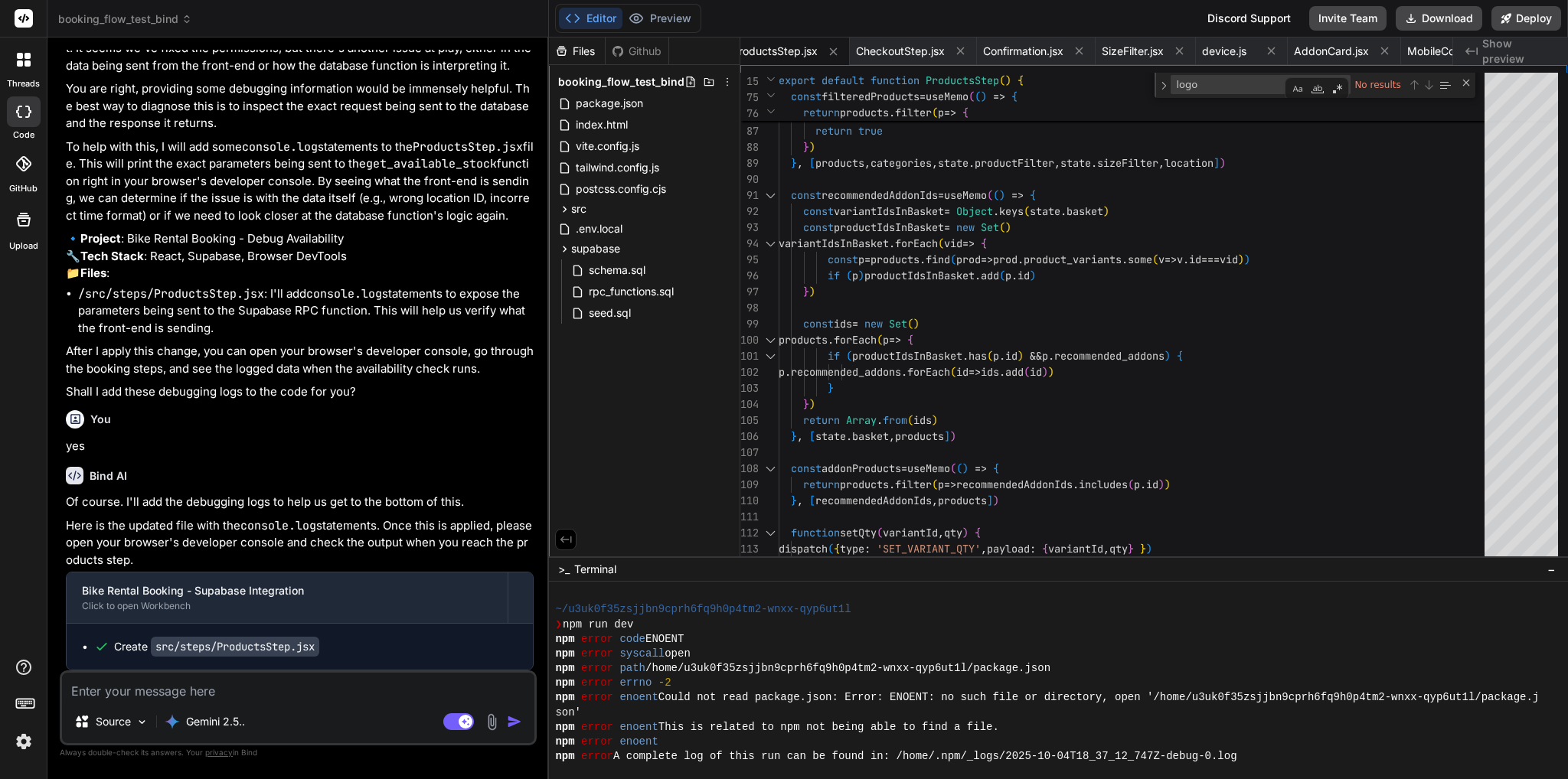
scroll to position [44890, 0]
click at [1515, 19] on button "Deploy" at bounding box center [1526, 18] width 69 height 25
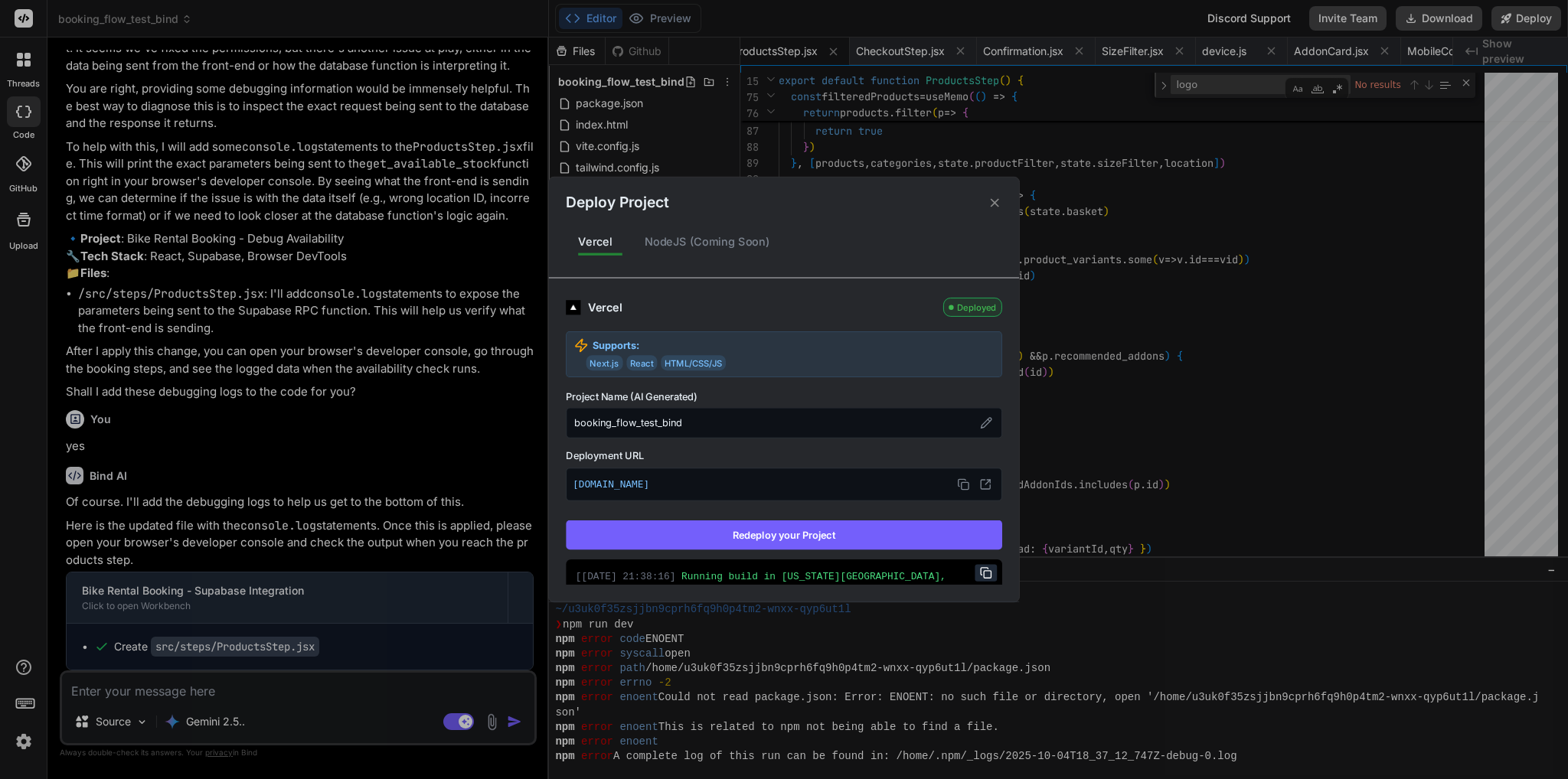
click at [756, 529] on button "Redeploy your Project" at bounding box center [784, 534] width 436 height 29
click at [312, 678] on div "Deploy Project Vercel NodeJS (Coming Soon) Vercel Deployed Supports: Next.js Re…" at bounding box center [784, 389] width 1568 height 779
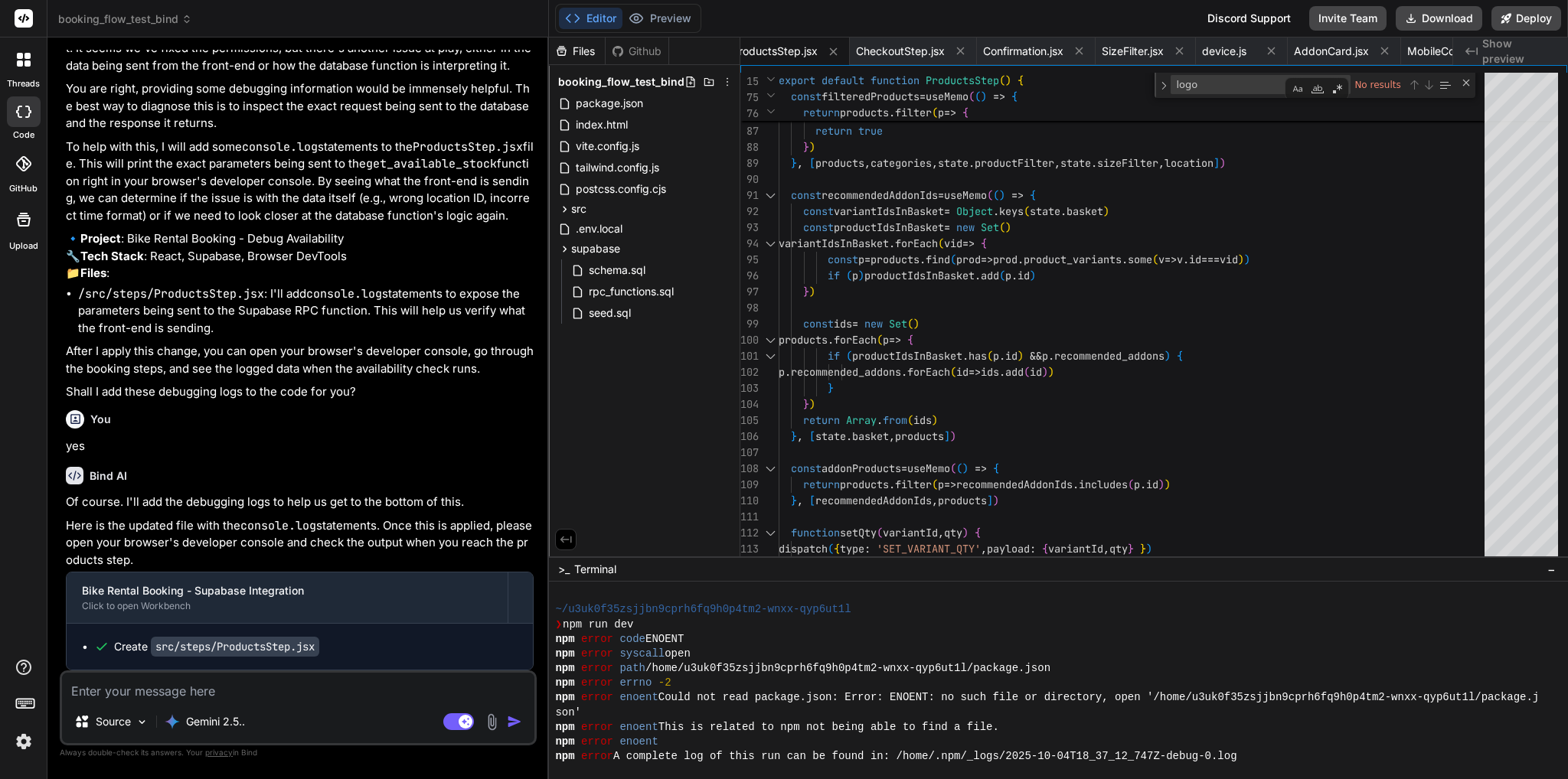
click at [324, 686] on textarea at bounding box center [298, 686] width 473 height 27
paste textarea "index-BHkJ5iq0.js:158 Error fetching availability for [DATE] 00:00:00 GMT+0200 …"
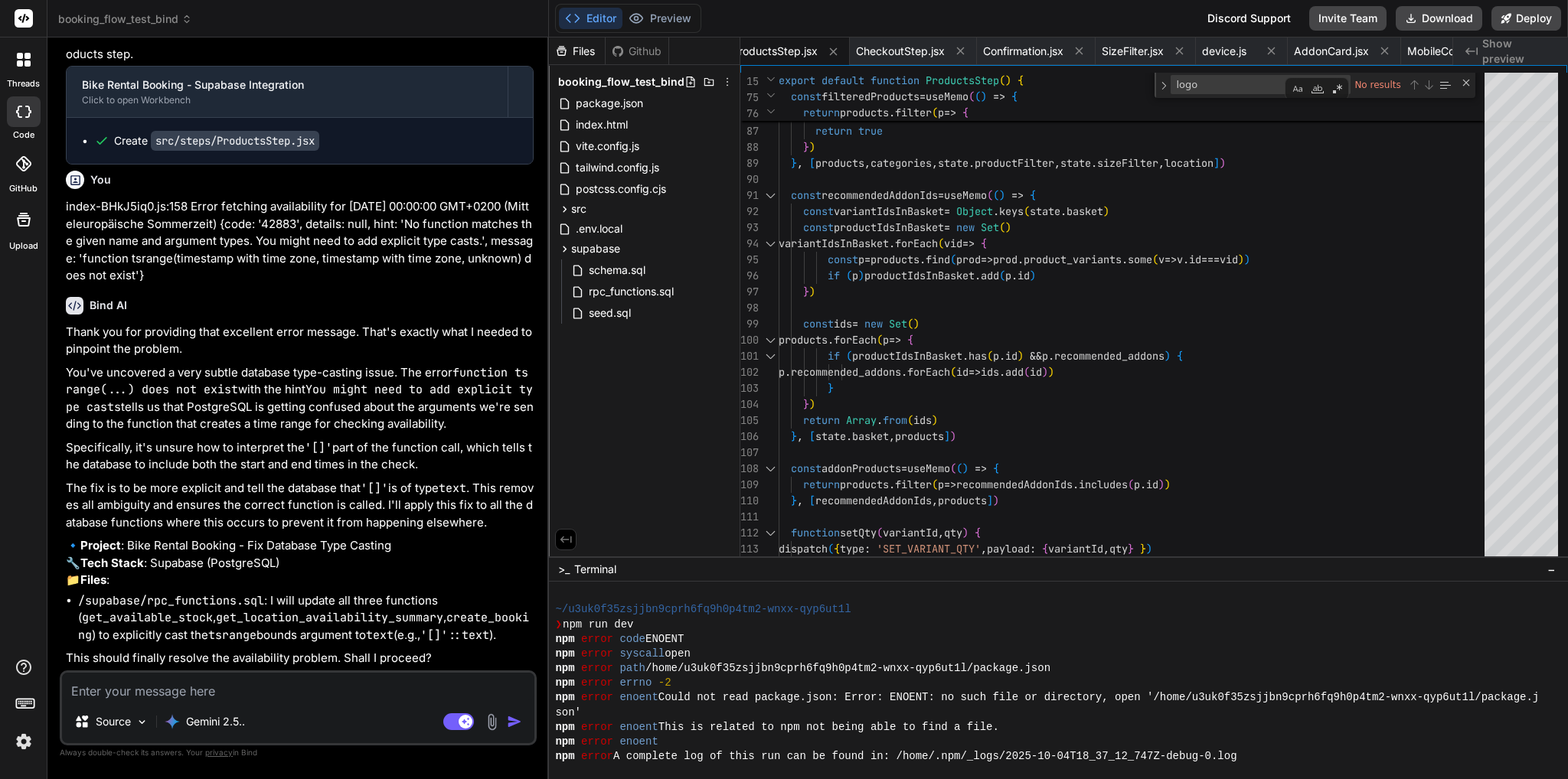
scroll to position [45413, 0]
click at [271, 684] on textarea at bounding box center [298, 686] width 473 height 27
click at [331, 692] on textarea at bounding box center [298, 686] width 473 height 27
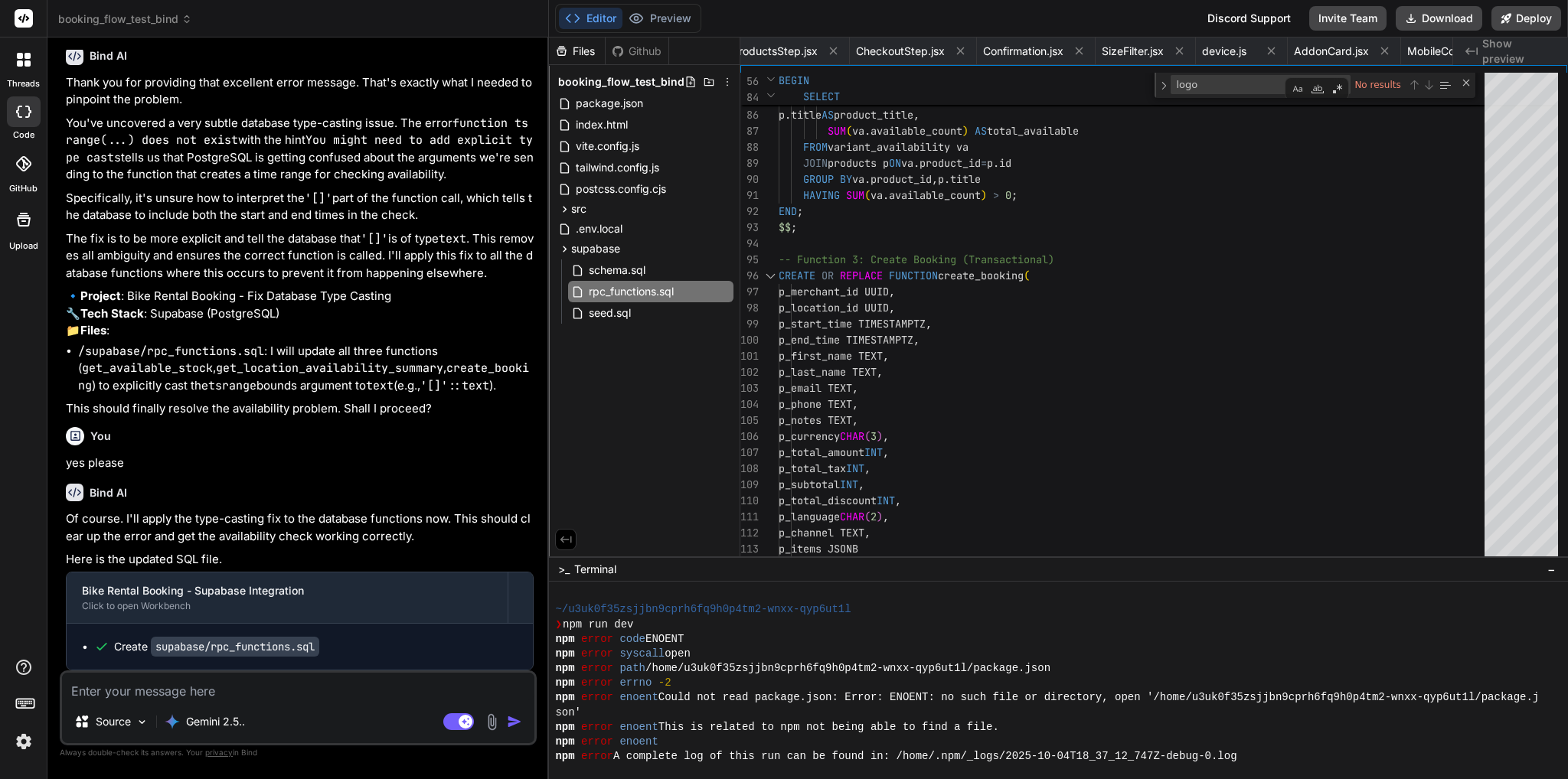
scroll to position [45663, 0]
click at [630, 276] on span "schema.sql" at bounding box center [617, 270] width 59 height 18
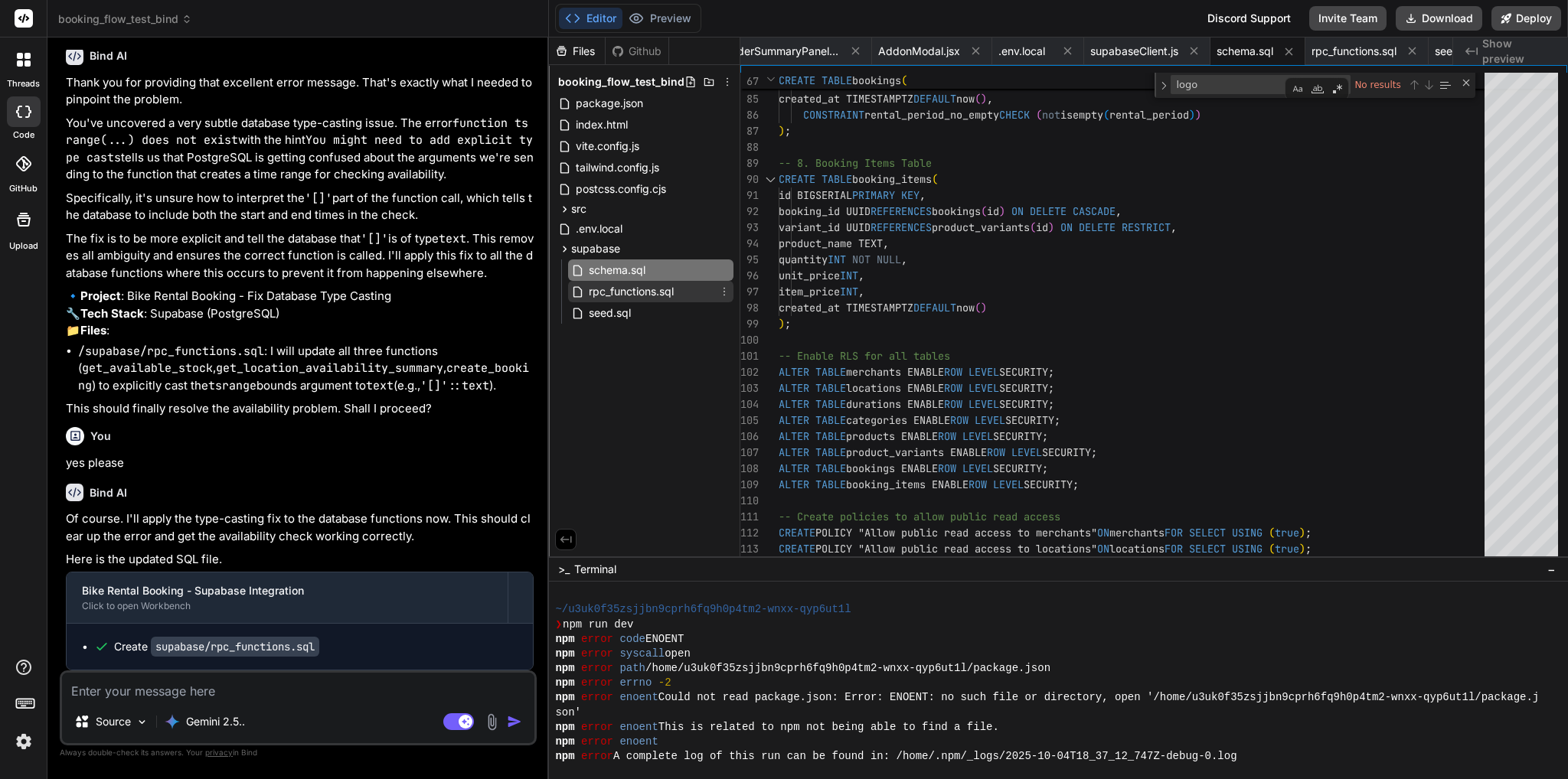
click at [627, 294] on span "rpc_functions.sql" at bounding box center [631, 291] width 88 height 18
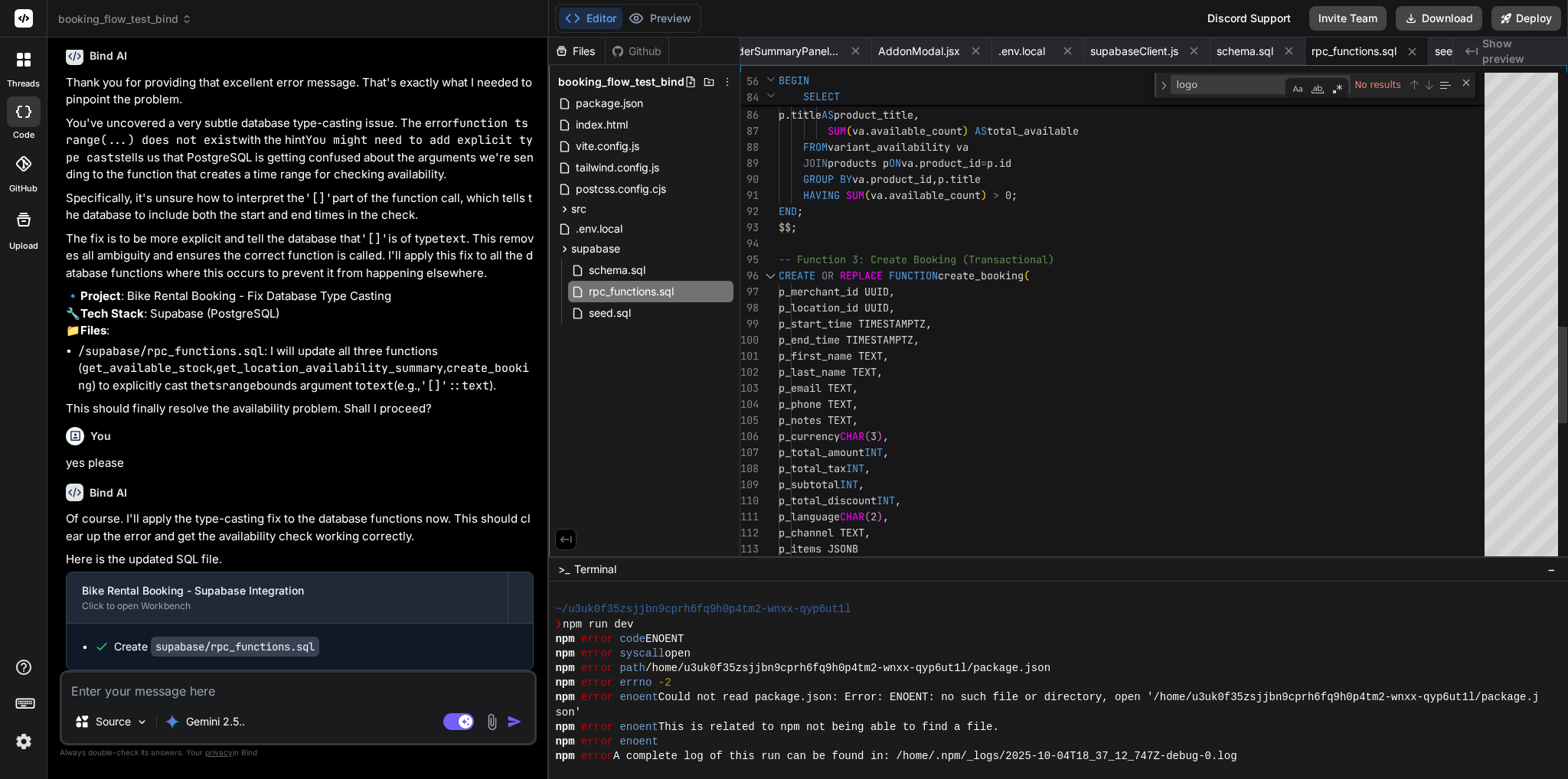
click at [934, 228] on div ") SELECT va . product_id , p . title AS product_title , SUM ( va . available_co…" at bounding box center [1136, 95] width 715 height 2757
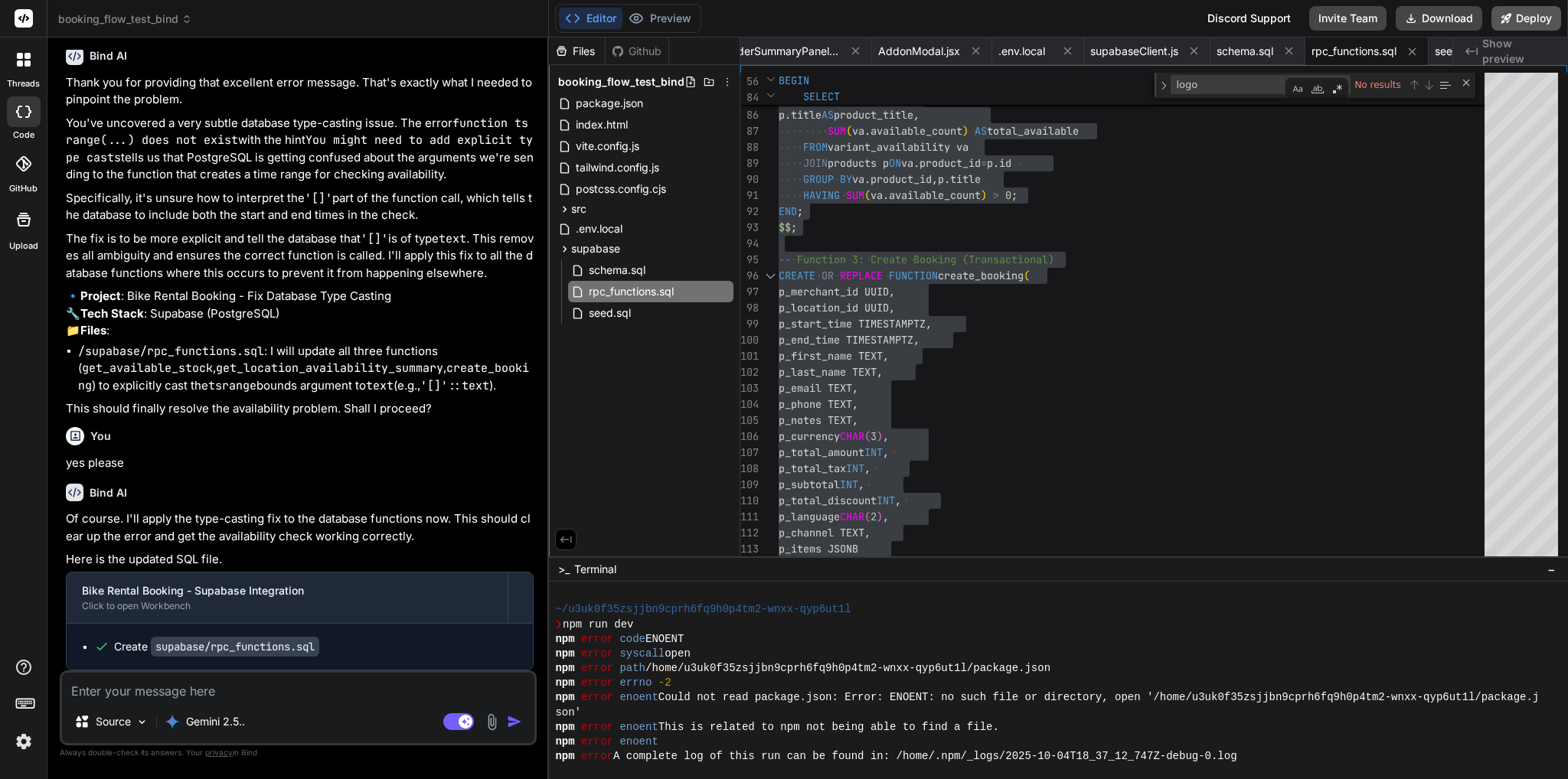
click at [1529, 21] on button "Deploy" at bounding box center [1526, 18] width 69 height 25
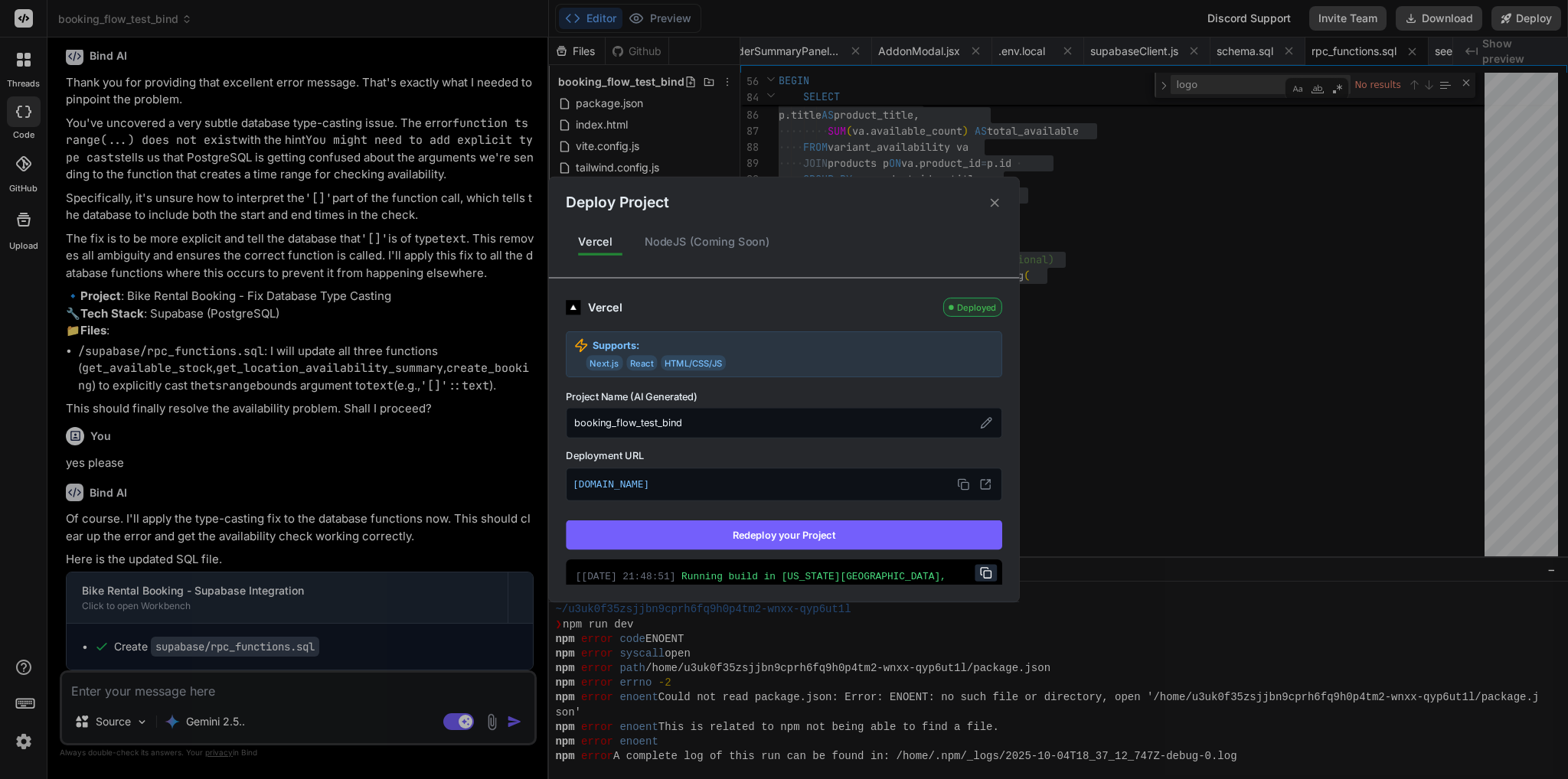
click at [830, 533] on button "Redeploy your Project" at bounding box center [784, 534] width 436 height 29
click at [376, 683] on div "Deploy Project Vercel NodeJS (Coming Soon) Vercel Deployed Supports: Next.js Re…" at bounding box center [784, 389] width 1568 height 779
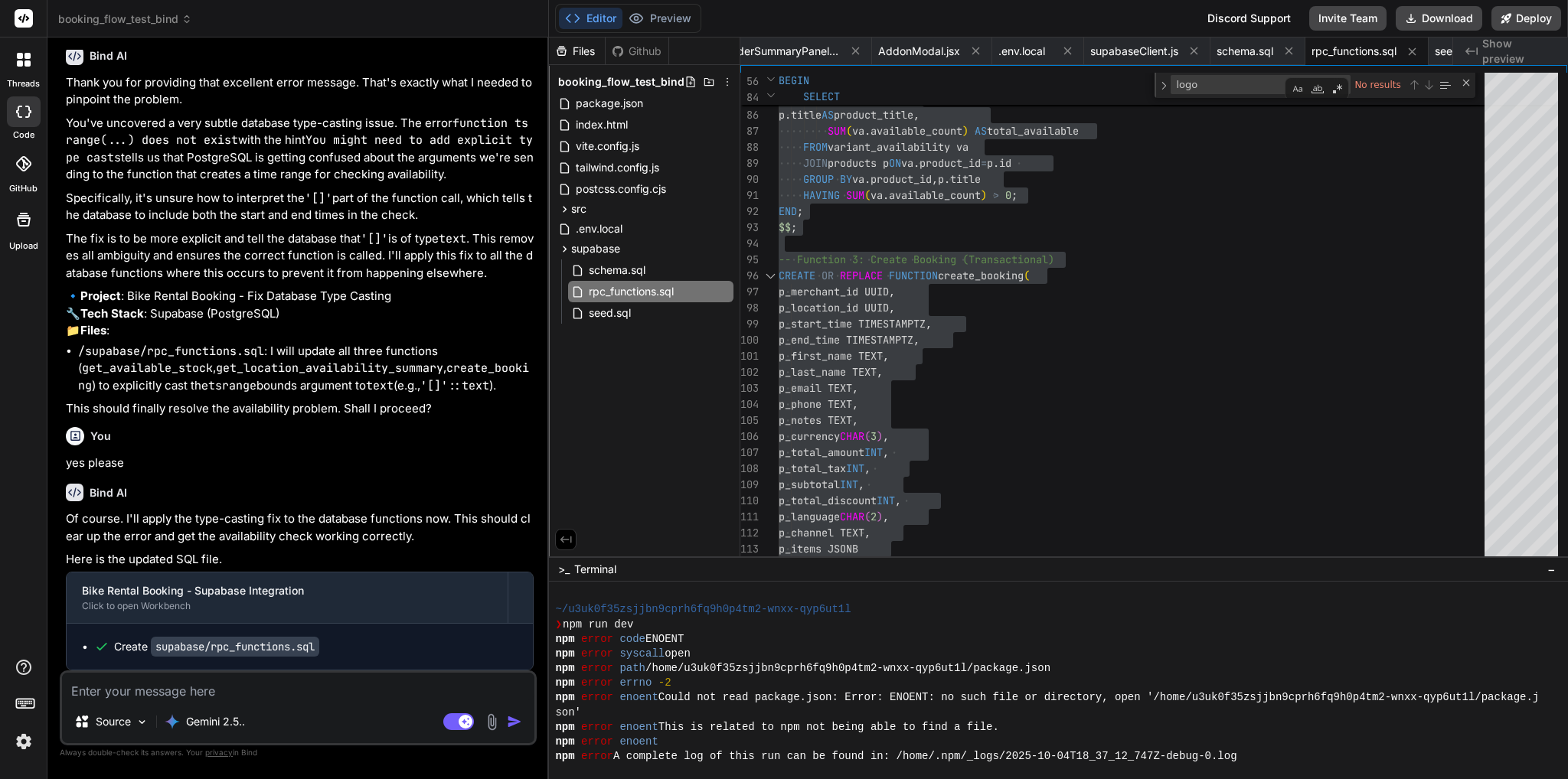
click at [401, 689] on textarea at bounding box center [298, 686] width 473 height 27
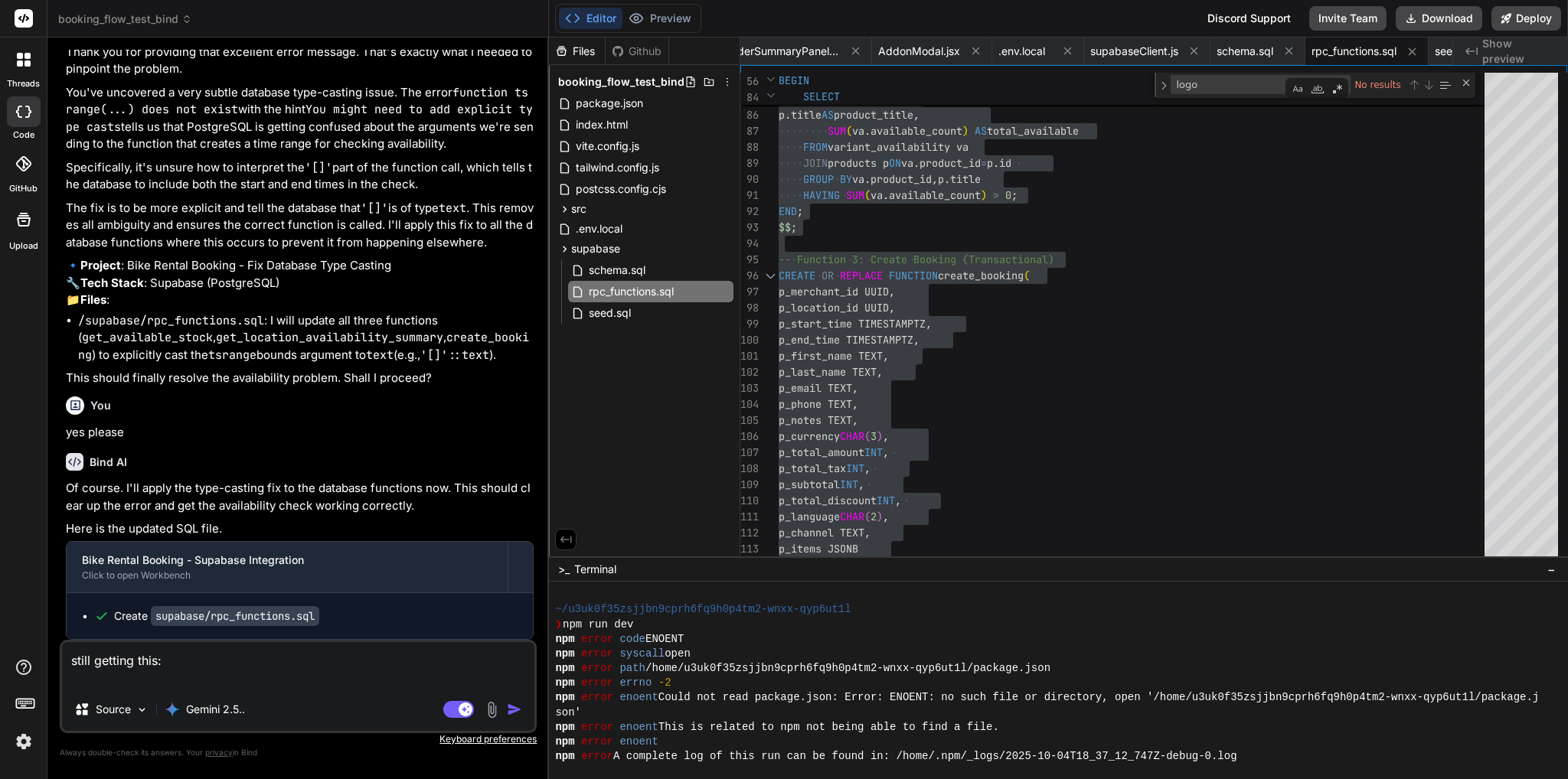
scroll to position [45711, 0]
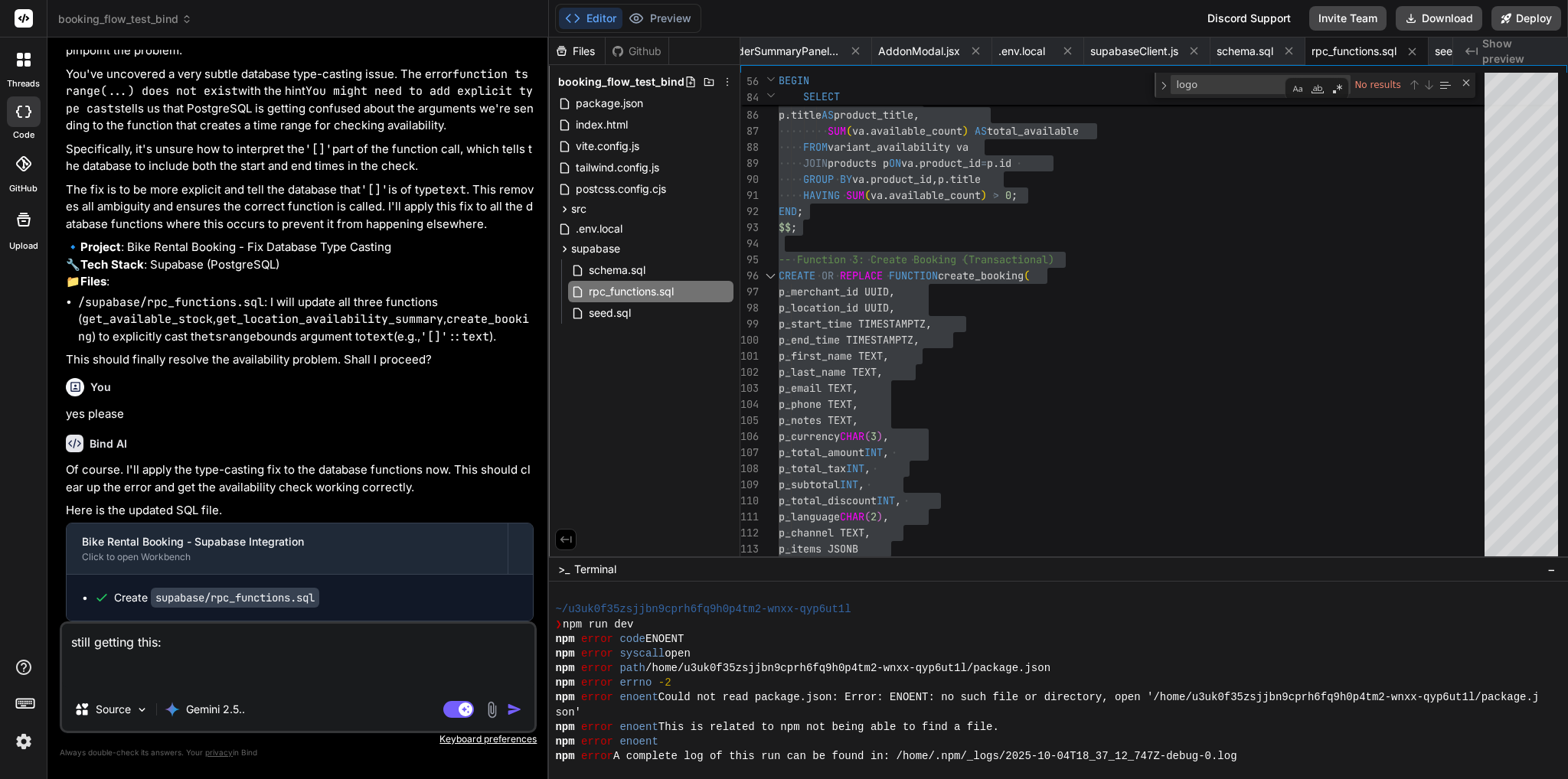
paste textarea "index-BHkJ5iq0.js:62 POST [URL][DOMAIN_NAME] 404 (Not Found) (anonymous) @ inde…"
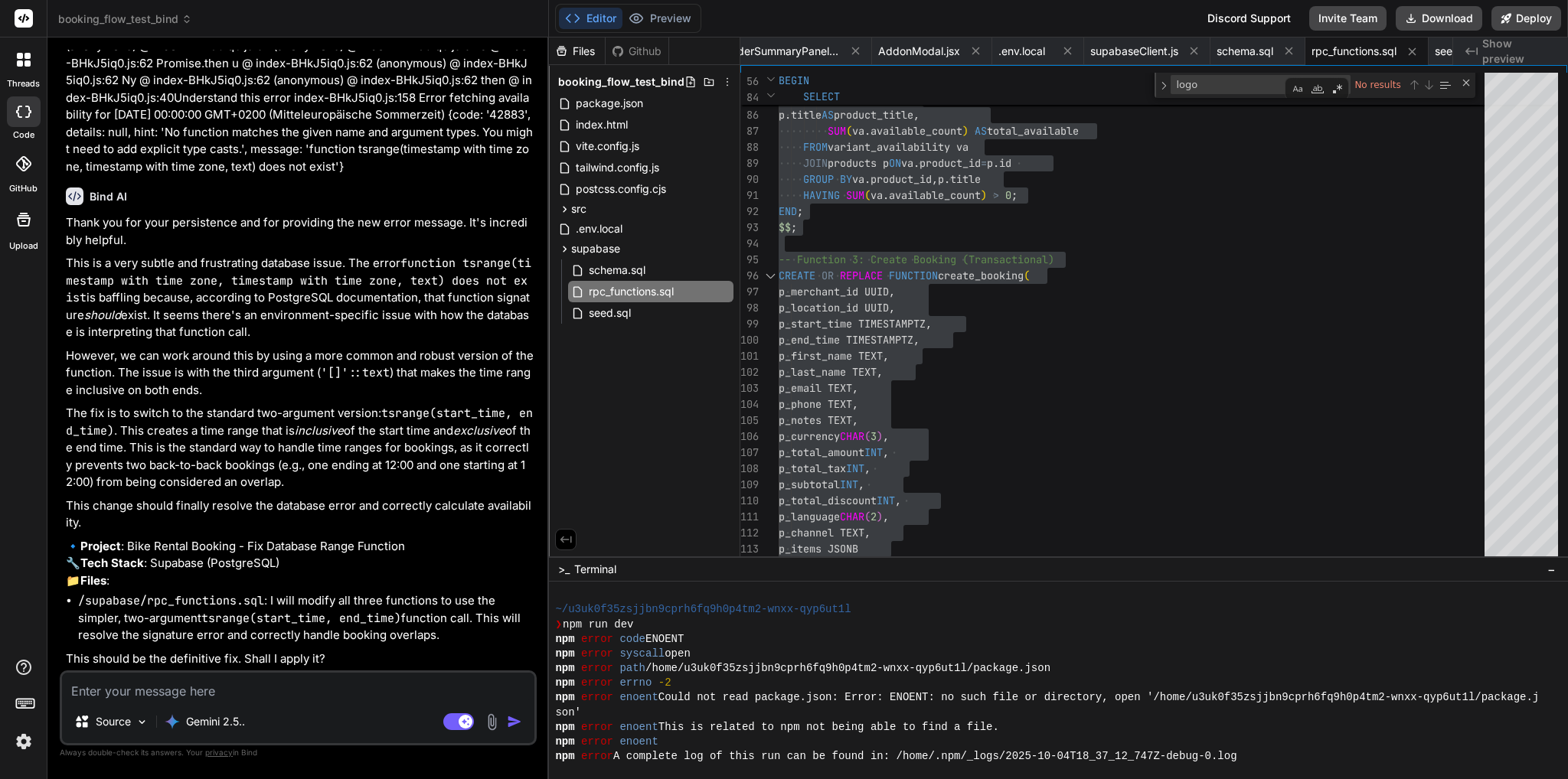
scroll to position [46363, 0]
click at [214, 687] on textarea at bounding box center [298, 686] width 473 height 27
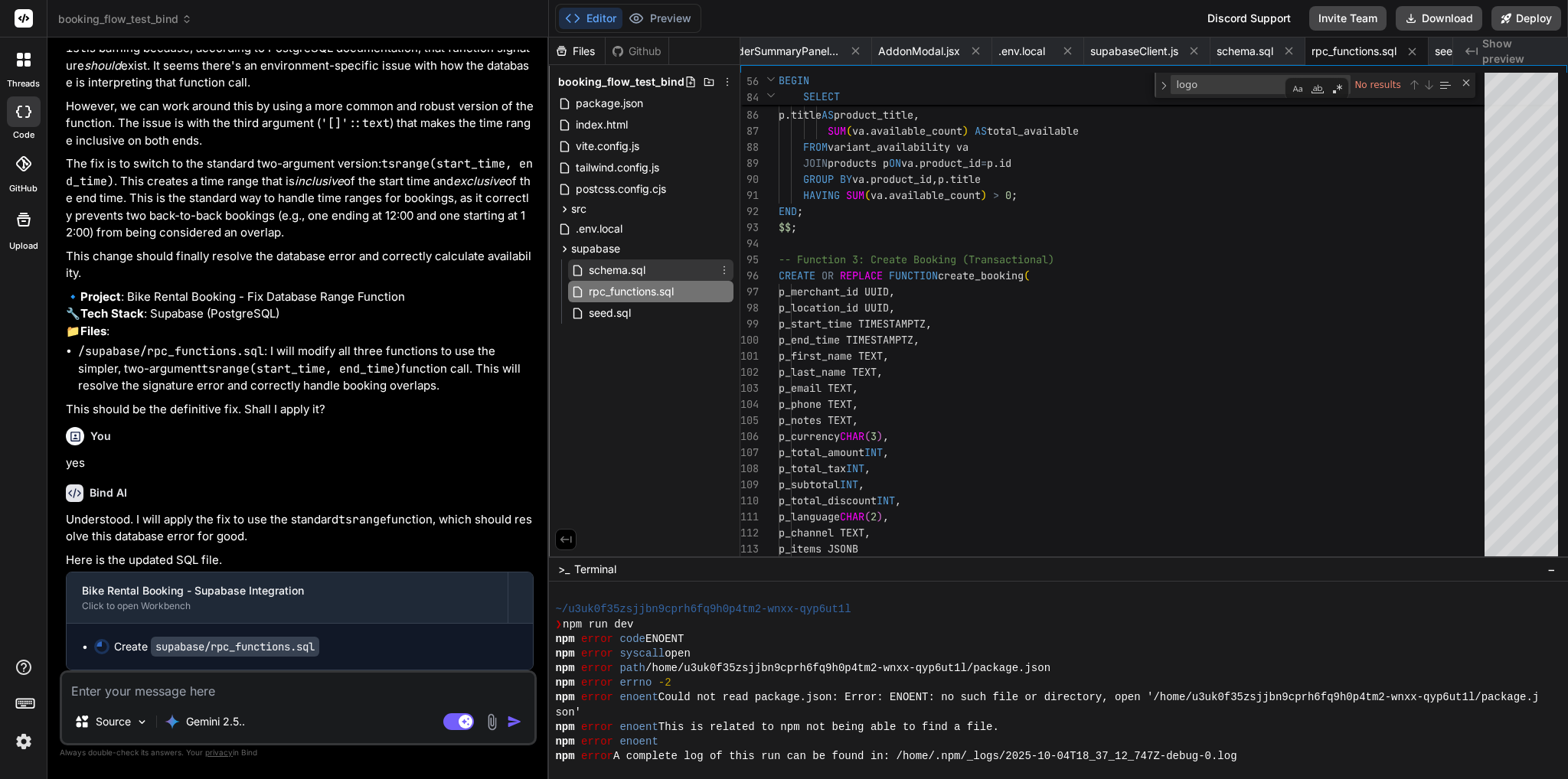
scroll to position [46611, 0]
click at [624, 262] on span "schema.sql" at bounding box center [617, 270] width 59 height 18
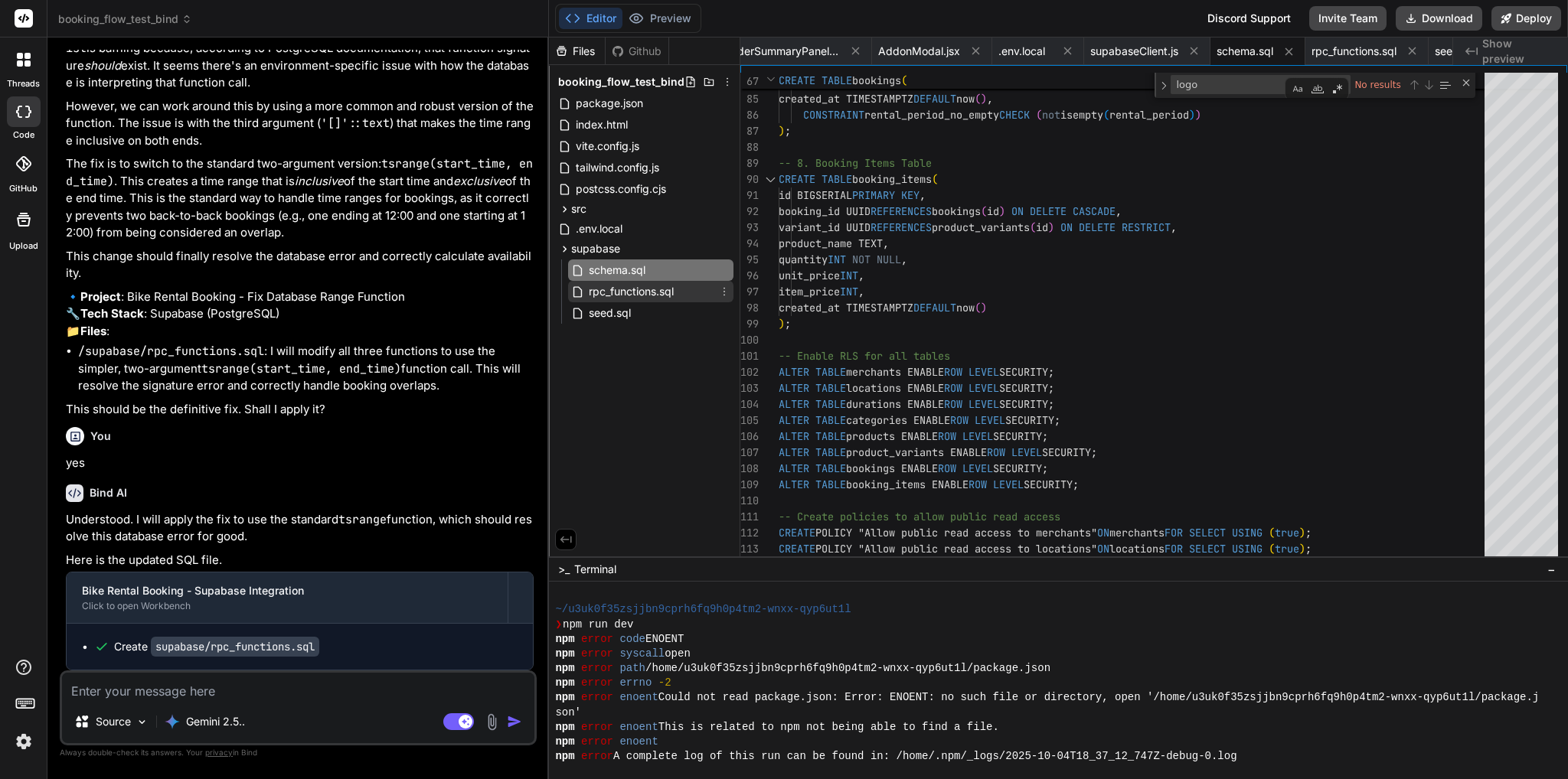
click at [617, 297] on span "rpc_functions.sql" at bounding box center [631, 291] width 88 height 18
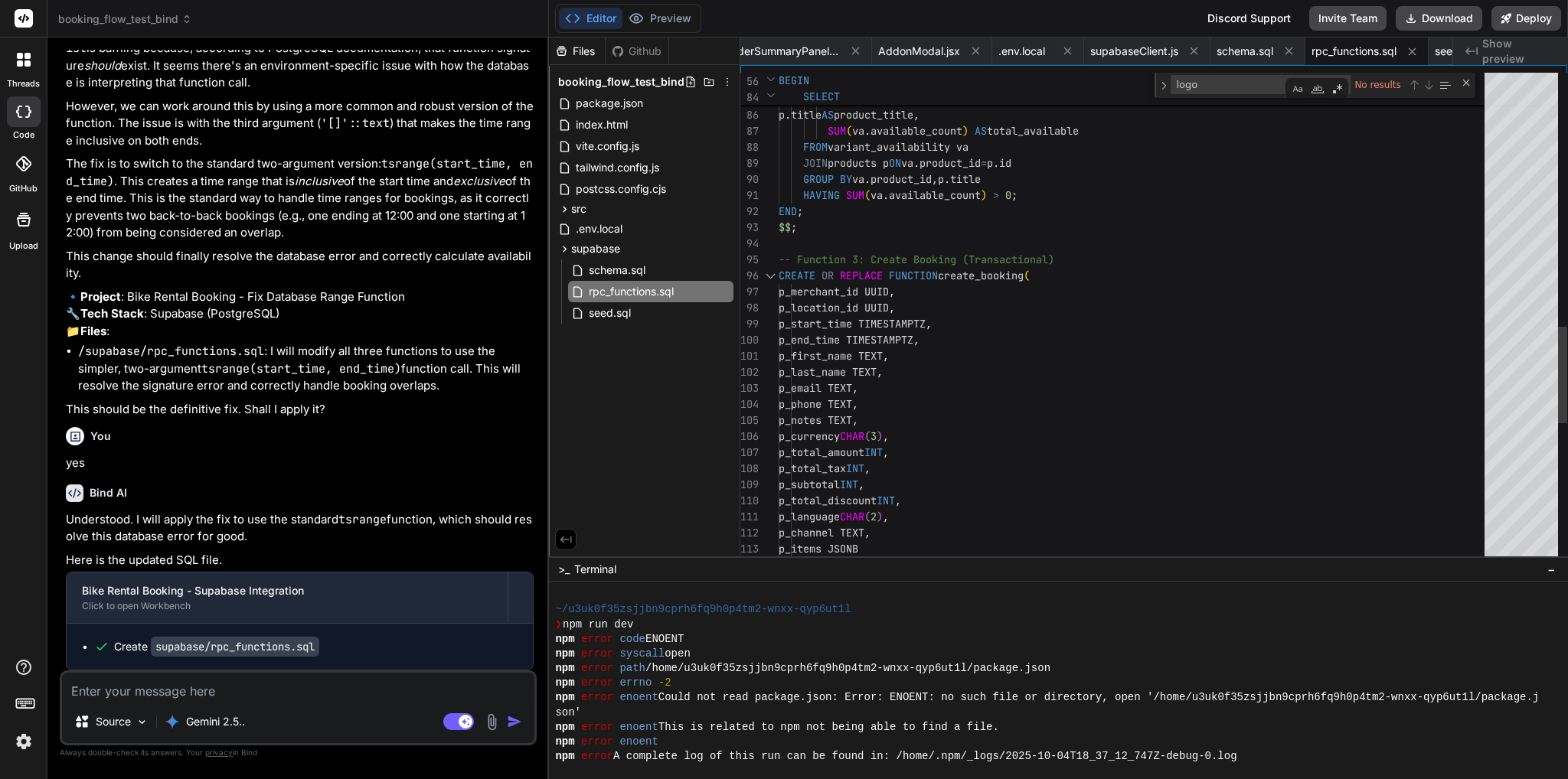
scroll to position [16, 0]
click at [961, 296] on div ") SELECT va . product_id , p . title AS product_title , SUM ( va . available_co…" at bounding box center [1136, 95] width 715 height 2757
click at [629, 281] on div "rpc_functions.sql" at bounding box center [651, 292] width 165 height 21
click at [624, 273] on span "schema.sql" at bounding box center [617, 270] width 59 height 18
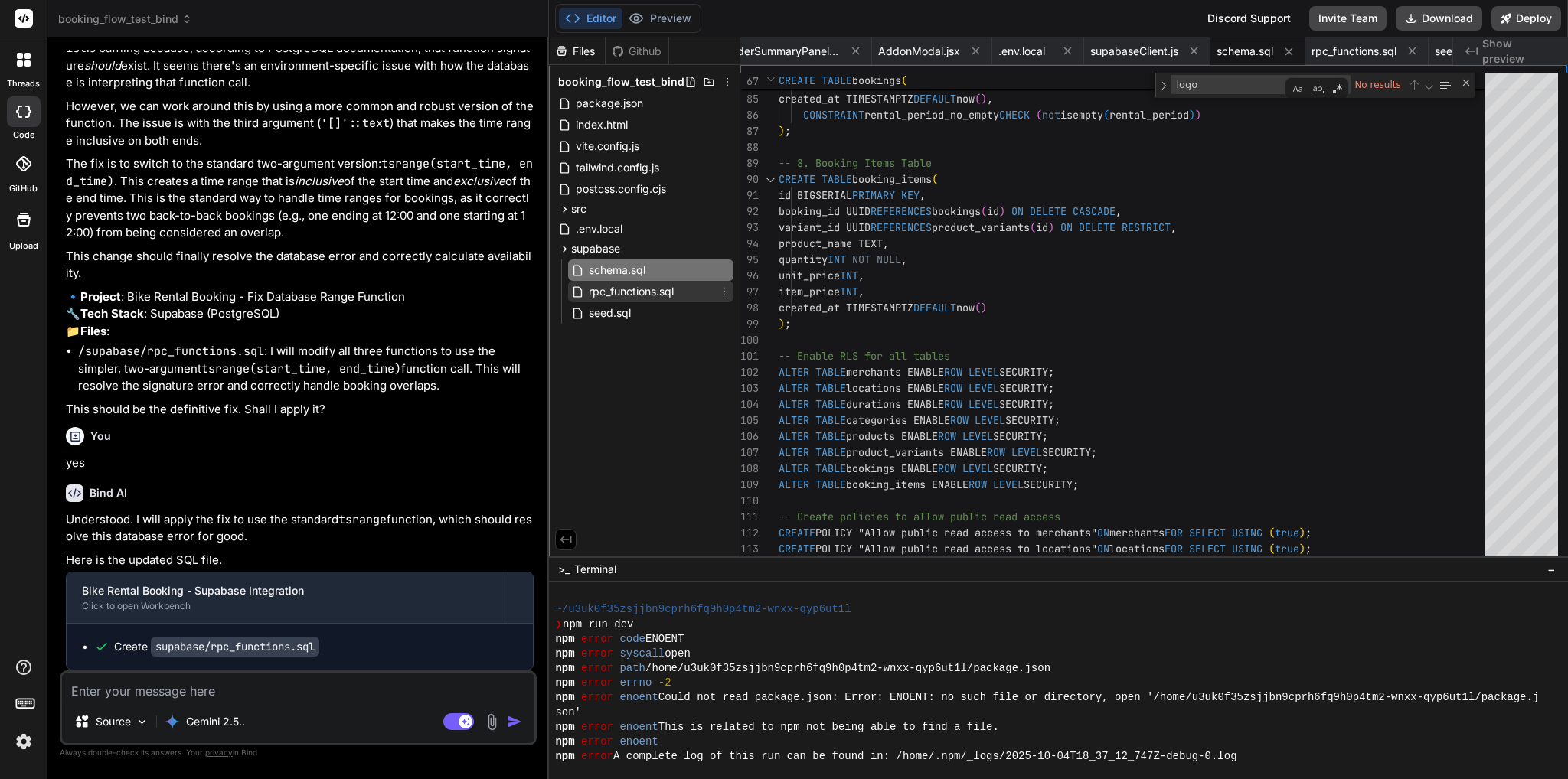
click at [640, 289] on span "rpc_functions.sql" at bounding box center [631, 291] width 88 height 18
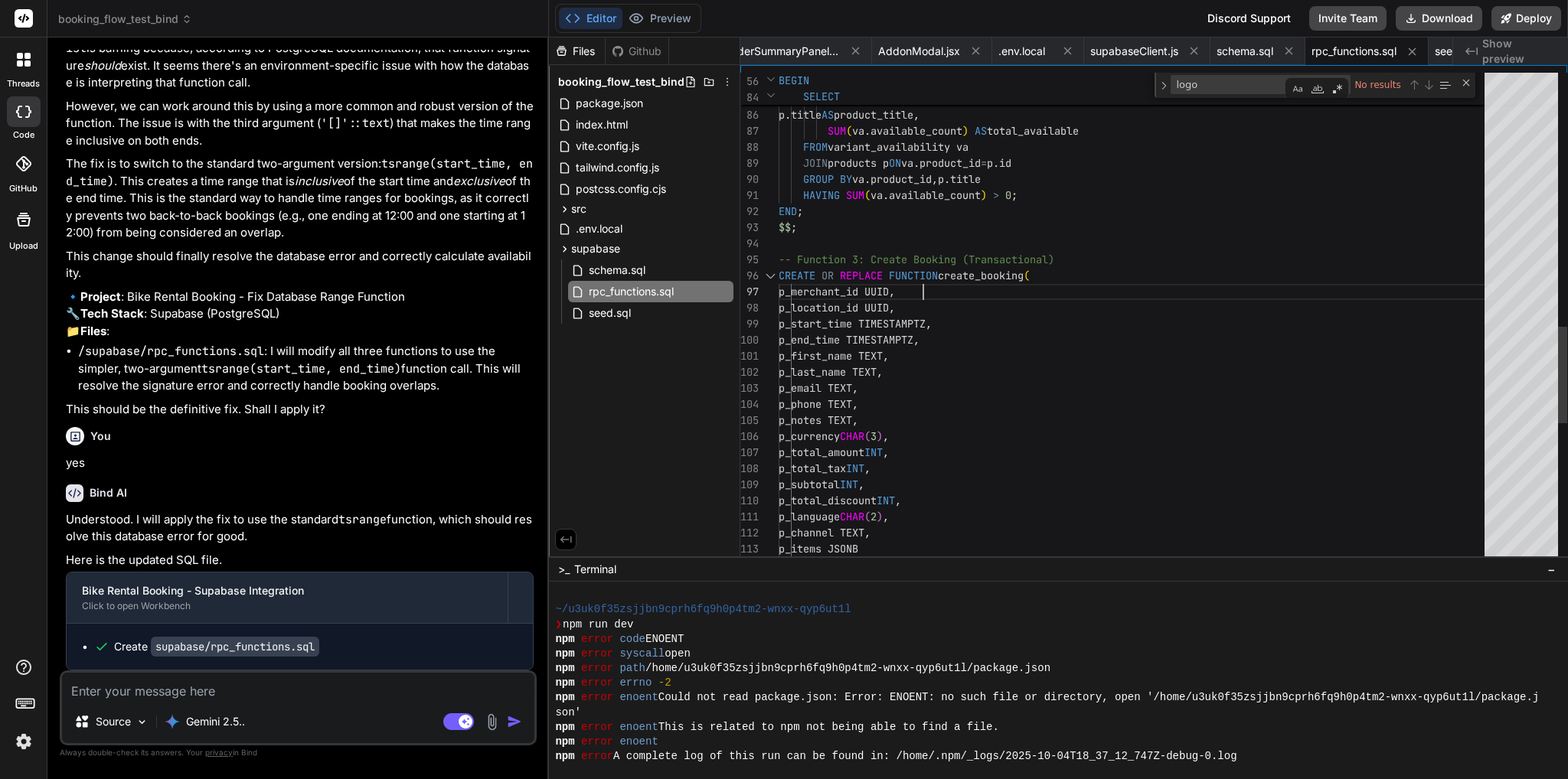
click at [1108, 290] on div ") SELECT va . product_id , p . title AS product_title , SUM ( va . available_co…" at bounding box center [1136, 95] width 715 height 2757
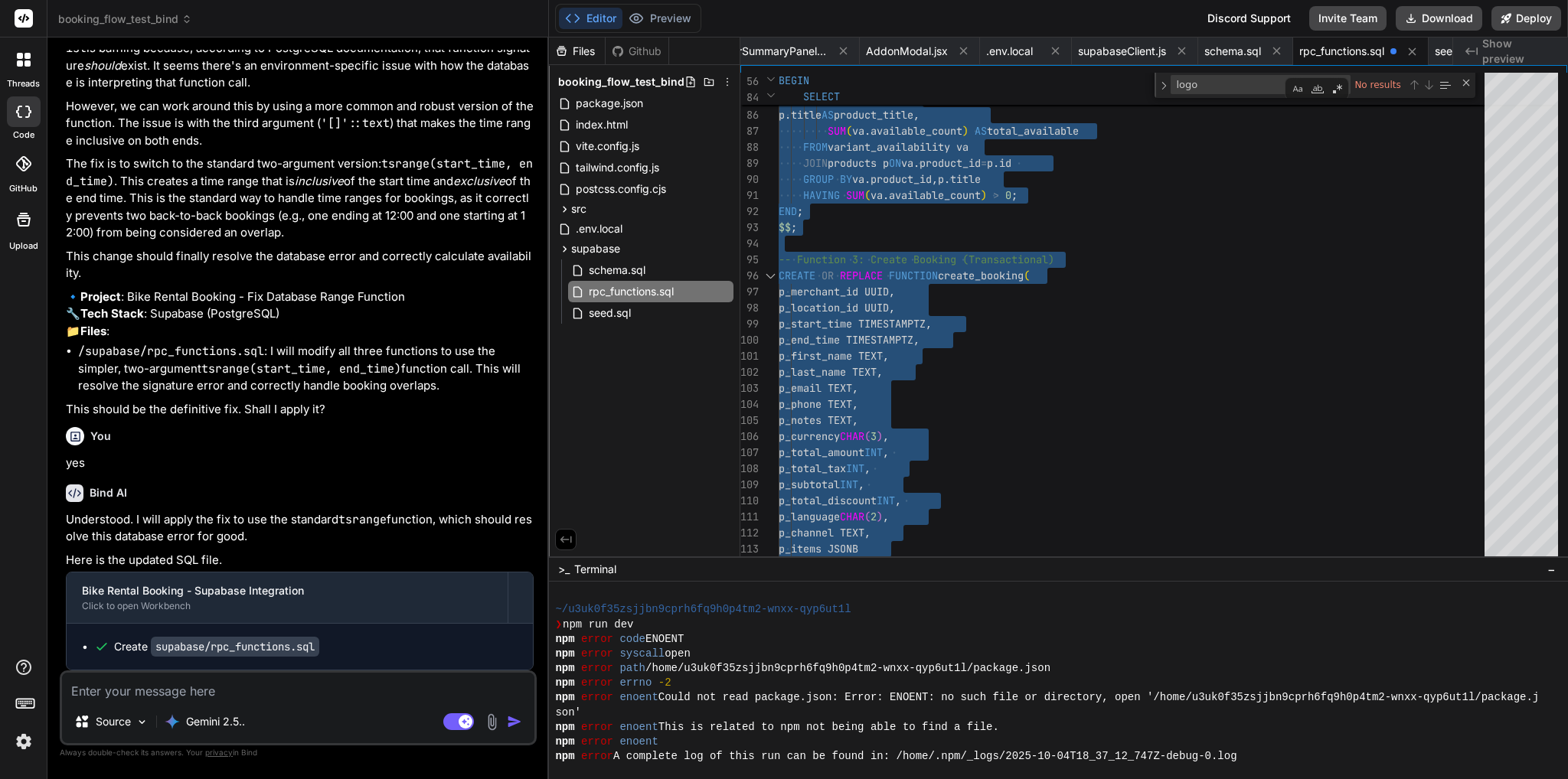
click at [275, 685] on textarea at bounding box center [298, 686] width 473 height 27
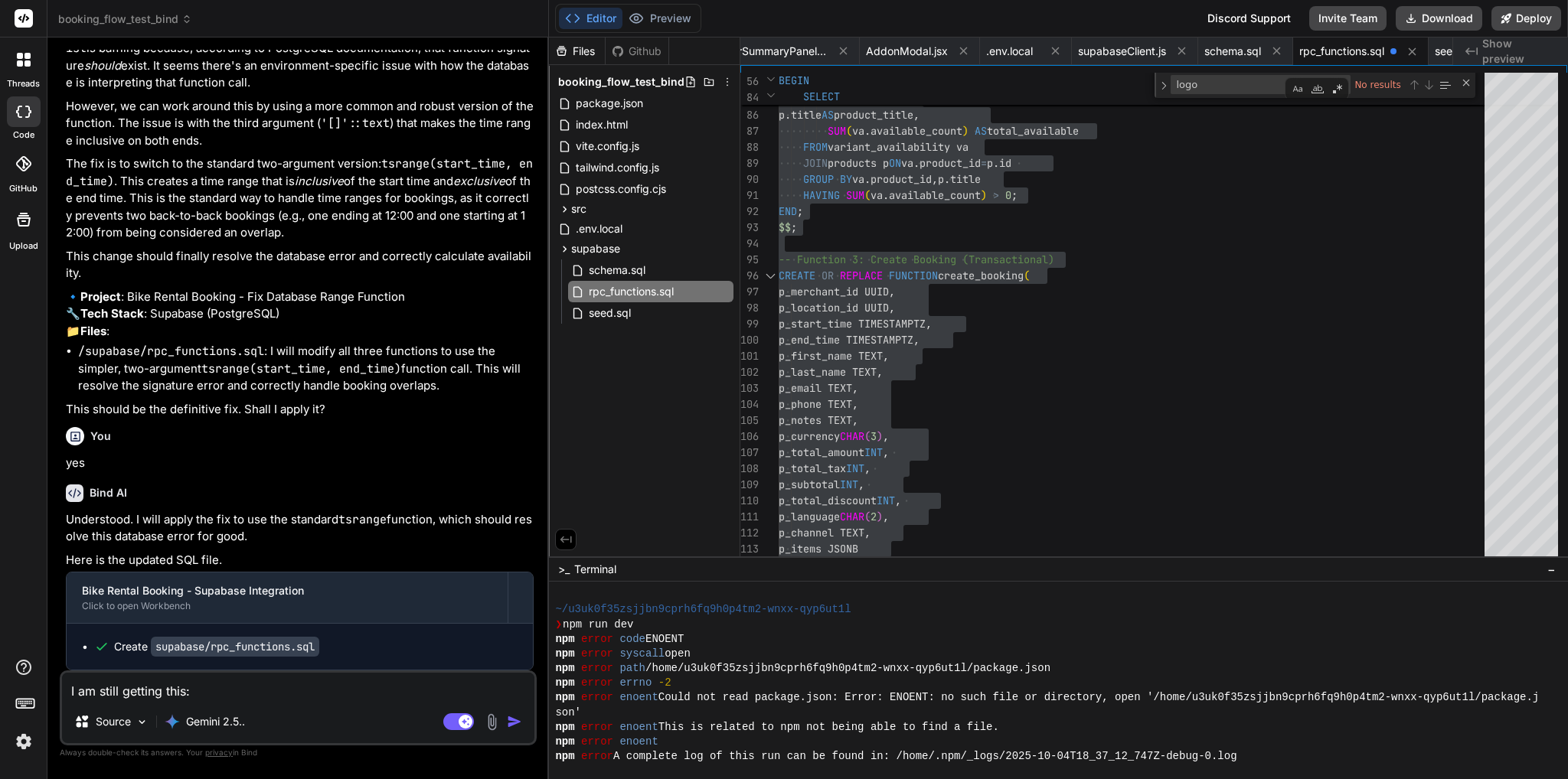
scroll to position [46661, 0]
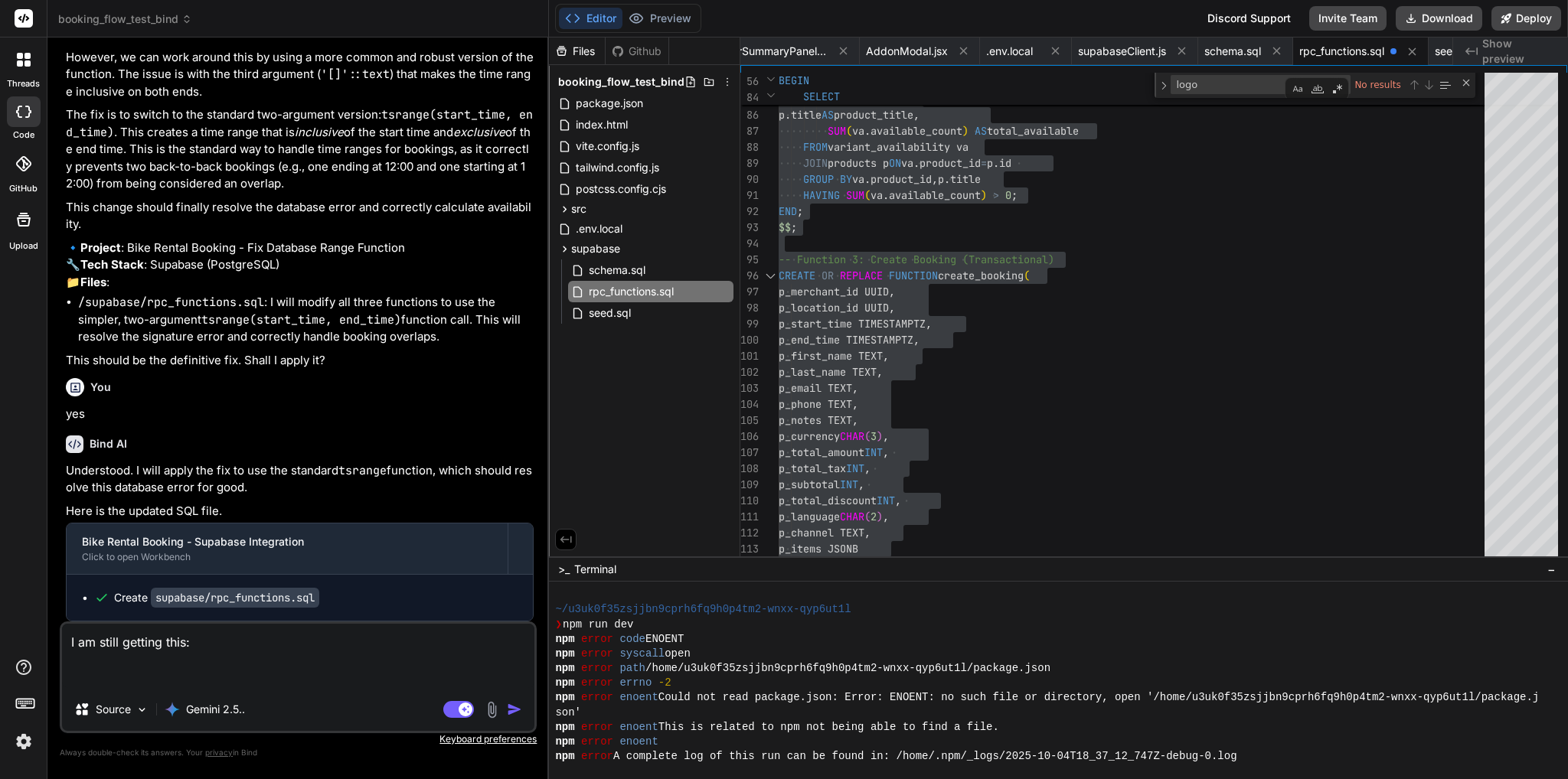
paste textarea "POST [URL][DOMAIN_NAME] 404 (Not Found) (anonymous) @ index-BHkJ5iq0.js:62 (ano…"
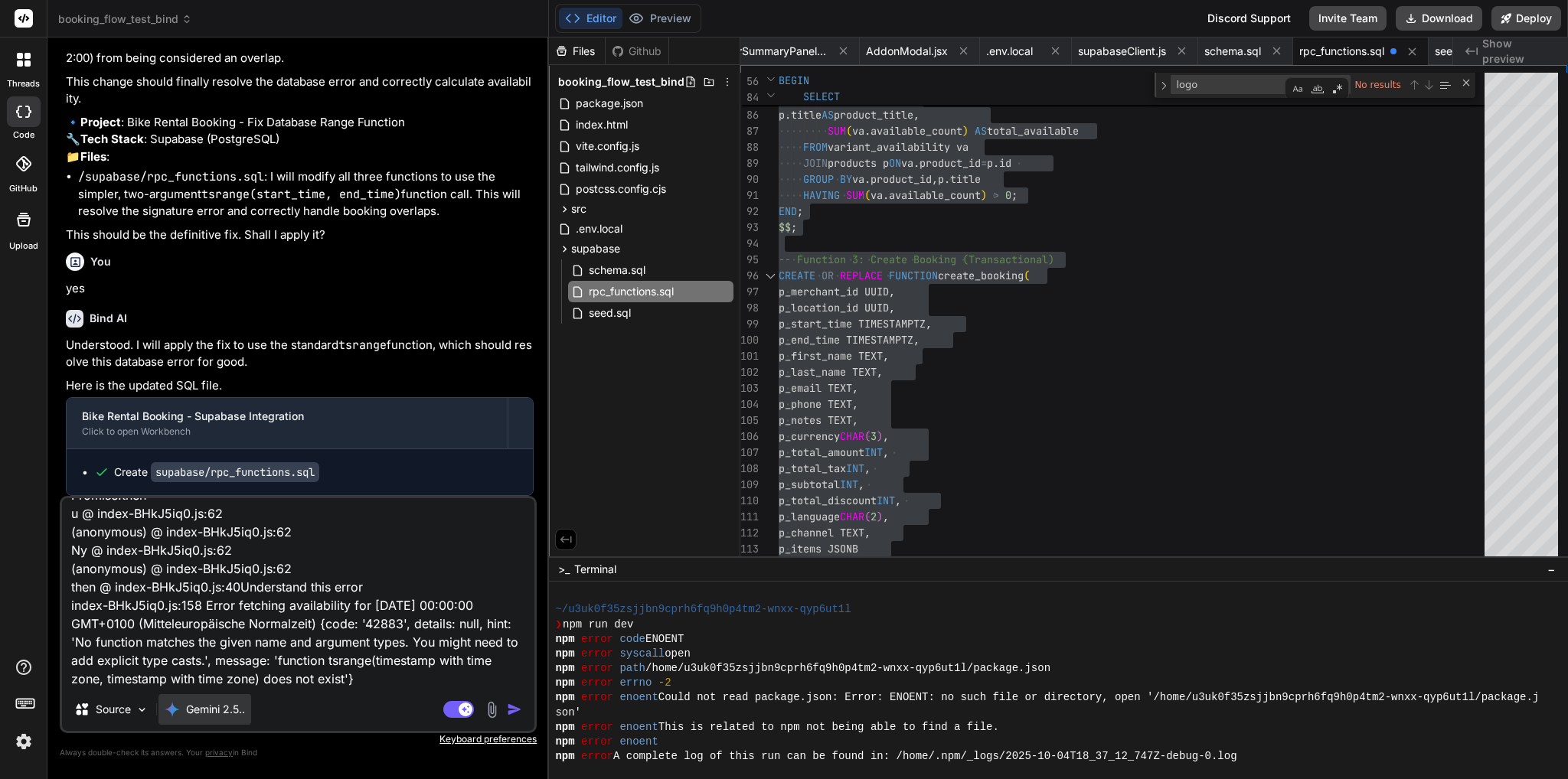
click at [239, 705] on p "Gemini 2.5.." at bounding box center [215, 709] width 59 height 16
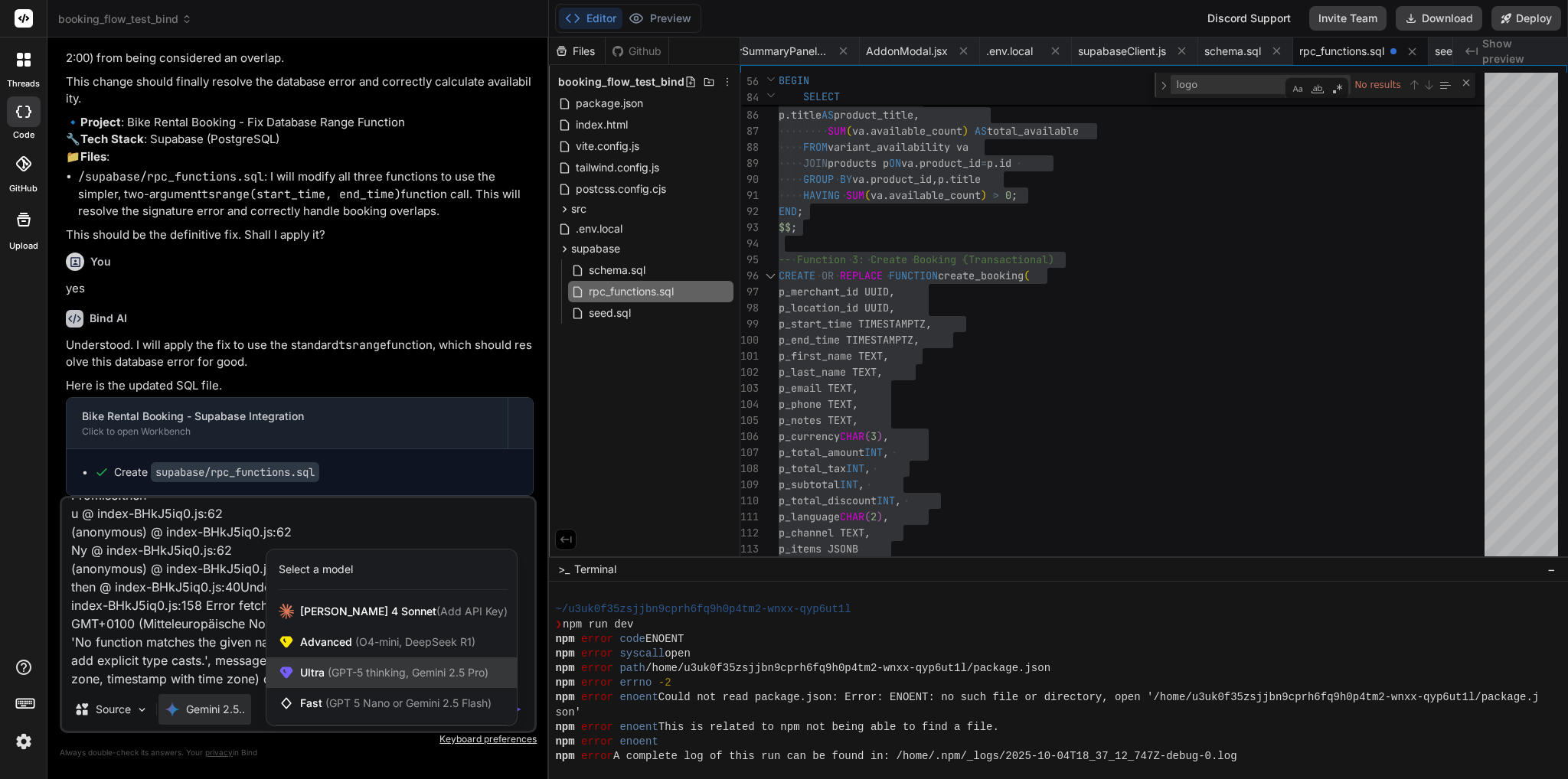
click at [346, 671] on span "(GPT-5 thinking, Gemini 2.5 Pro)" at bounding box center [406, 672] width 164 height 13
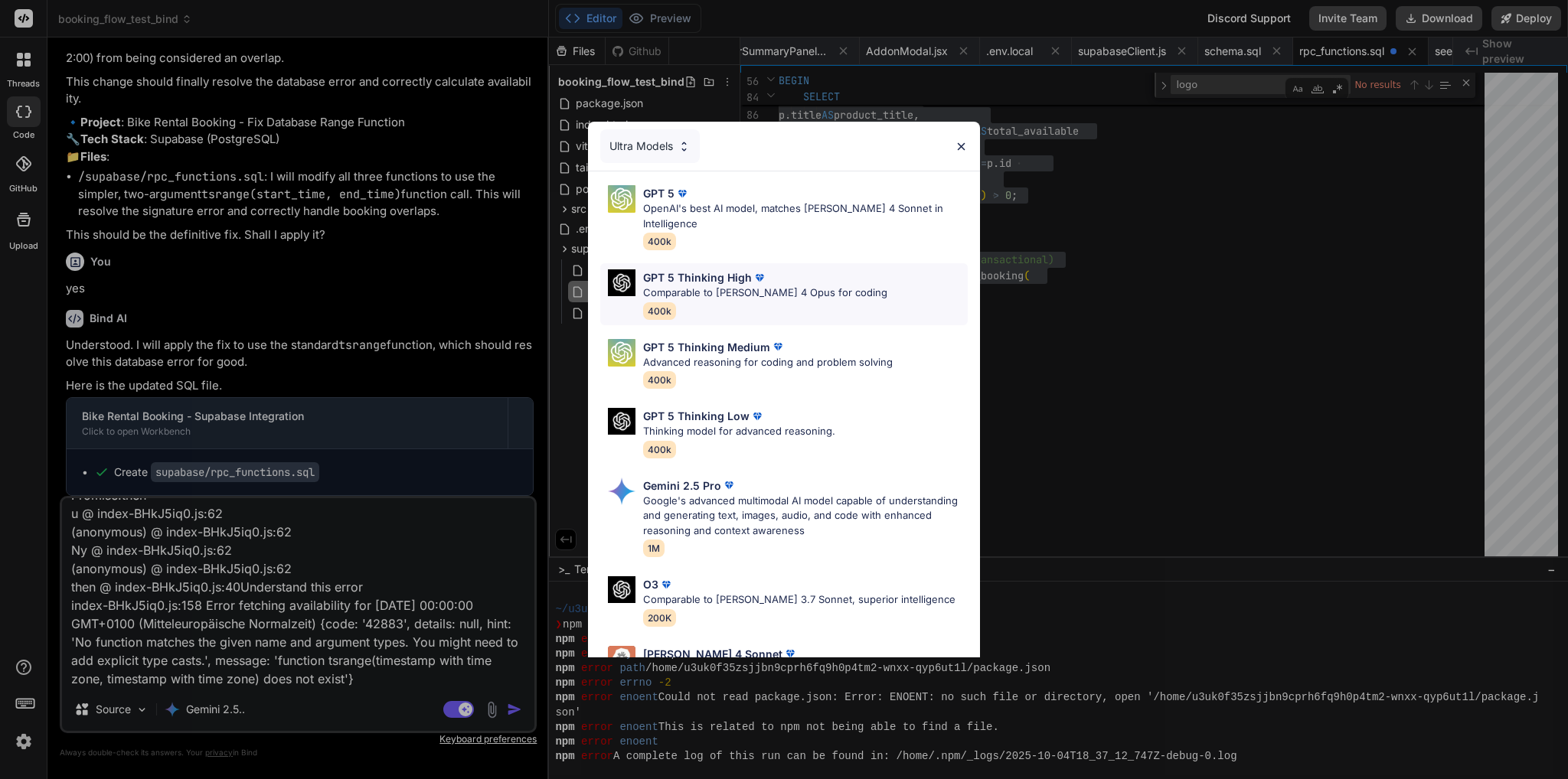
click at [809, 270] on div "GPT 5 Thinking High" at bounding box center [765, 277] width 244 height 16
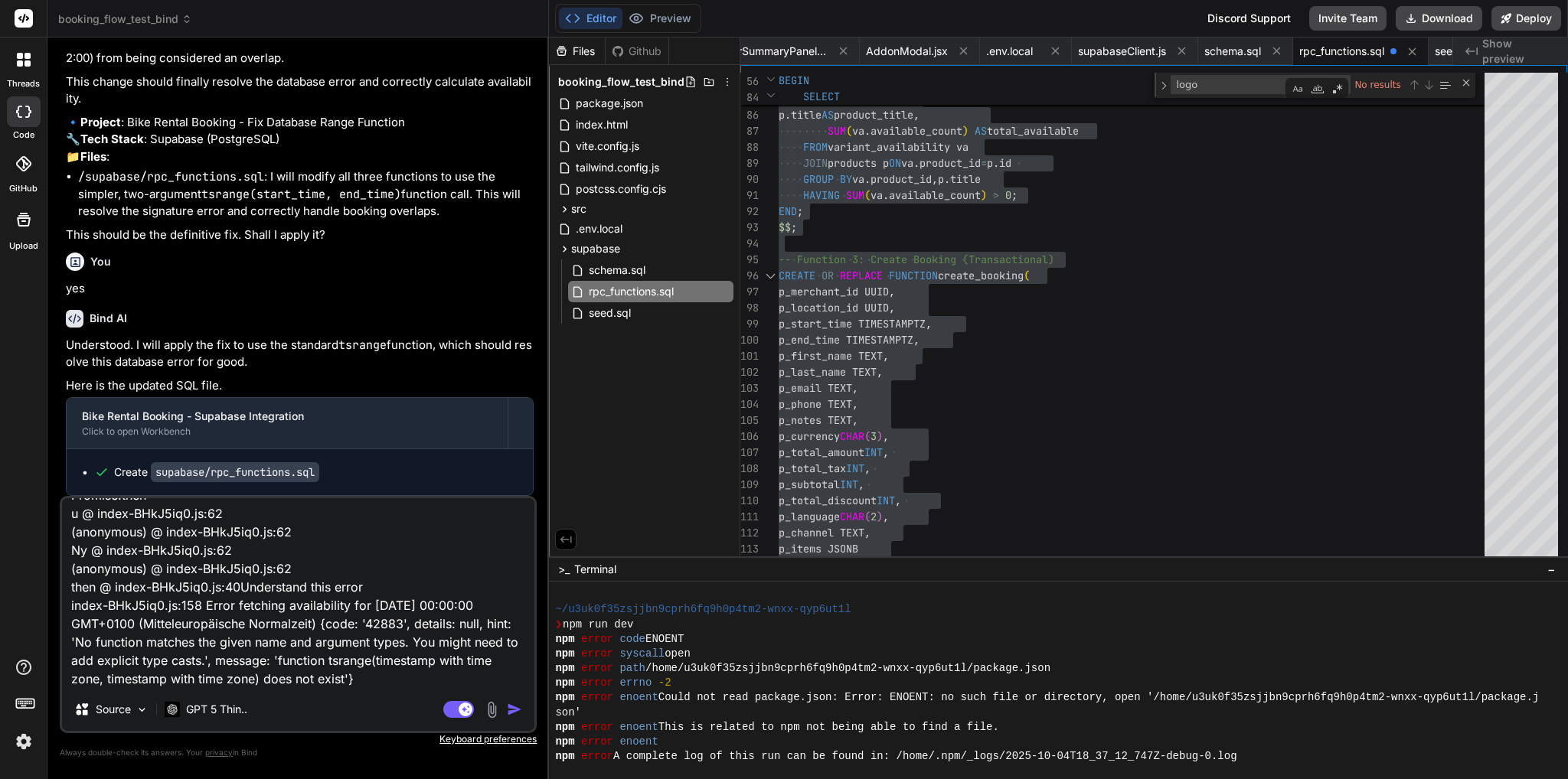
click at [516, 711] on img "button" at bounding box center [514, 709] width 16 height 16
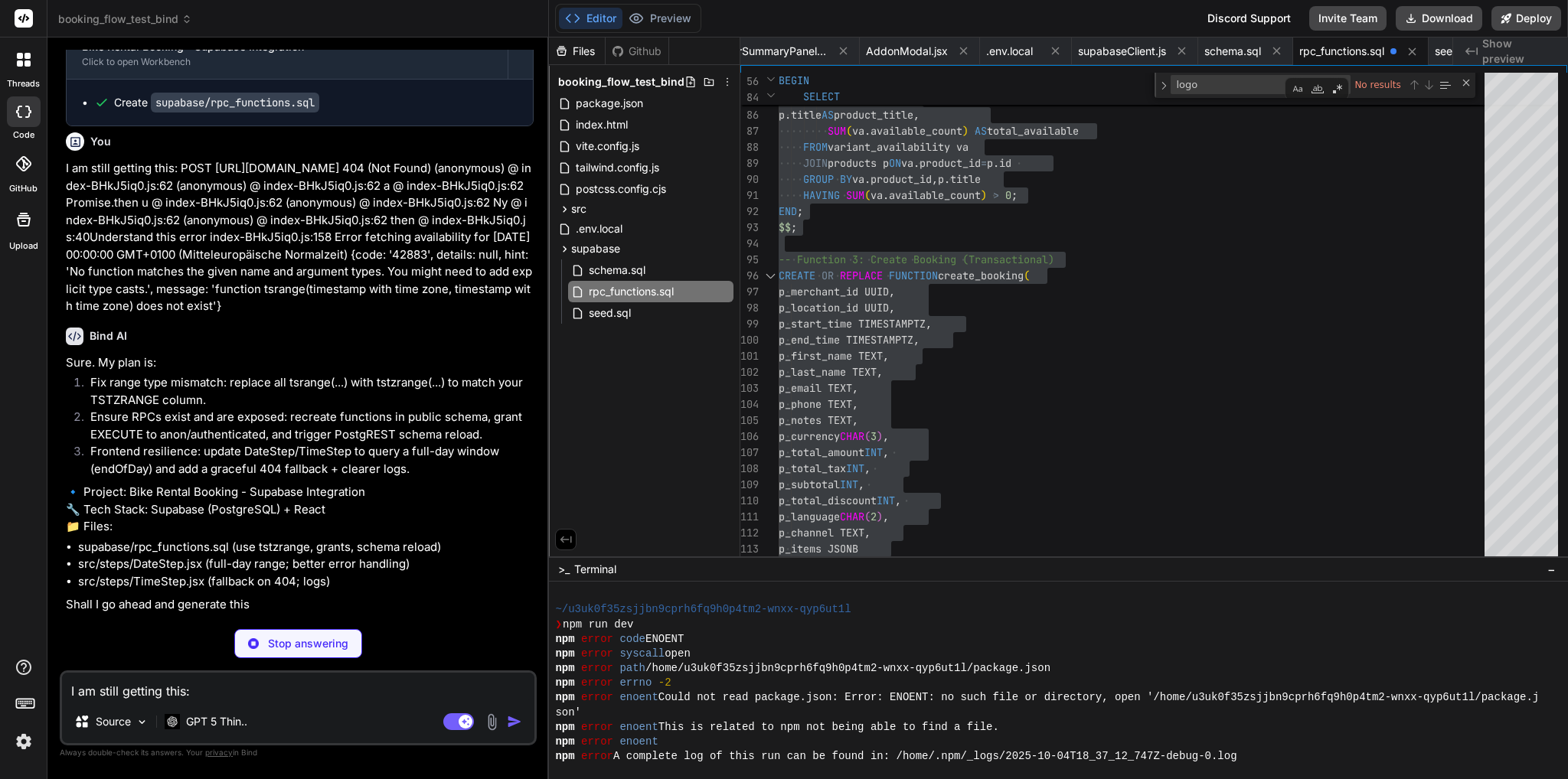
scroll to position [47153, 0]
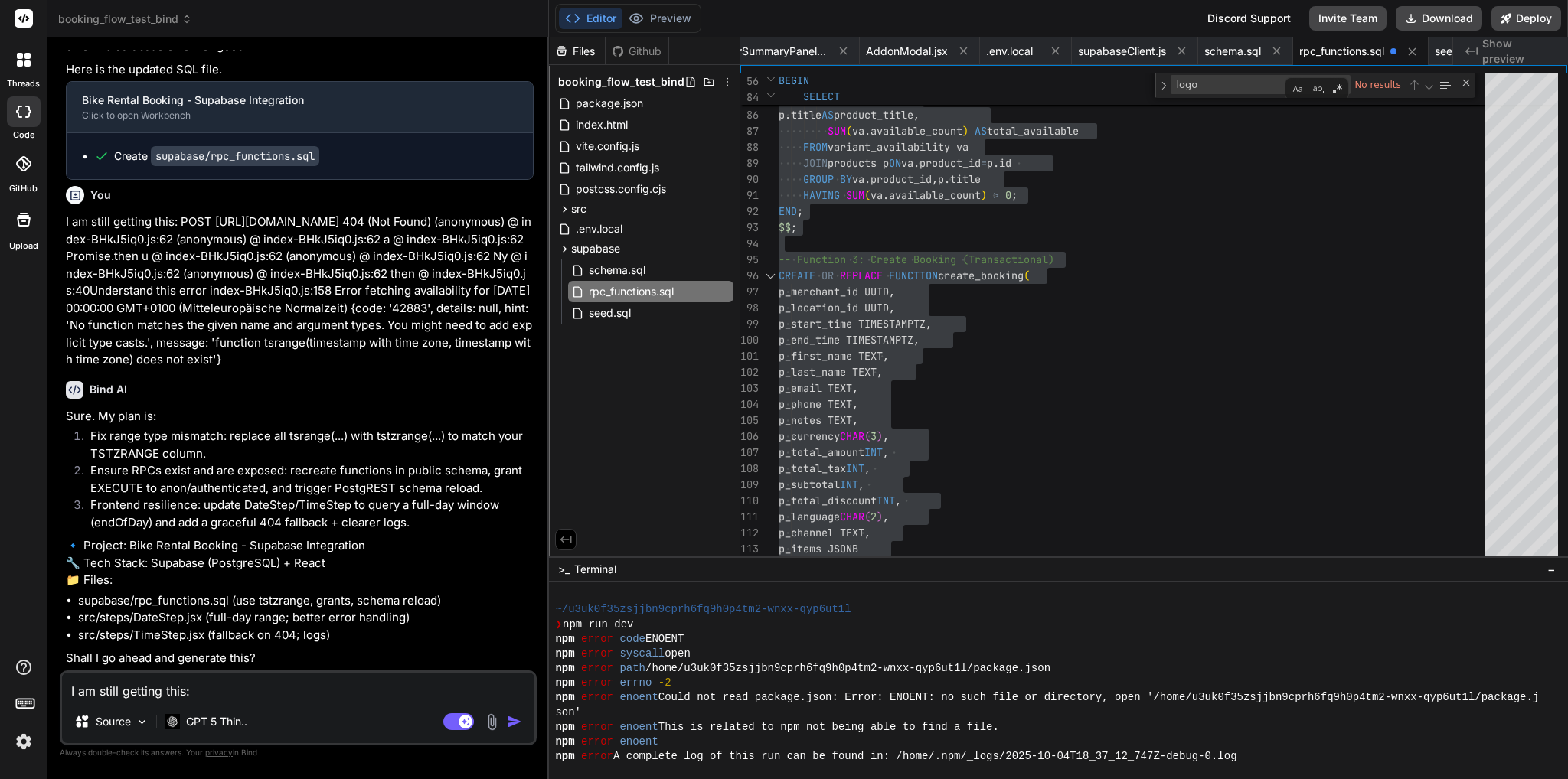
click at [242, 684] on textarea "I am still getting this: POST [URL][DOMAIN_NAME] 404 (Not Found) (anonymous) @ …" at bounding box center [298, 686] width 473 height 27
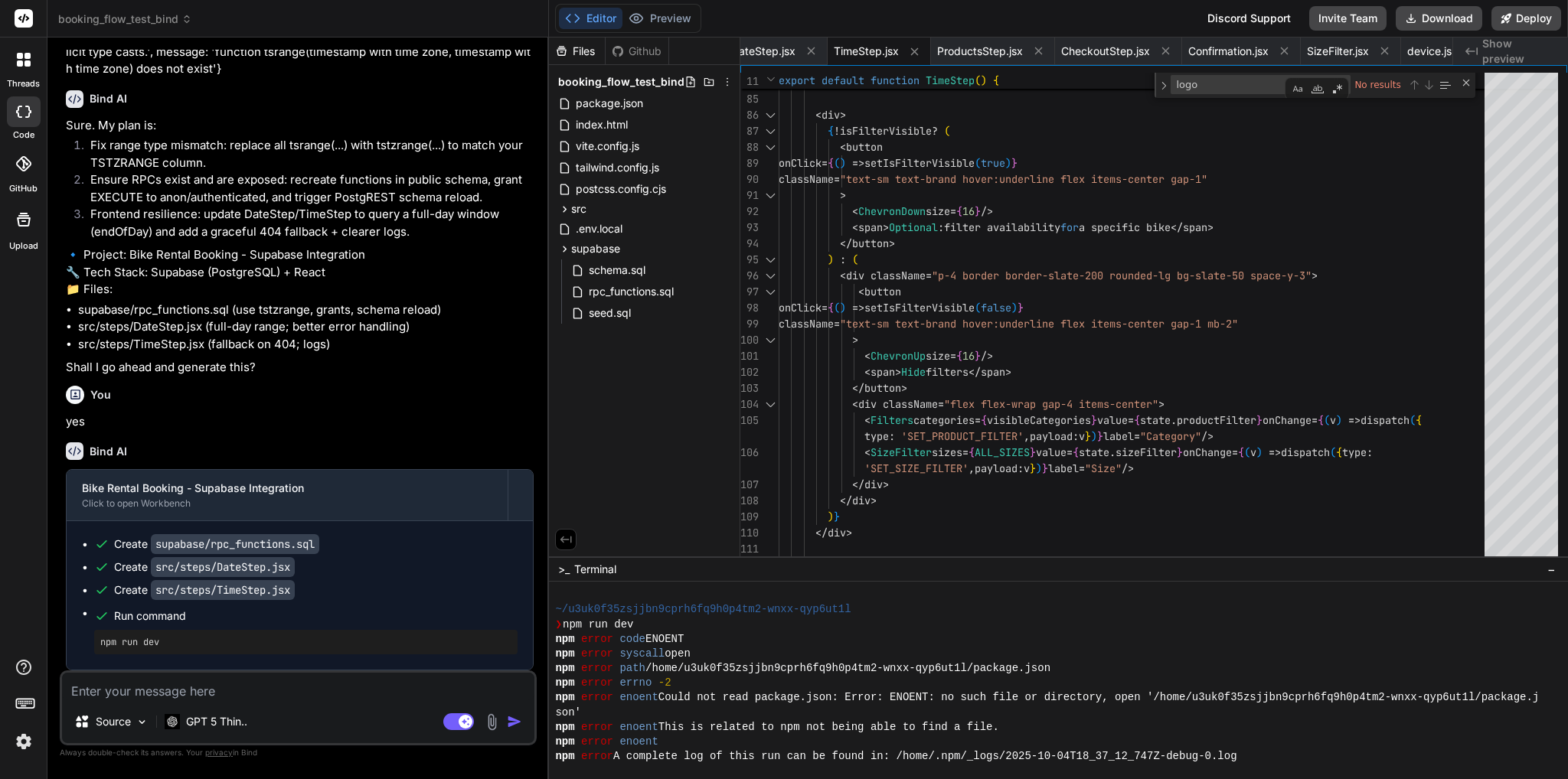
scroll to position [47444, 0]
click at [652, 287] on span "rpc_functions.sql" at bounding box center [631, 291] width 88 height 18
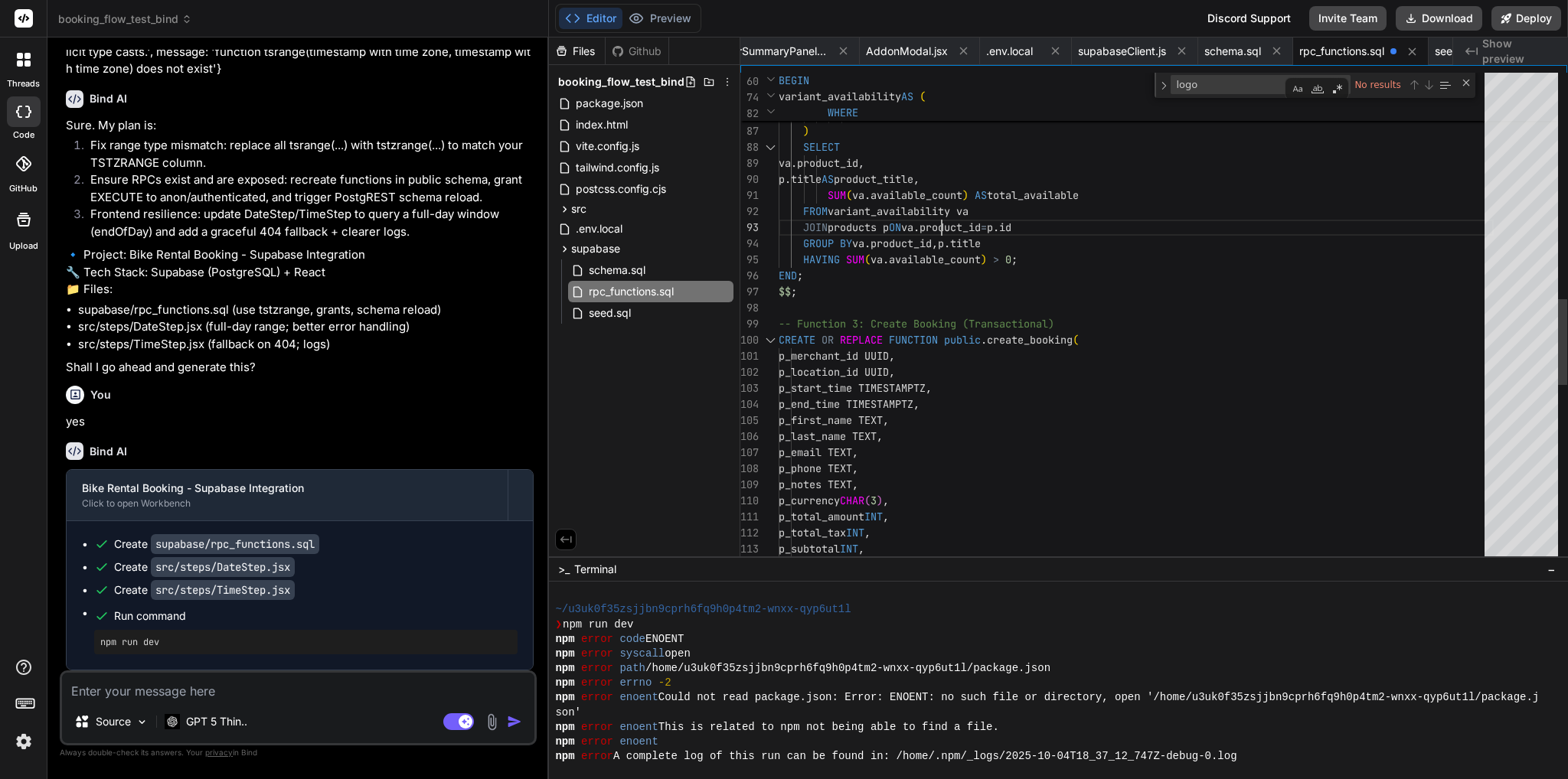
scroll to position [16, 0]
click at [940, 219] on div "pv . location_id = p_location_id AND p . merchant_id = p_merchant_id AND ( p_ca…" at bounding box center [1136, 263] width 715 height 3094
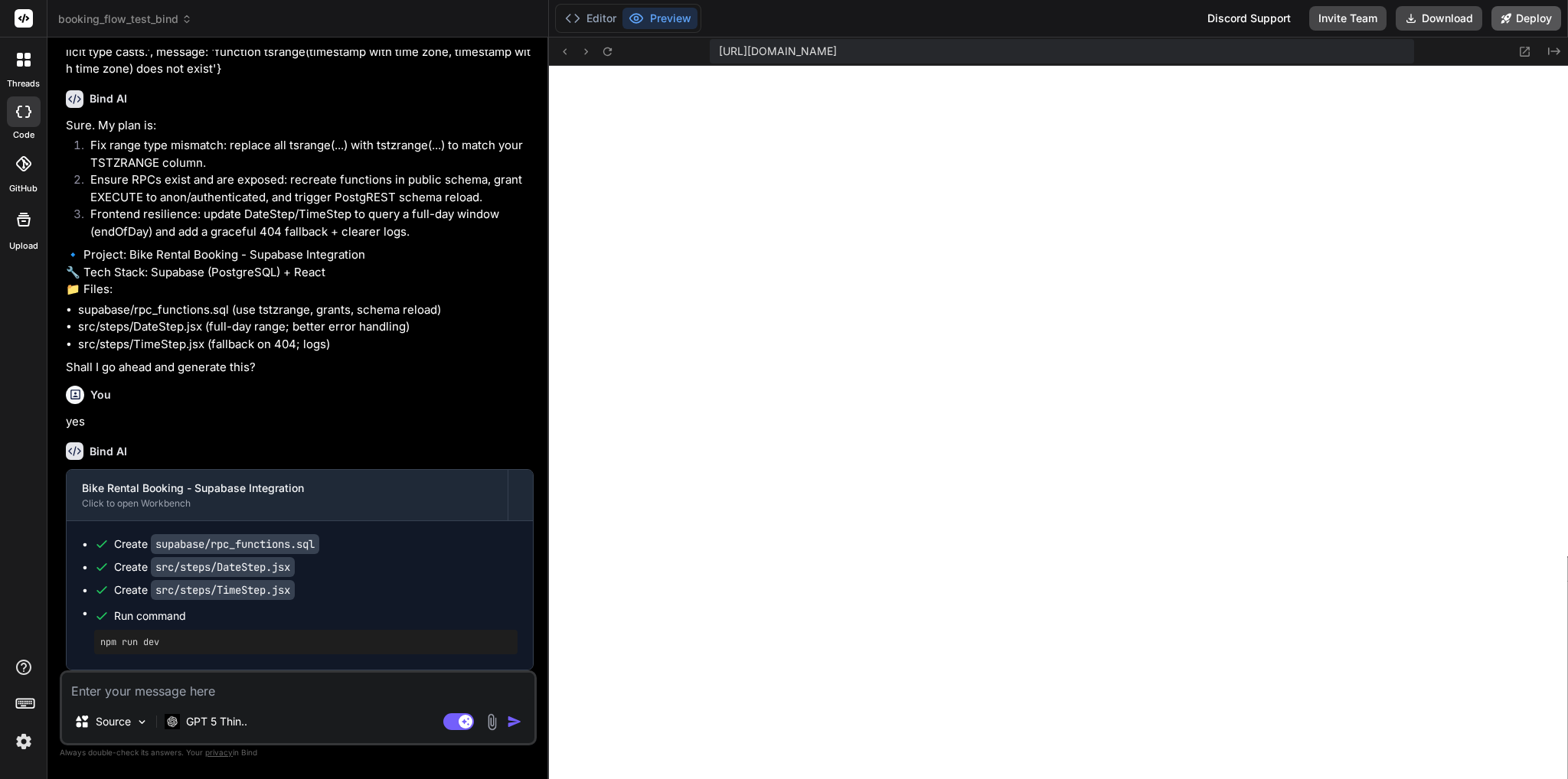
click at [1528, 12] on button "Deploy" at bounding box center [1526, 18] width 69 height 25
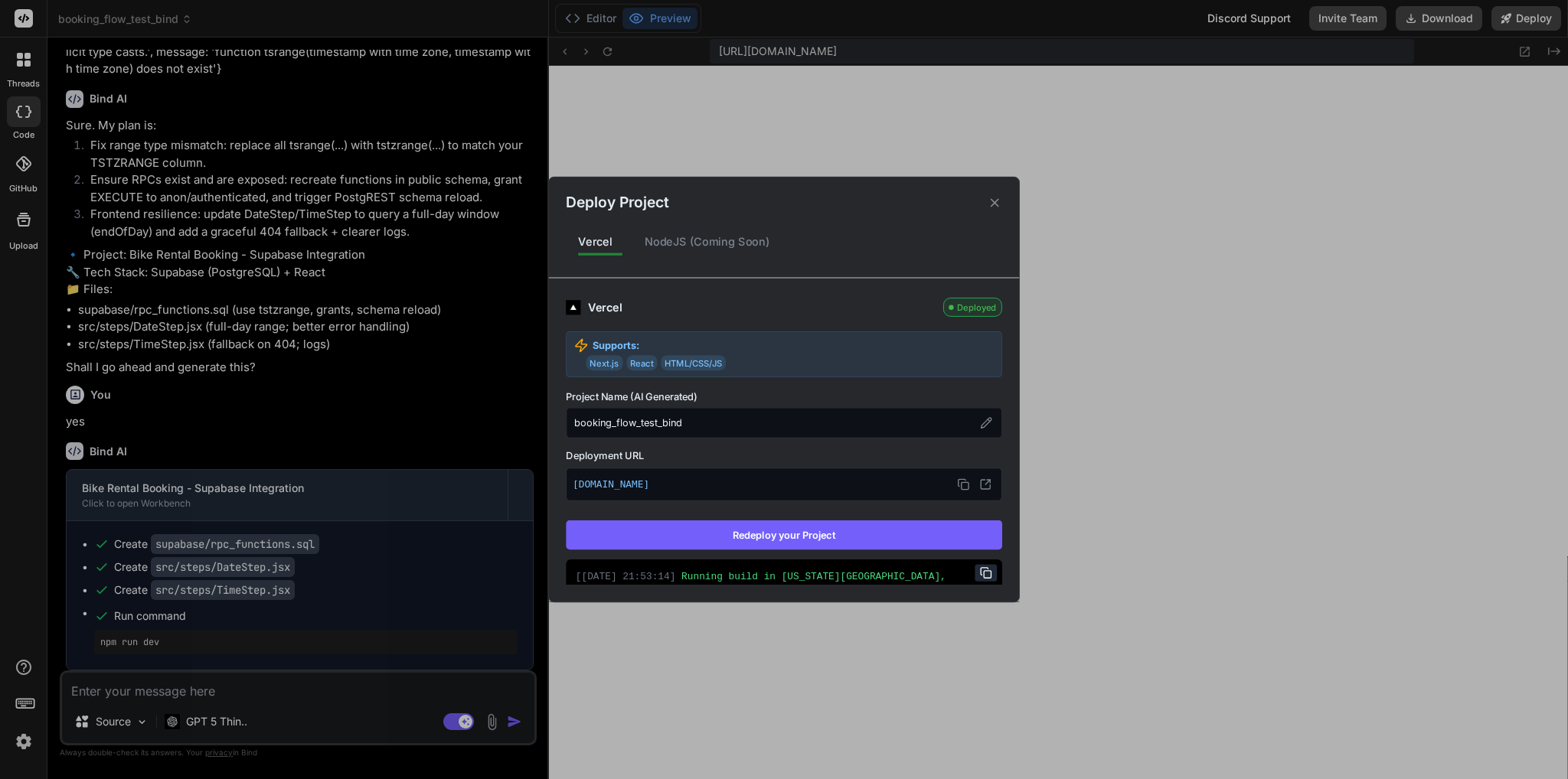
click at [814, 533] on button "Redeploy your Project" at bounding box center [784, 534] width 436 height 29
click at [271, 691] on div "Deploy Project Vercel NodeJS (Coming Soon) Vercel Deployed Supports: Next.js Re…" at bounding box center [784, 389] width 1568 height 779
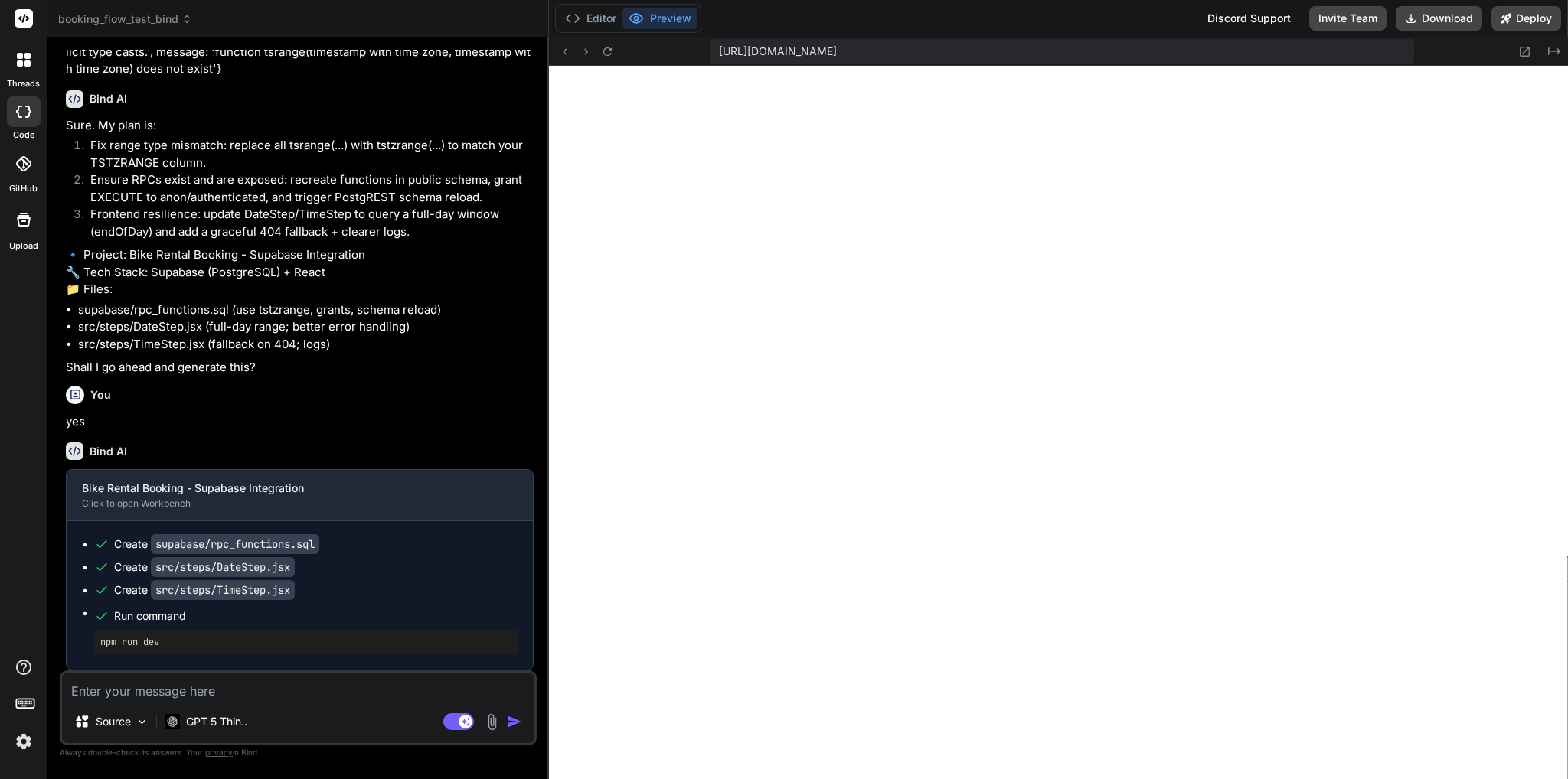
click at [300, 685] on textarea at bounding box center [298, 686] width 473 height 27
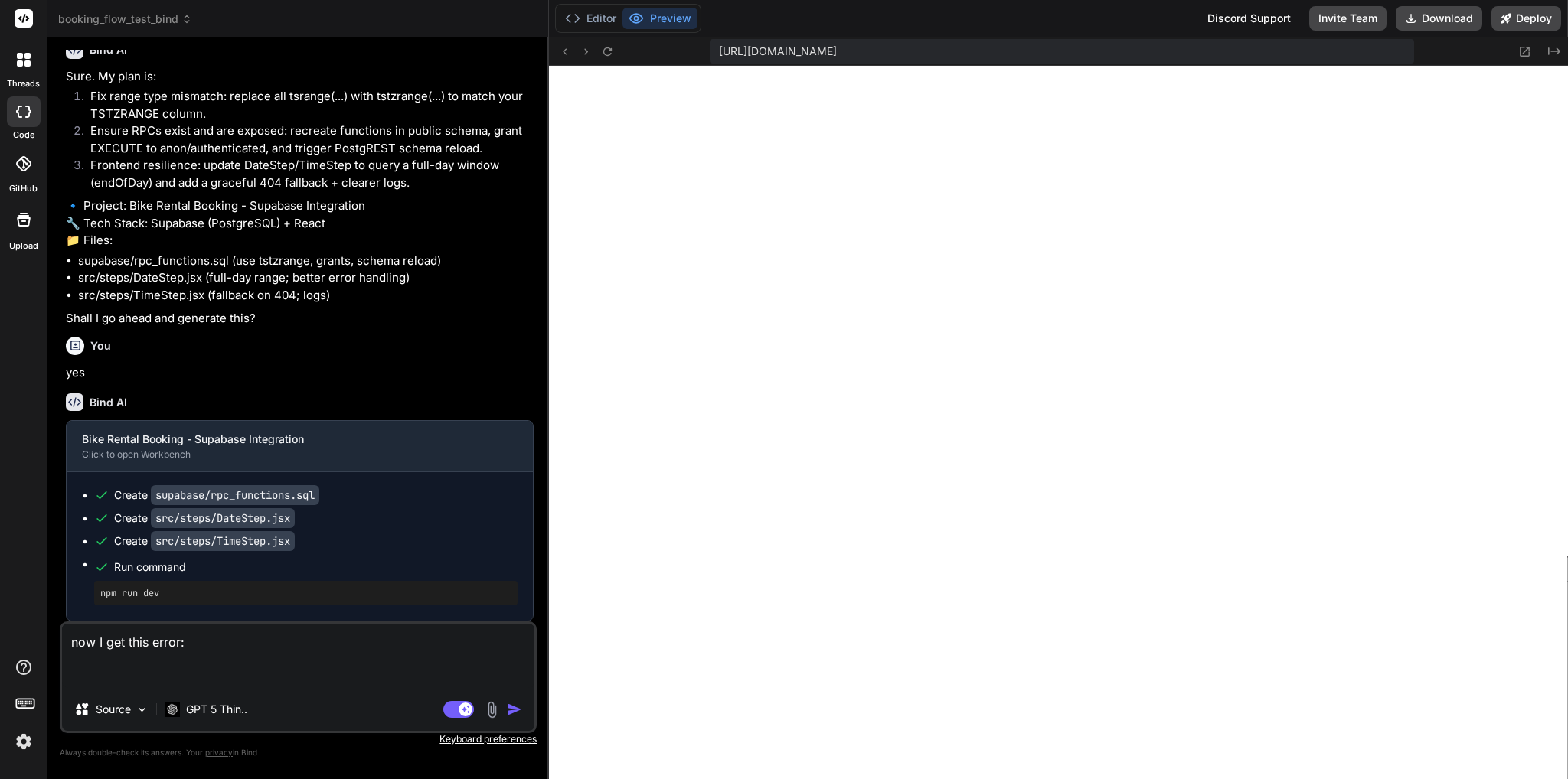
paste textarea "index-DvV-Ec7x.js:158 [DateStep] availability summary RPC error for [DATE] {cod…"
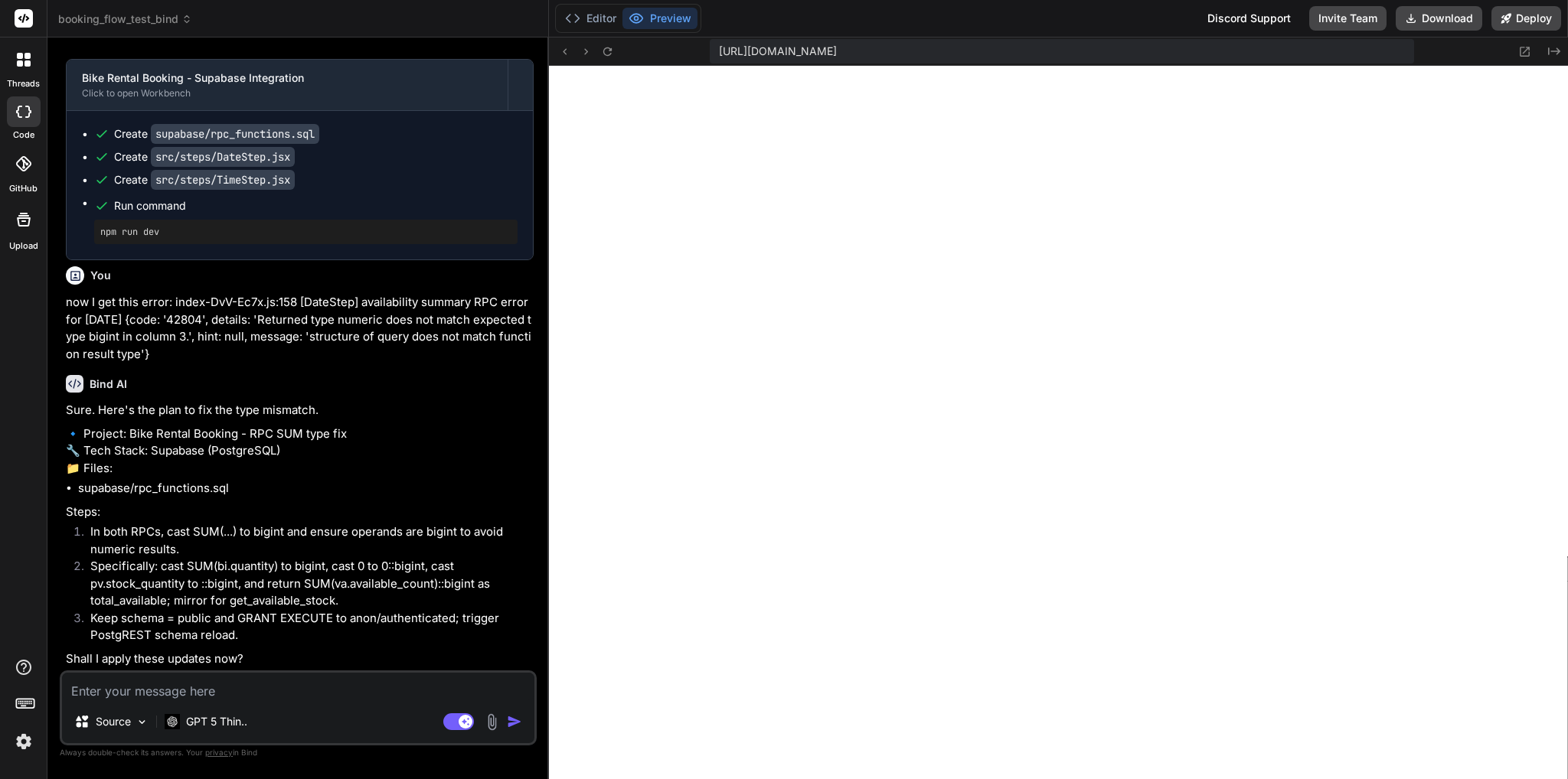
scroll to position [47888, 0]
click at [327, 681] on textarea at bounding box center [298, 686] width 473 height 27
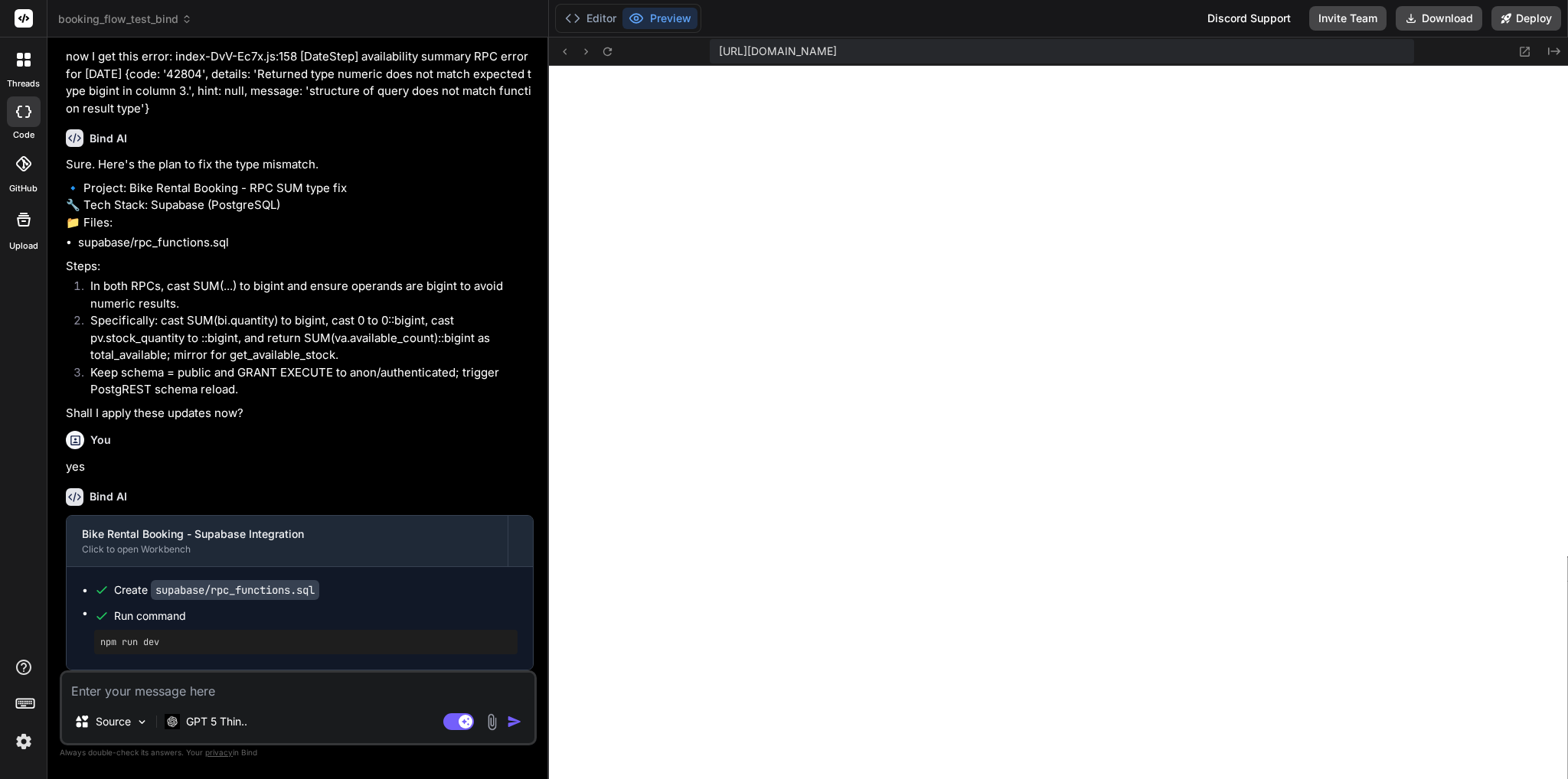
scroll to position [48133, 0]
click at [604, 16] on button "Editor" at bounding box center [590, 18] width 64 height 21
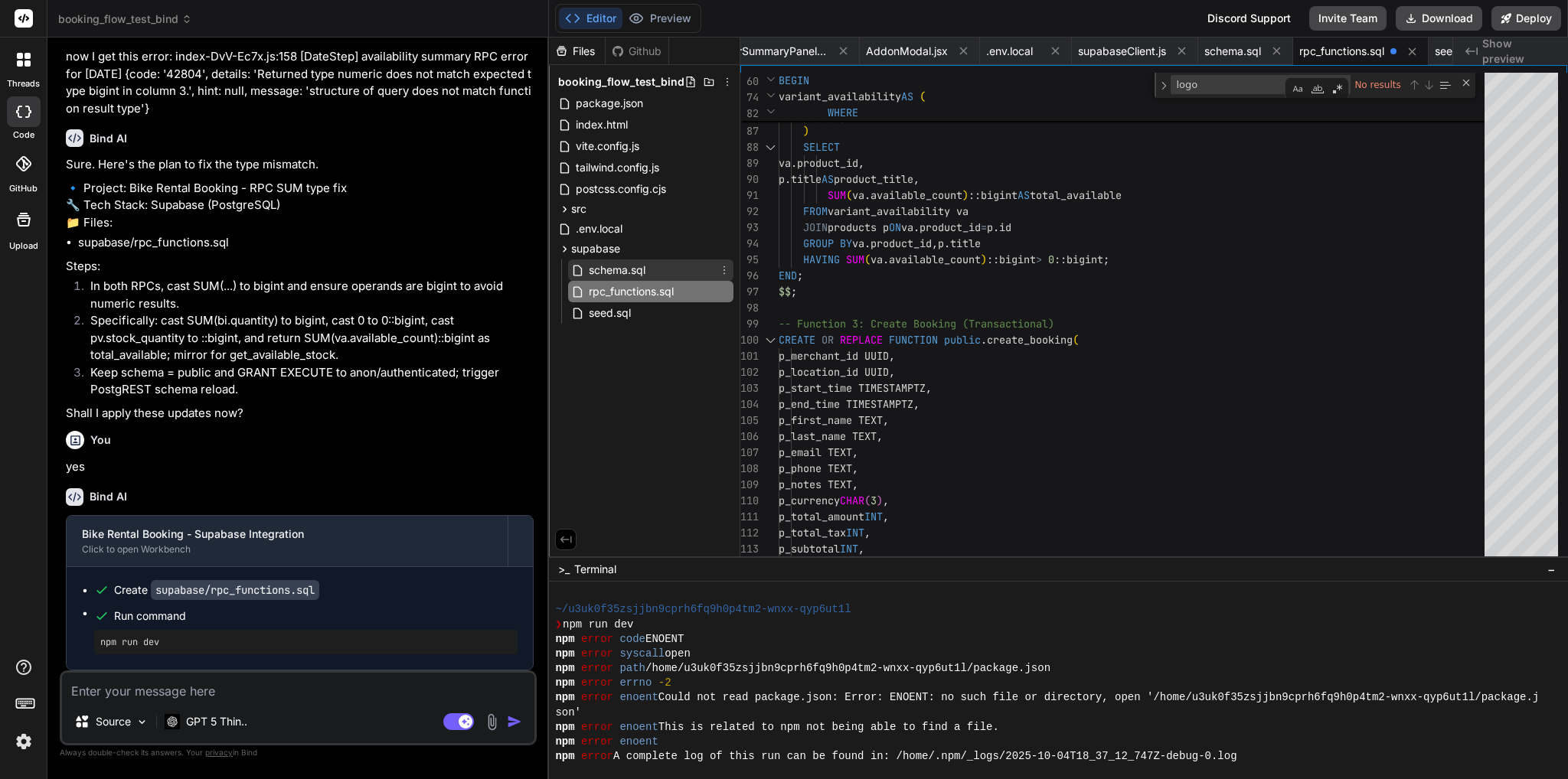
click at [641, 270] on span "schema.sql" at bounding box center [617, 270] width 59 height 18
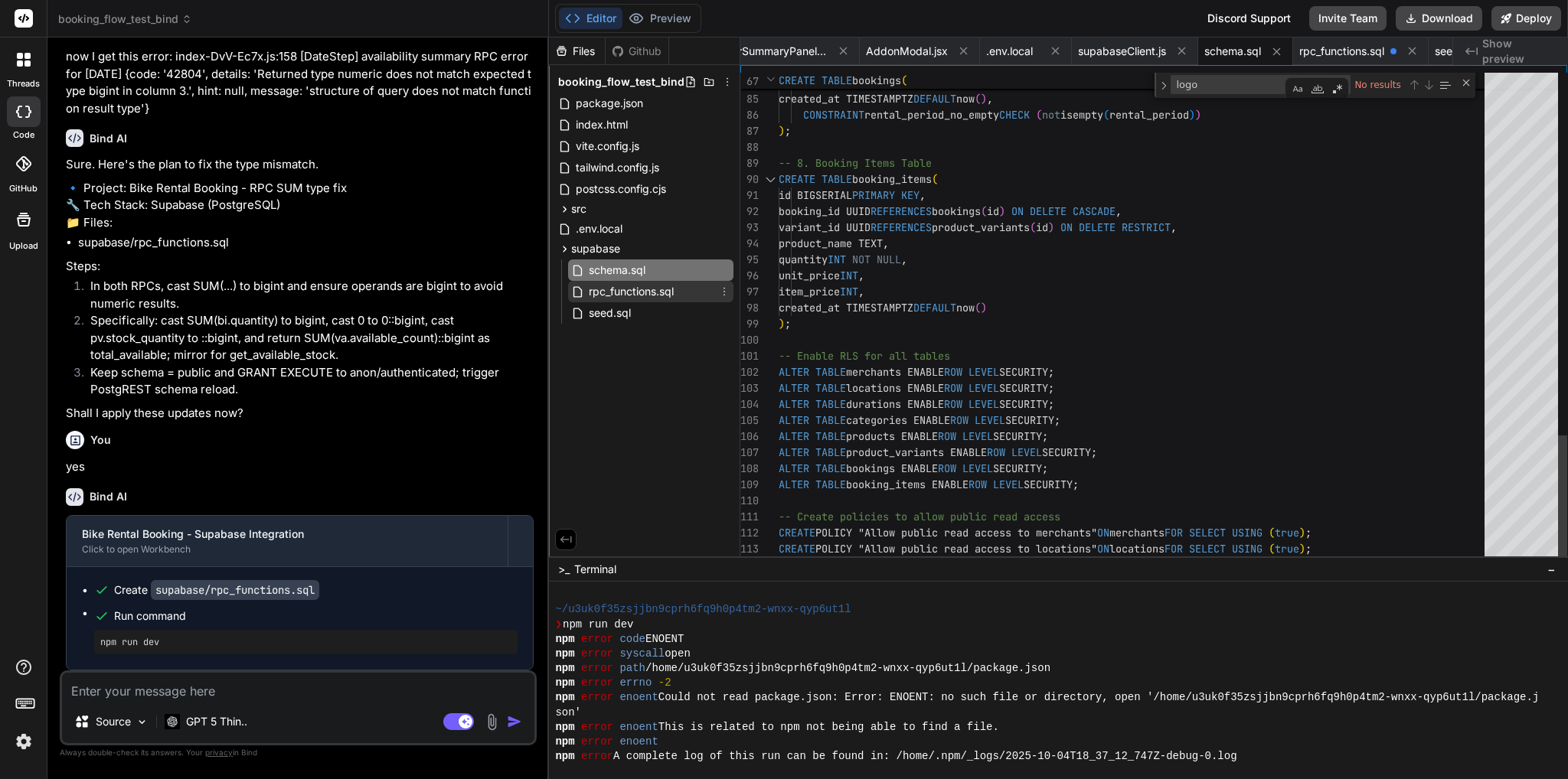
click at [644, 286] on span "rpc_functions.sql" at bounding box center [631, 291] width 88 height 18
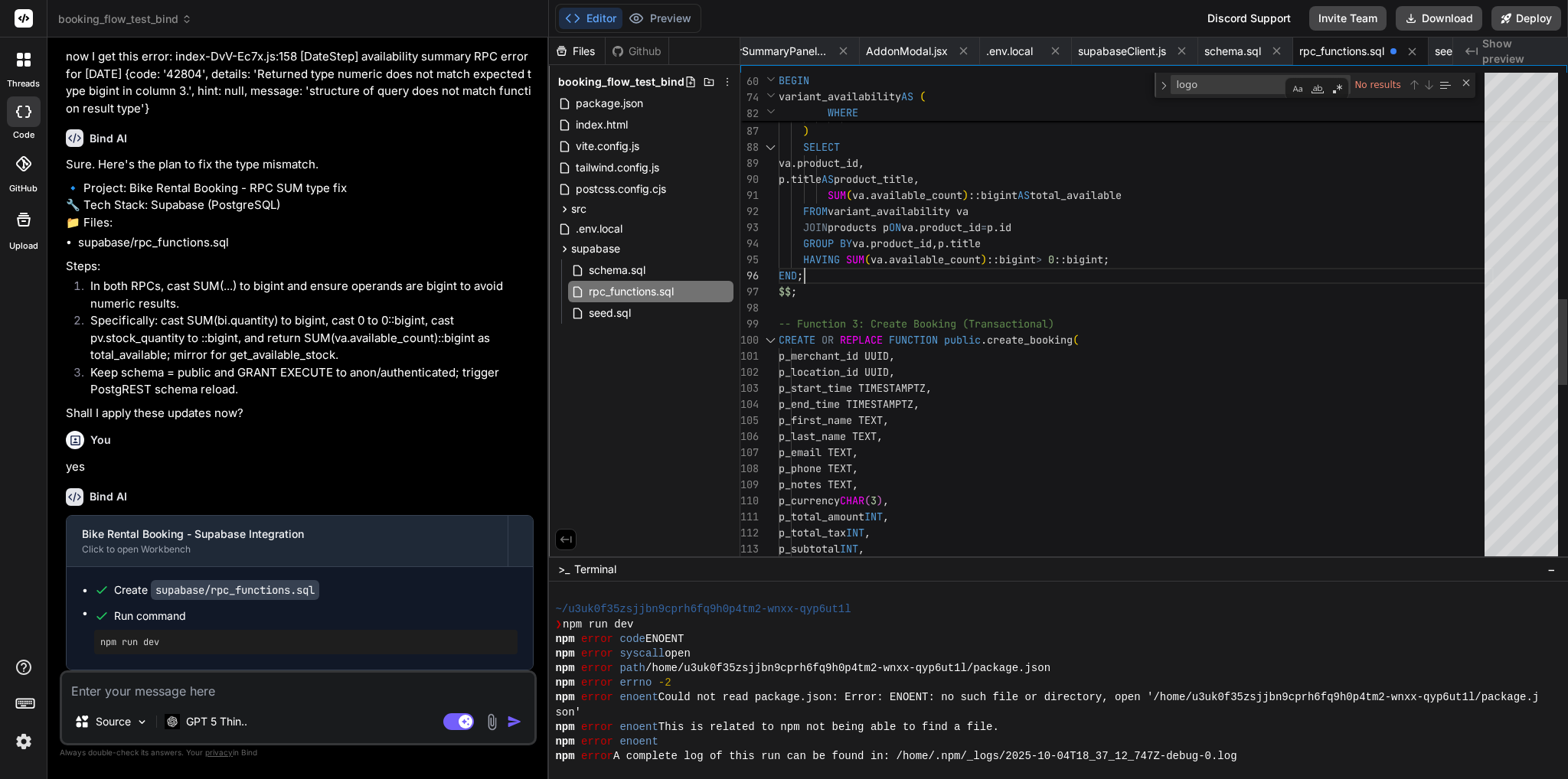
scroll to position [16, 0]
click at [897, 265] on div "pv . location_id = p_location_id AND p . merchant_id = p_merchant_id AND ( p_ca…" at bounding box center [1136, 263] width 715 height 3094
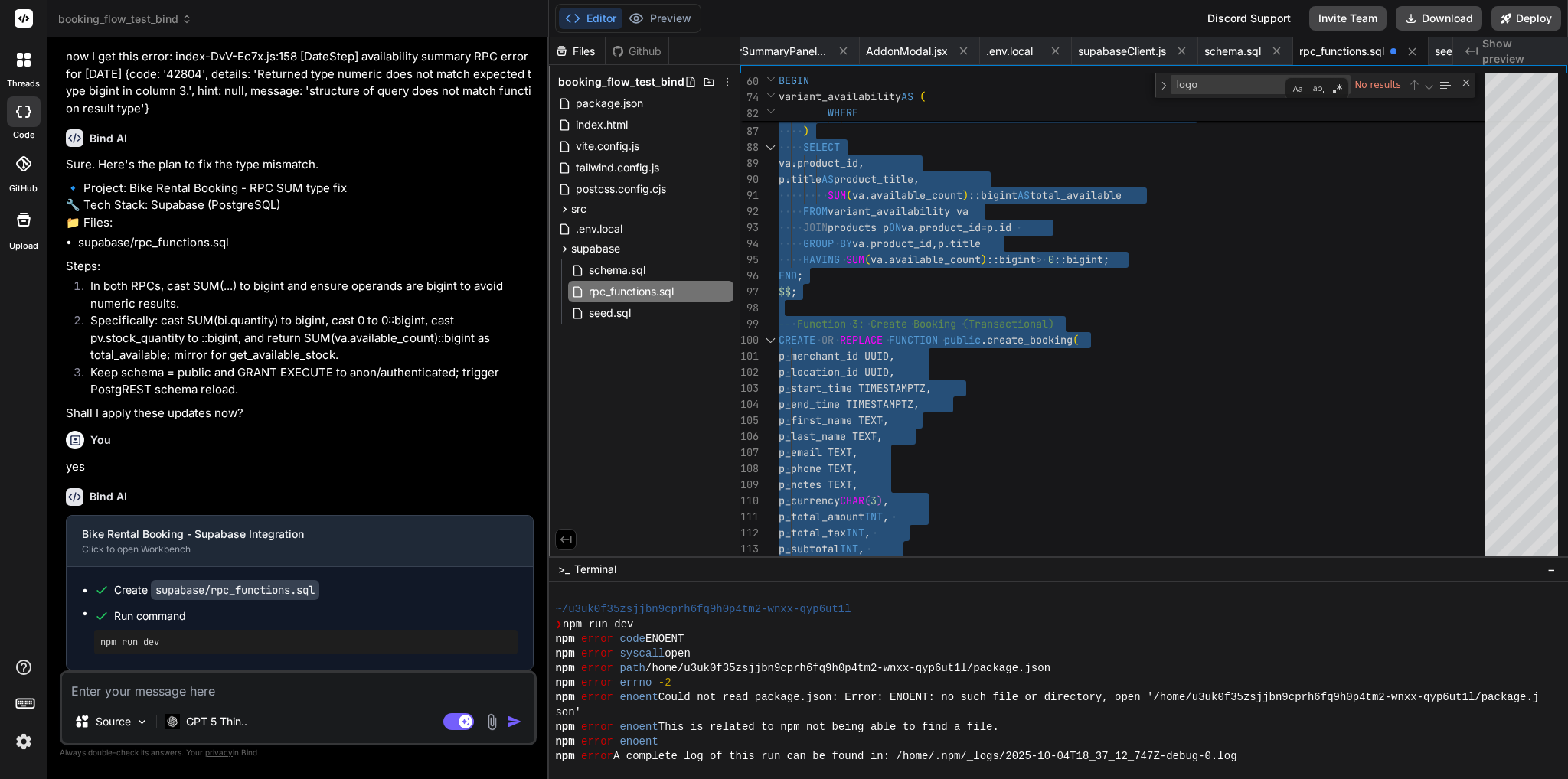
click at [233, 687] on textarea at bounding box center [298, 686] width 473 height 27
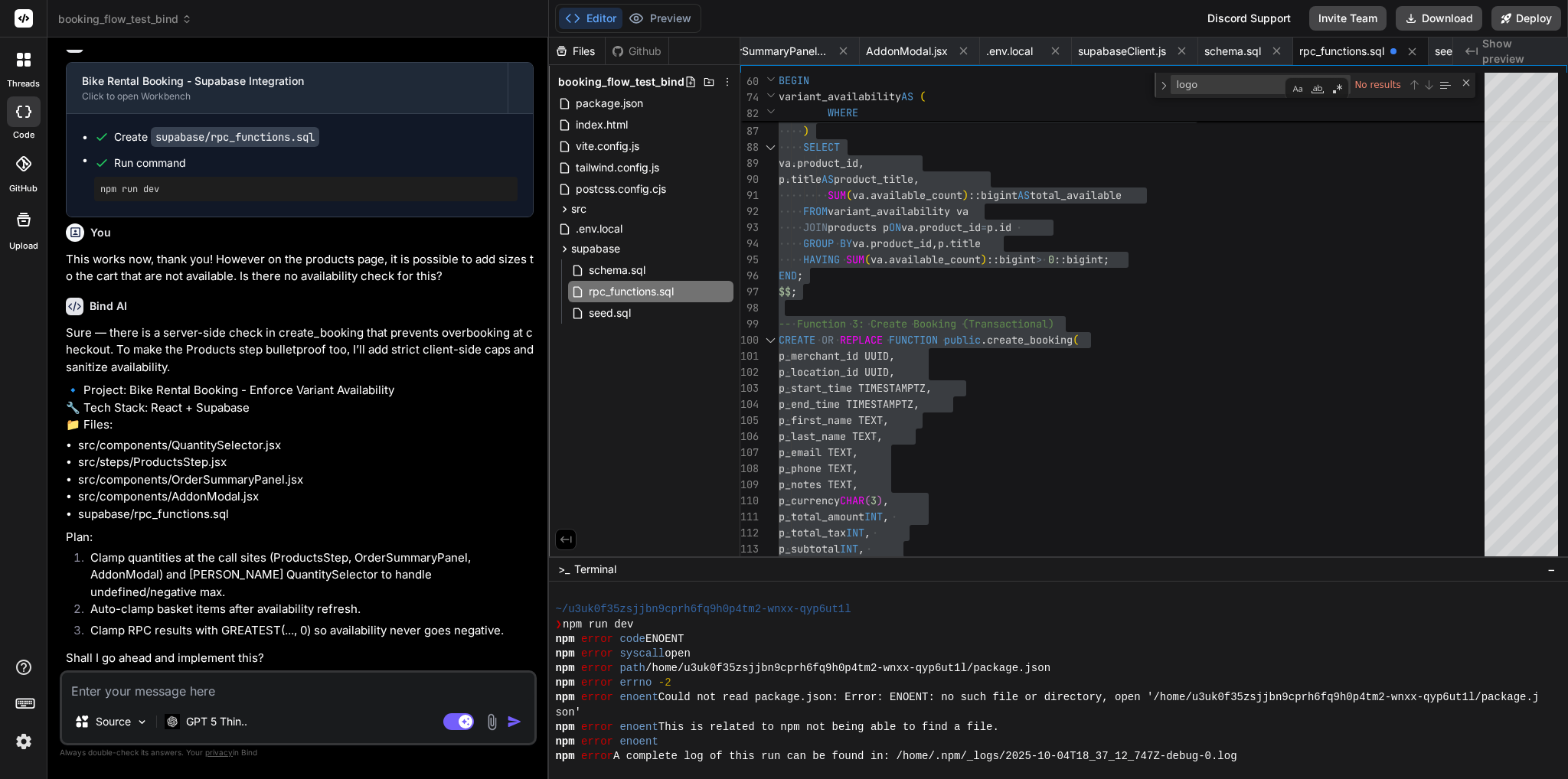
scroll to position [48604, 0]
click at [261, 679] on textarea at bounding box center [298, 686] width 473 height 27
click at [506, 720] on img "button" at bounding box center [514, 721] width 16 height 16
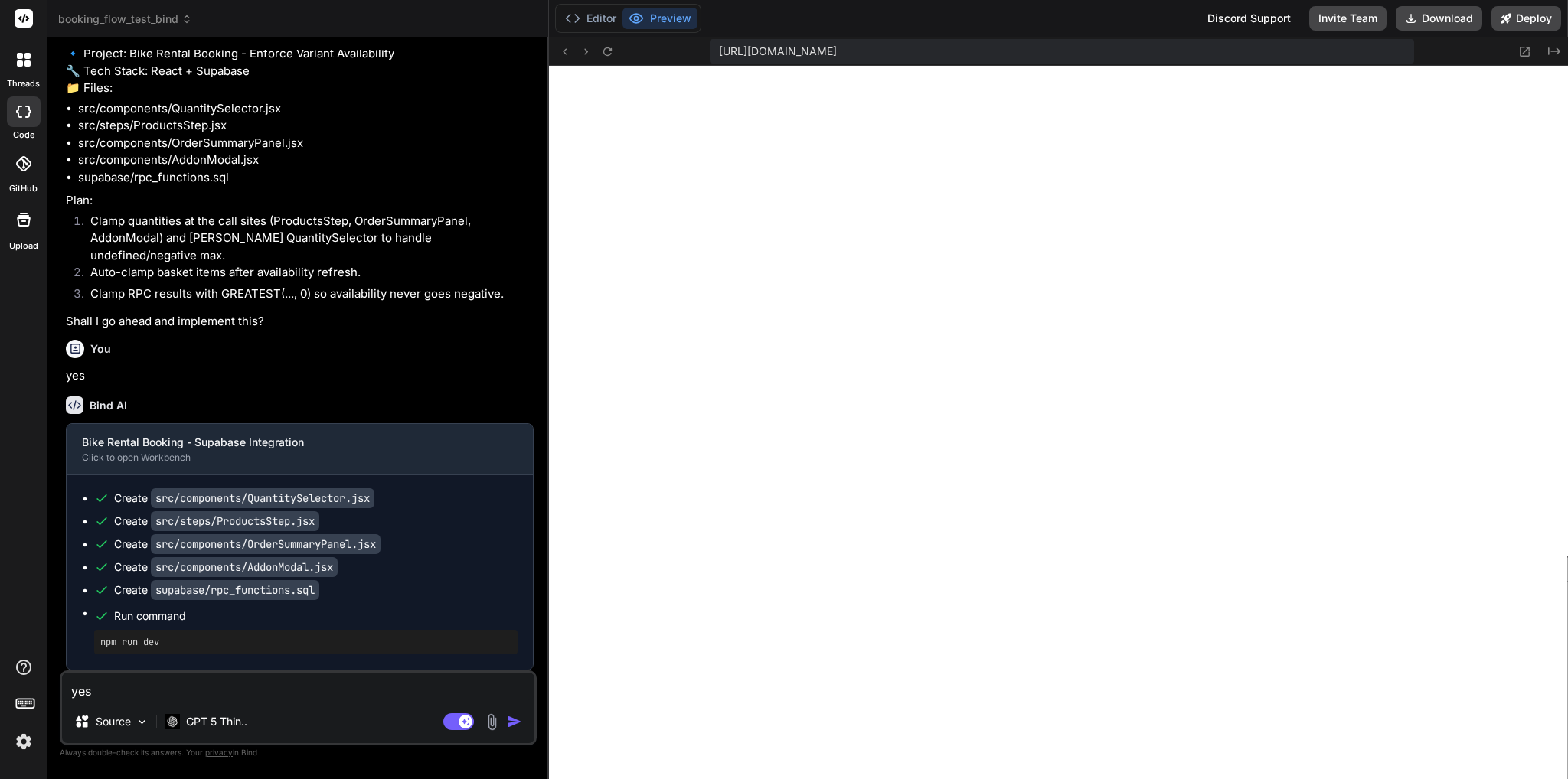
scroll to position [48940, 0]
click at [601, 18] on button "Editor" at bounding box center [590, 18] width 64 height 21
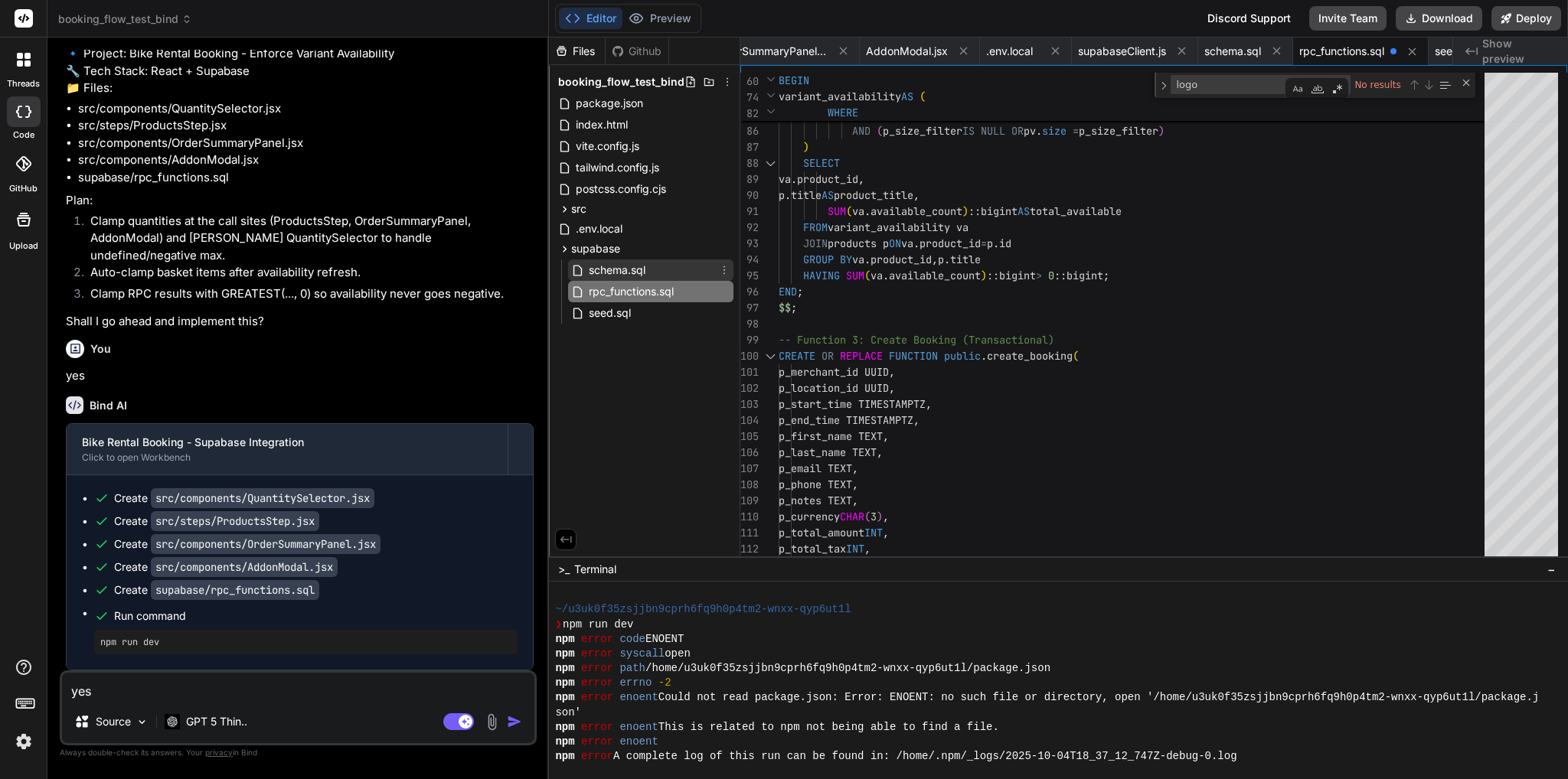
click at [657, 270] on div "schema.sql" at bounding box center [651, 270] width 165 height 21
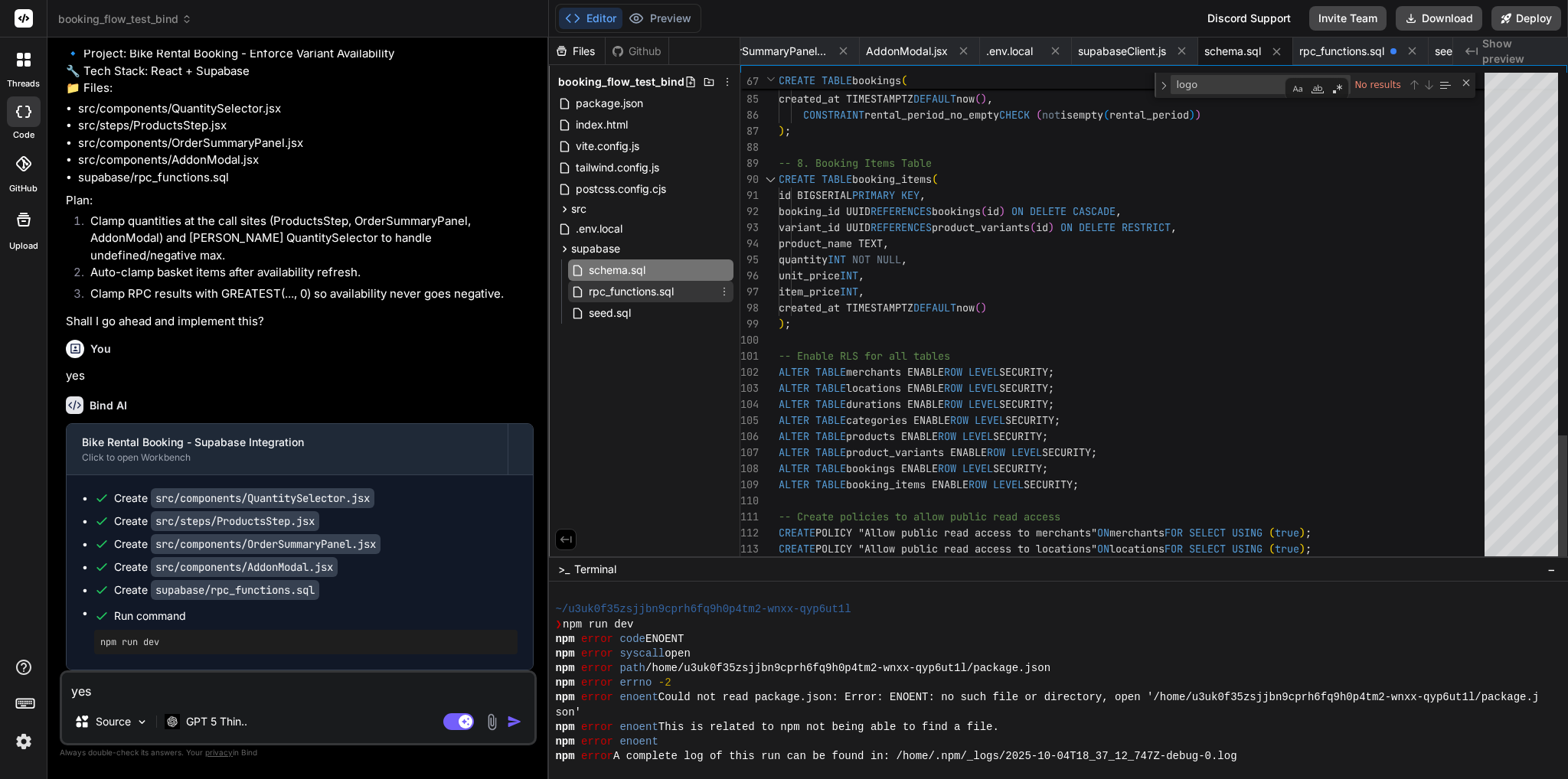
click at [656, 289] on span "rpc_functions.sql" at bounding box center [631, 291] width 88 height 18
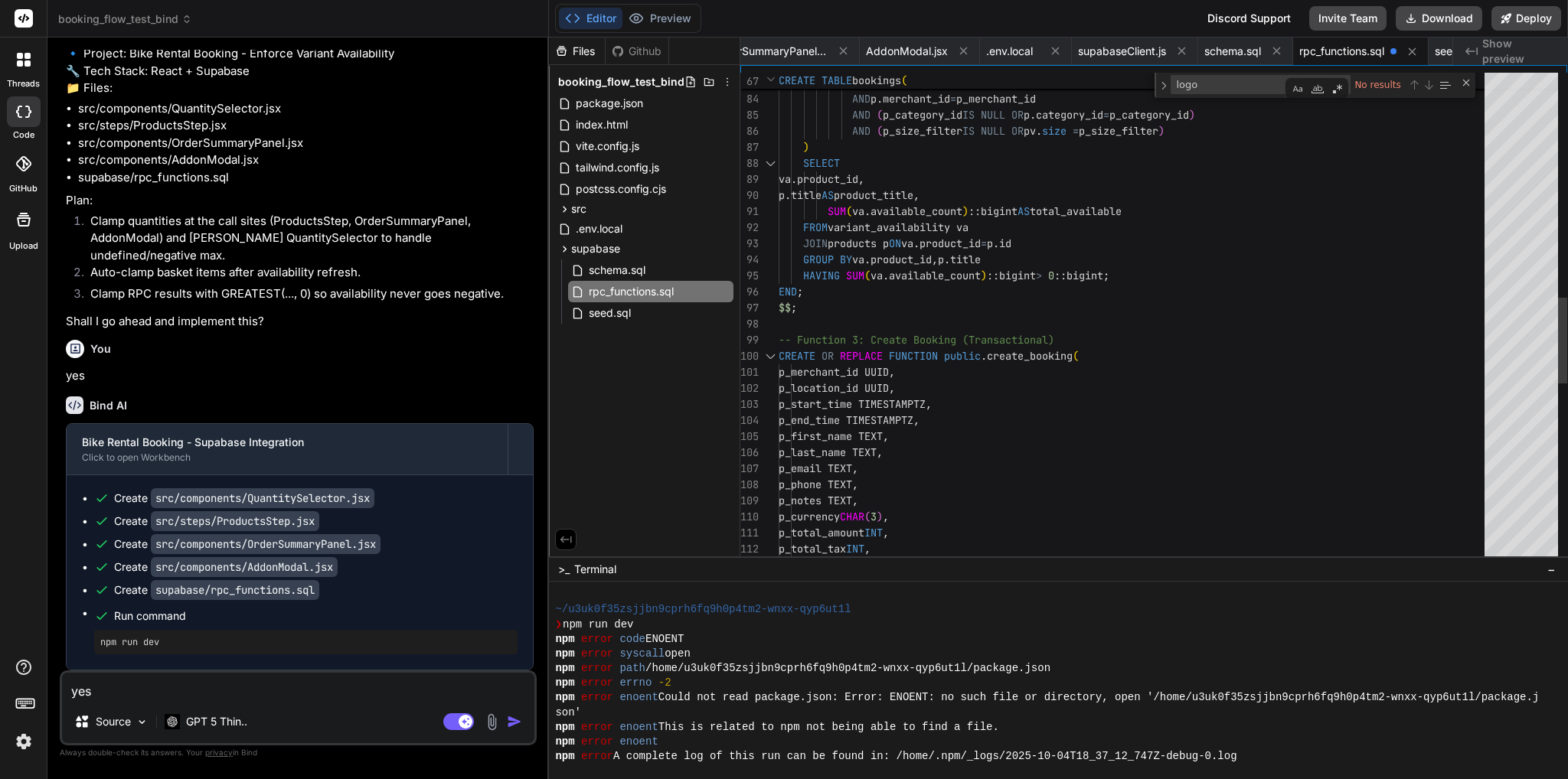
click at [951, 203] on div "pv . location_id = p_location_id AND p . merchant_id = p_merchant_id AND ( p_ca…" at bounding box center [1136, 271] width 715 height 3109
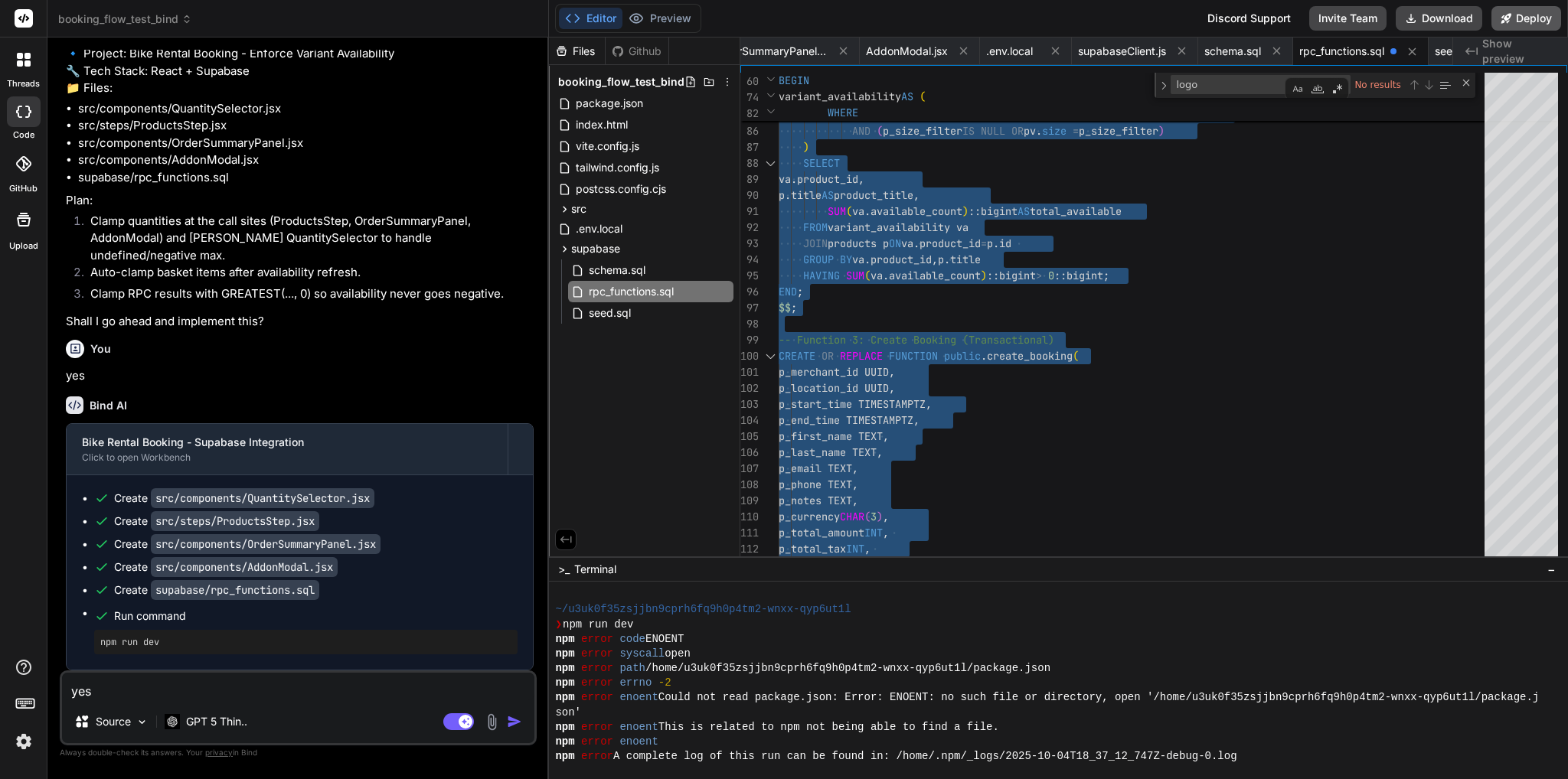
click at [1535, 14] on button "Deploy" at bounding box center [1526, 18] width 69 height 25
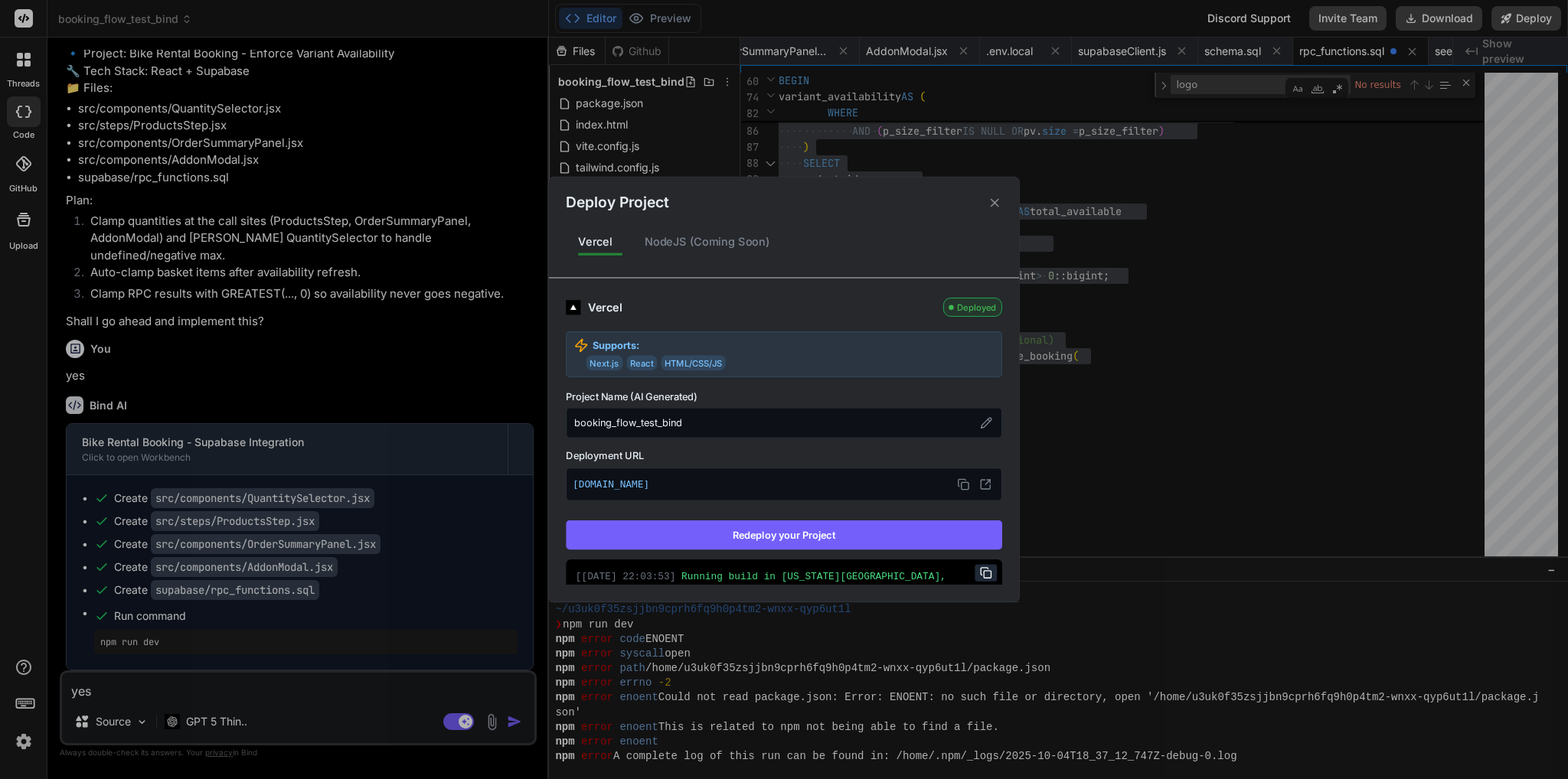
click at [897, 531] on button "Redeploy your Project" at bounding box center [784, 534] width 436 height 29
click at [306, 687] on div "Deploy Project Vercel NodeJS (Coming Soon) Vercel Deployed Supports: Next.js Re…" at bounding box center [784, 389] width 1568 height 779
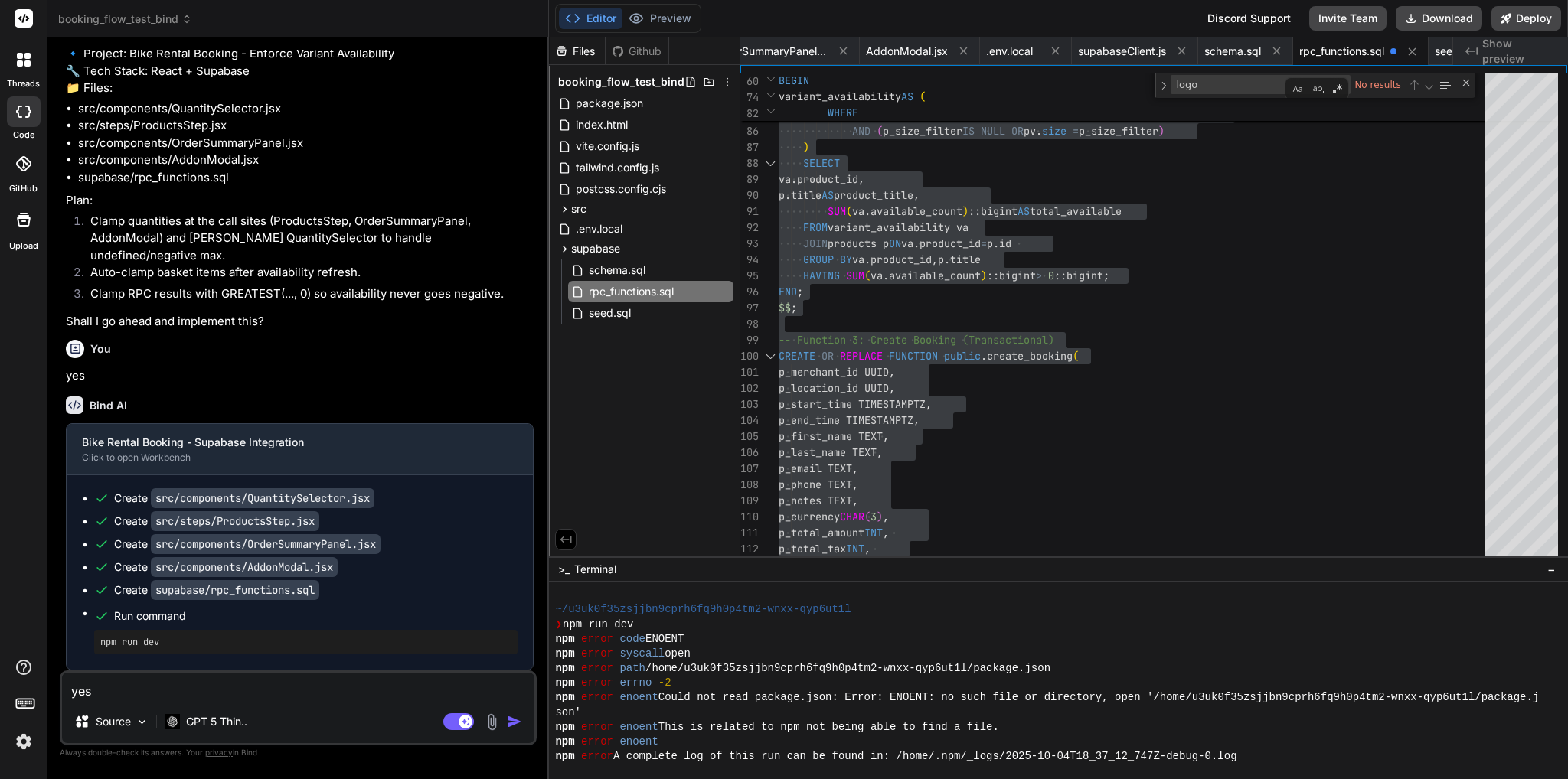
click at [334, 683] on textarea "yes" at bounding box center [298, 686] width 473 height 27
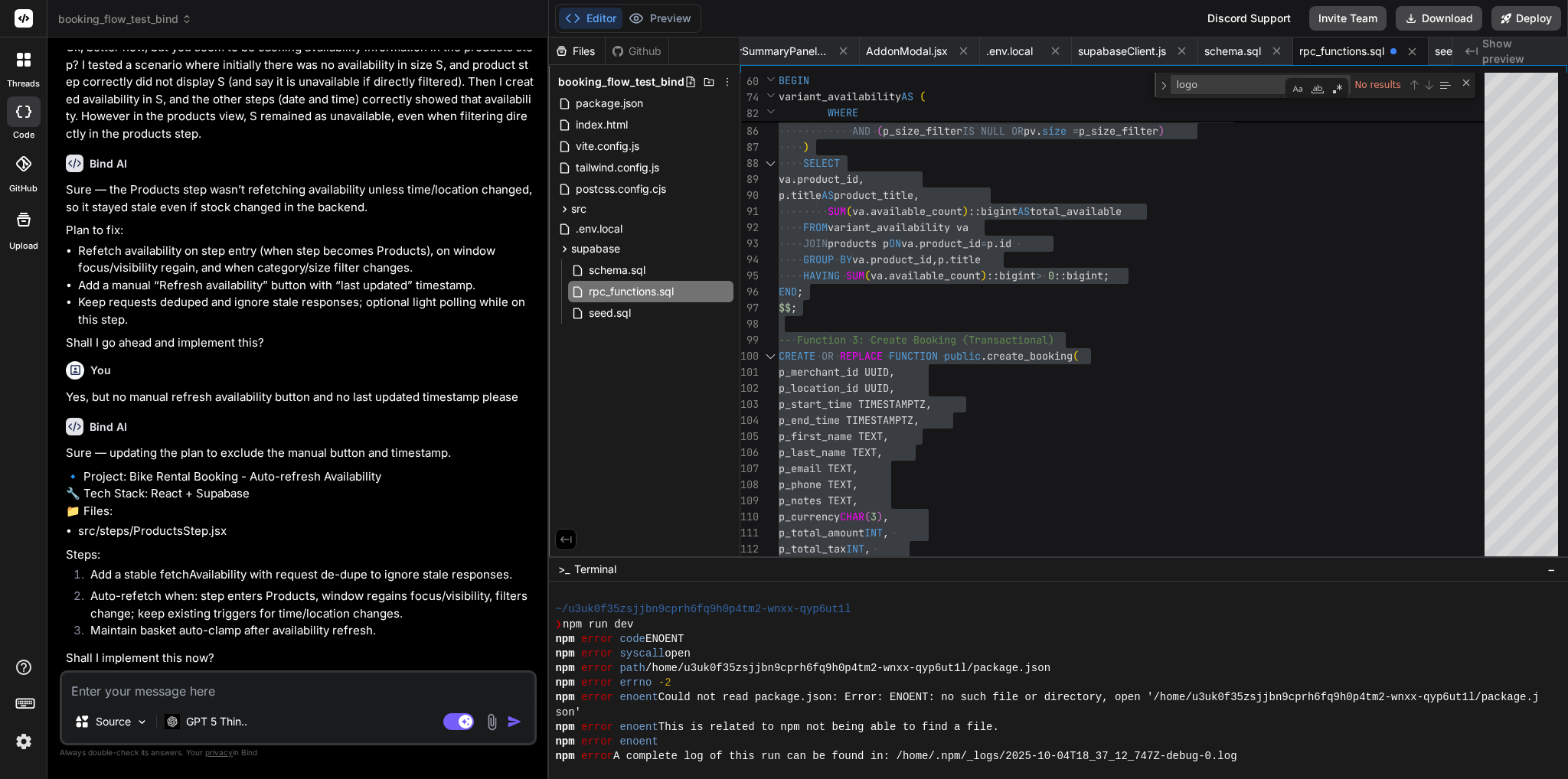
scroll to position [49639, 0]
drag, startPoint x: 365, startPoint y: 689, endPoint x: 374, endPoint y: 688, distance: 9.1
click at [365, 690] on textarea at bounding box center [298, 686] width 473 height 27
click at [294, 680] on textarea at bounding box center [298, 686] width 473 height 27
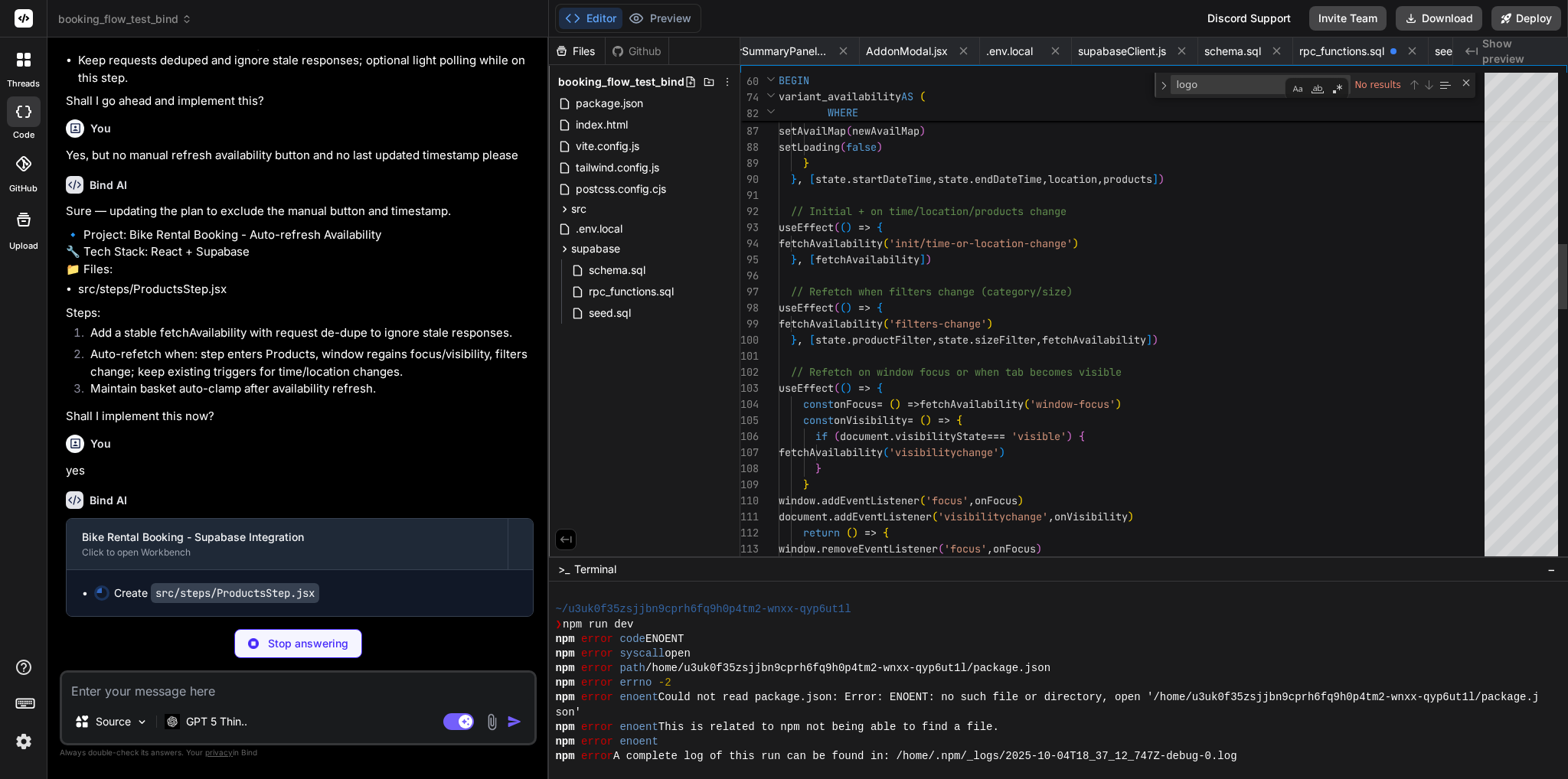
scroll to position [0, 3200]
